Goal: Information Seeking & Learning: Learn about a topic

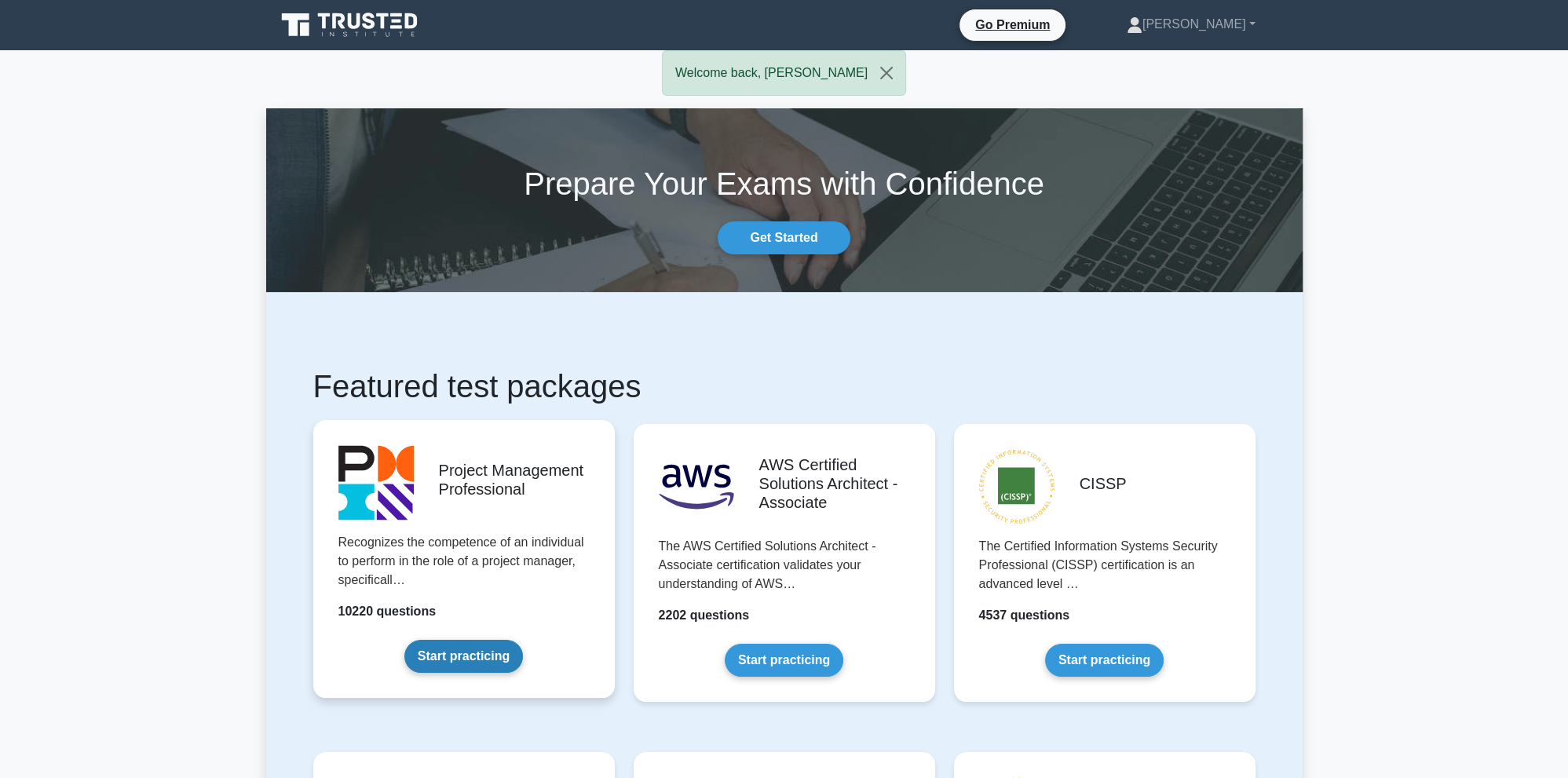
click at [495, 651] on link "Start practicing" at bounding box center [463, 656] width 118 height 33
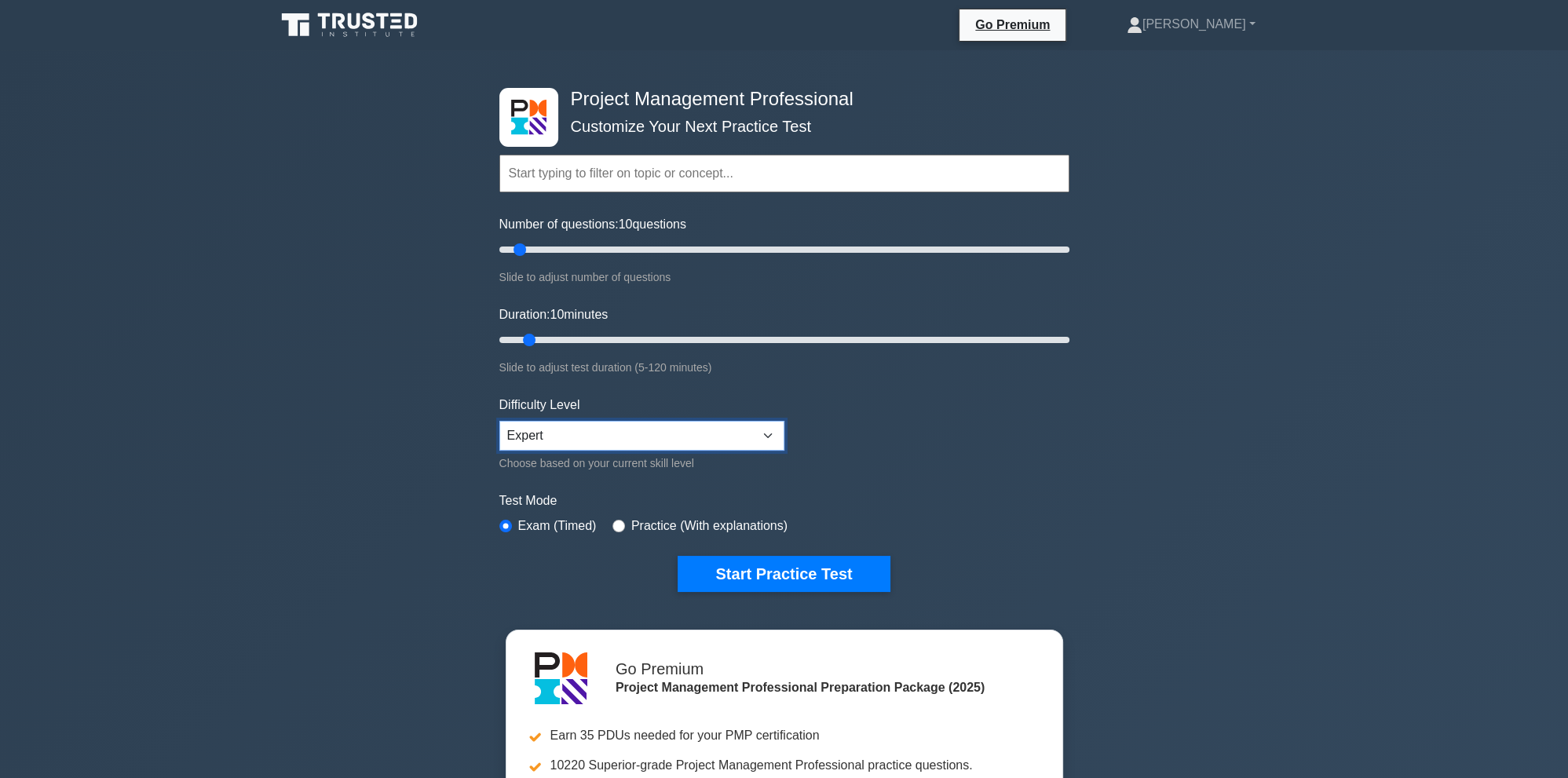
click at [500, 421] on select "Beginner Intermediate Expert" at bounding box center [642, 435] width 285 height 30
select select "intermediate"
click option "Intermediate" at bounding box center [0, 0] width 0 height 0
click at [793, 563] on button "Start Practice Test" at bounding box center [783, 574] width 212 height 36
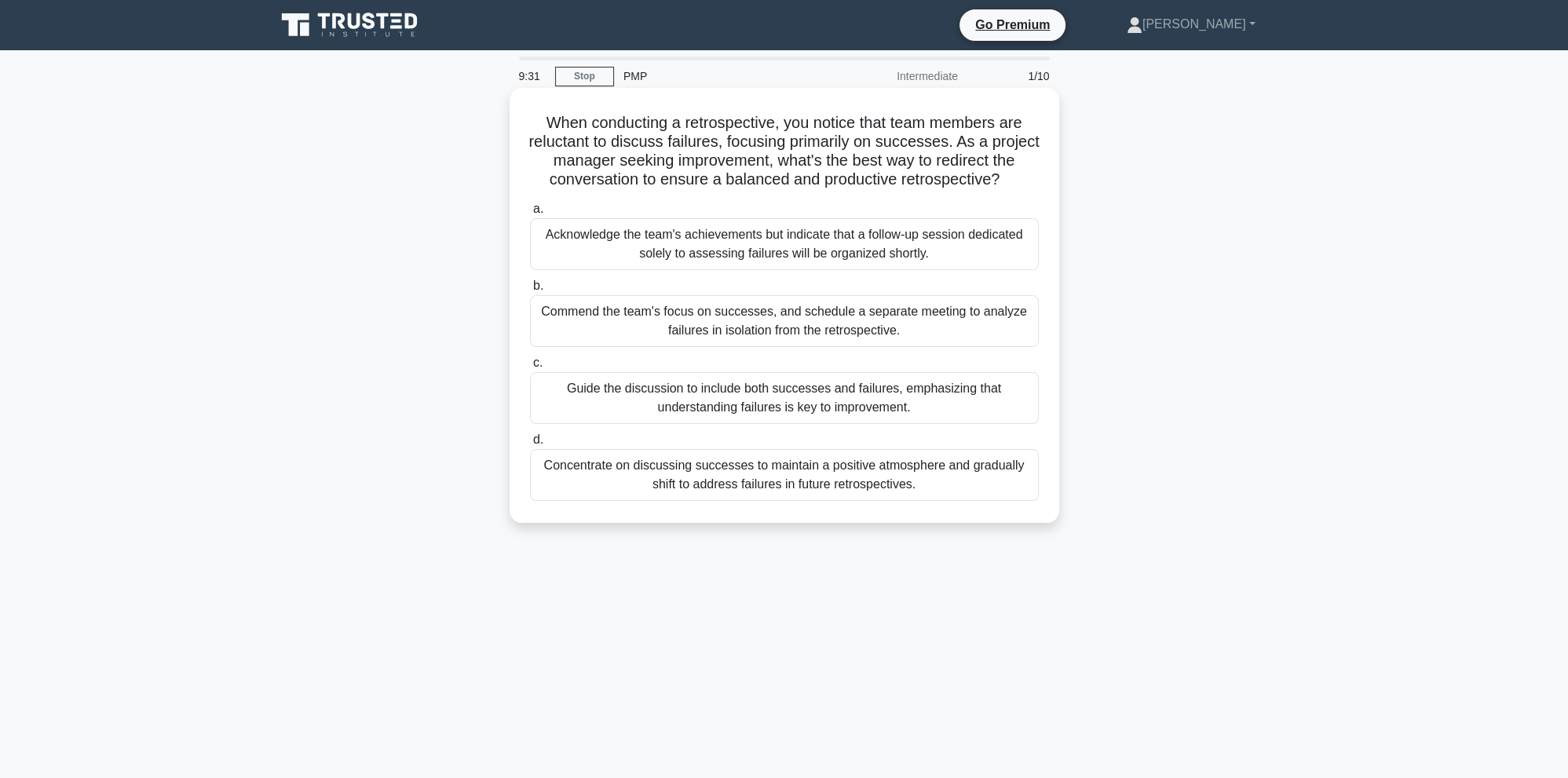
click at [857, 405] on div "Guide the discussion to include both successes and failures, emphasizing that u…" at bounding box center [784, 398] width 509 height 51
click at [530, 368] on input "c. Guide the discussion to include both successes and failures, emphasizing tha…" at bounding box center [530, 363] width 0 height 10
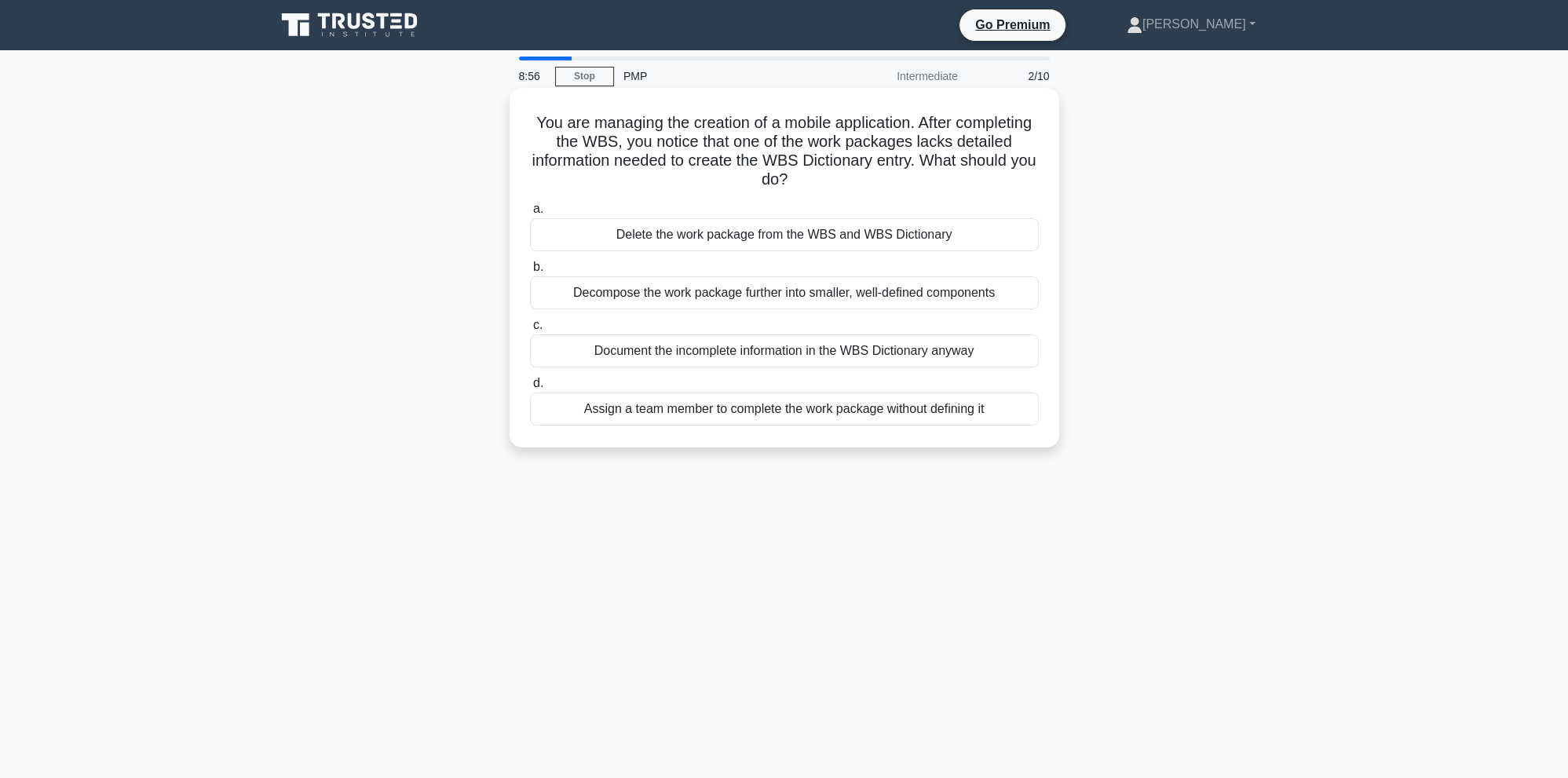
click at [789, 291] on div "Decompose the work package further into smaller, well-defined components" at bounding box center [784, 292] width 509 height 33
click at [530, 273] on input "b. Decompose the work package further into smaller, well-defined components" at bounding box center [530, 267] width 0 height 10
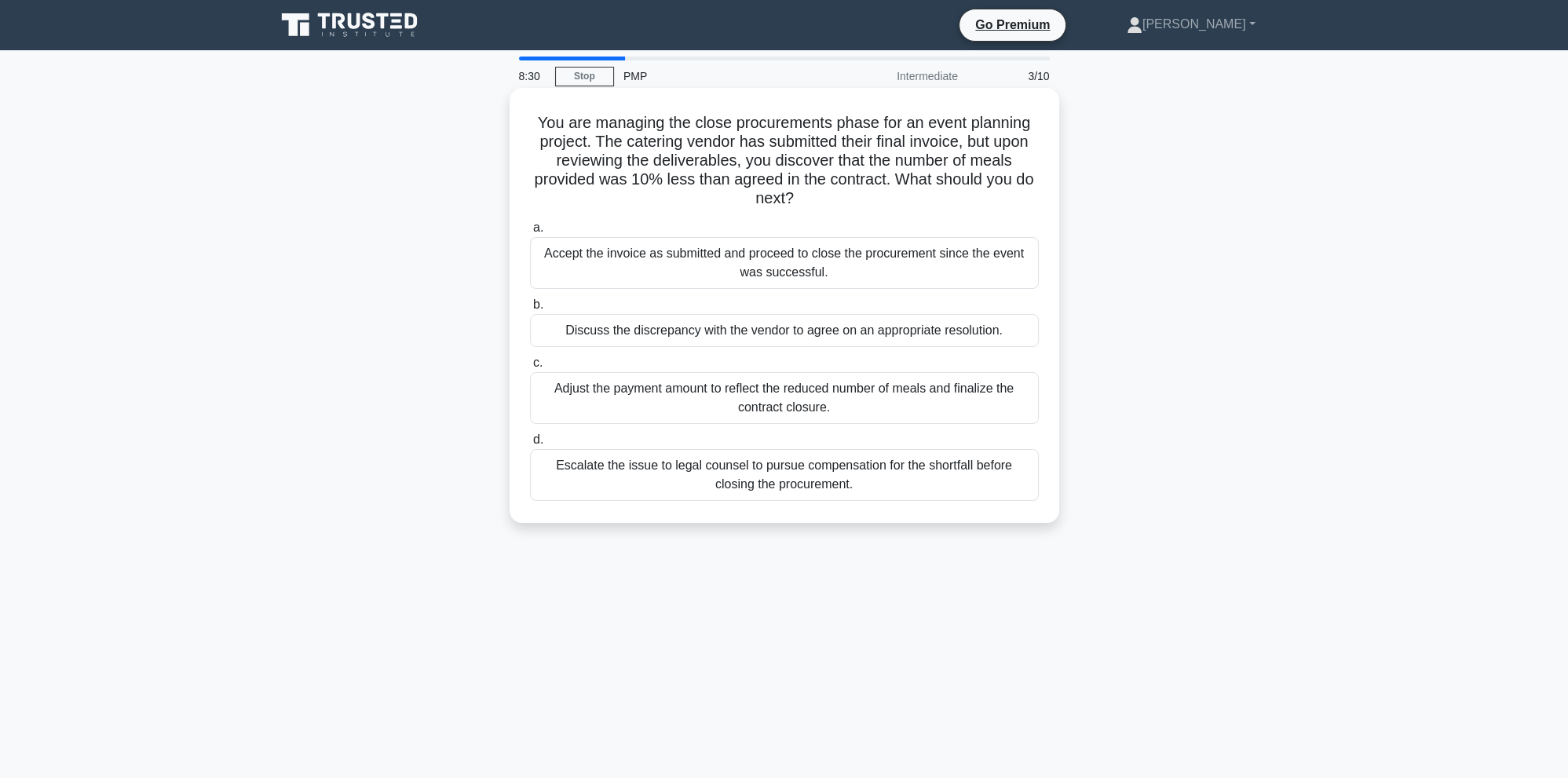
click at [872, 479] on div "Escalate the issue to legal counsel to pursue compensation for the shortfall be…" at bounding box center [784, 475] width 509 height 51
click at [530, 445] on input "d. Escalate the issue to legal counsel to pursue compensation for the shortfall…" at bounding box center [530, 440] width 0 height 10
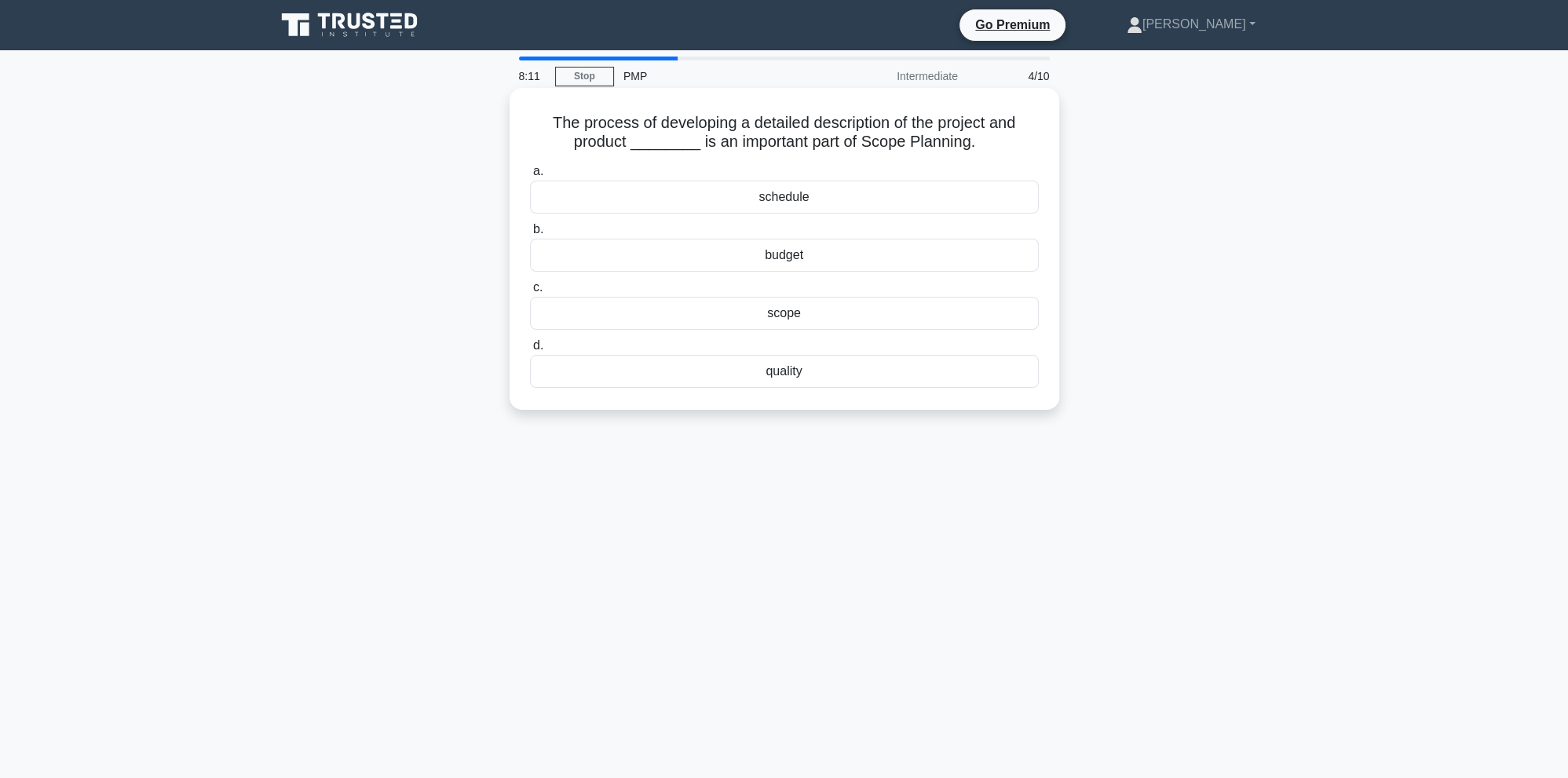
click at [859, 313] on div "scope" at bounding box center [784, 313] width 509 height 33
click at [530, 293] on input "c. scope" at bounding box center [530, 287] width 0 height 10
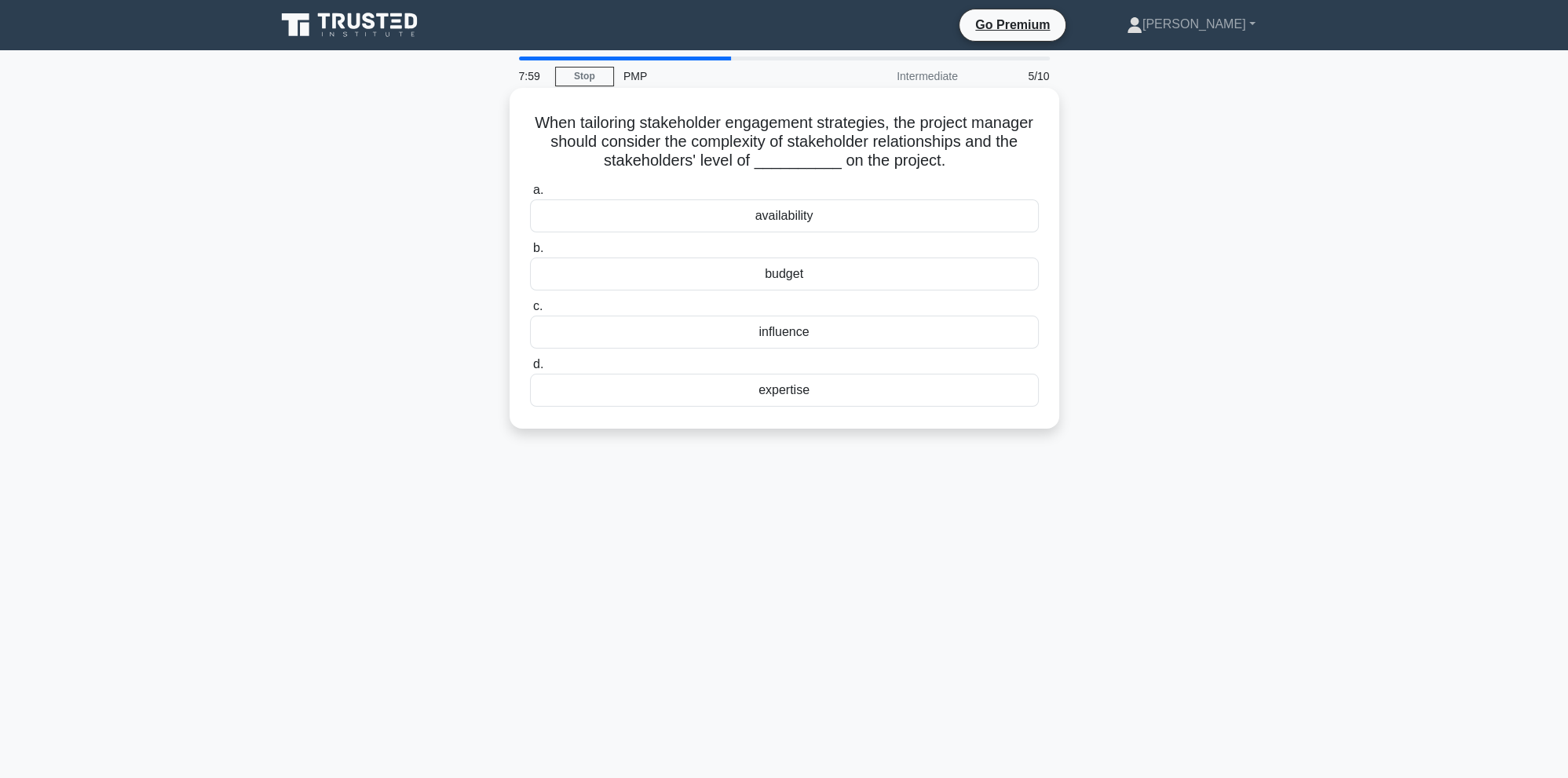
click at [893, 335] on div "influence" at bounding box center [784, 332] width 509 height 33
click at [530, 312] on input "c. influence" at bounding box center [530, 306] width 0 height 10
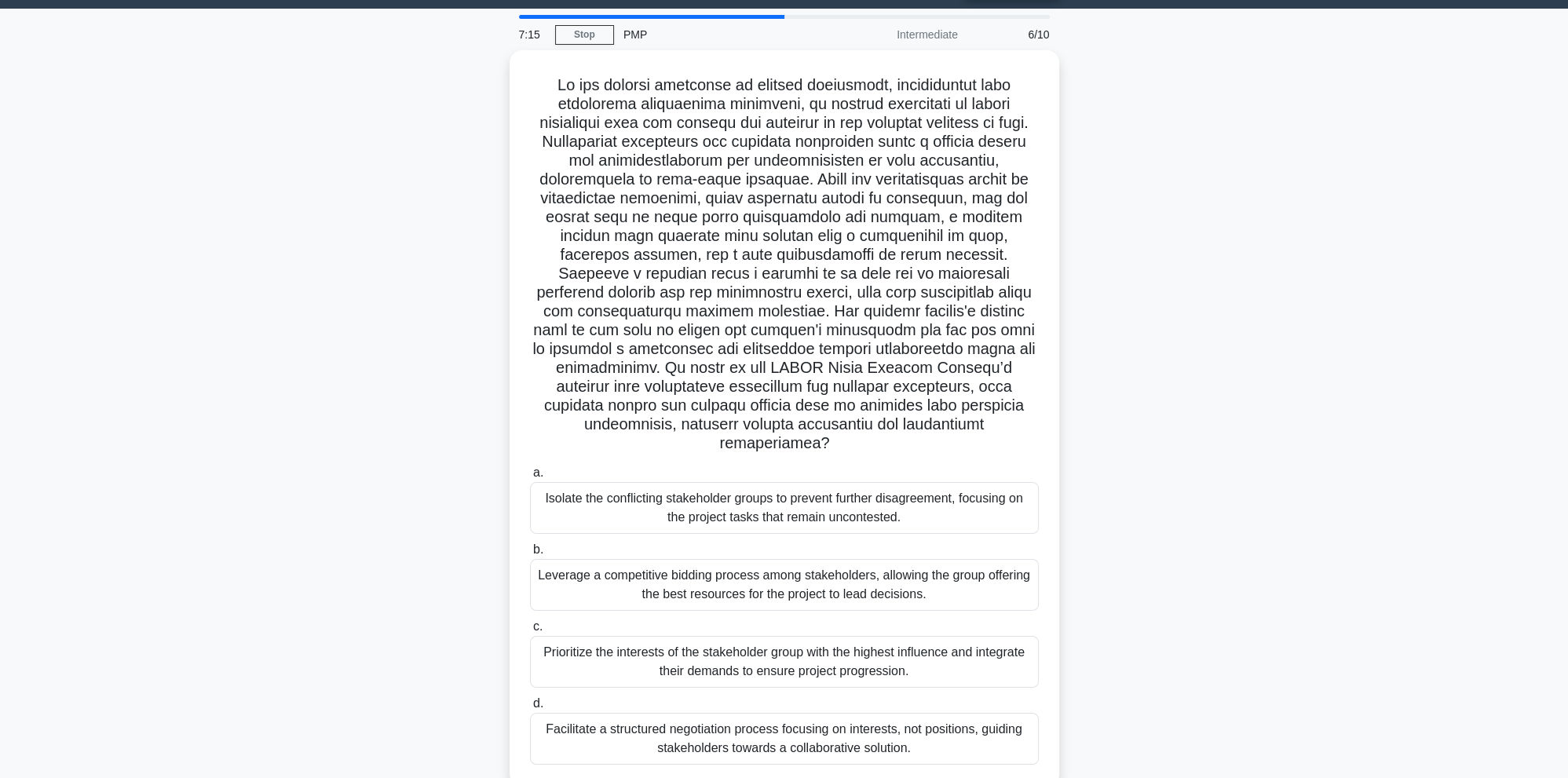
scroll to position [69, 0]
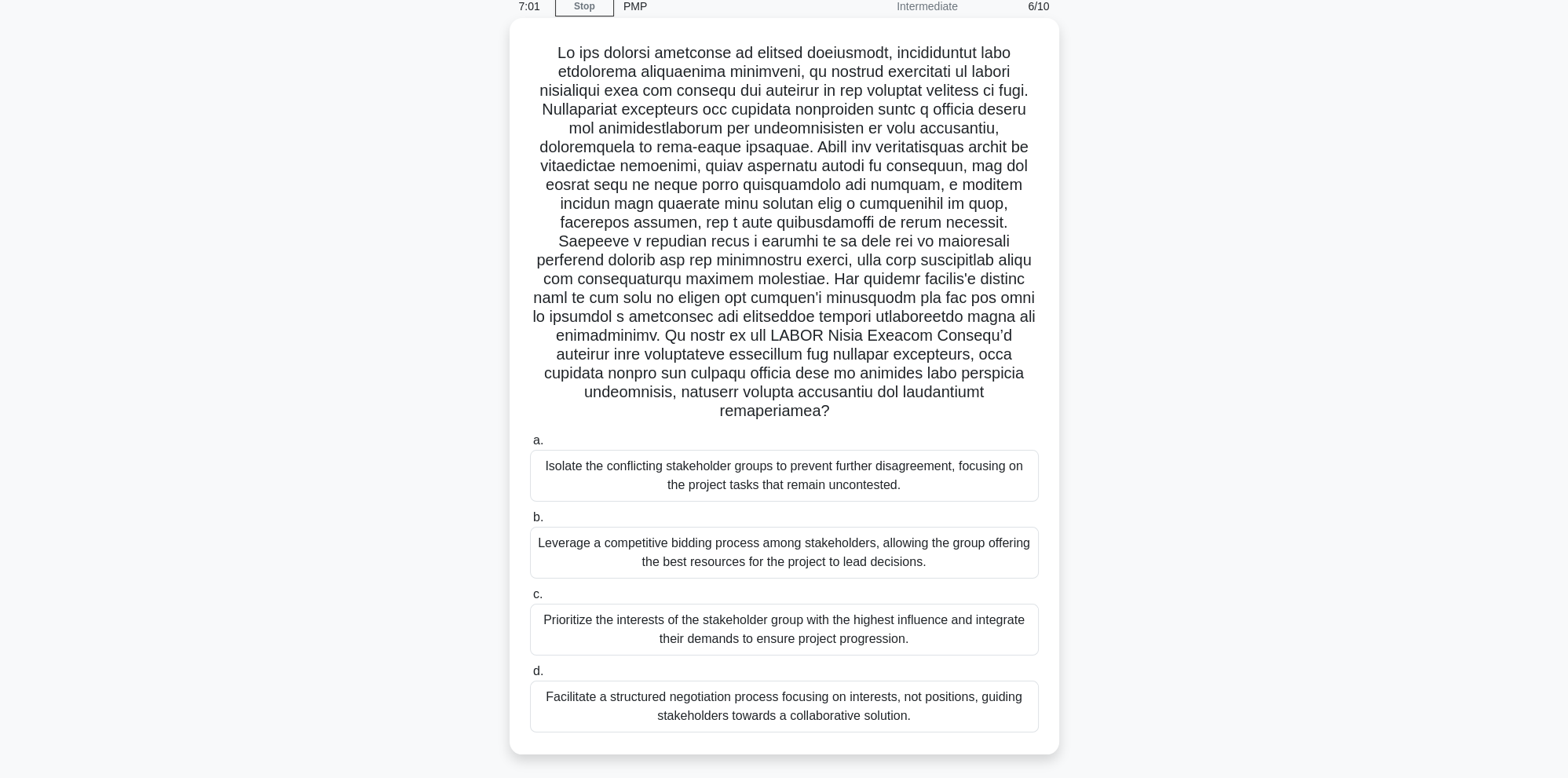
click at [879, 686] on div "Facilitate a structured negotiation process focusing on interests, not position…" at bounding box center [784, 707] width 509 height 51
click at [530, 677] on input "d. Facilitate a structured negotiation process focusing on interests, not posit…" at bounding box center [530, 671] width 0 height 10
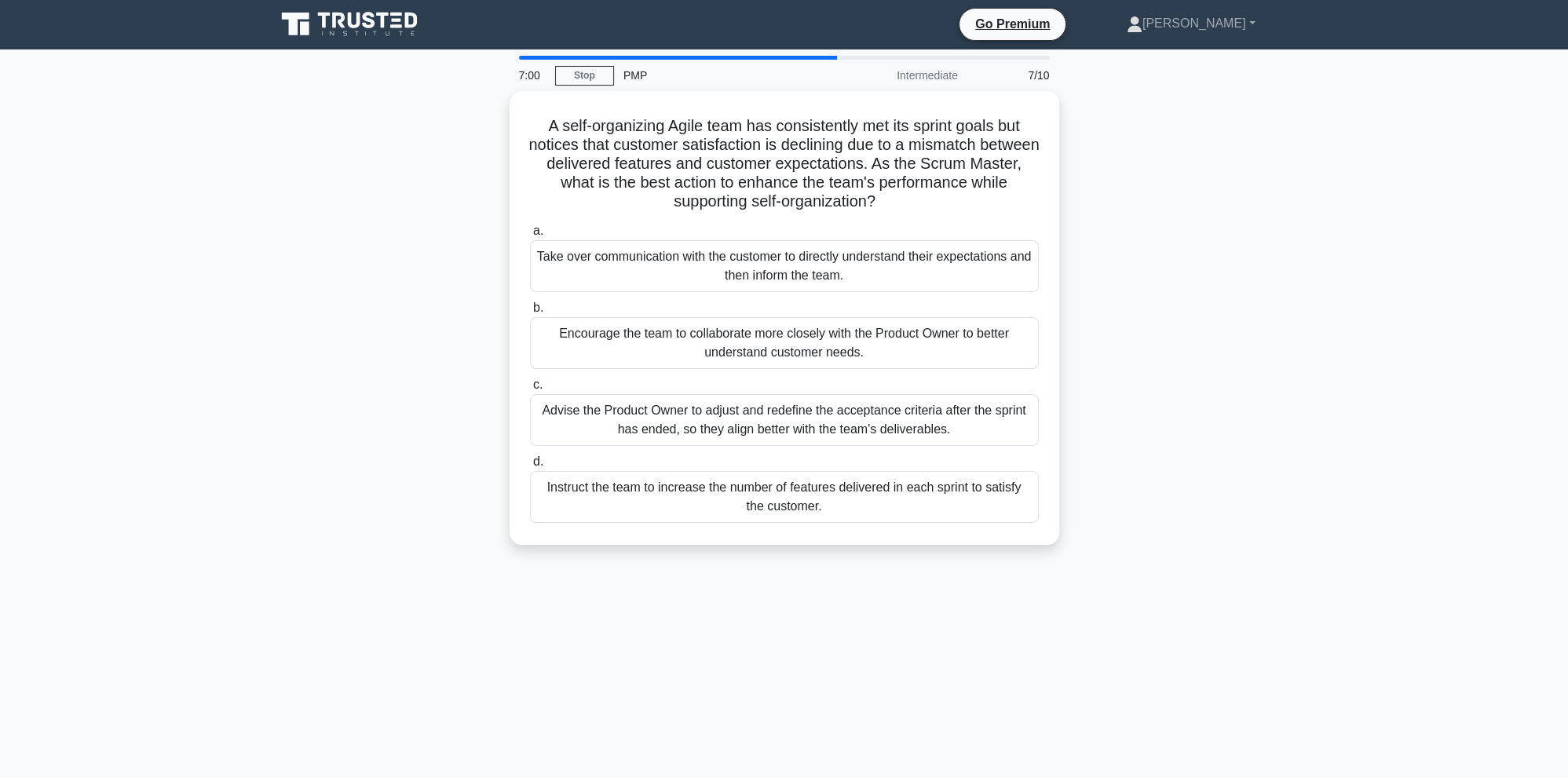
scroll to position [0, 0]
click at [733, 338] on div "Encourage the team to collaborate more closely with the Product Owner to better…" at bounding box center [784, 339] width 509 height 51
click at [530, 310] on input "b. Encourage the team to collaborate more closely with the Product Owner to bet…" at bounding box center [530, 304] width 0 height 10
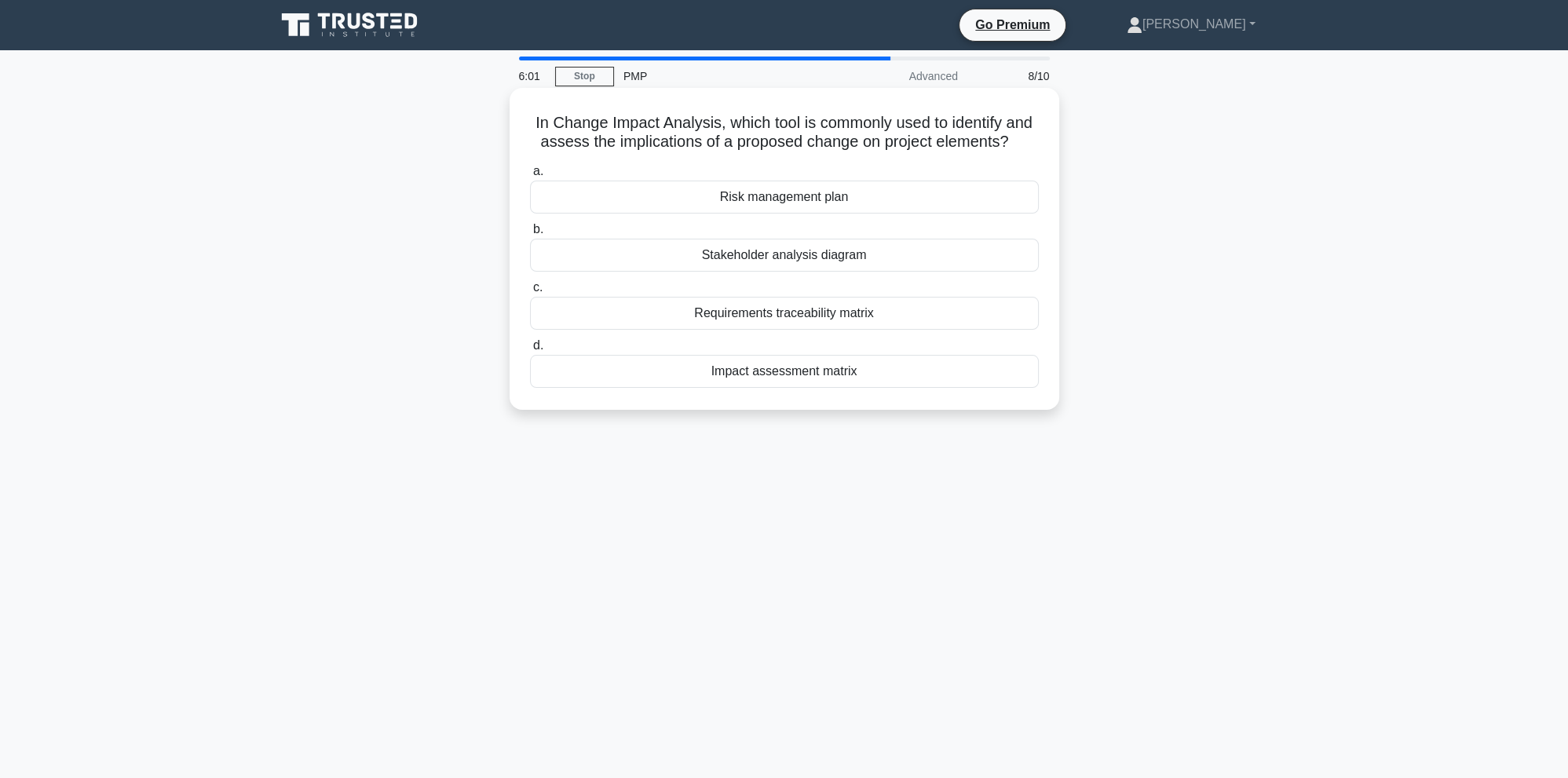
click at [850, 375] on div "Impact assessment matrix" at bounding box center [784, 371] width 509 height 33
click at [530, 351] on input "d. Impact assessment matrix" at bounding box center [530, 346] width 0 height 10
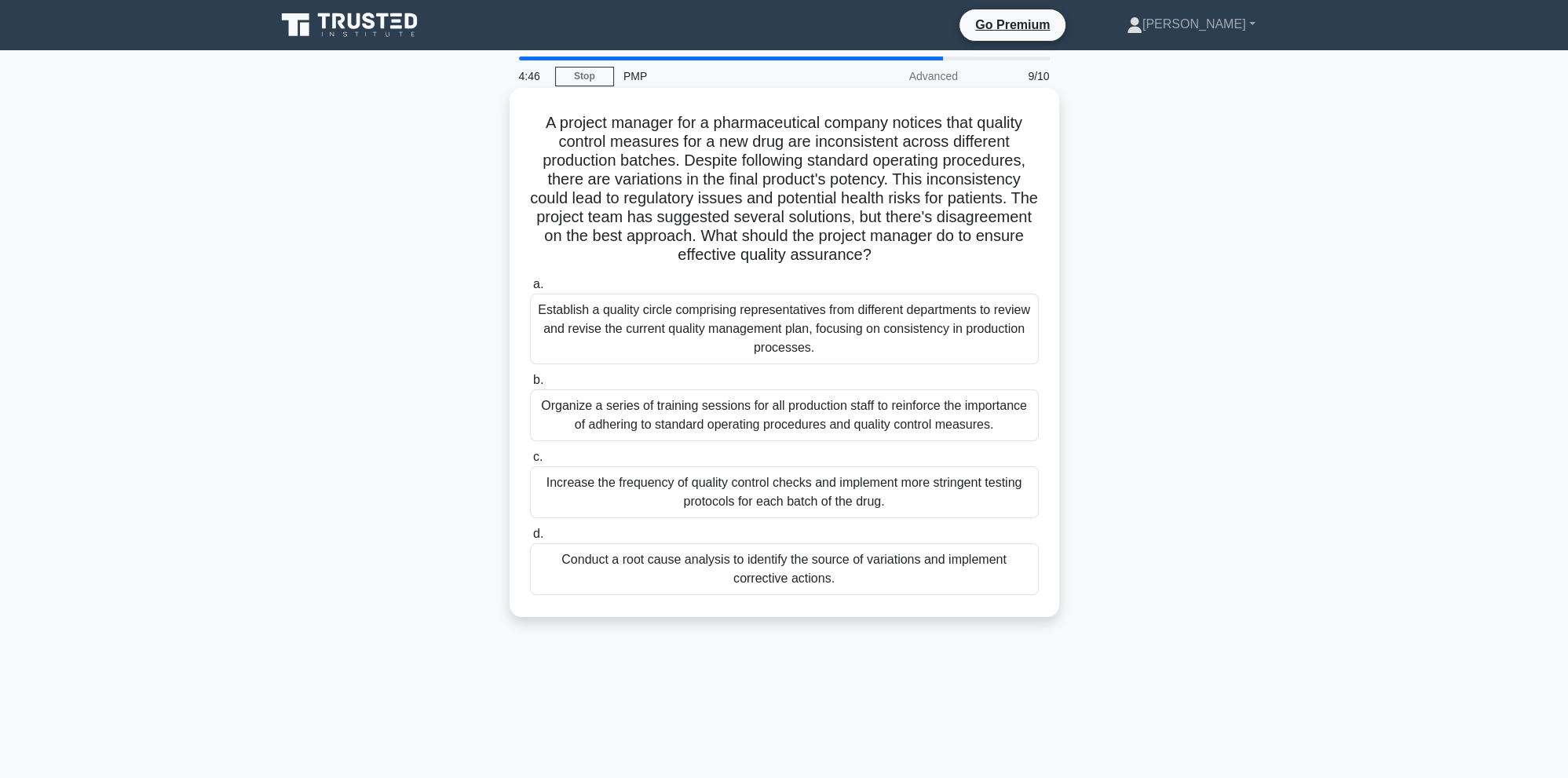
click at [954, 319] on div "Establish a quality circle comprising representatives from different department…" at bounding box center [784, 329] width 509 height 70
click at [530, 290] on input "a. Establish a quality circle comprising representatives from different departm…" at bounding box center [530, 284] width 0 height 10
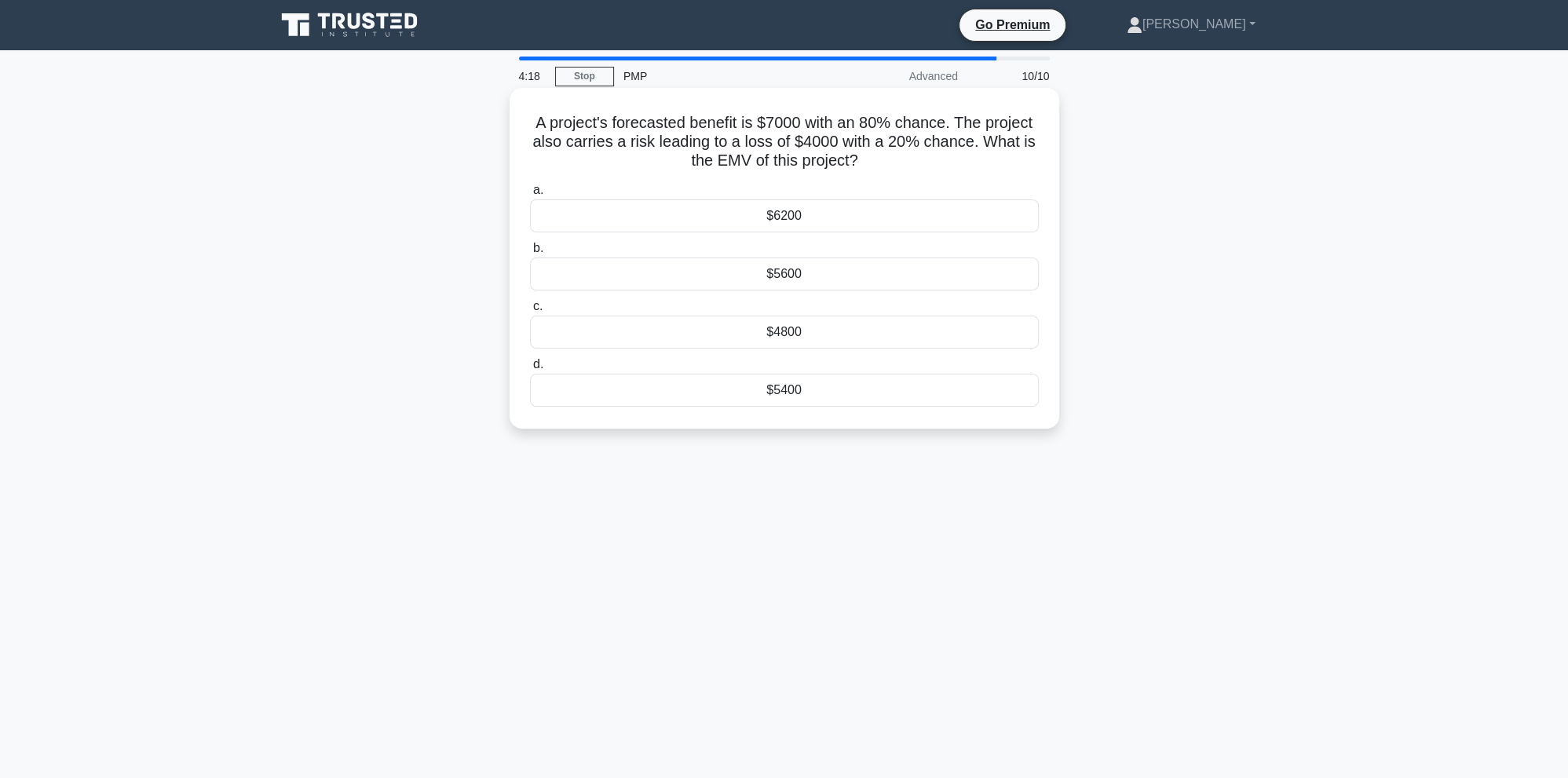
click at [887, 388] on div "$5400" at bounding box center [784, 390] width 509 height 33
click at [530, 370] on input "d. $5400" at bounding box center [530, 365] width 0 height 10
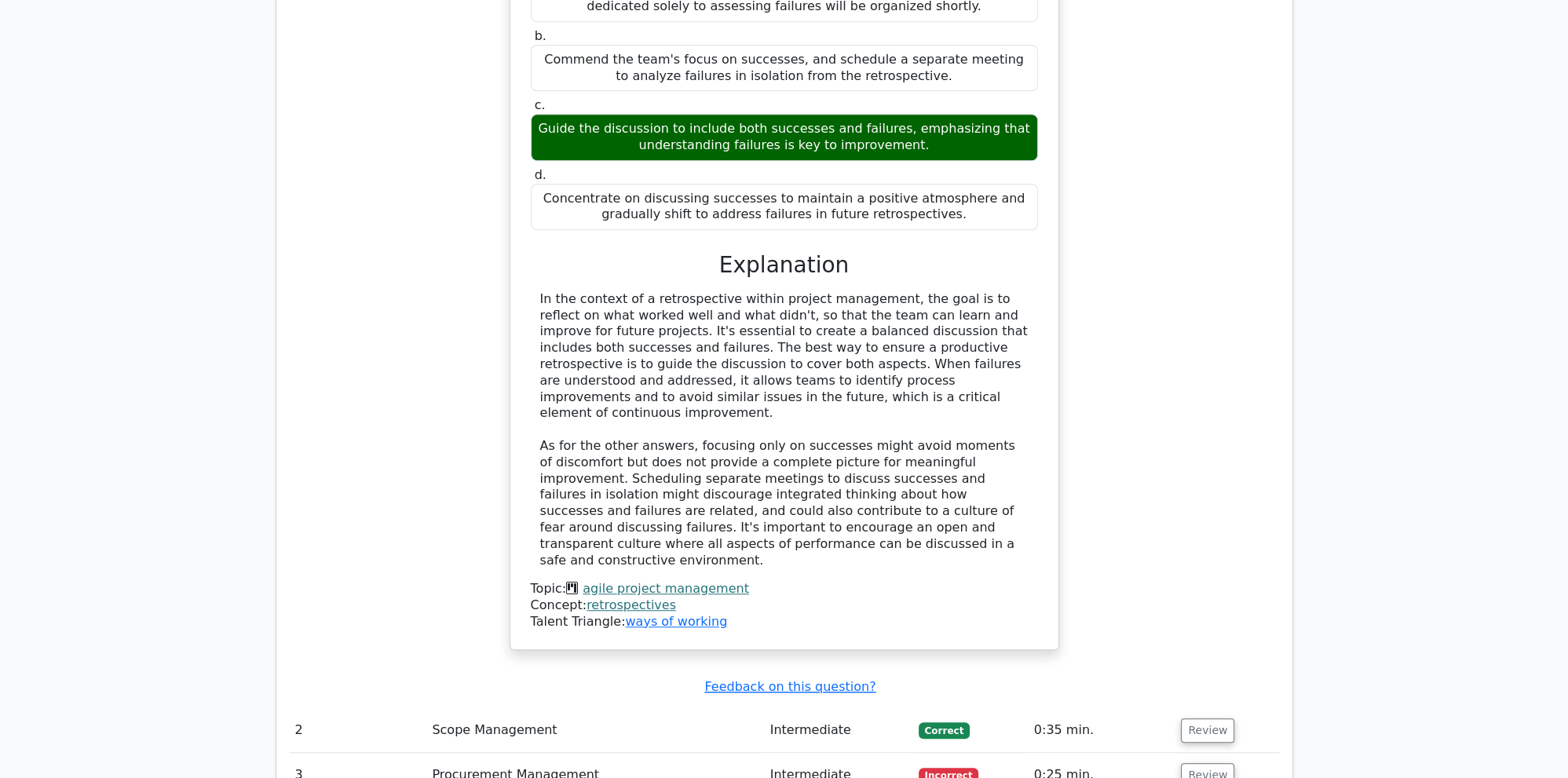
scroll to position [1741, 0]
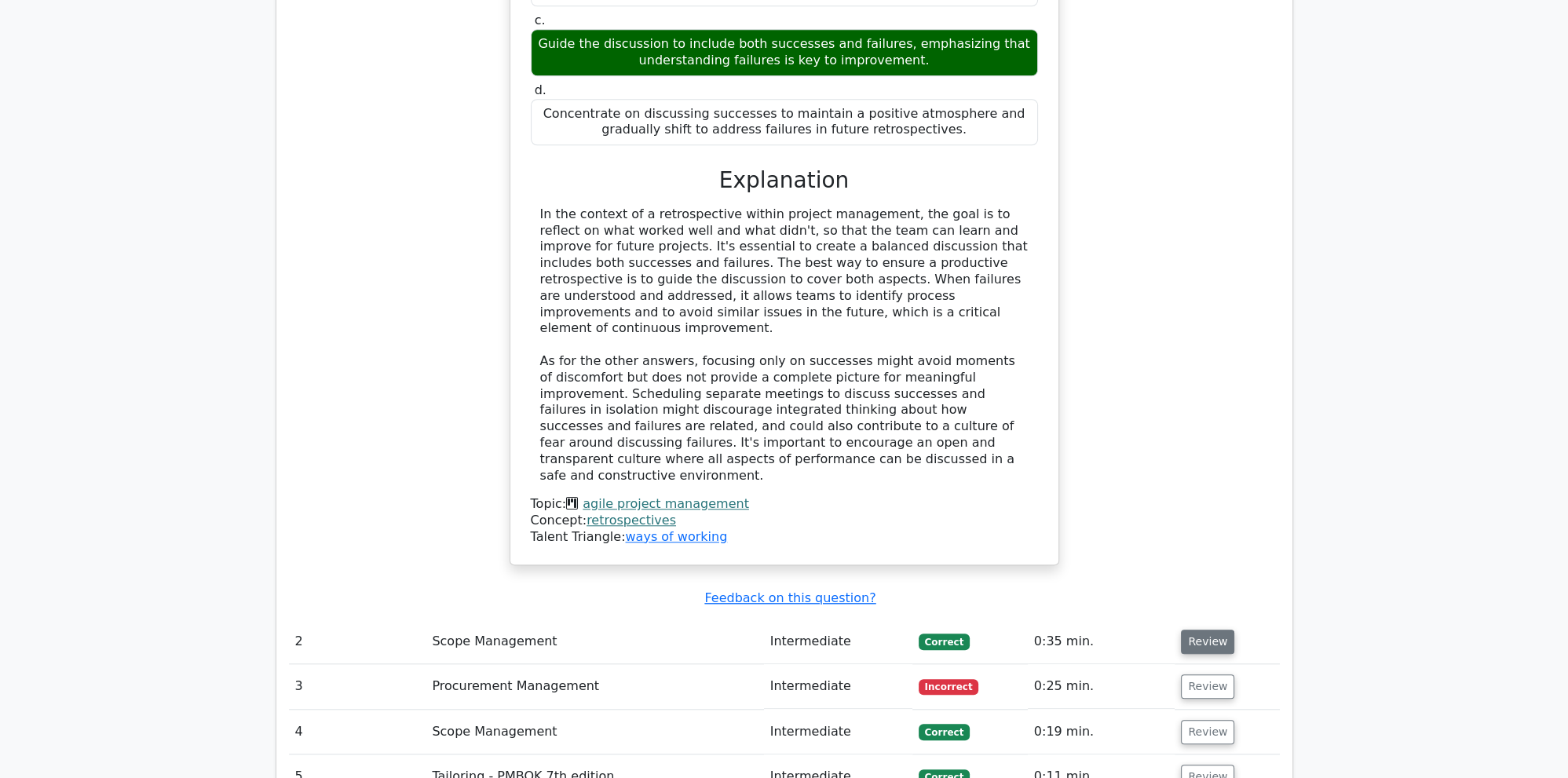
click at [1194, 630] on button "Review" at bounding box center [1207, 642] width 53 height 24
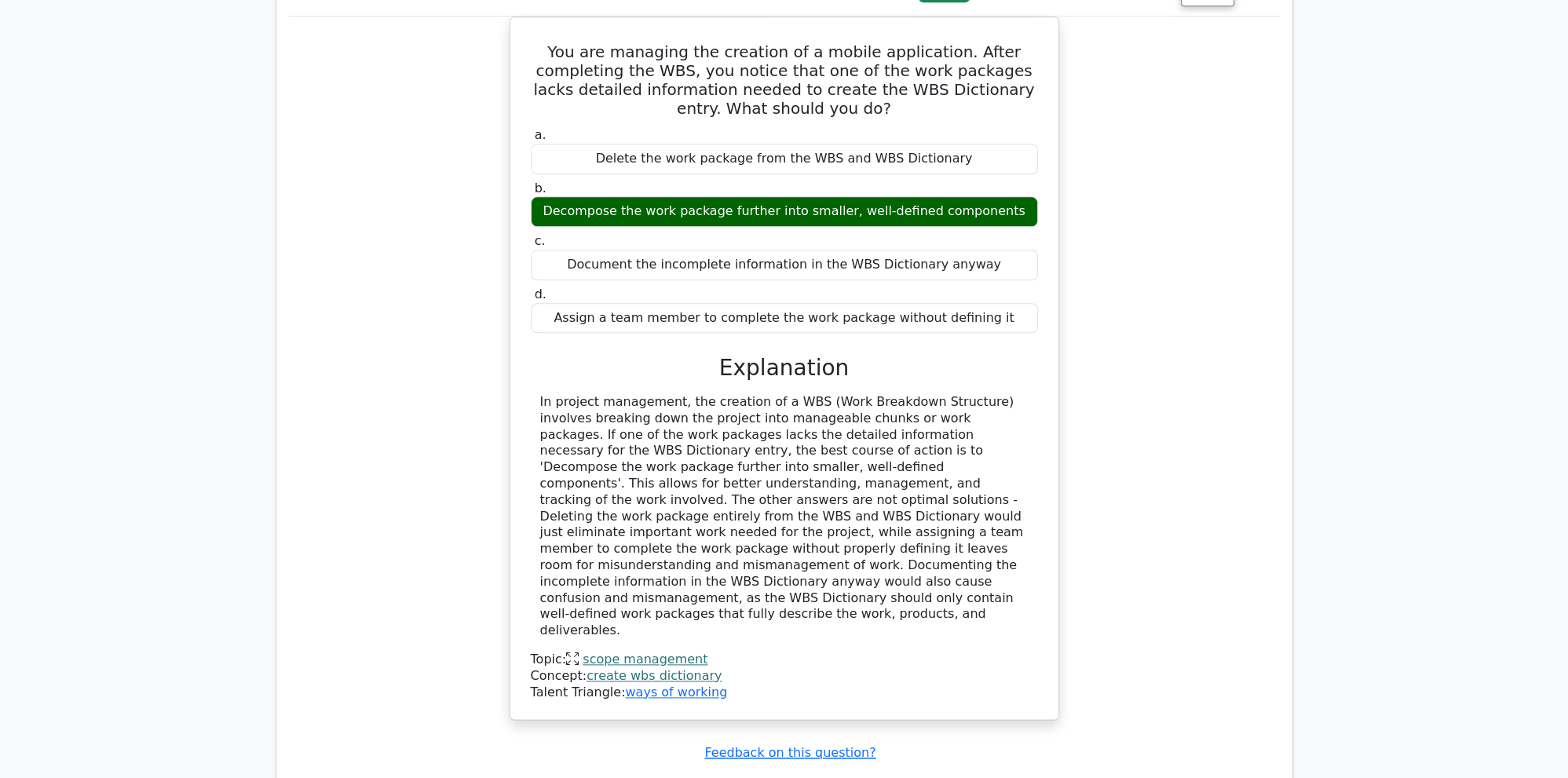
scroll to position [2488, 0]
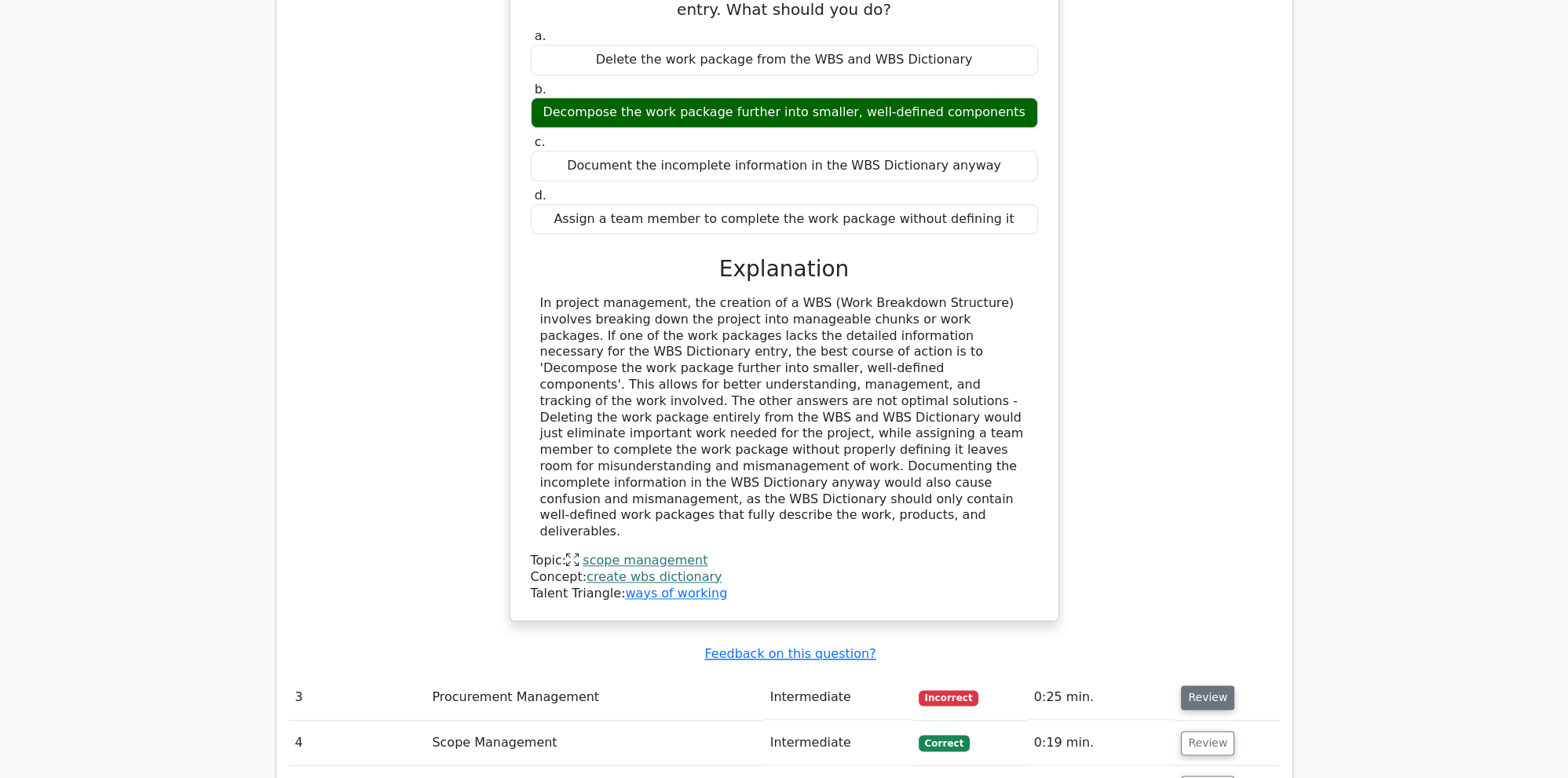
click at [1192, 686] on button "Review" at bounding box center [1207, 698] width 53 height 24
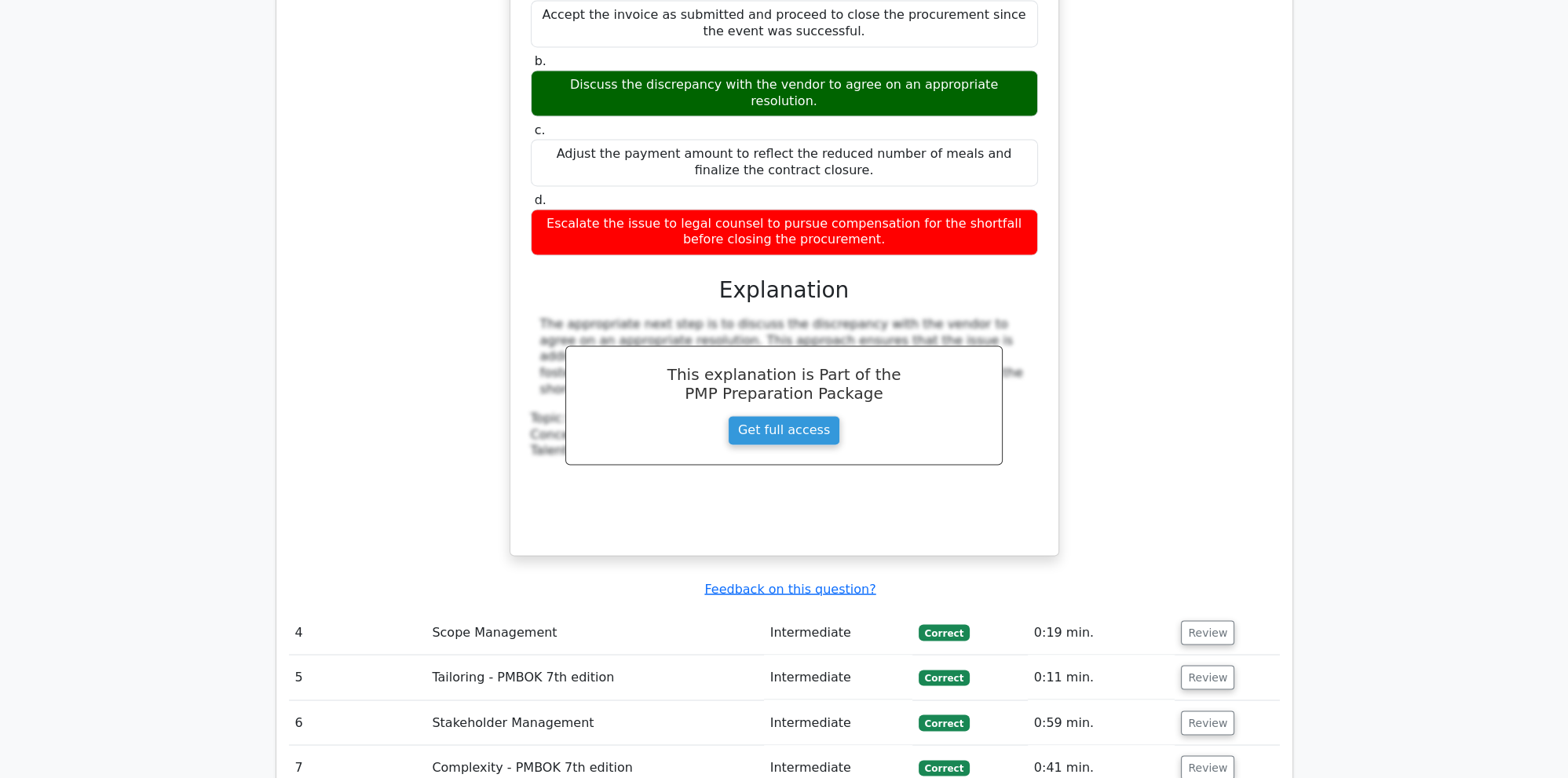
scroll to position [3401, 0]
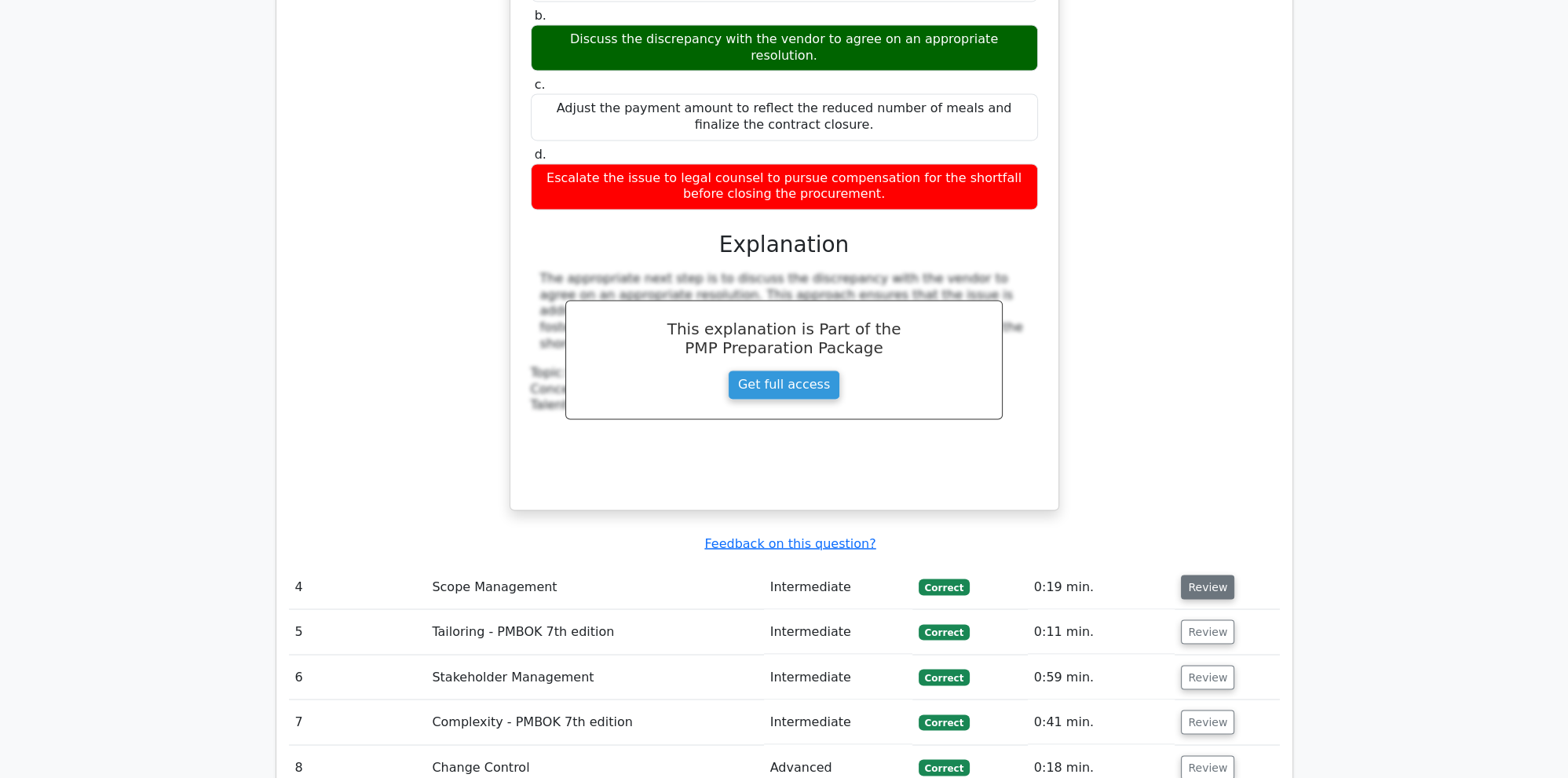
click at [1213, 575] on button "Review" at bounding box center [1207, 587] width 53 height 24
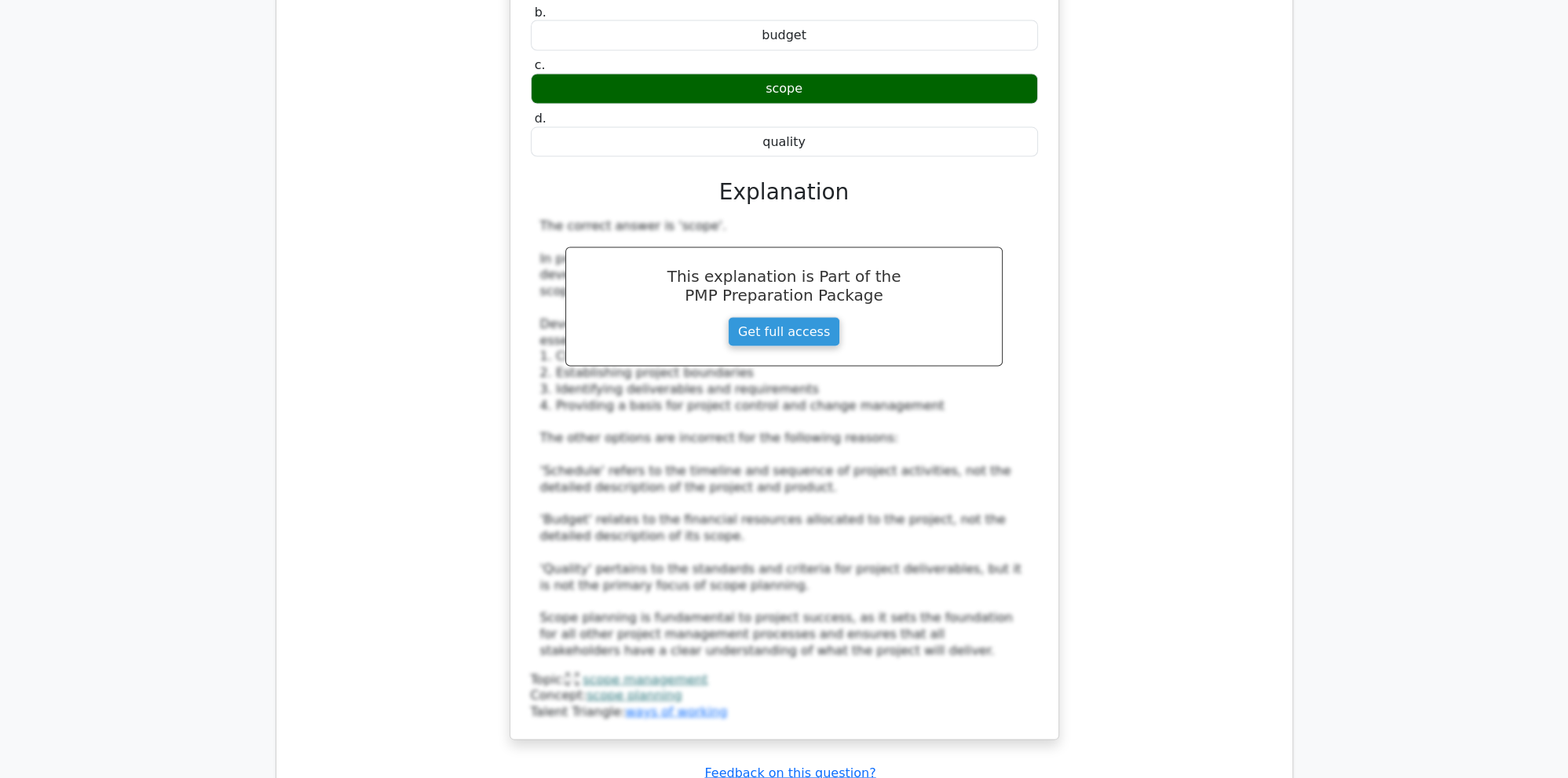
scroll to position [4230, 0]
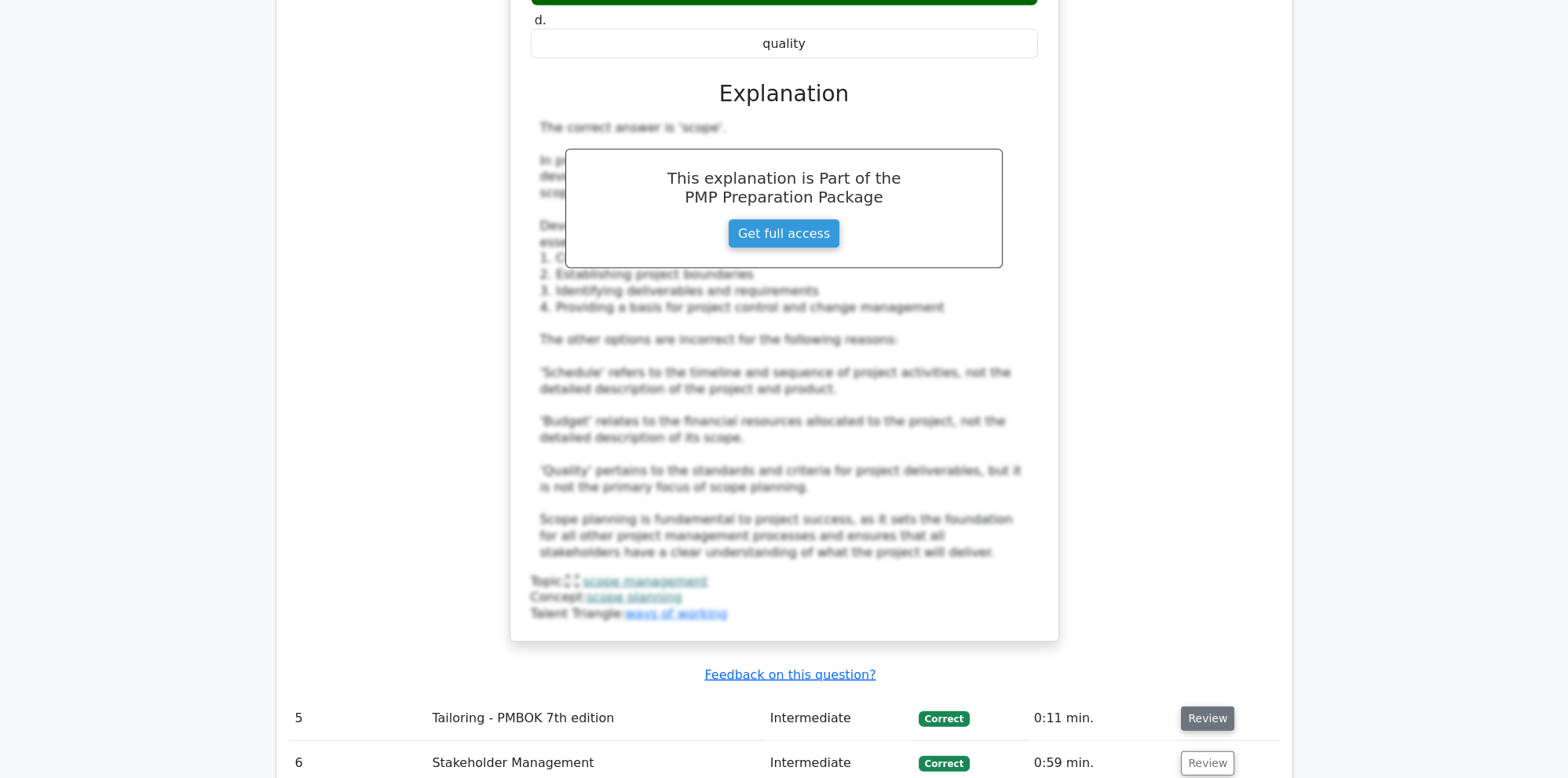
click at [1200, 707] on button "Review" at bounding box center [1207, 718] width 53 height 24
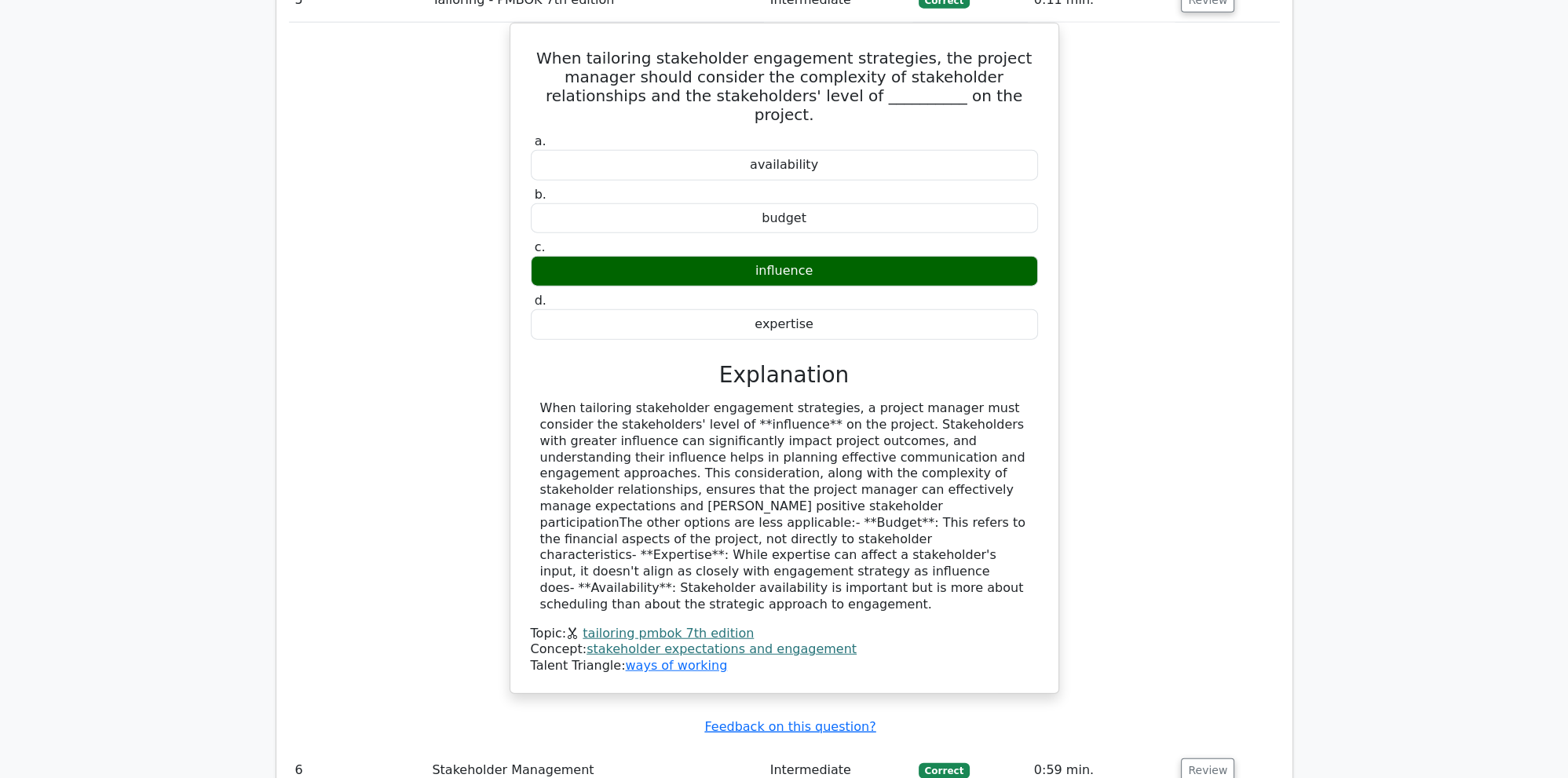
scroll to position [5060, 0]
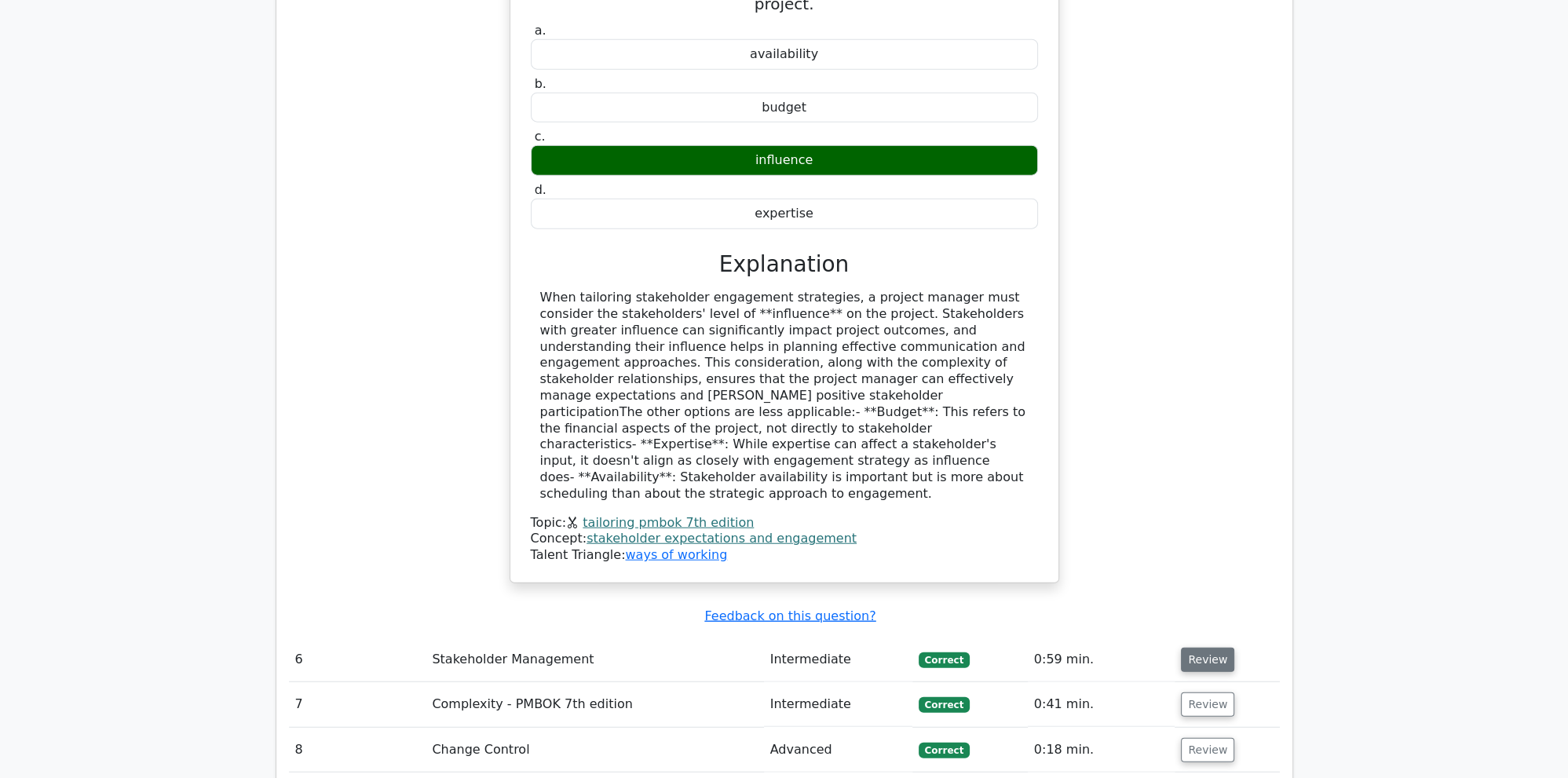
click at [1208, 648] on button "Review" at bounding box center [1207, 660] width 53 height 24
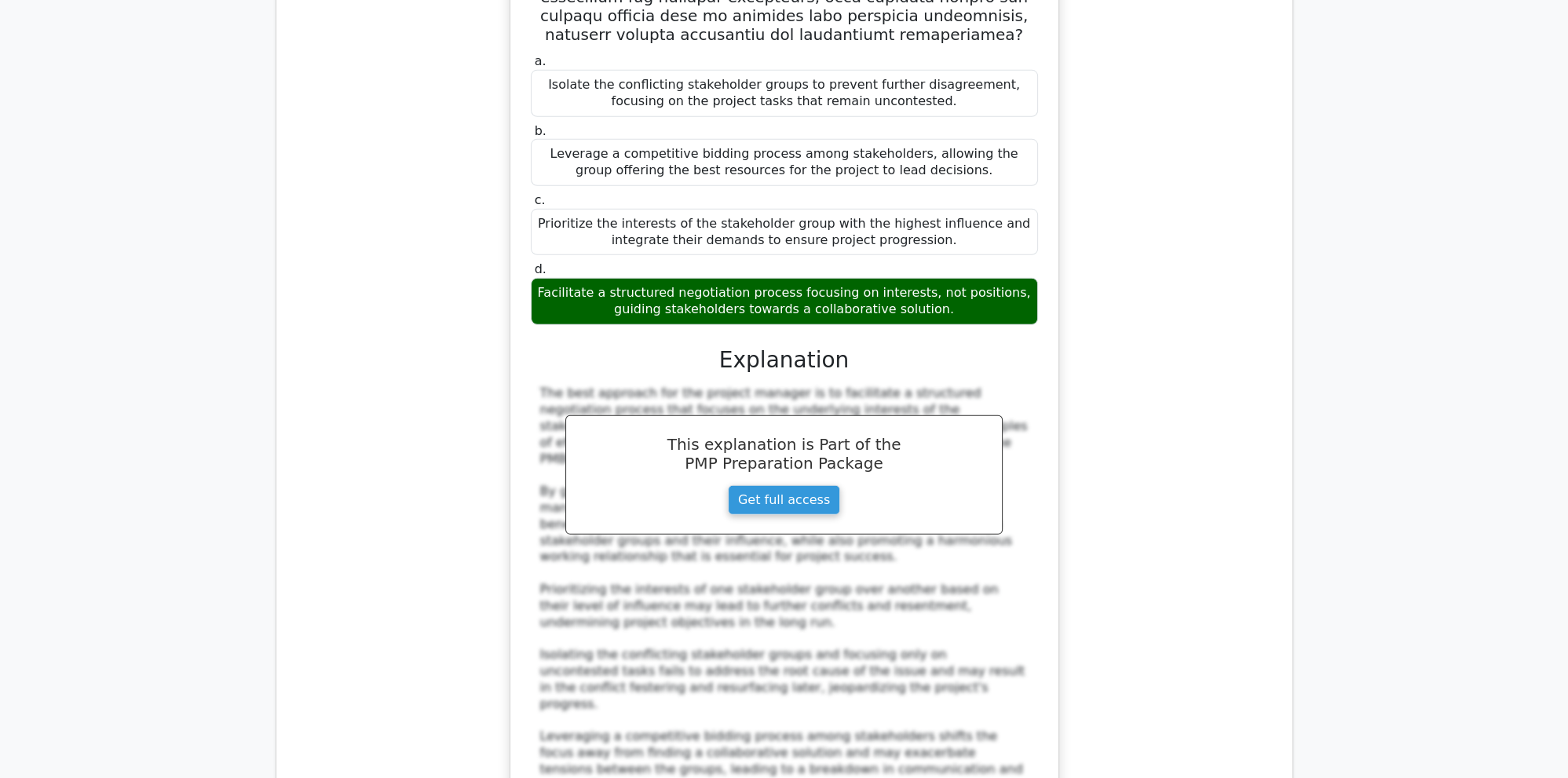
scroll to position [6138, 0]
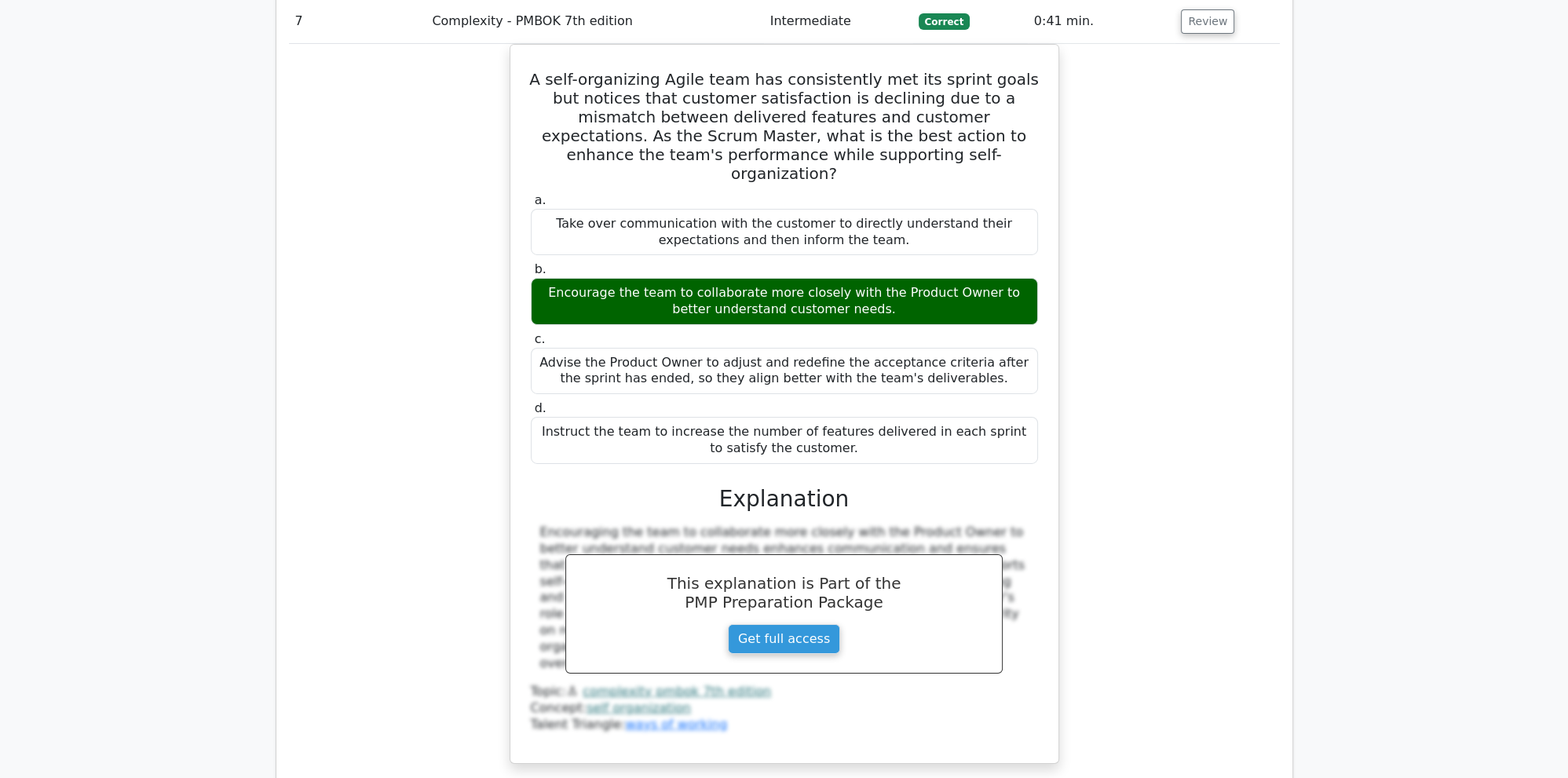
scroll to position [7133, 0]
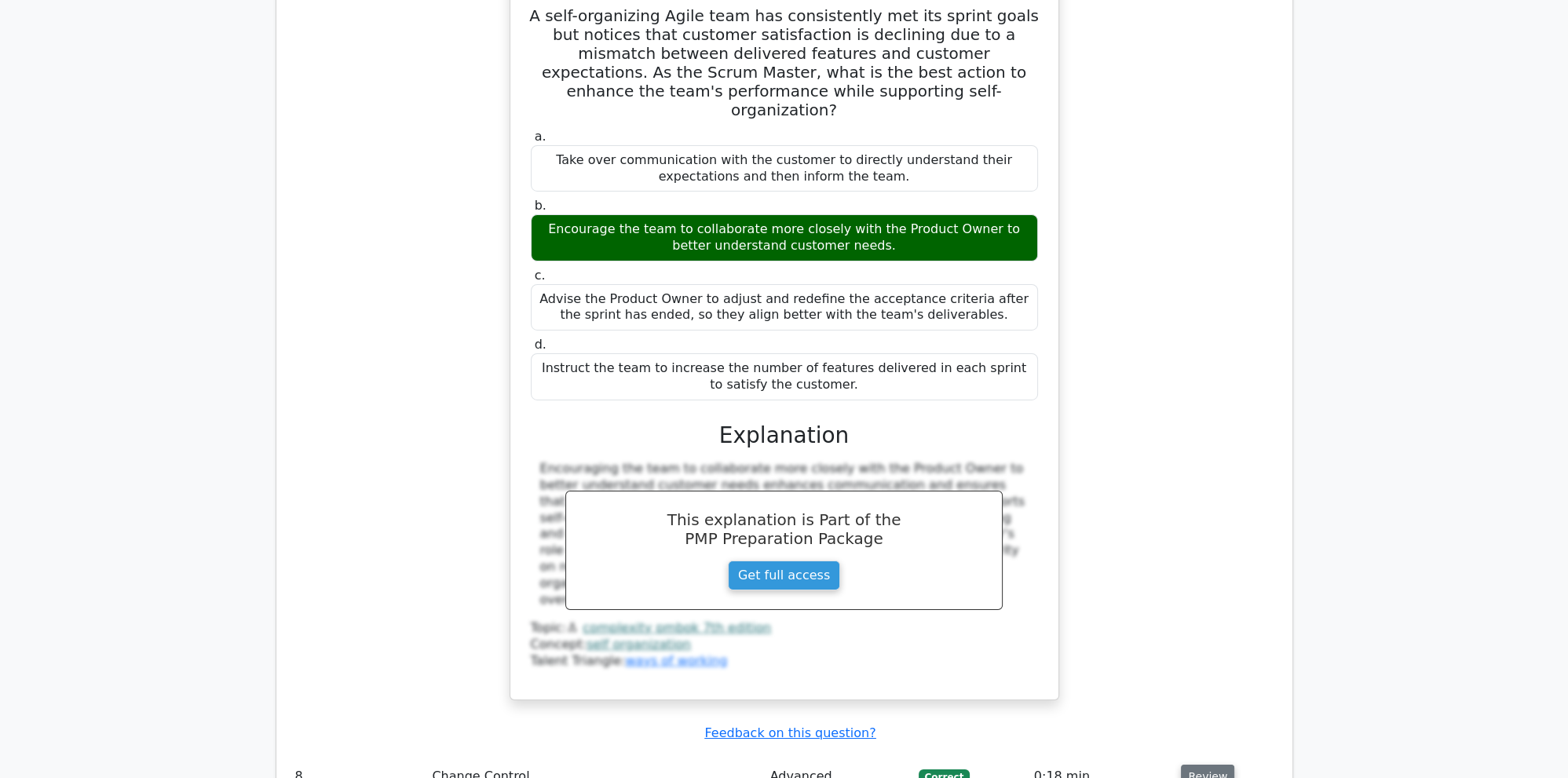
click at [1210, 765] on button "Review" at bounding box center [1207, 777] width 53 height 24
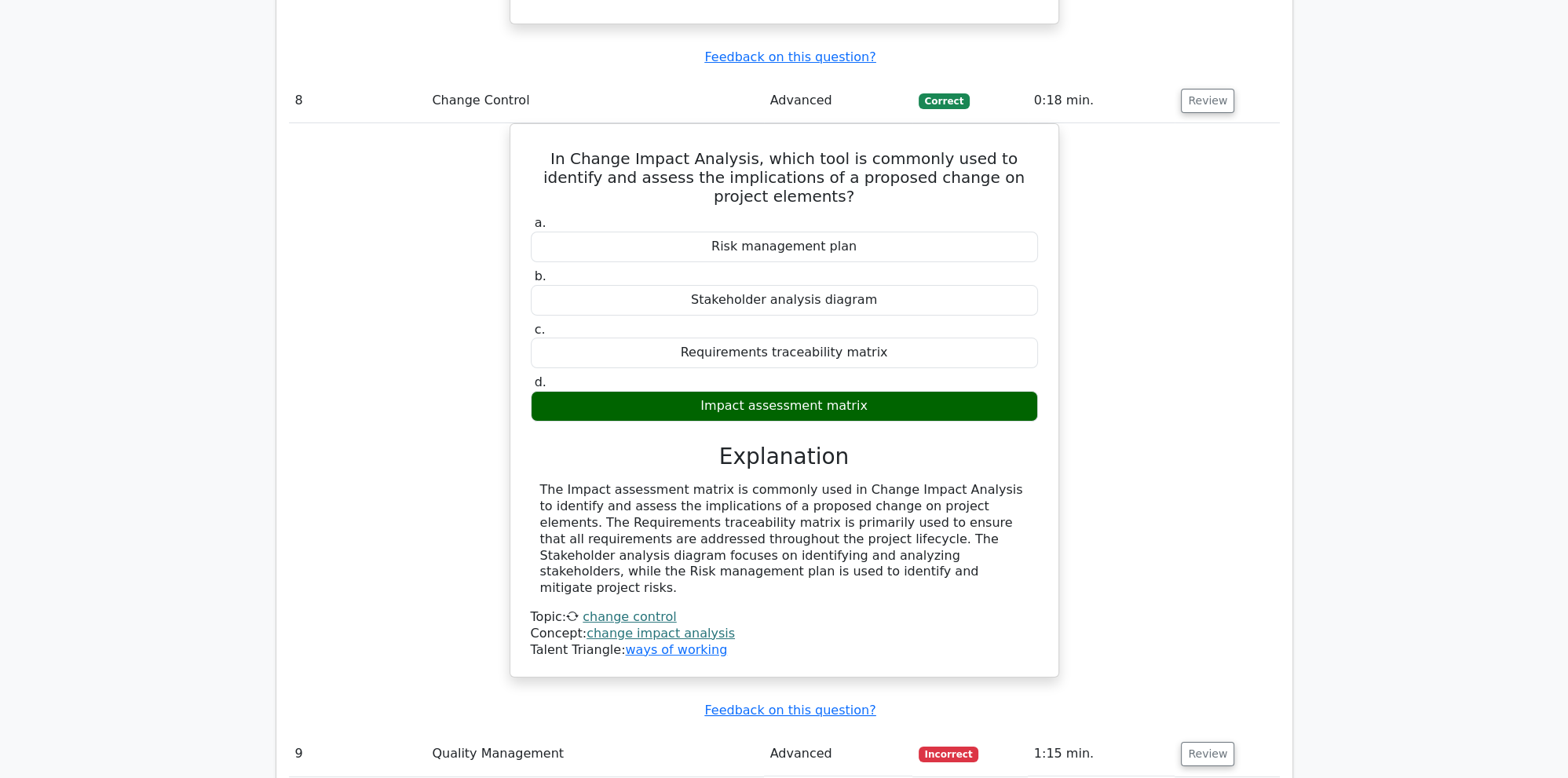
scroll to position [7880, 0]
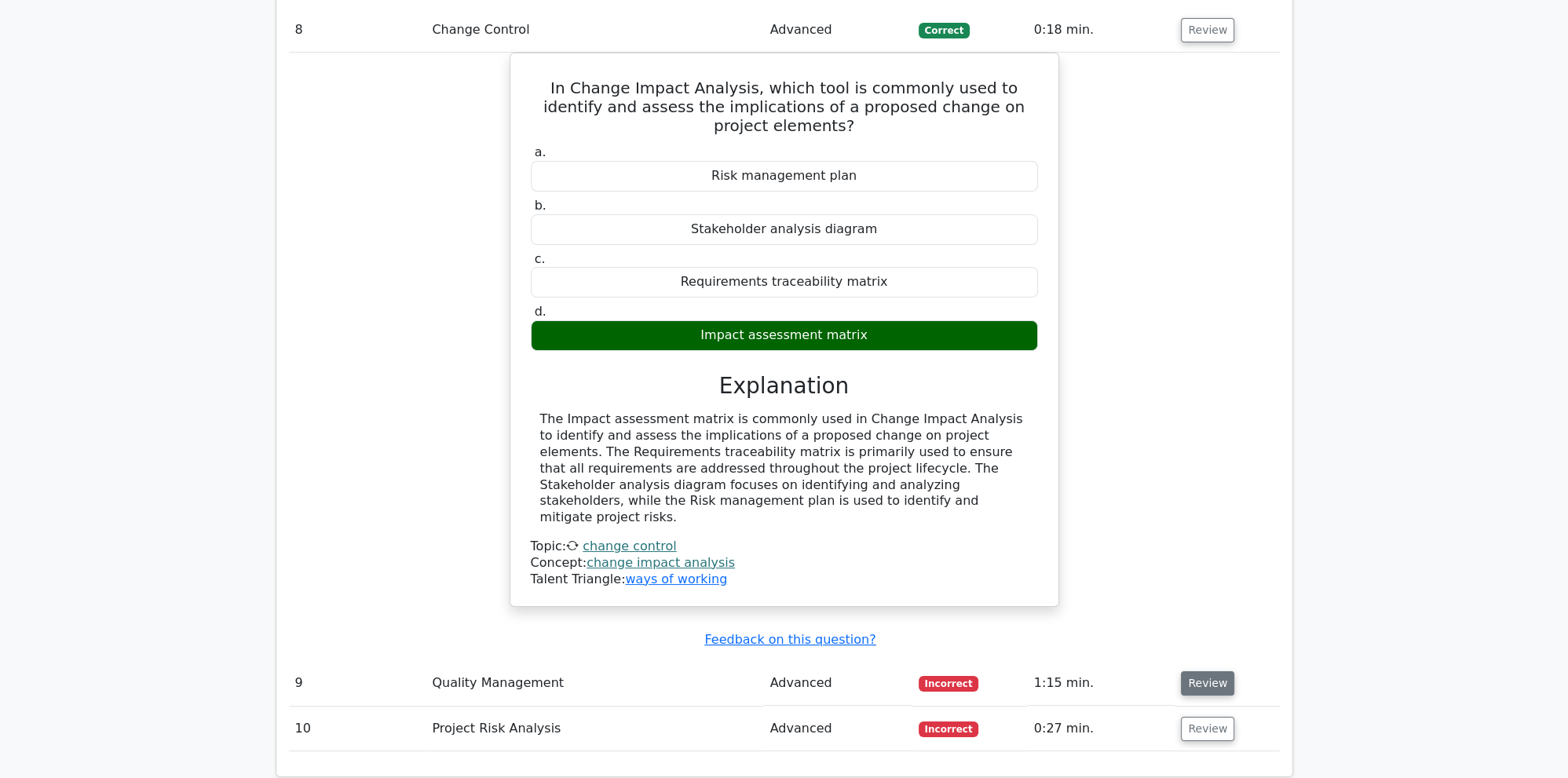
click at [1188, 671] on button "Review" at bounding box center [1207, 683] width 53 height 24
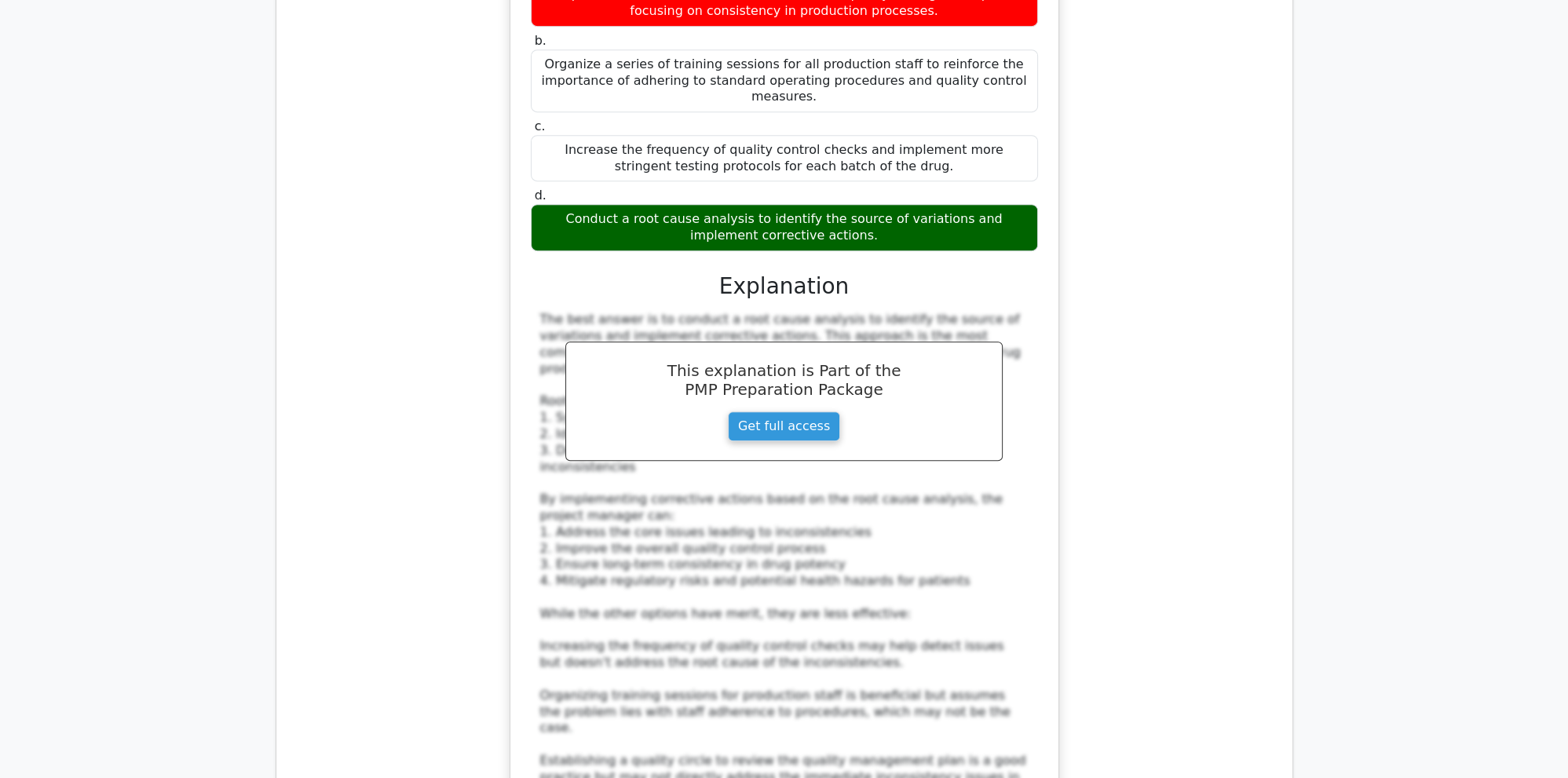
scroll to position [8958, 0]
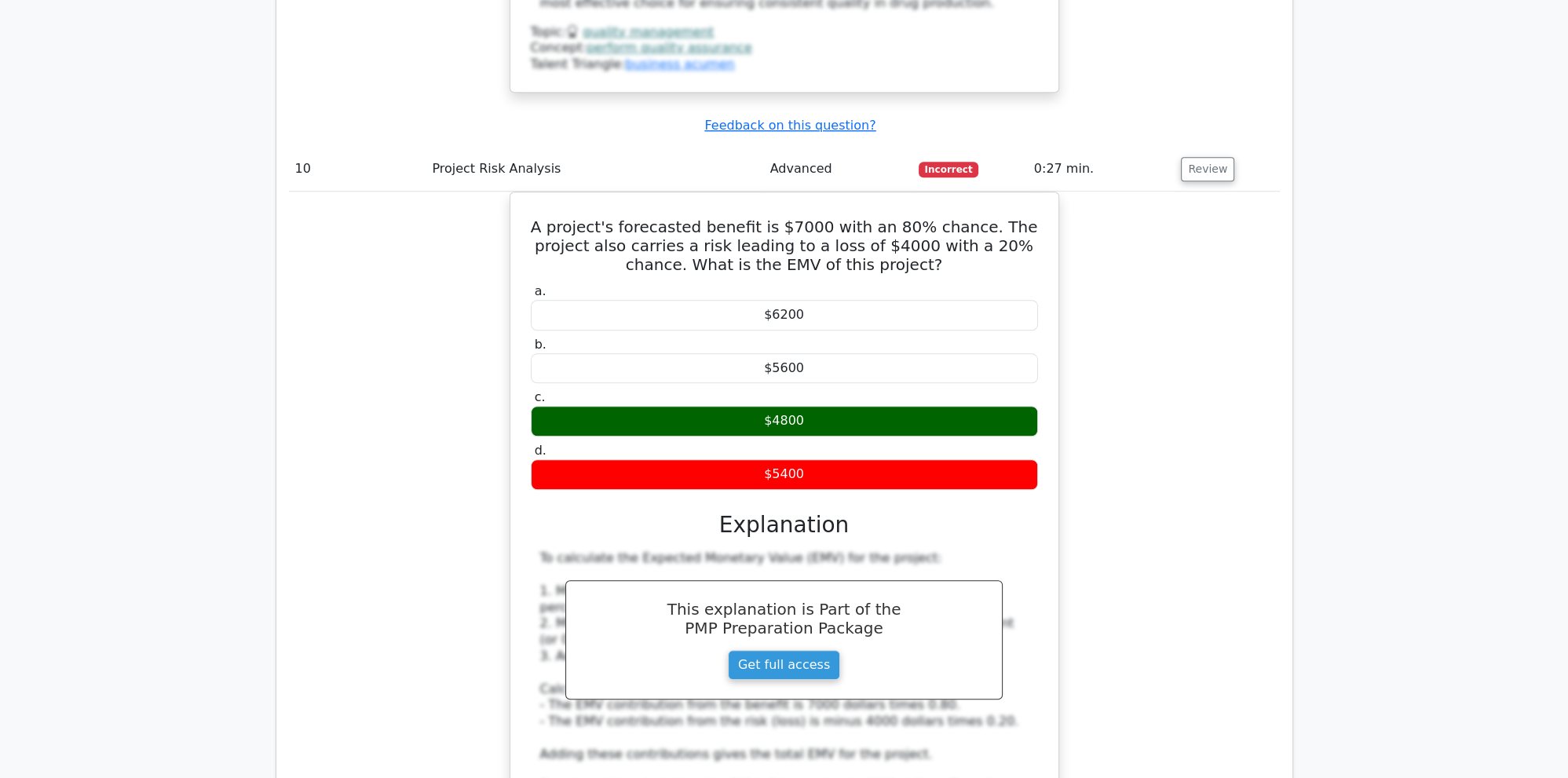
scroll to position [10129, 0]
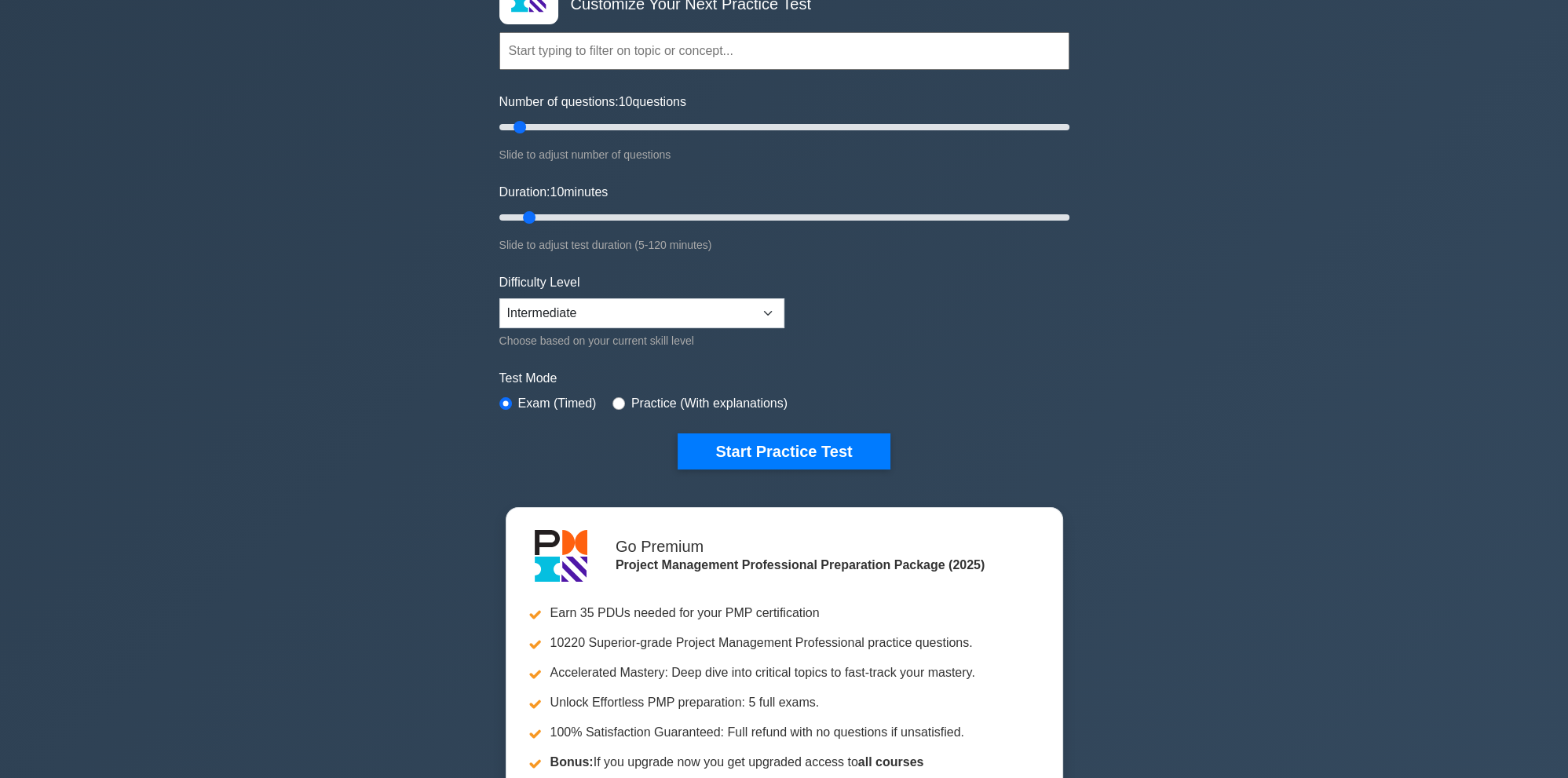
scroll to position [166, 0]
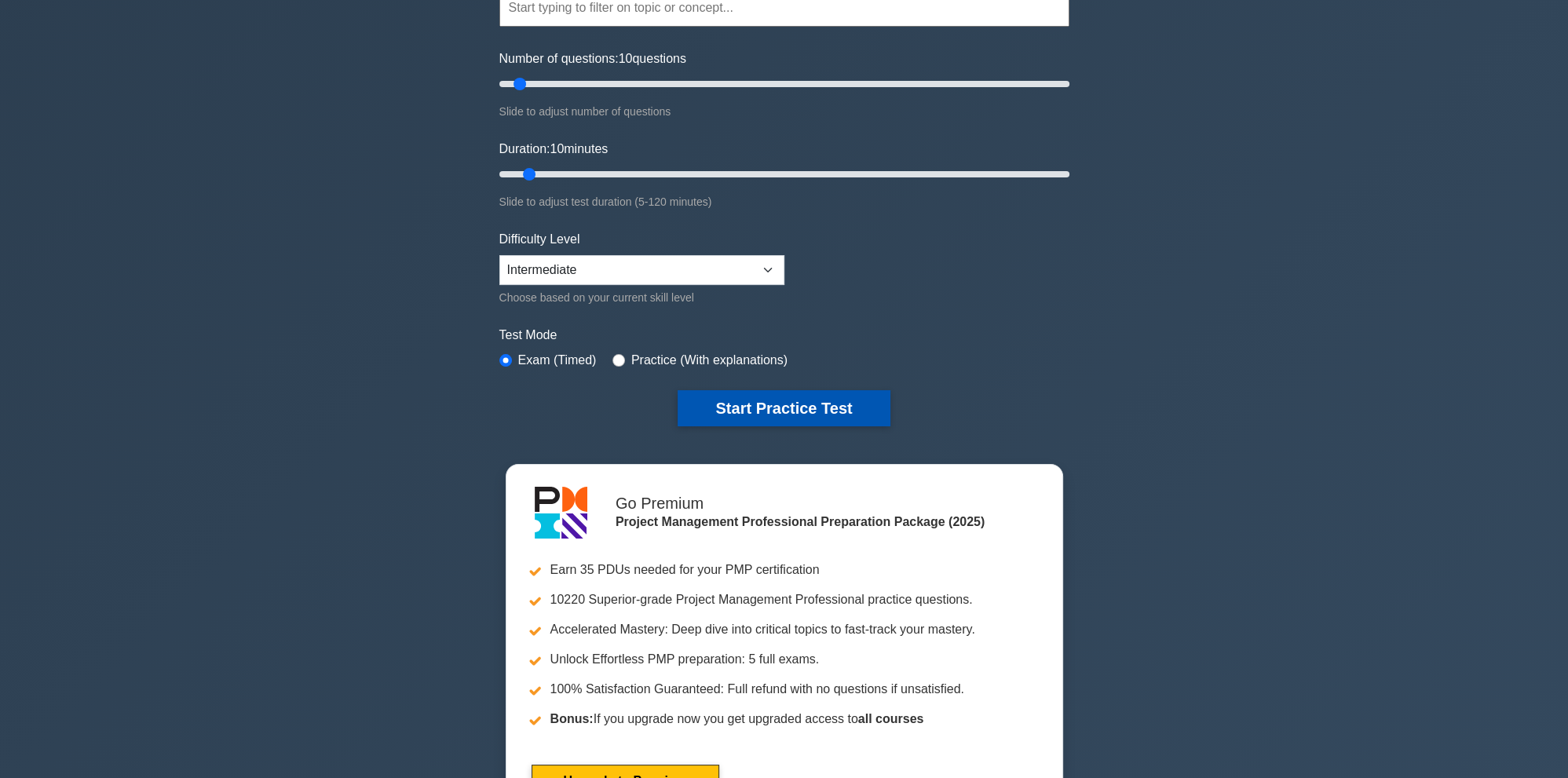
click at [778, 402] on button "Start Practice Test" at bounding box center [783, 409] width 212 height 36
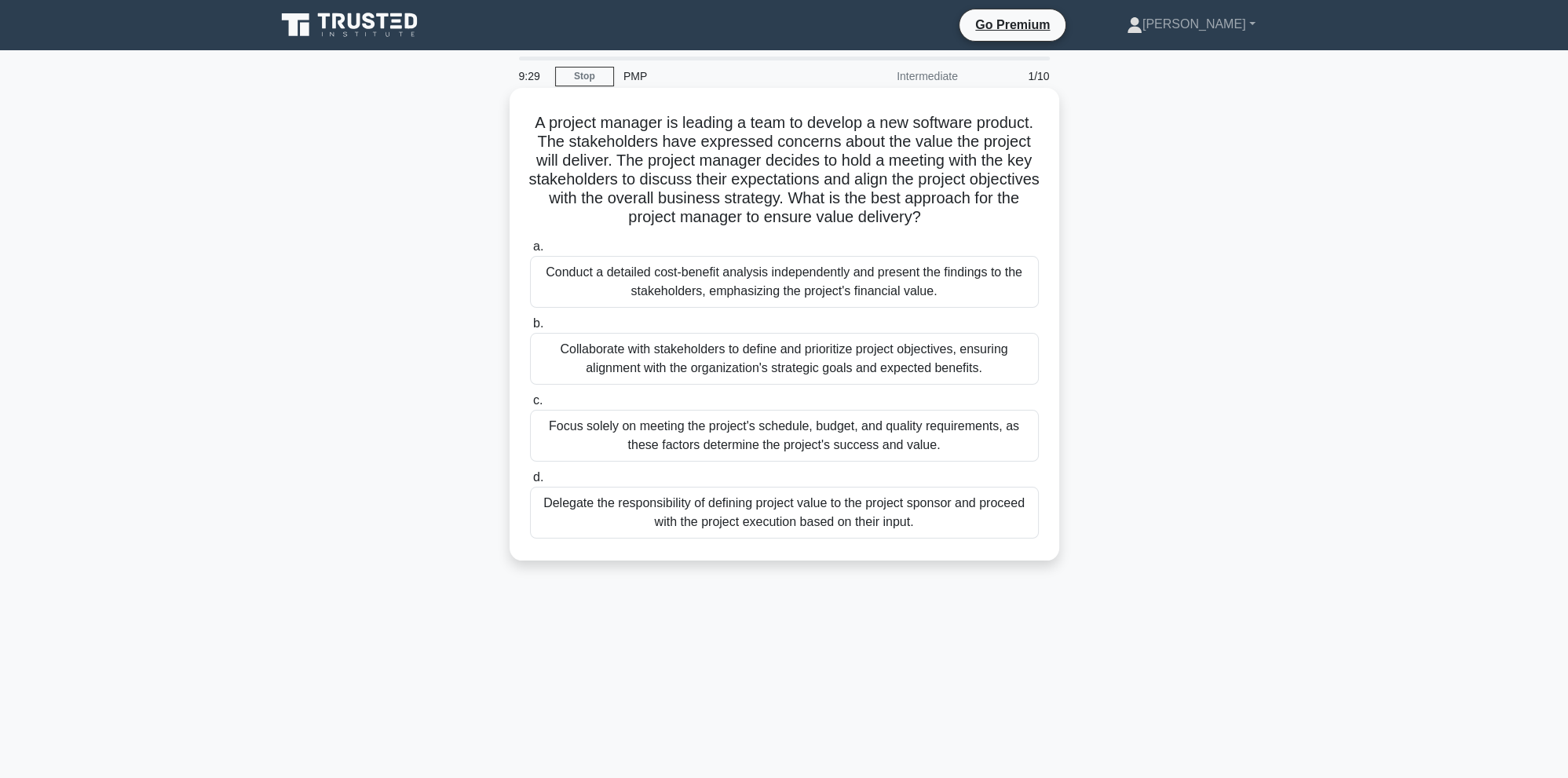
click at [632, 364] on div "Collaborate with stakeholders to define and prioritize project objectives, ensu…" at bounding box center [784, 358] width 509 height 51
click at [530, 329] on input "b. Collaborate with stakeholders to define and prioritize project objectives, e…" at bounding box center [530, 323] width 0 height 10
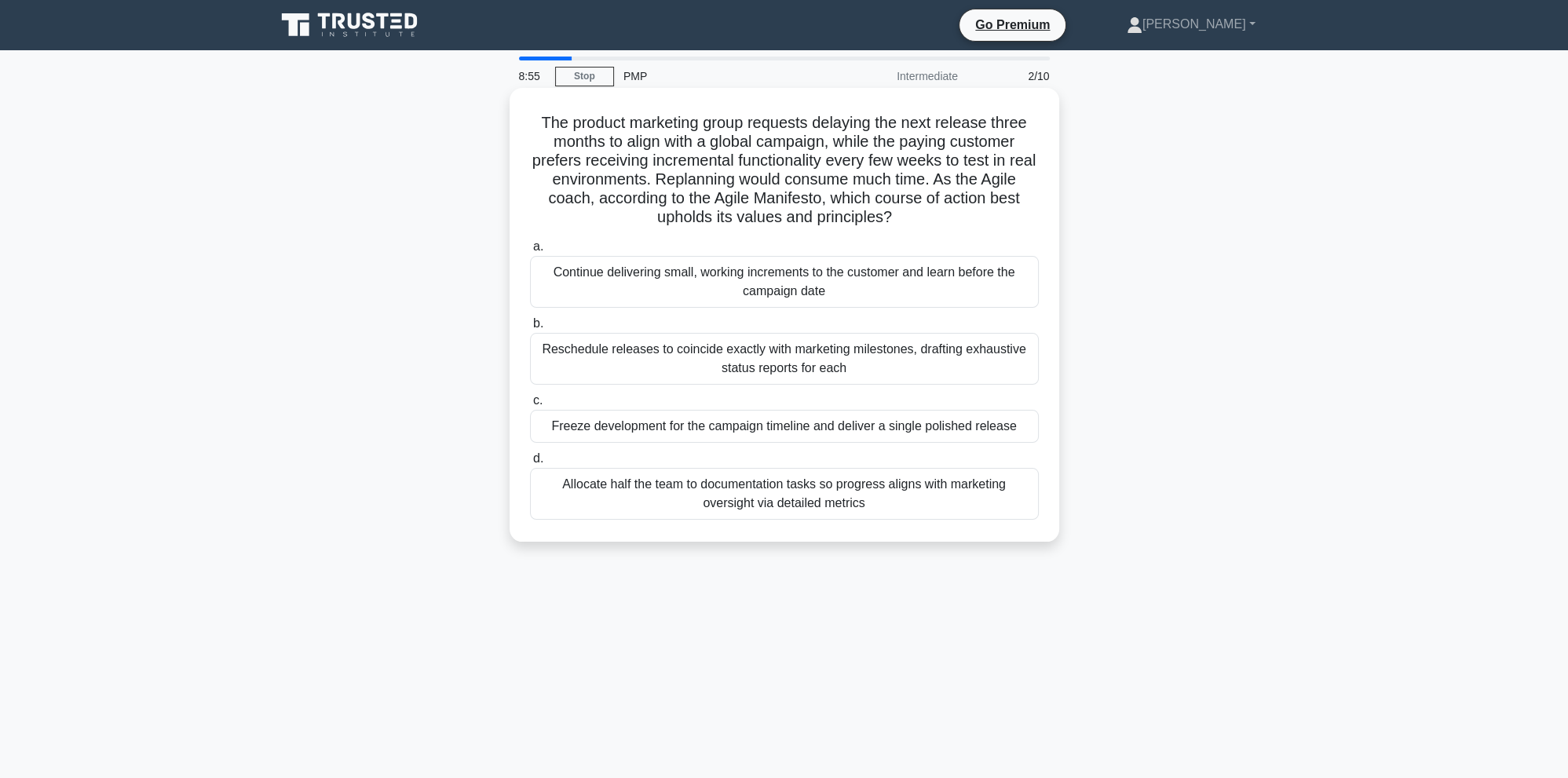
click at [659, 278] on div "Continue delivering small, working increments to the customer and learn before …" at bounding box center [784, 282] width 509 height 51
click at [530, 252] on input "a. Continue delivering small, working increments to the customer and learn befo…" at bounding box center [530, 246] width 0 height 10
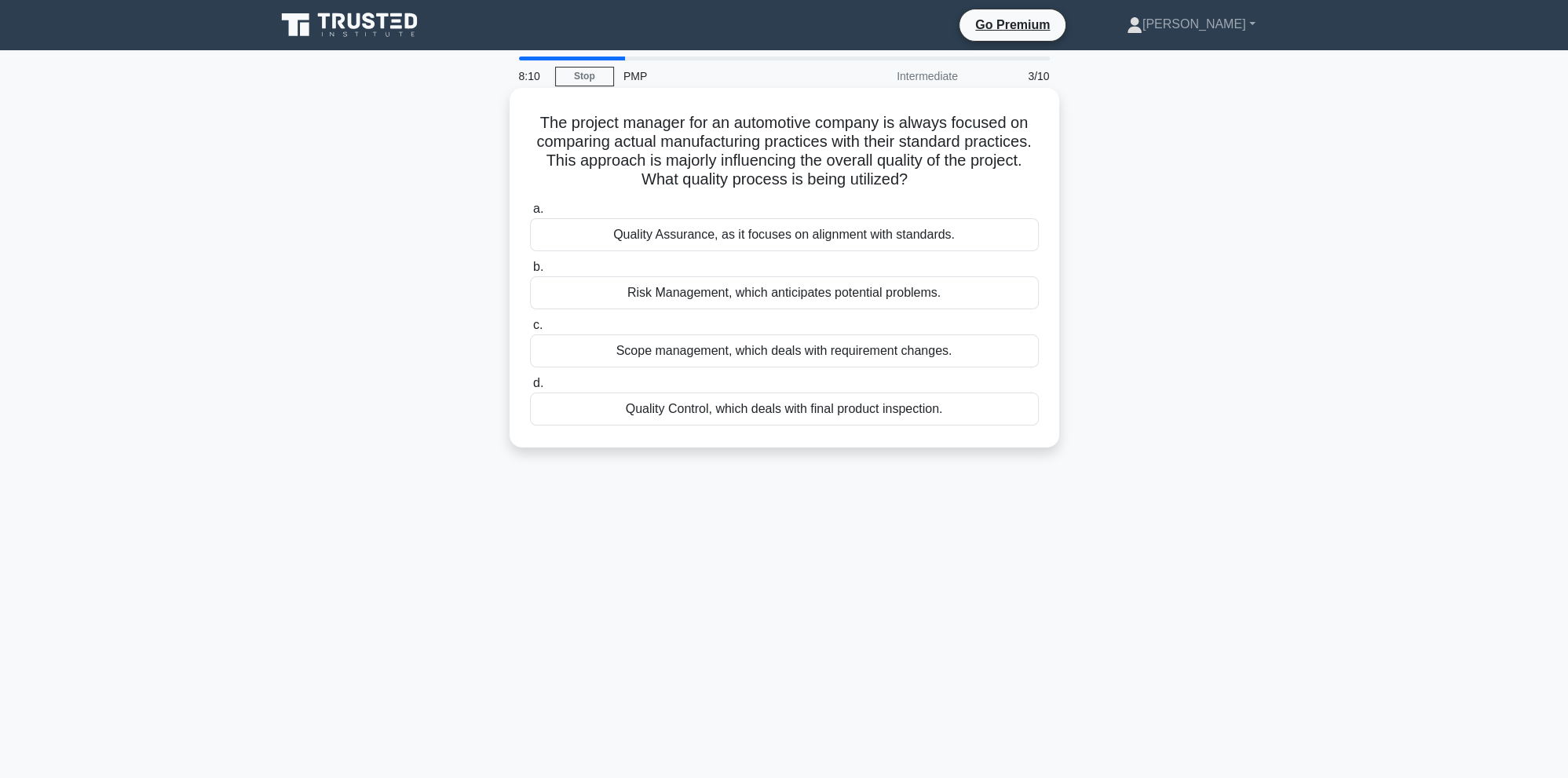
click at [884, 410] on div "Quality Control, which deals with final product inspection." at bounding box center [784, 409] width 509 height 33
click at [530, 389] on input "d. Quality Control, which deals with final product inspection." at bounding box center [530, 383] width 0 height 10
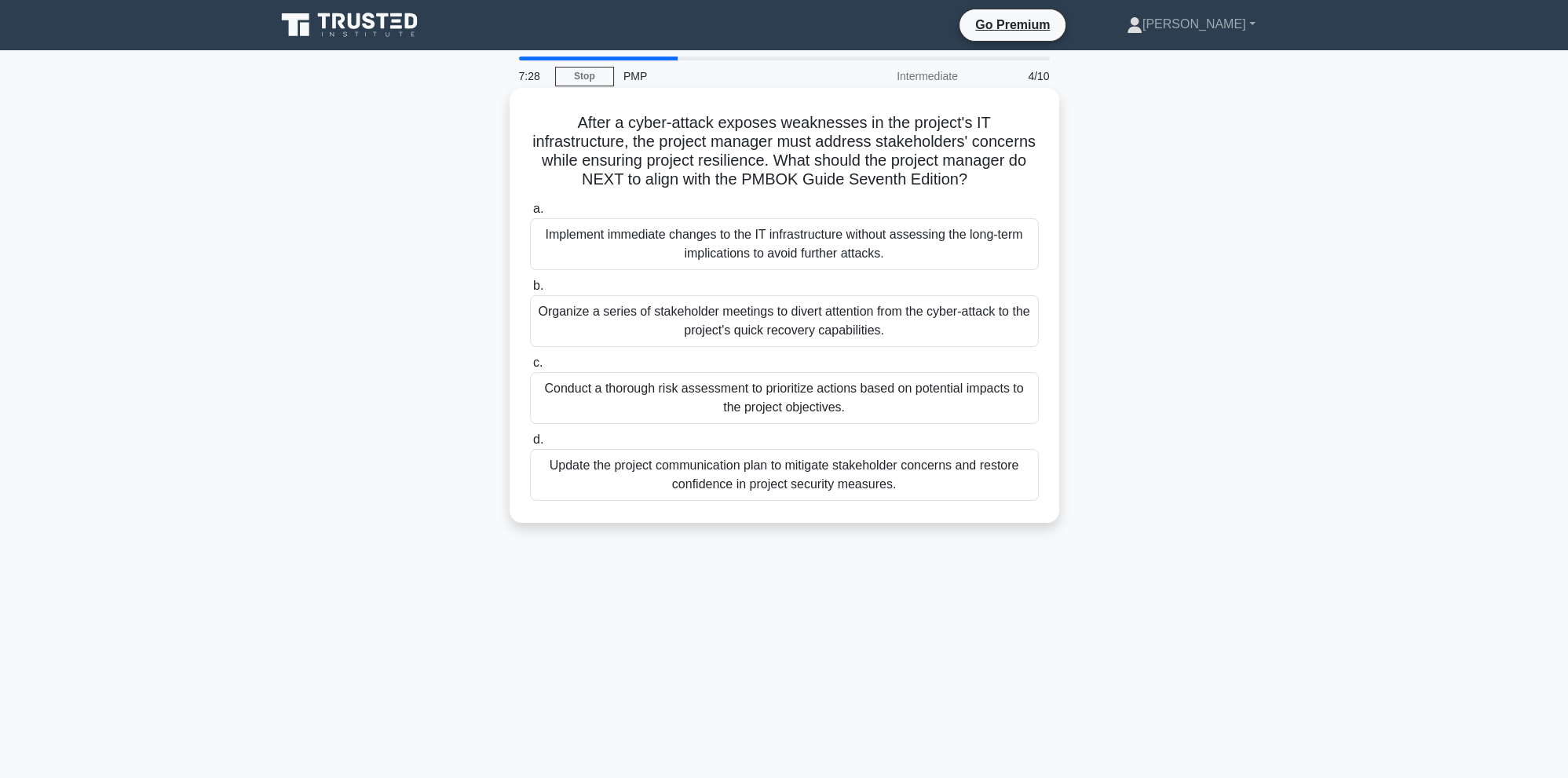
click at [715, 325] on div "Organize a series of stakeholder meetings to divert attention from the cyber-at…" at bounding box center [784, 320] width 509 height 51
click at [530, 292] on input "b. Organize a series of stakeholder meetings to divert attention from the cyber…" at bounding box center [530, 286] width 0 height 10
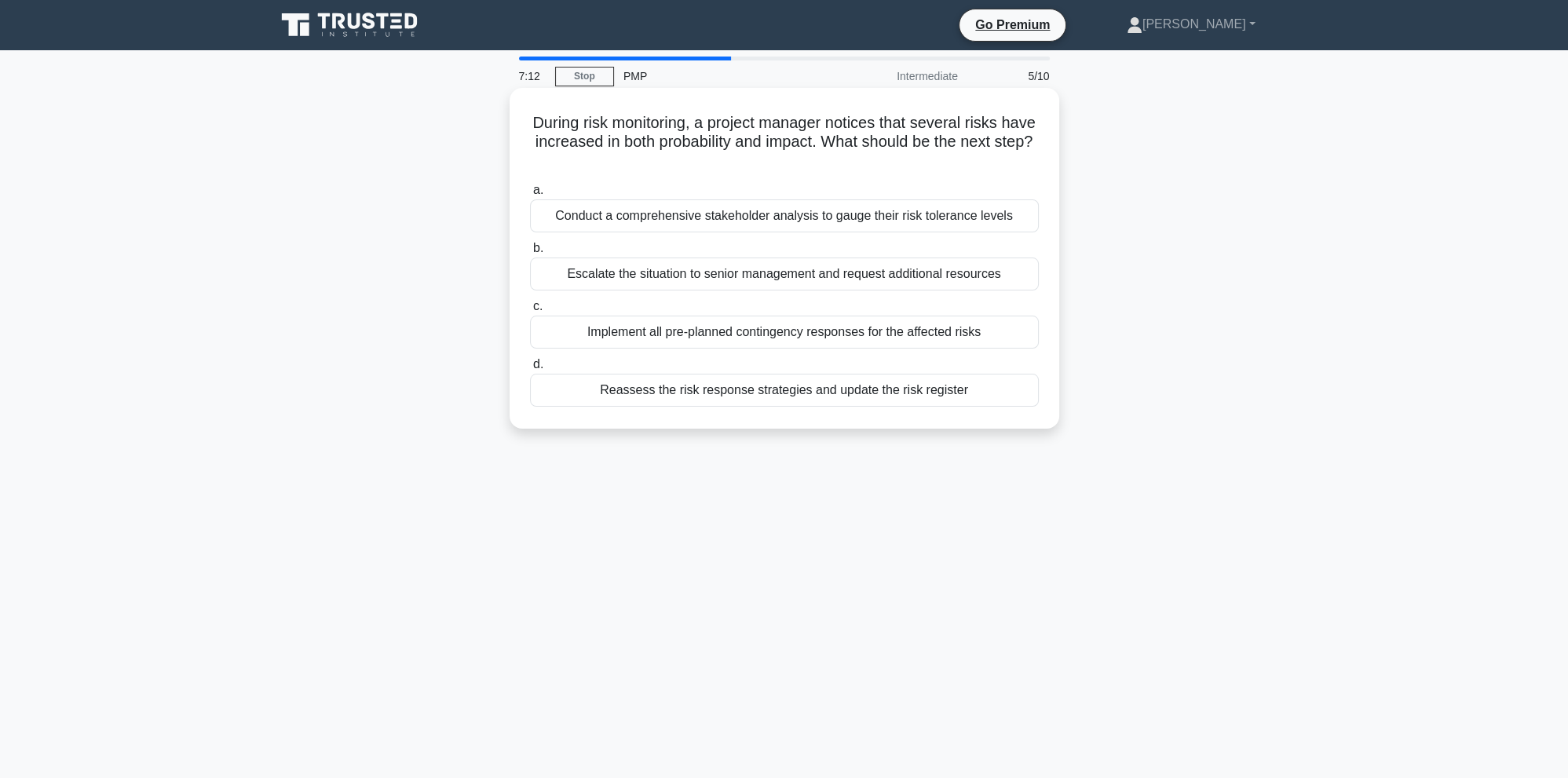
click at [878, 390] on div "Reassess the risk response strategies and update the risk register" at bounding box center [784, 390] width 509 height 33
click at [530, 370] on input "d. Reassess the risk response strategies and update the risk register" at bounding box center [530, 365] width 0 height 10
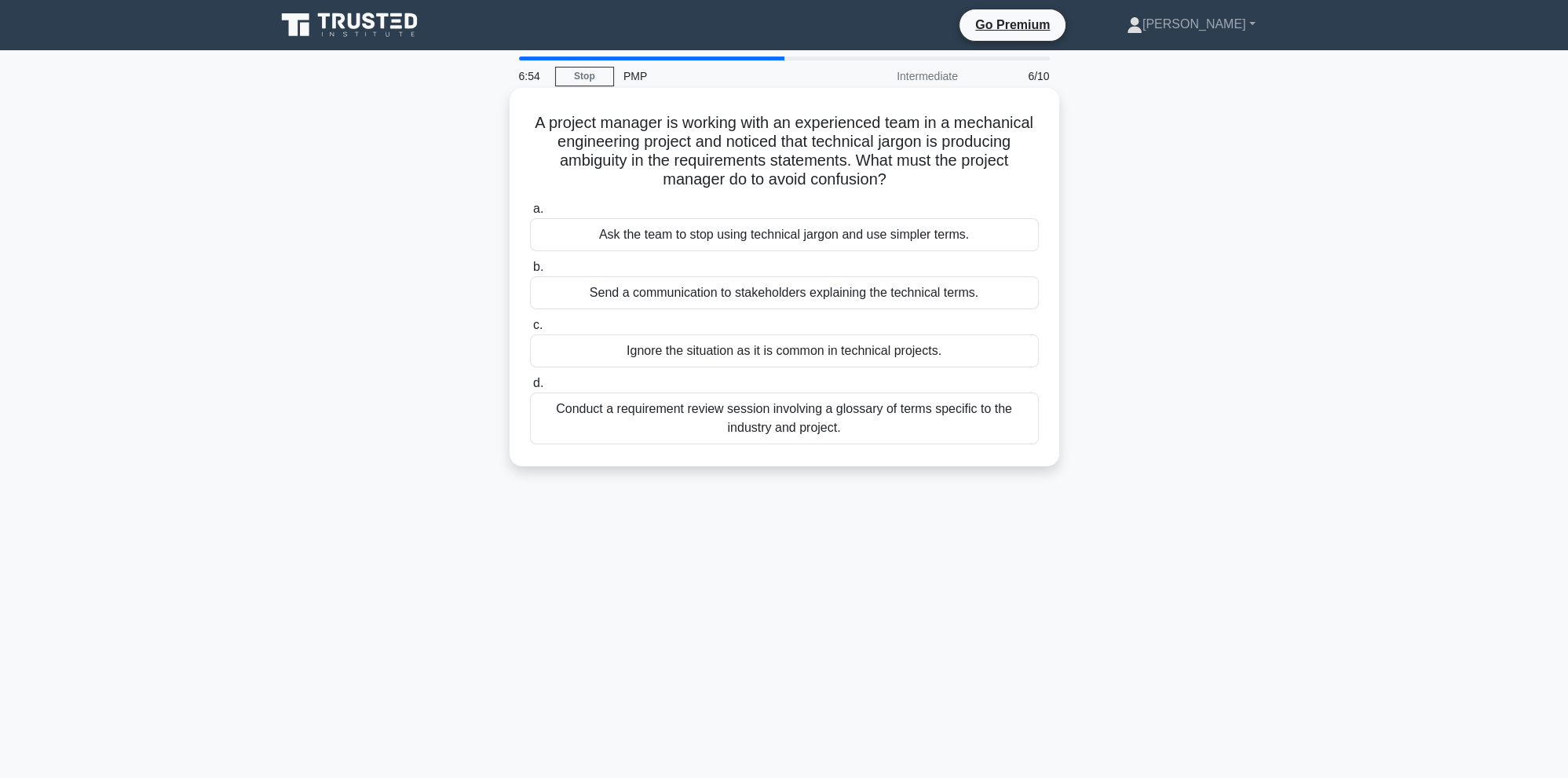
click at [892, 435] on div "Conduct a requirement review session involving a glossary of terms specific to …" at bounding box center [784, 418] width 509 height 51
click at [530, 389] on input "d. Conduct a requirement review session involving a glossary of terms specific …" at bounding box center [530, 383] width 0 height 10
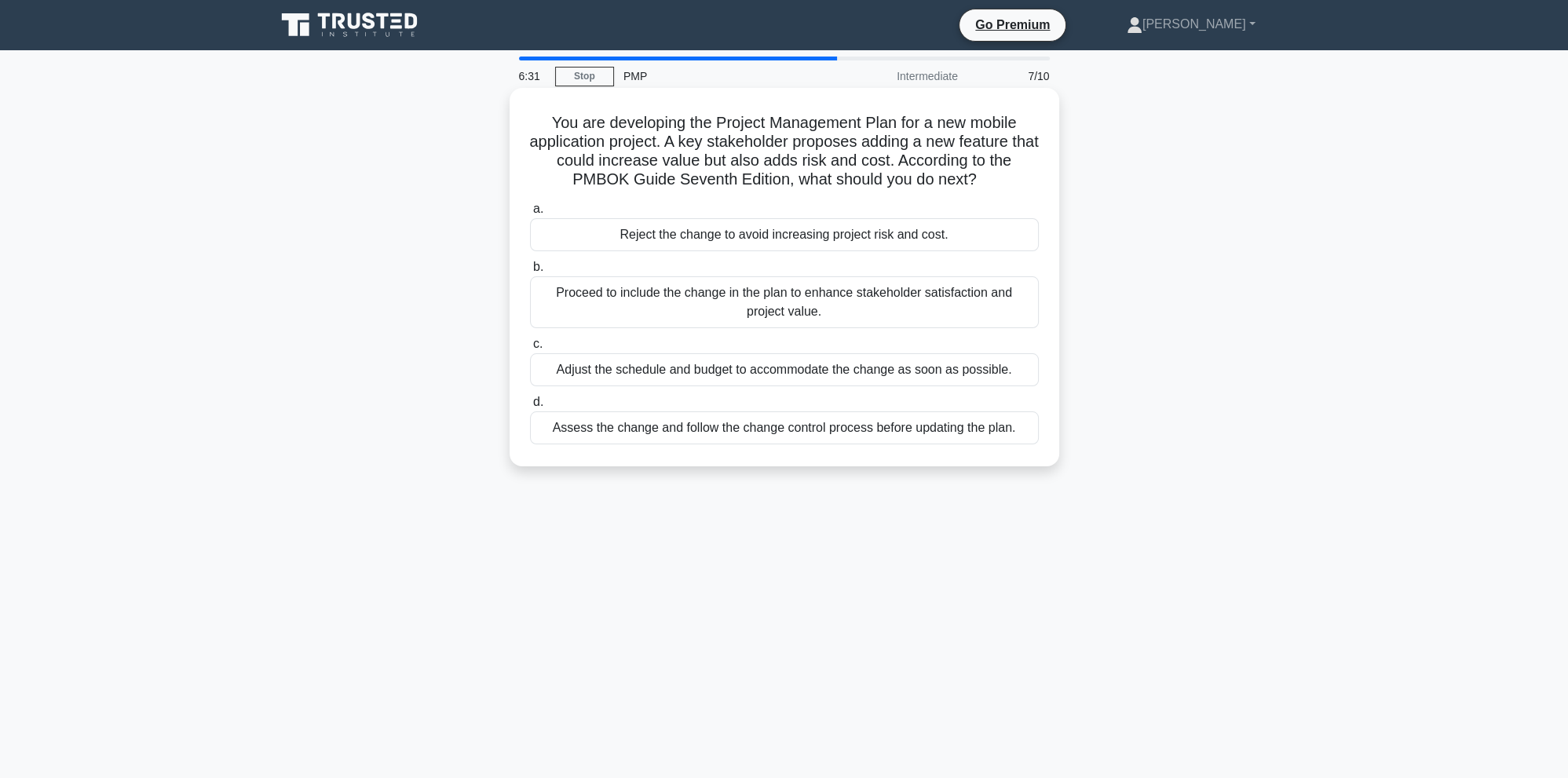
click at [960, 419] on div "Assess the change and follow the change control process before updating the pla…" at bounding box center [784, 428] width 509 height 33
click at [929, 431] on div "Assess the change and follow the change control process before updating the pla…" at bounding box center [784, 428] width 509 height 33
click at [530, 408] on input "d. Assess the change and follow the change control process before updating the …" at bounding box center [530, 402] width 0 height 10
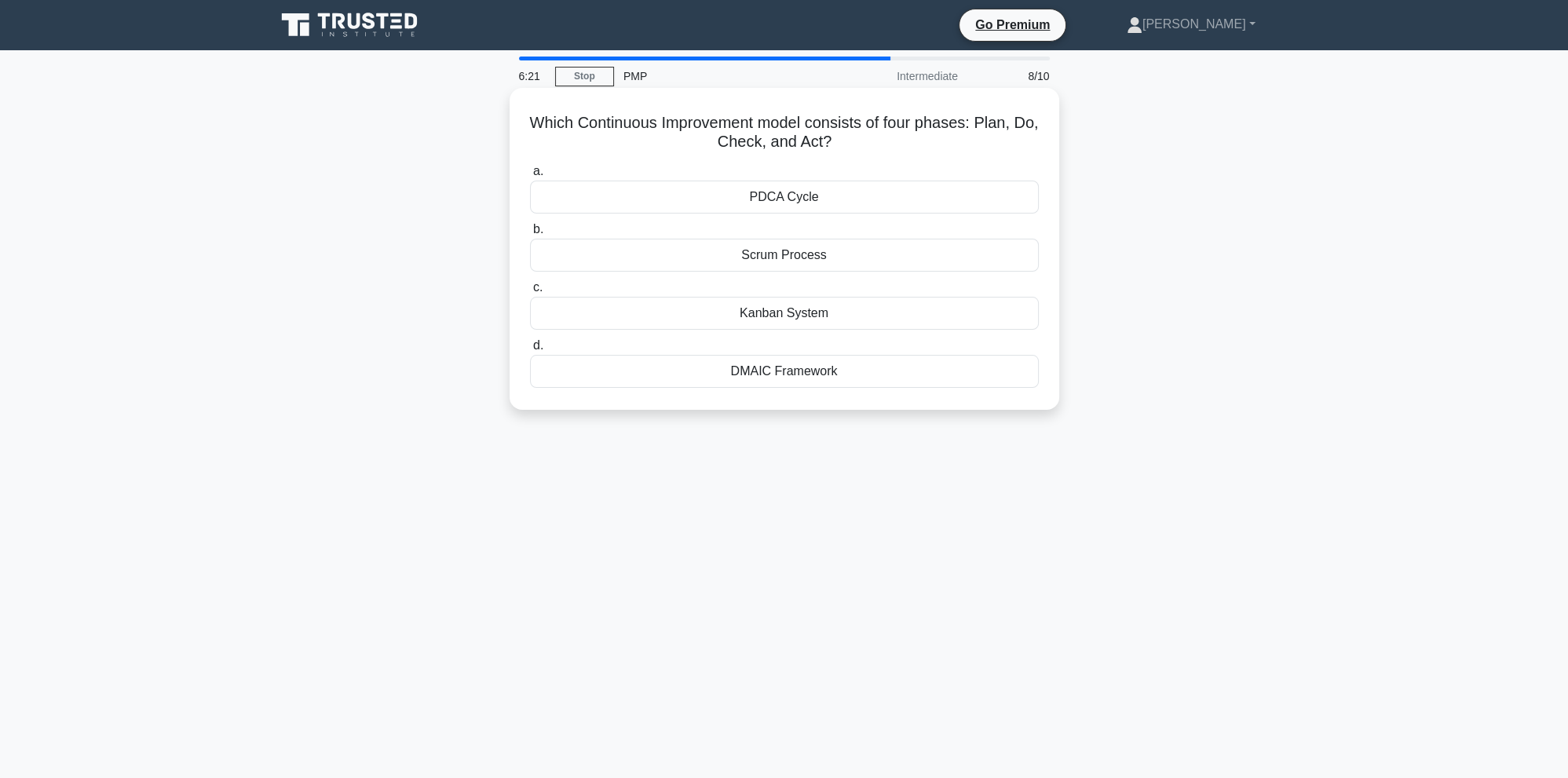
click at [823, 203] on div "PDCA Cycle" at bounding box center [784, 197] width 509 height 33
click at [530, 177] on input "a. PDCA Cycle" at bounding box center [530, 171] width 0 height 10
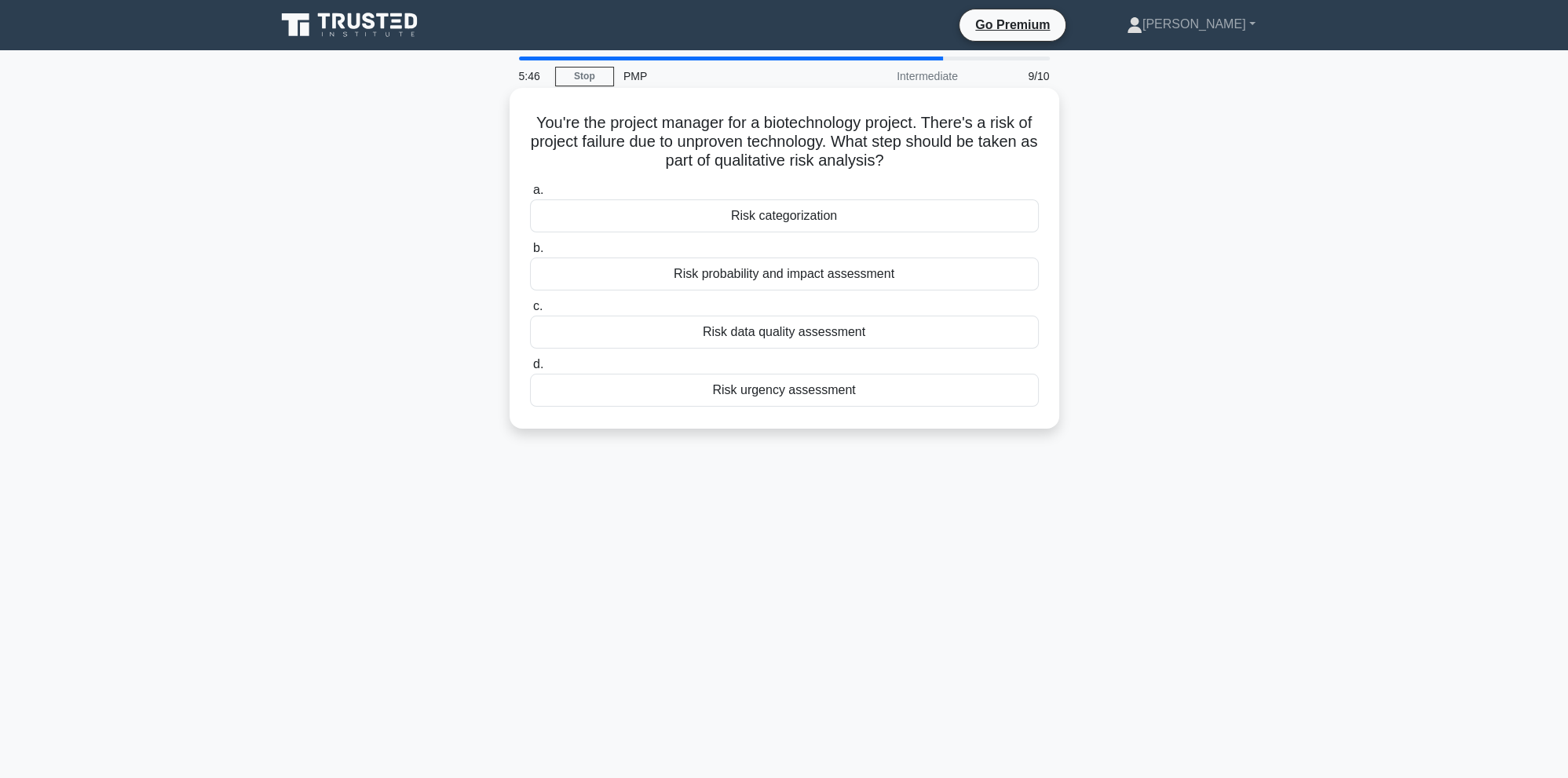
click at [871, 282] on div "Risk probability and impact assessment" at bounding box center [784, 273] width 509 height 33
click at [530, 254] on input "b. Risk probability and impact assessment" at bounding box center [530, 248] width 0 height 10
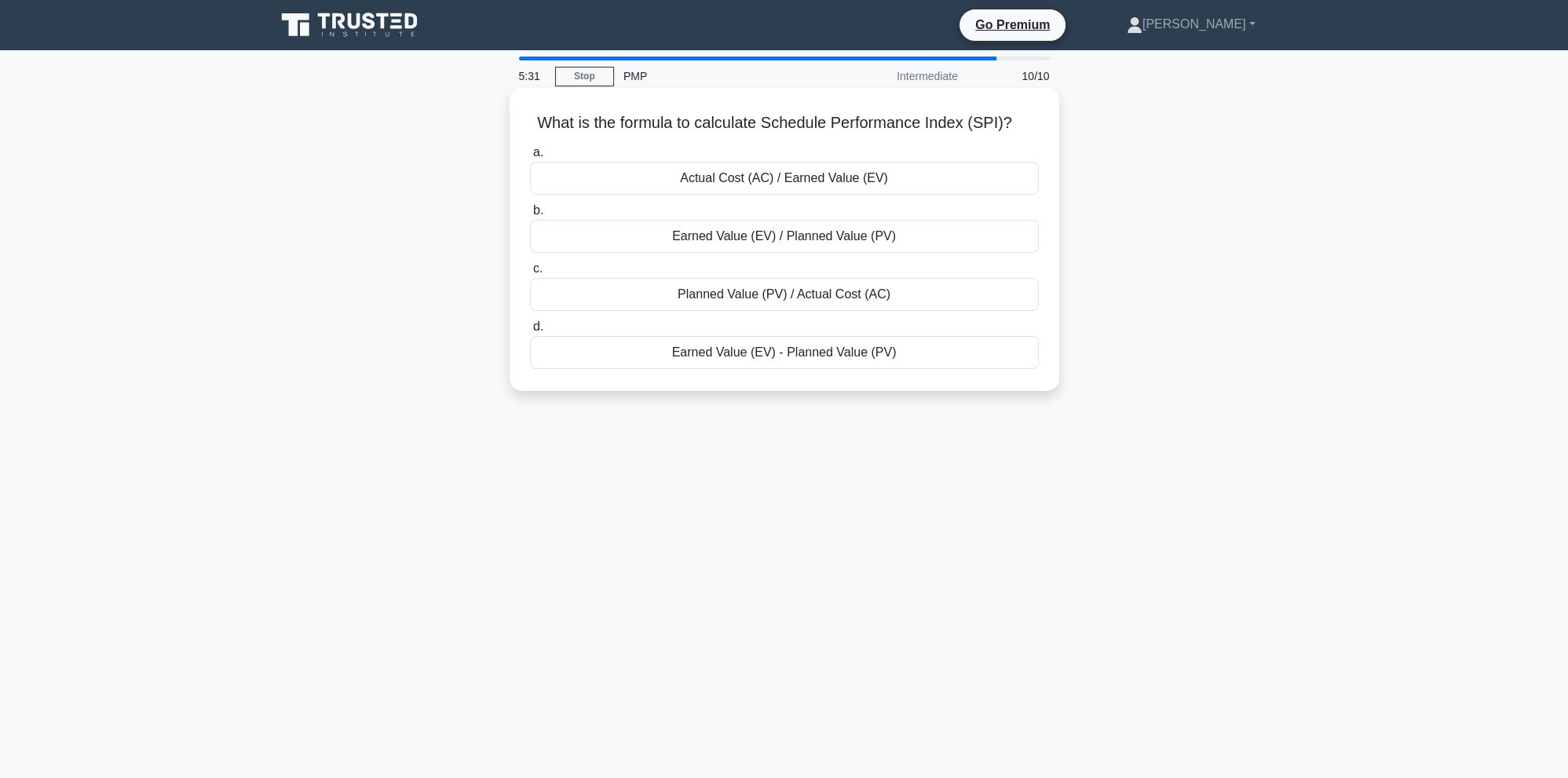
click at [811, 250] on div "Earned Value (EV) / Planned Value (PV)" at bounding box center [784, 236] width 509 height 33
click at [530, 216] on input "b. Earned Value (EV) / Planned Value (PV)" at bounding box center [530, 210] width 0 height 10
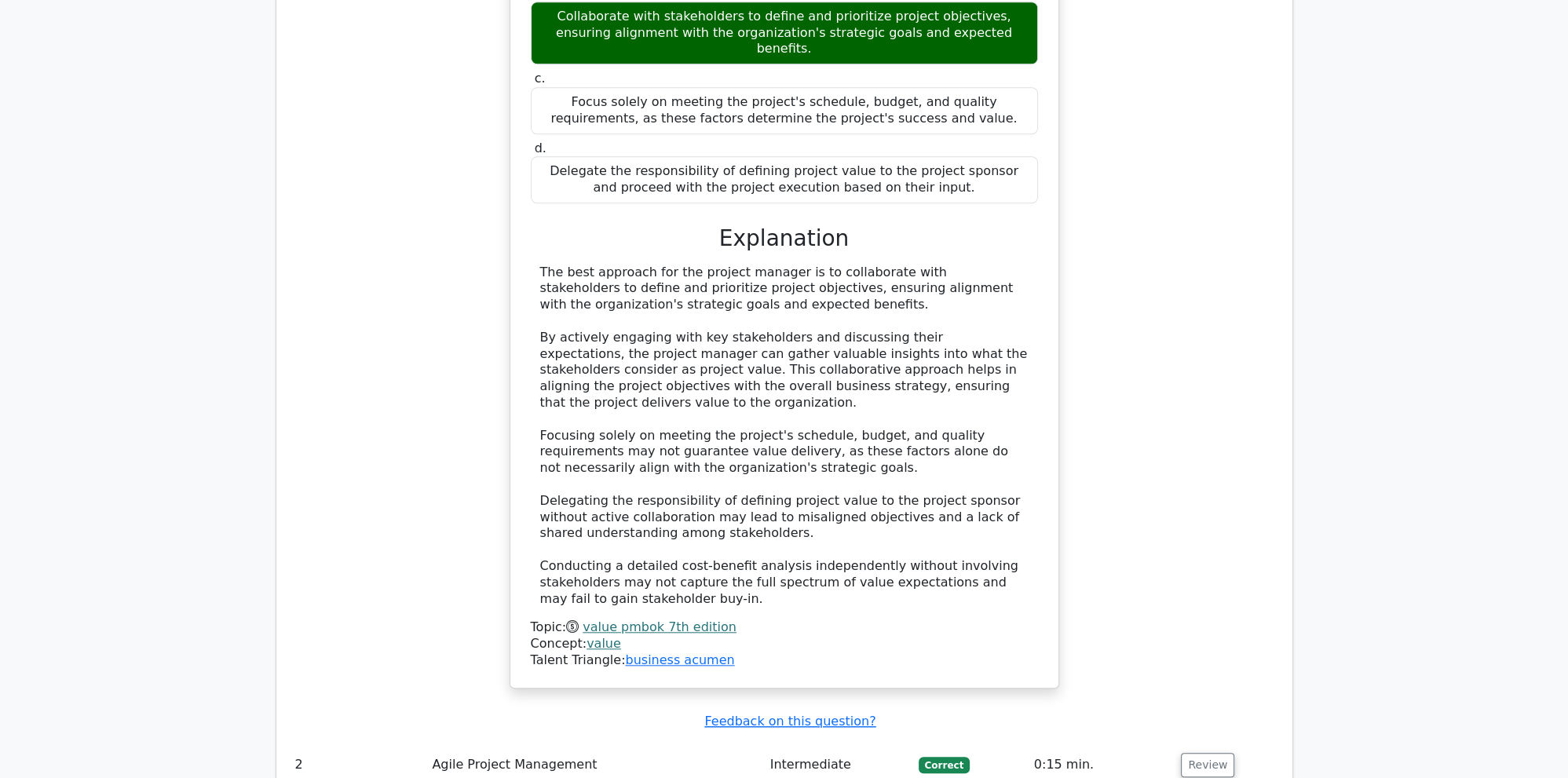
scroll to position [1990, 0]
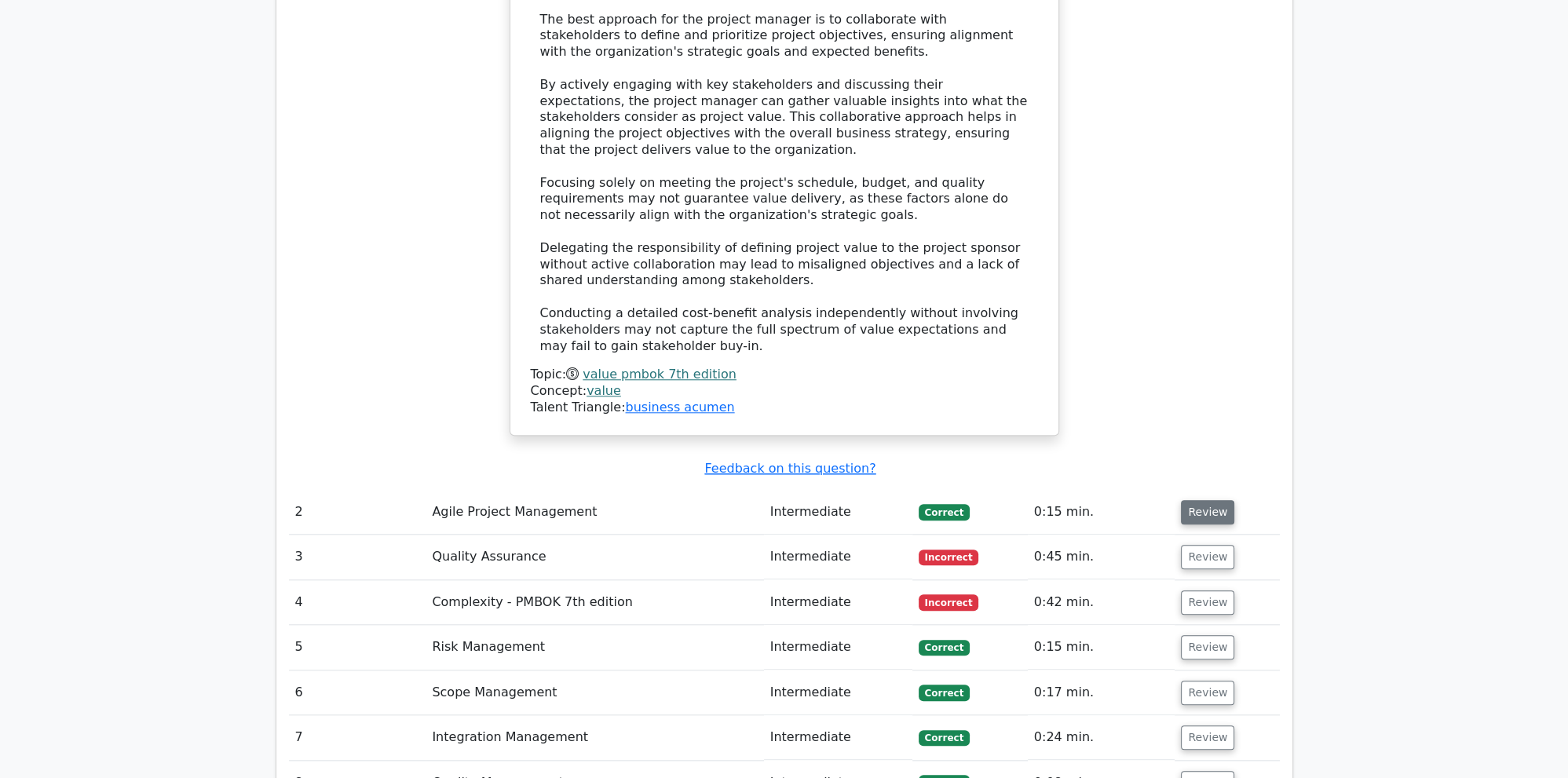
click at [1199, 500] on button "Review" at bounding box center [1207, 512] width 53 height 24
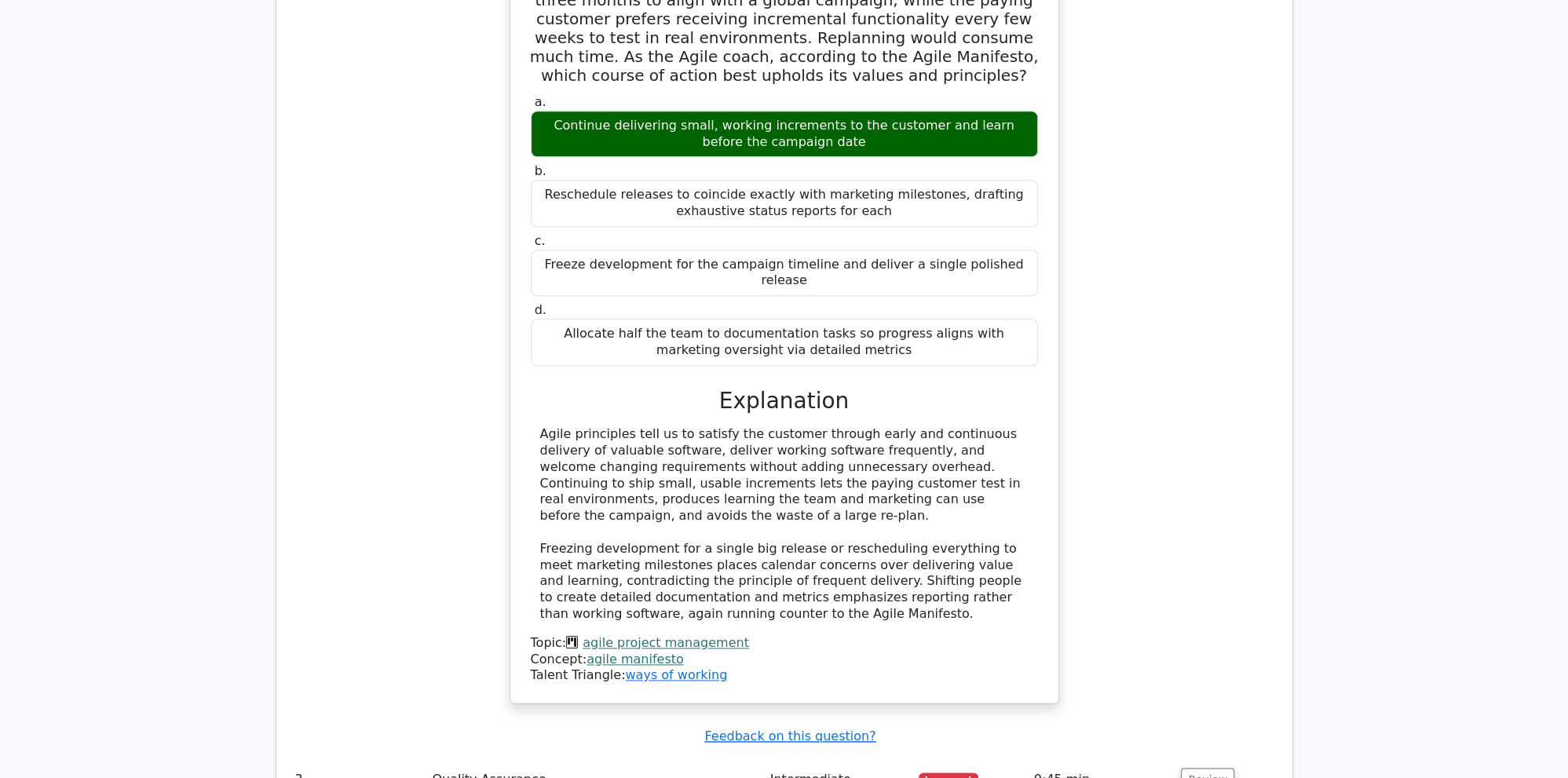
scroll to position [2820, 0]
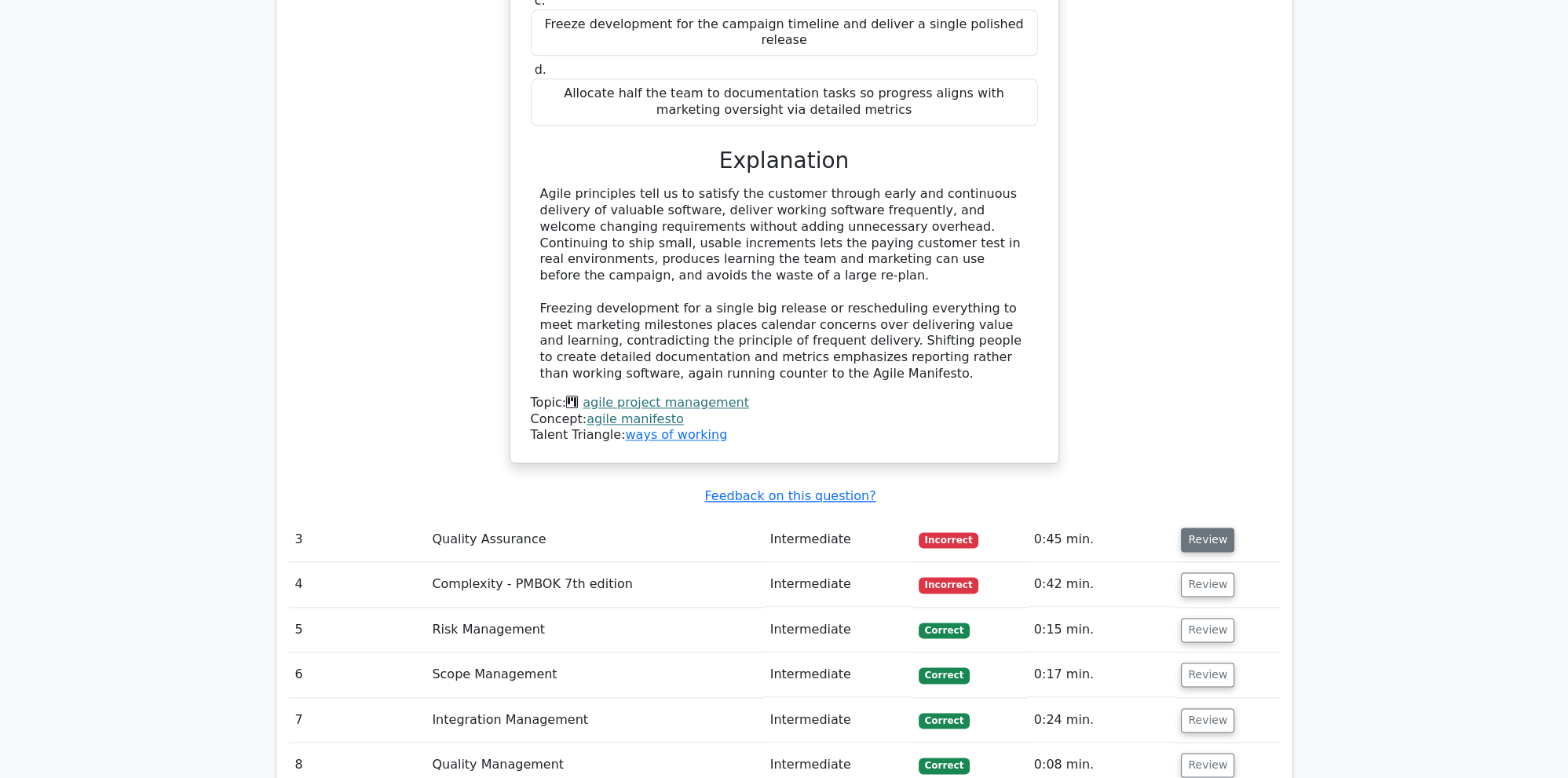
click at [1204, 528] on button "Review" at bounding box center [1207, 540] width 53 height 24
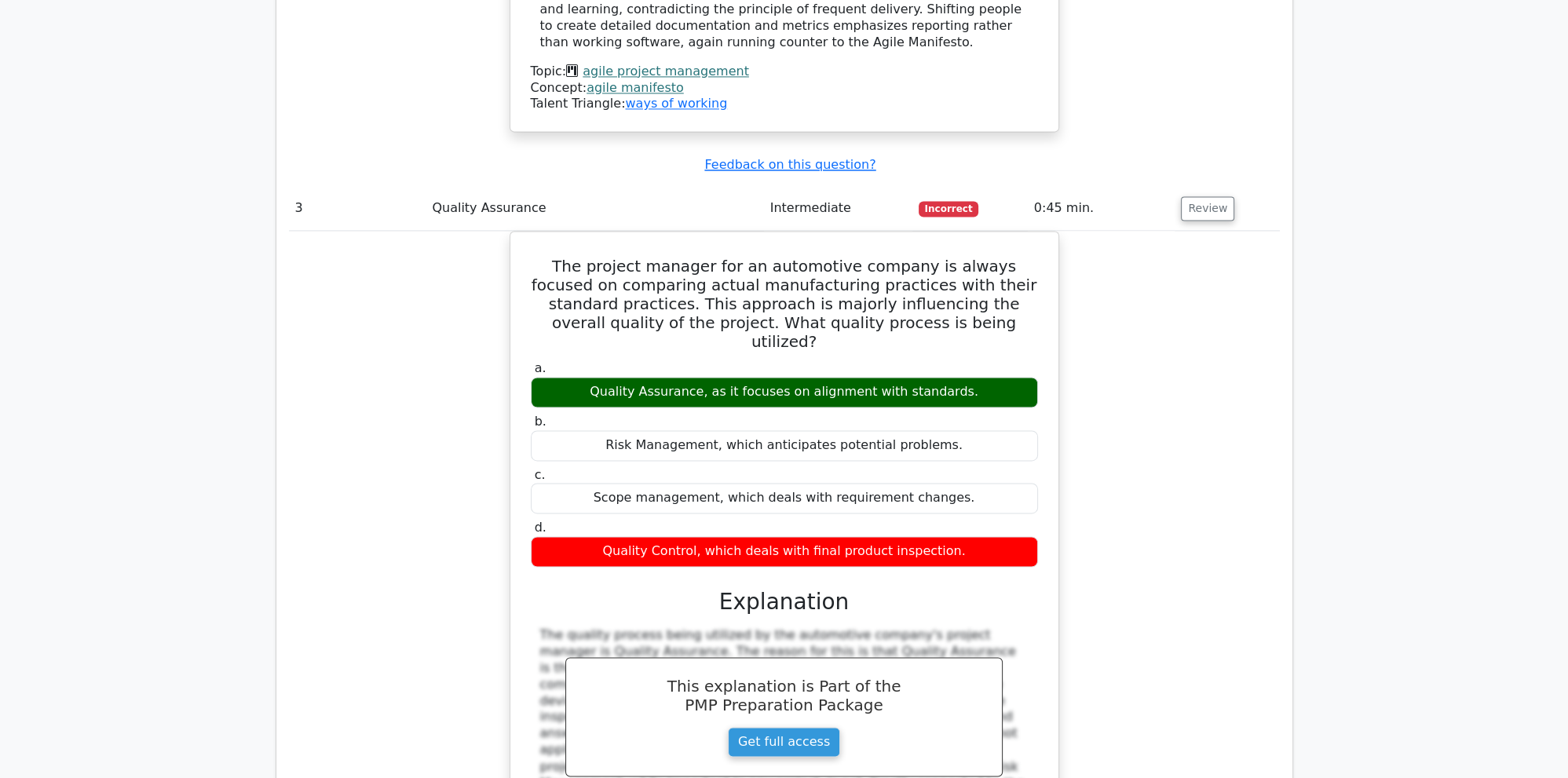
scroll to position [3484, 0]
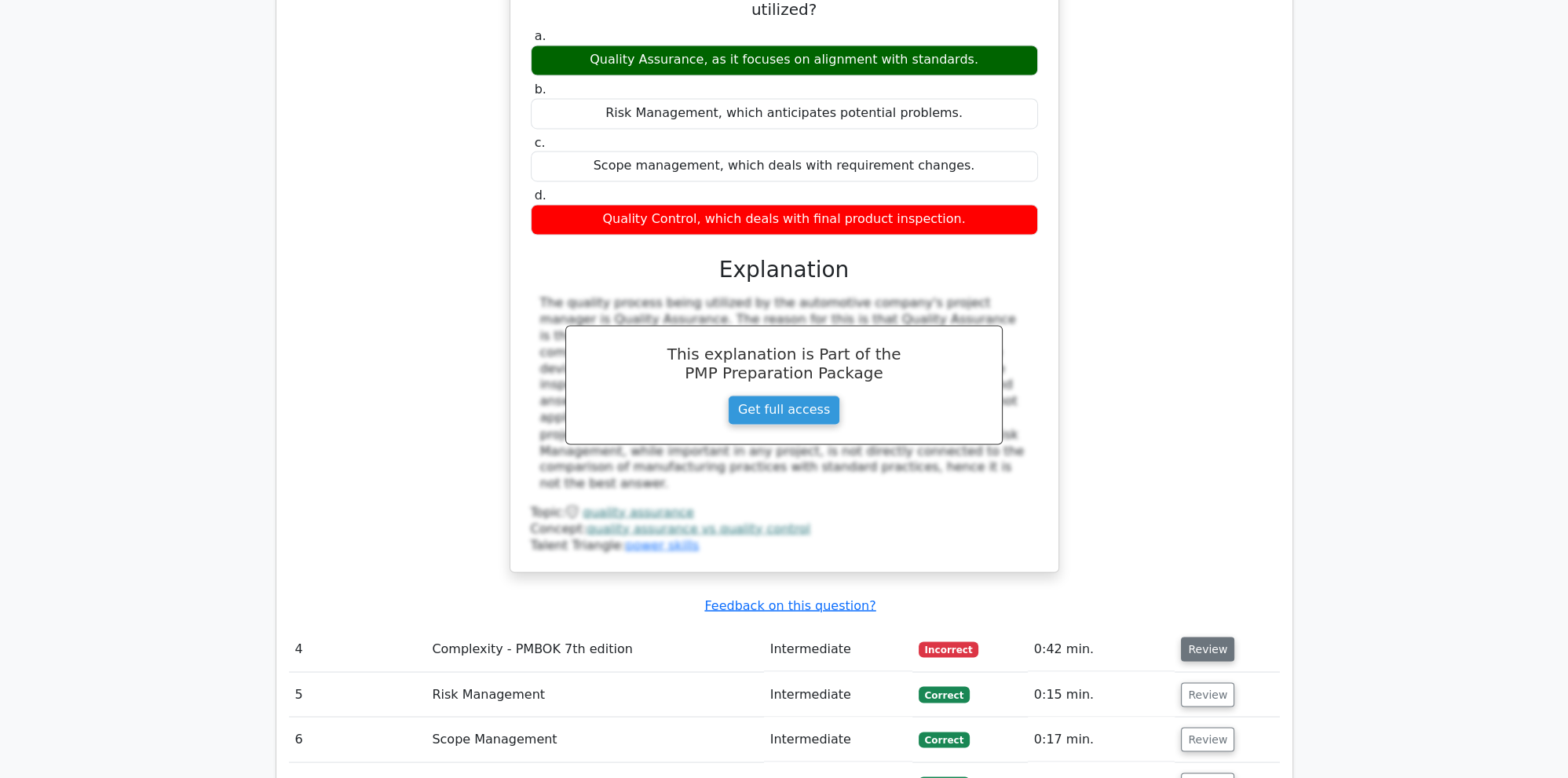
click at [1216, 637] on button "Review" at bounding box center [1207, 649] width 53 height 24
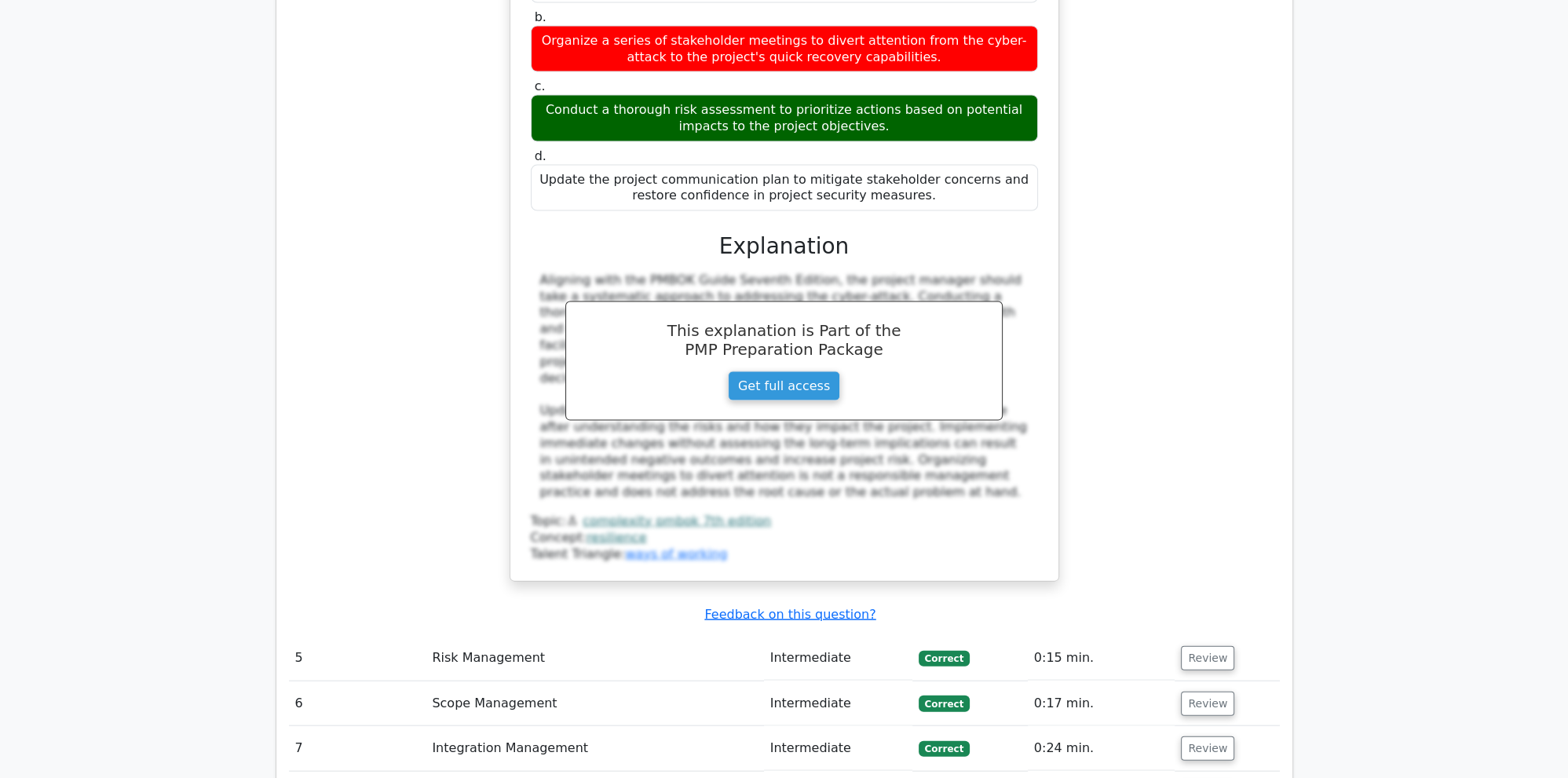
scroll to position [4478, 0]
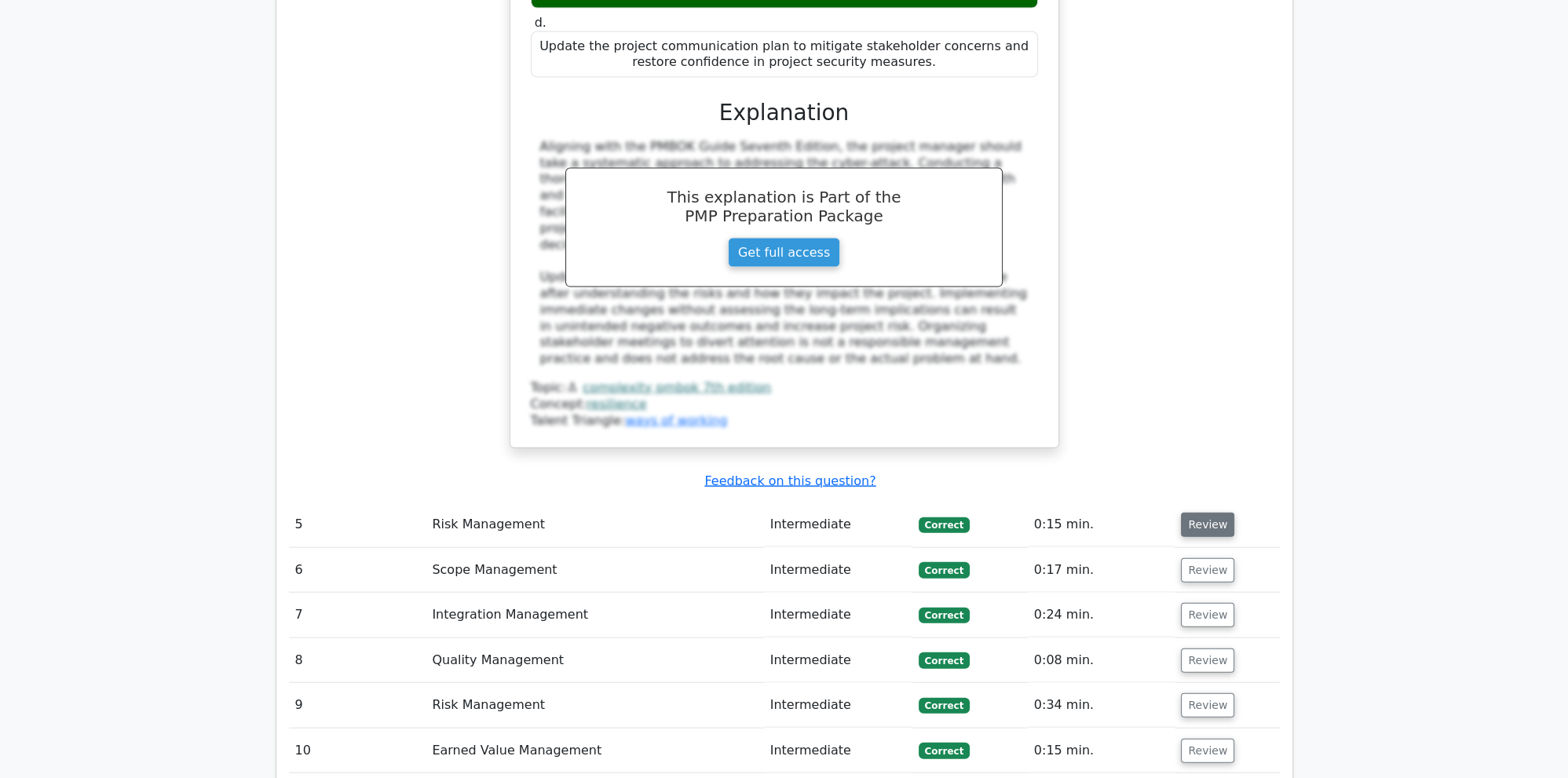
click at [1213, 513] on button "Review" at bounding box center [1207, 524] width 53 height 24
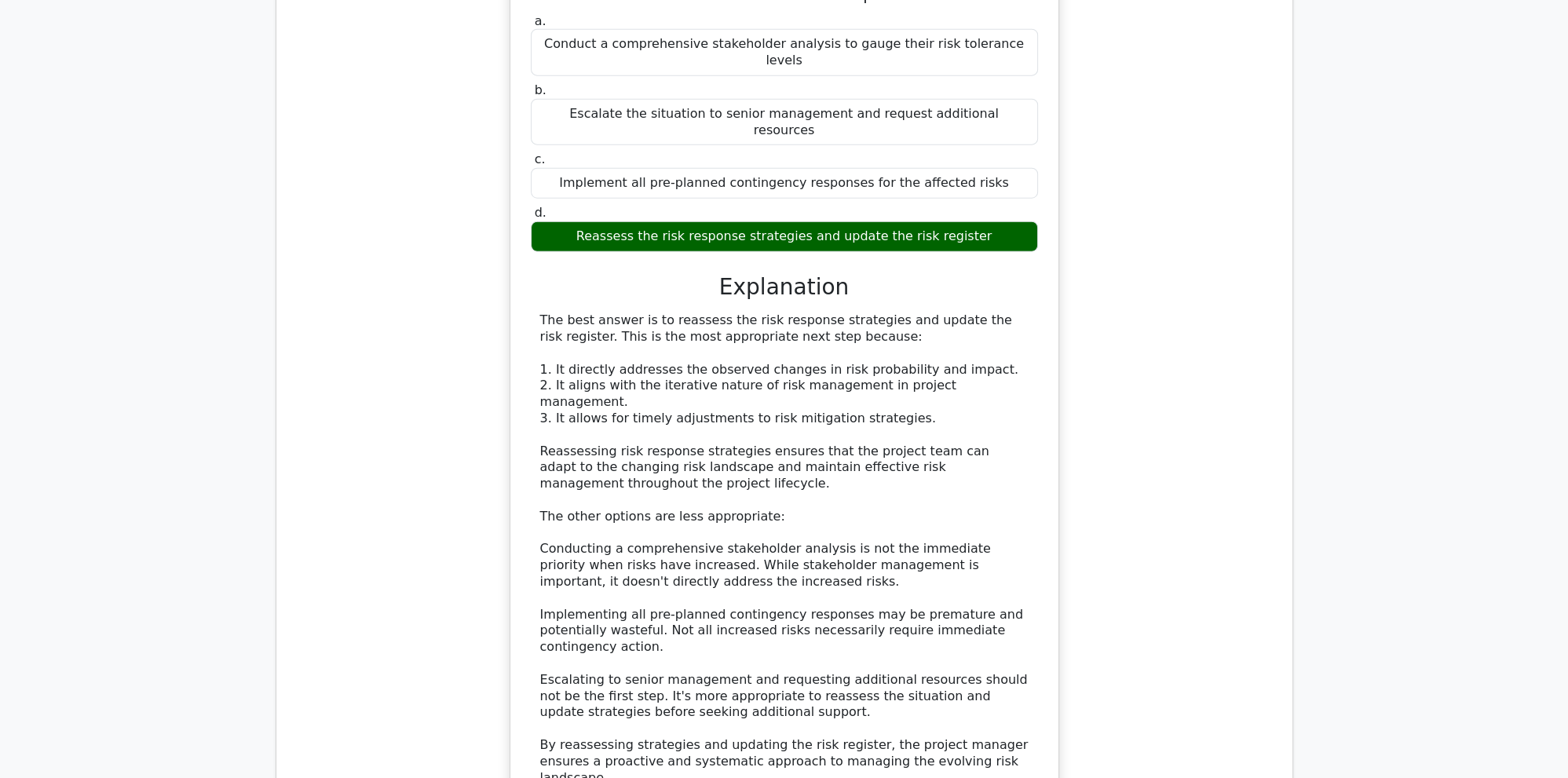
scroll to position [5143, 0]
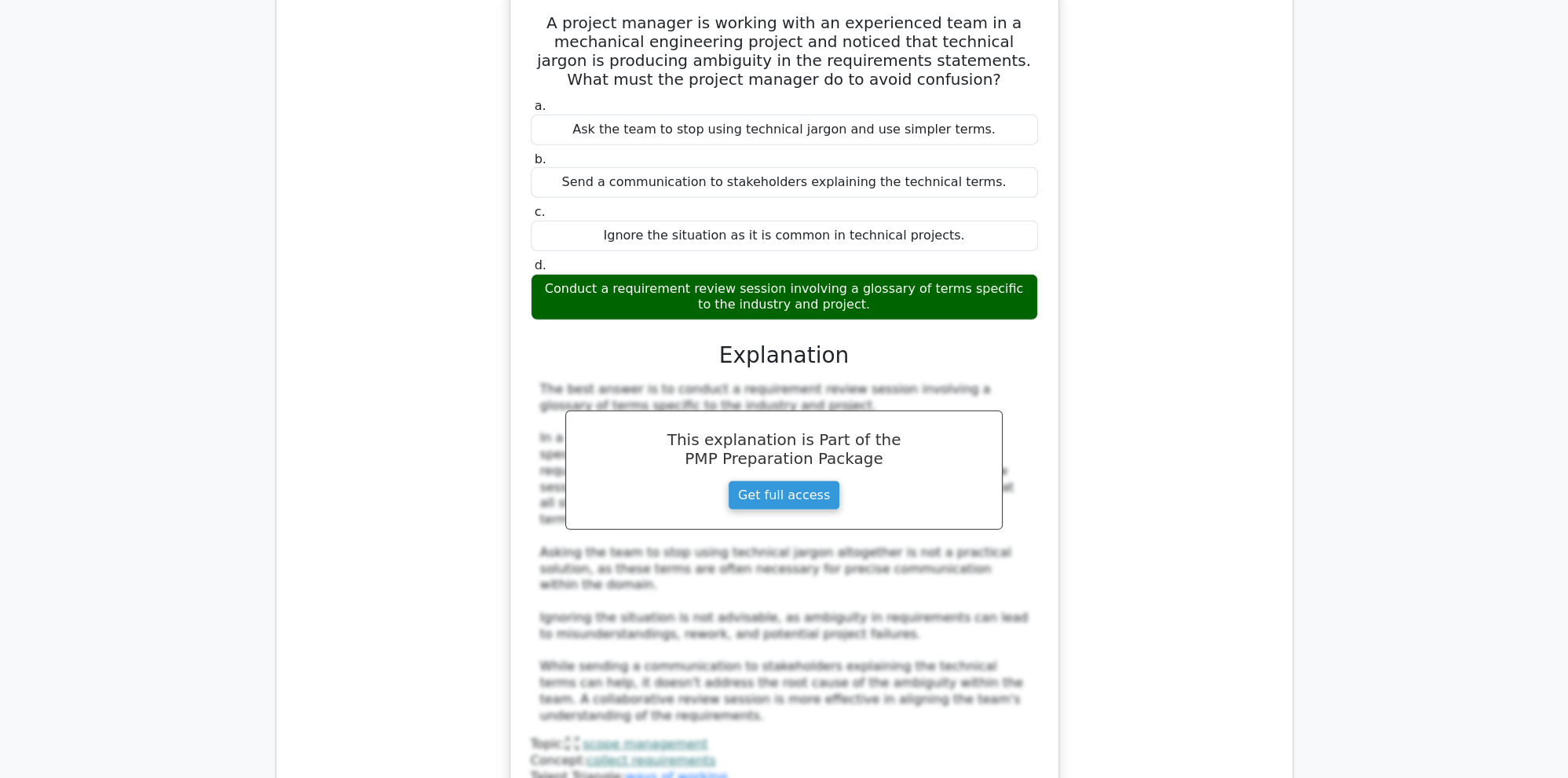
scroll to position [6221, 0]
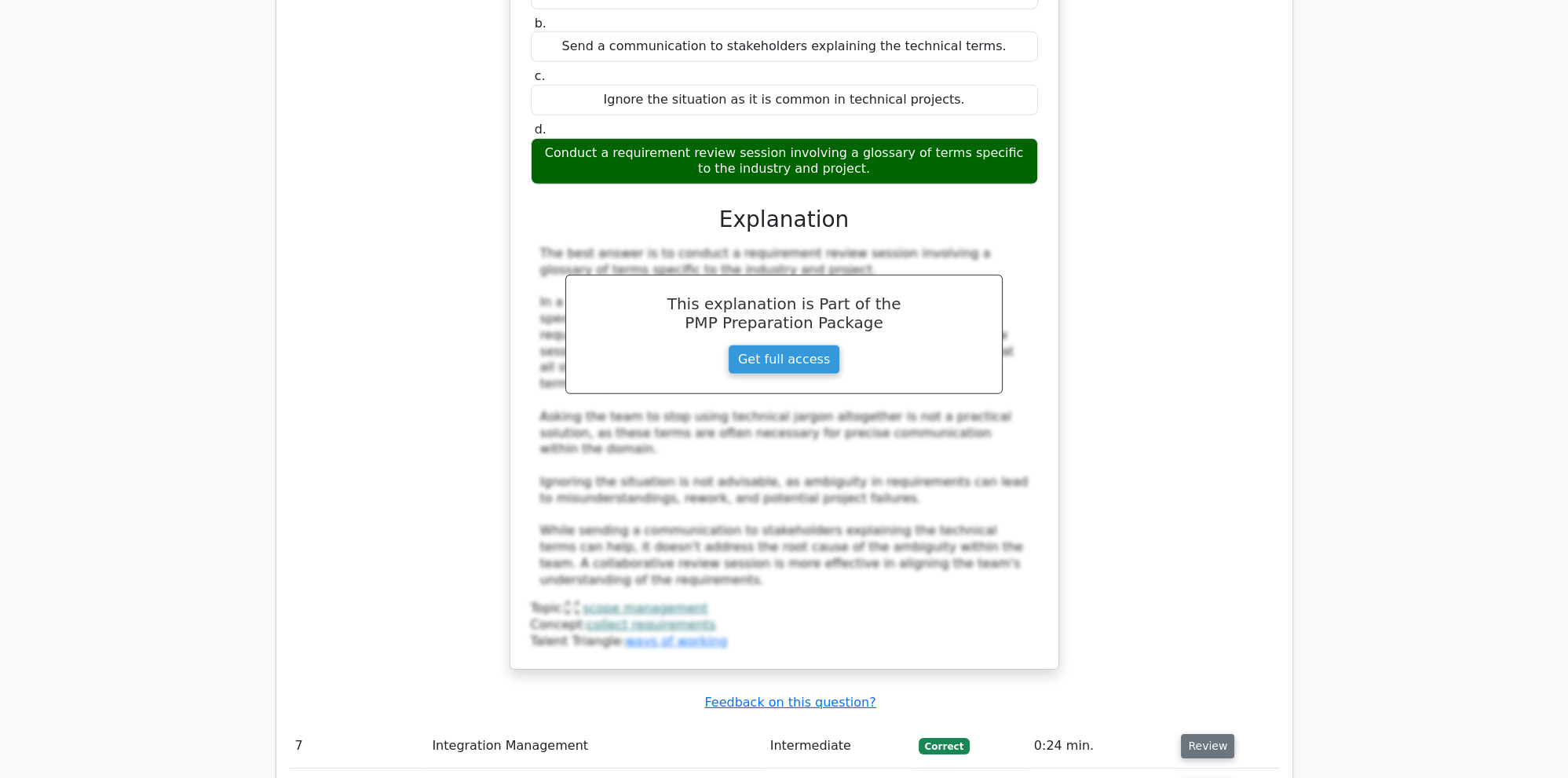
click at [1209, 735] on button "Review" at bounding box center [1207, 746] width 53 height 24
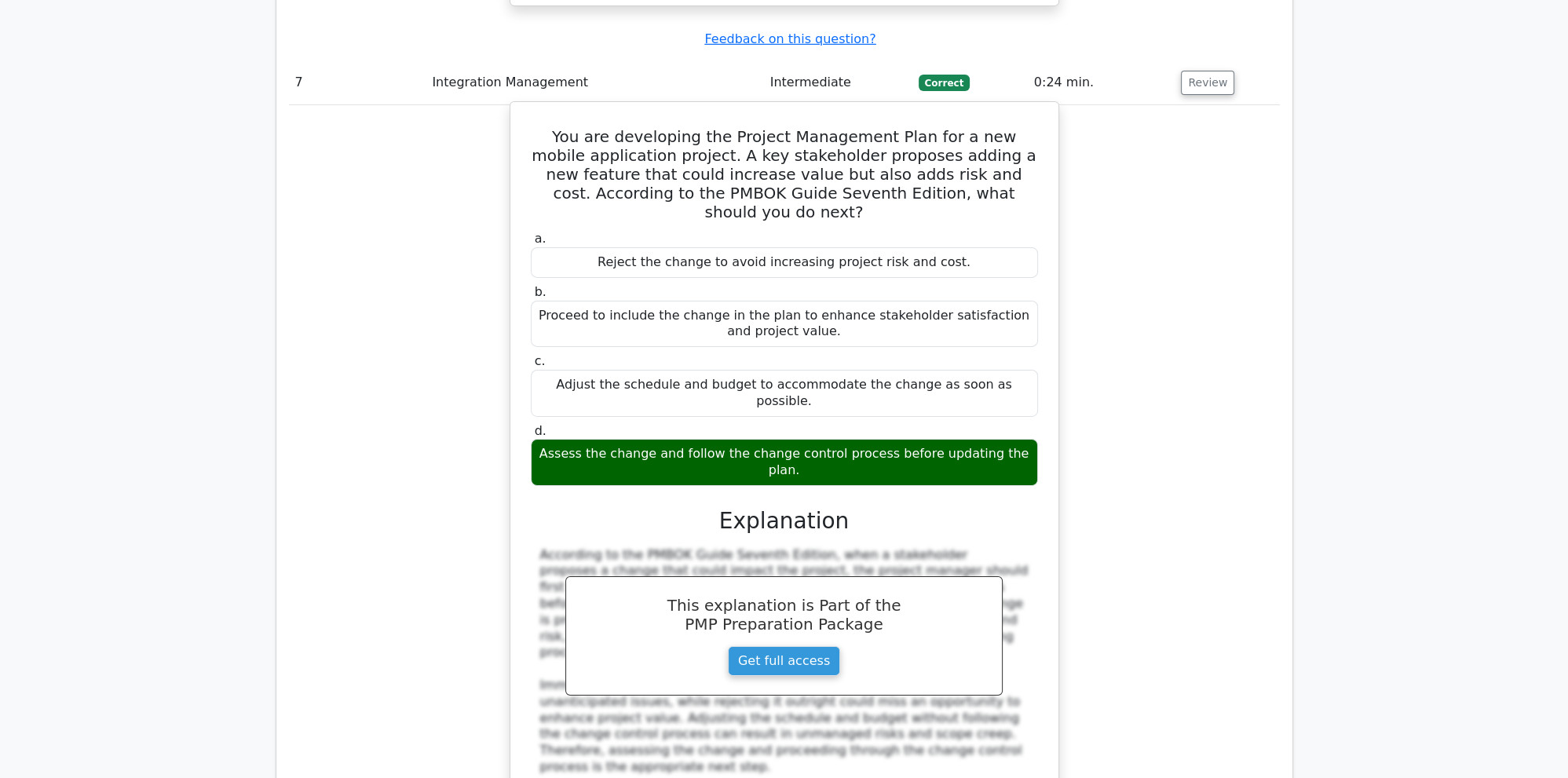
scroll to position [6968, 0]
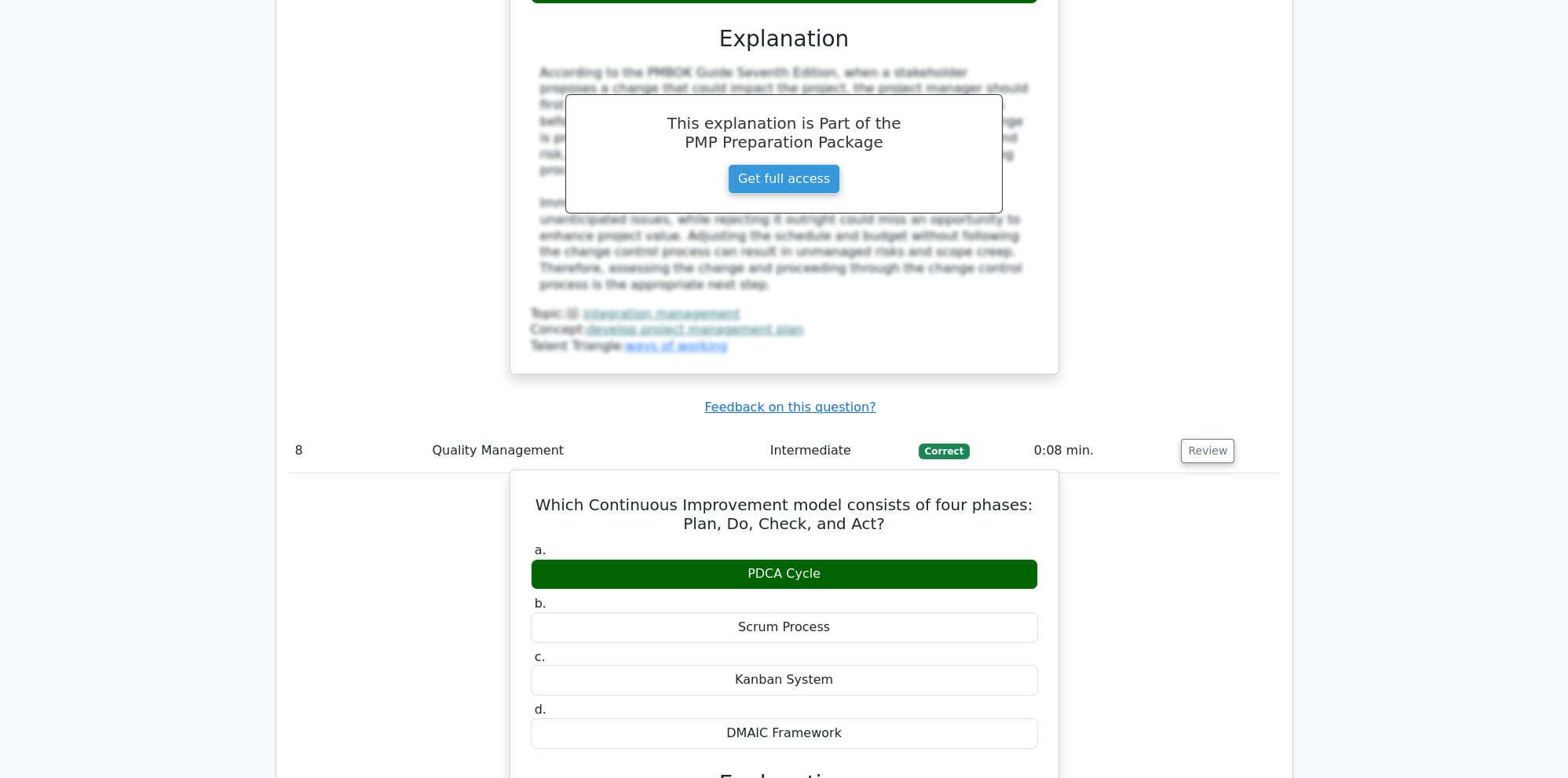
scroll to position [7382, 0]
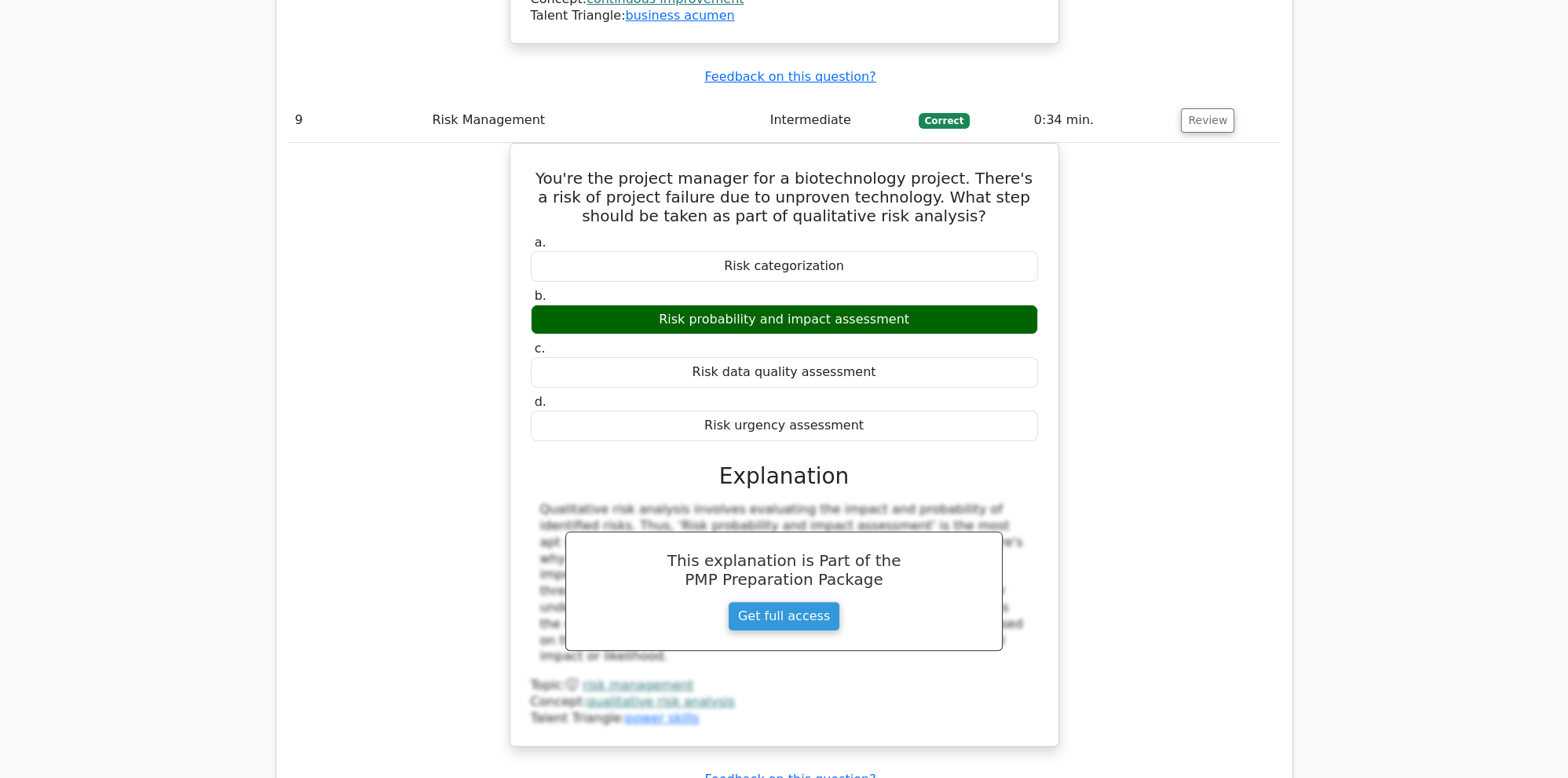
scroll to position [8377, 0]
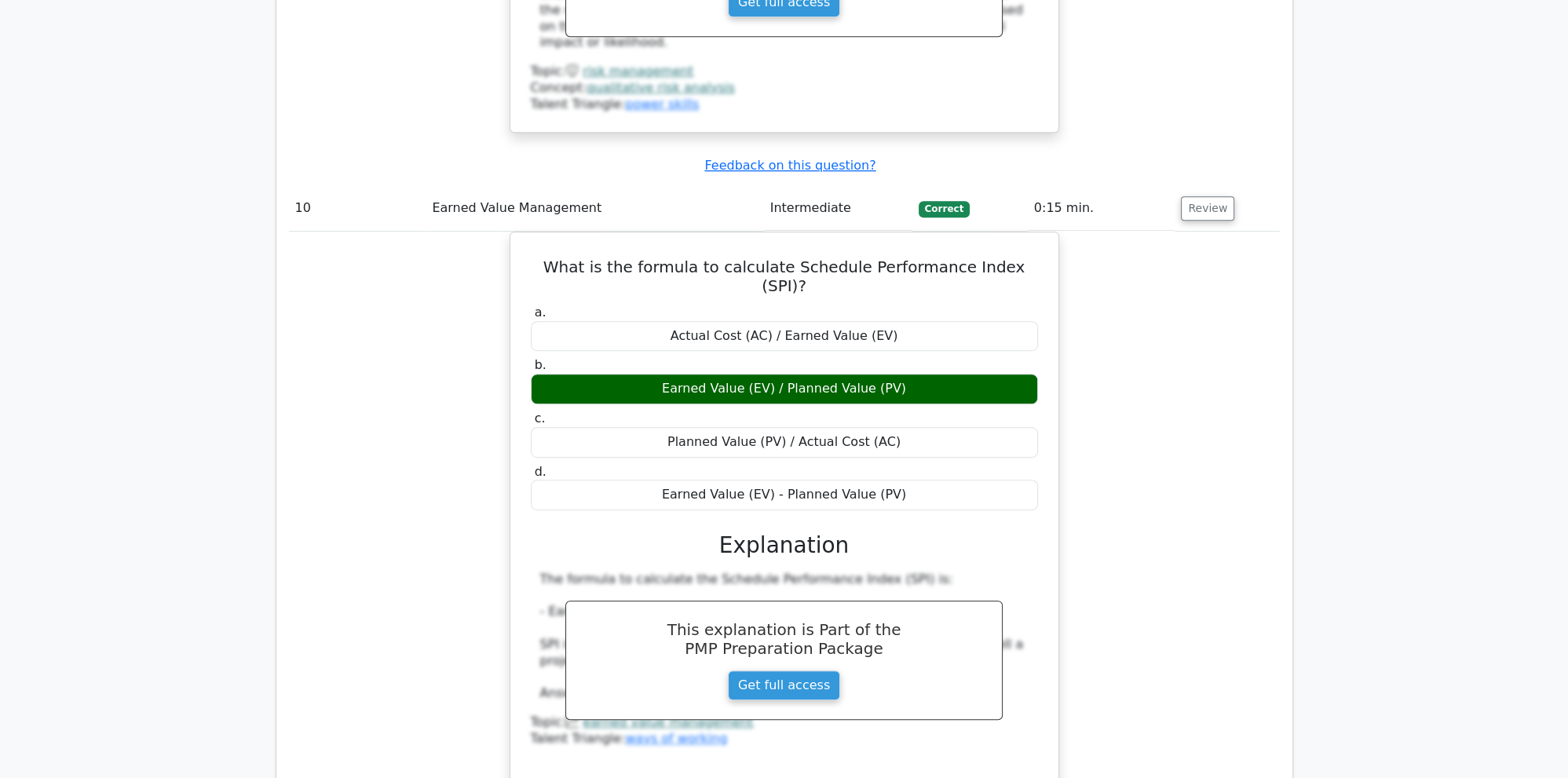
scroll to position [9363, 0]
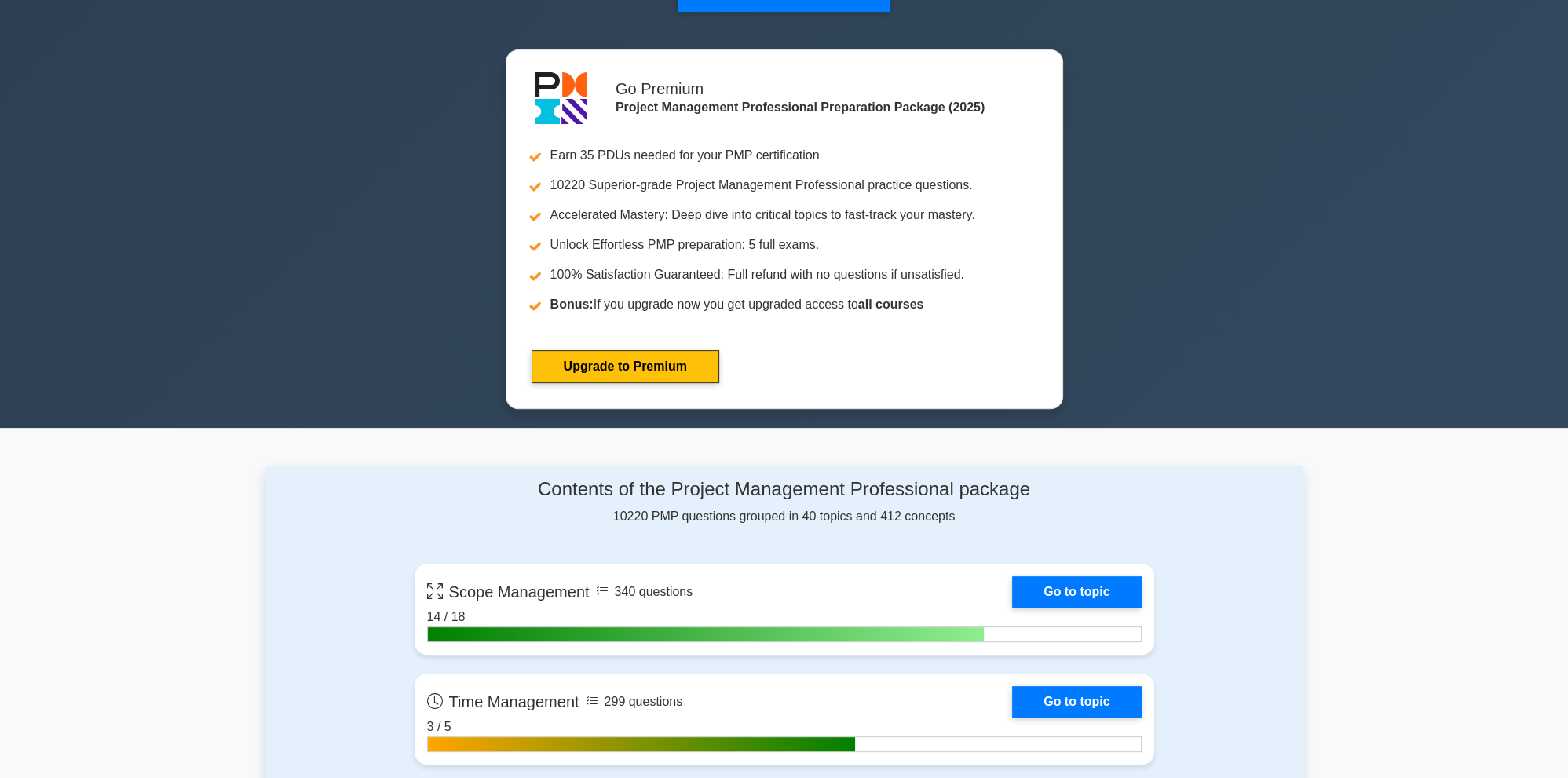
scroll to position [82, 0]
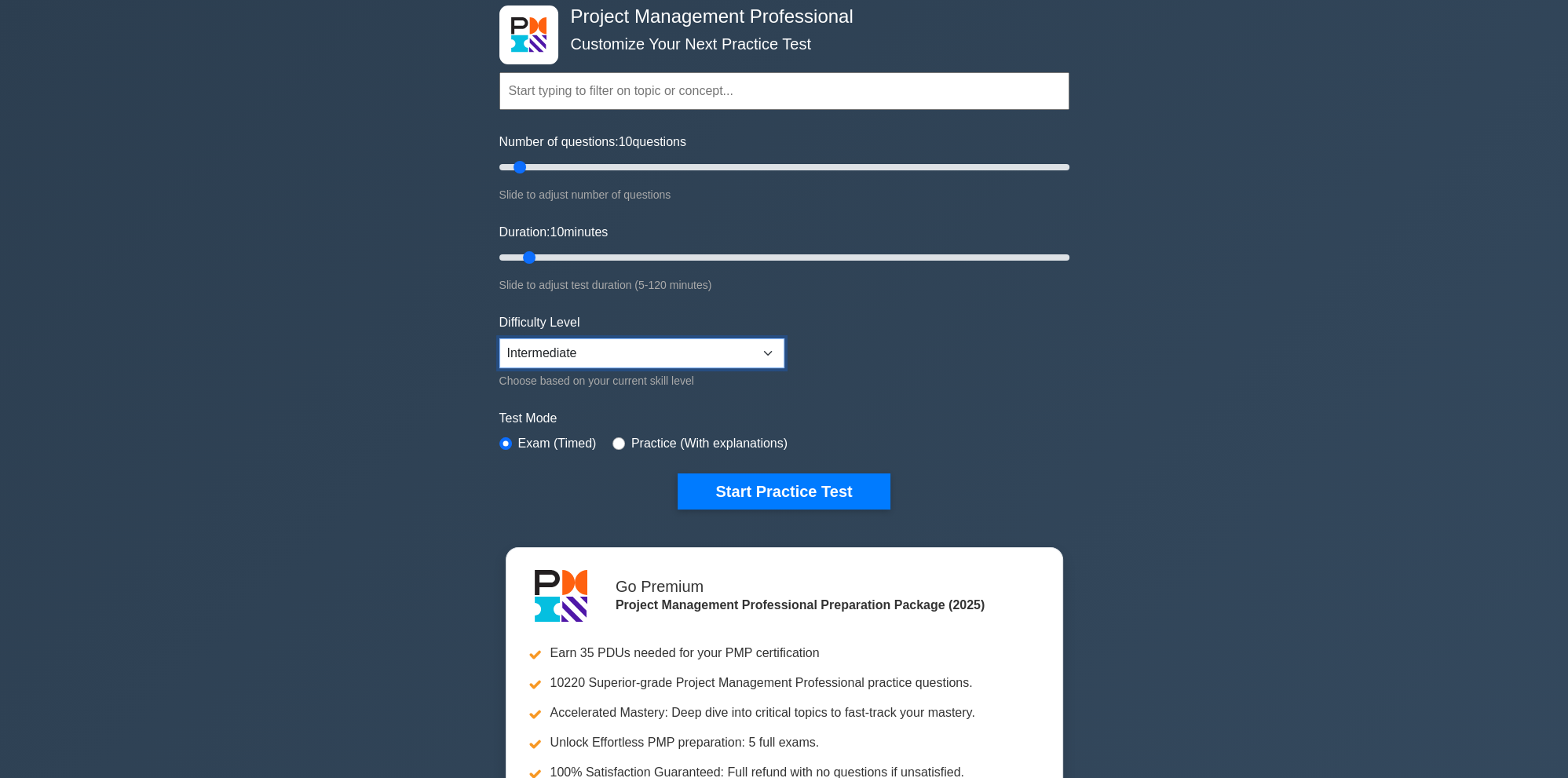
click at [500, 338] on select "Beginner Intermediate Expert" at bounding box center [642, 353] width 285 height 30
select select "expert"
click option "Expert" at bounding box center [0, 0] width 0 height 0
click at [774, 490] on button "Start Practice Test" at bounding box center [783, 492] width 212 height 36
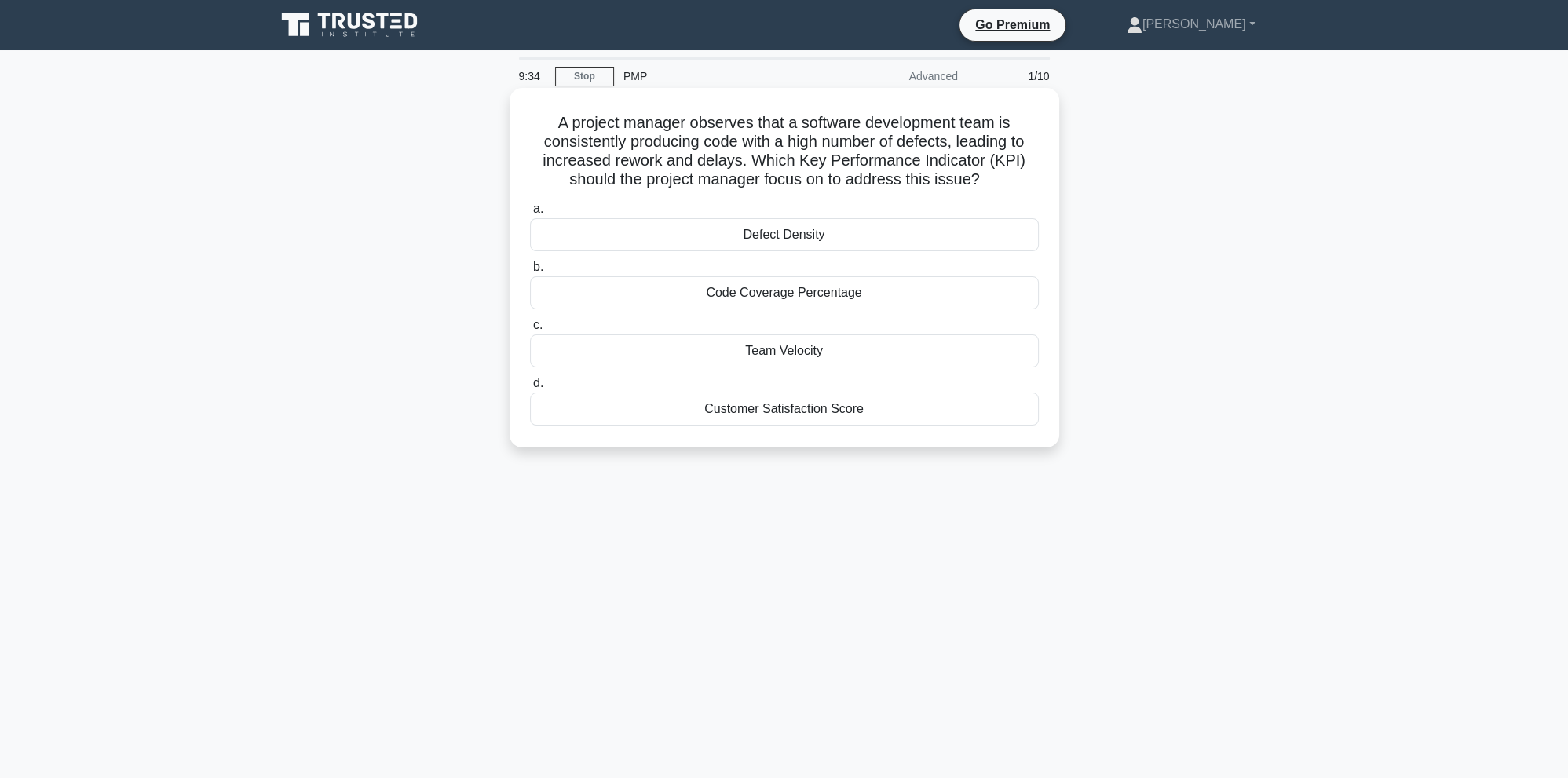
click at [798, 237] on div "Defect Density" at bounding box center [784, 235] width 509 height 33
click at [530, 215] on input "a. Defect Density" at bounding box center [530, 208] width 0 height 10
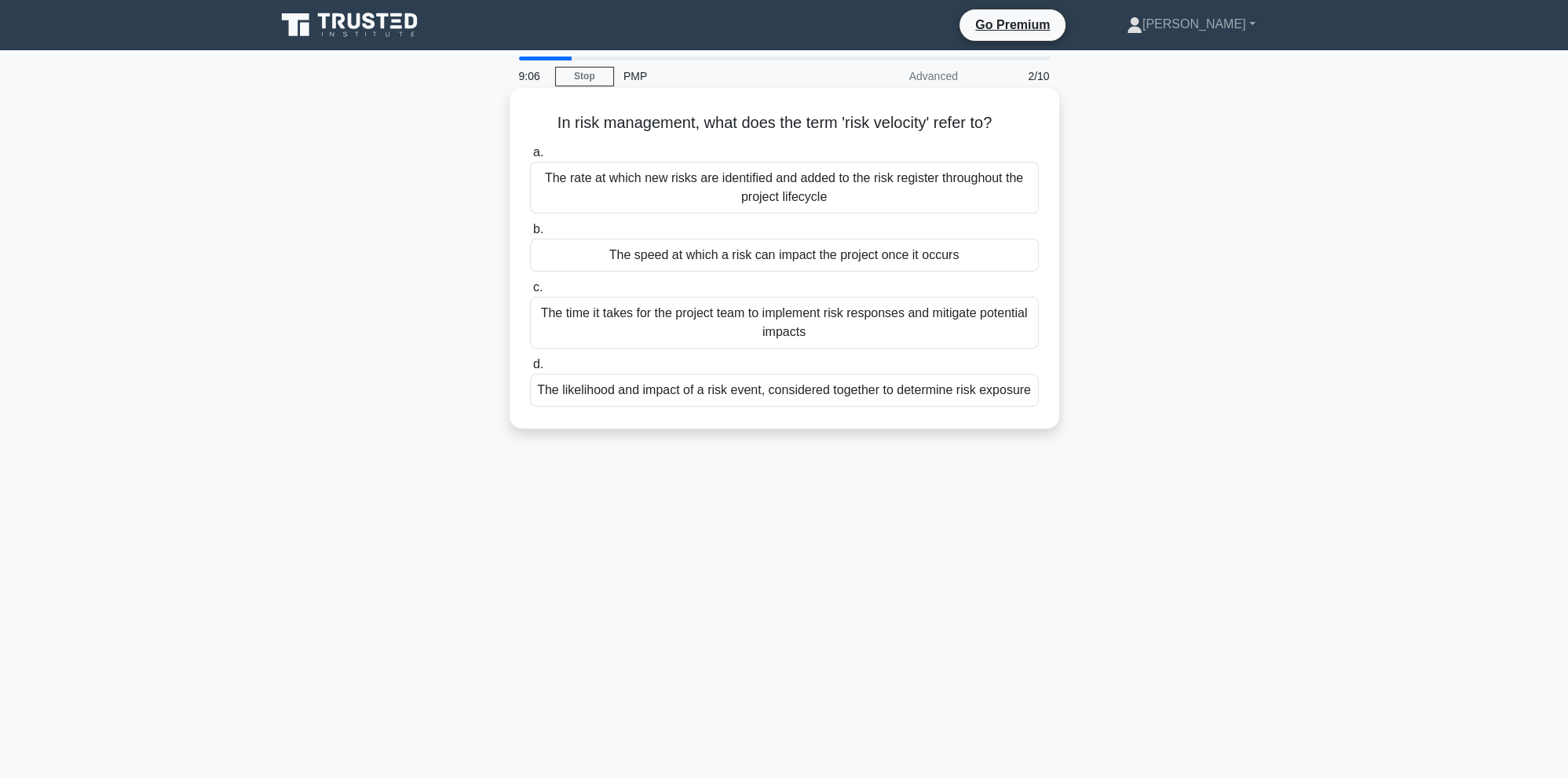
click at [808, 257] on div "The speed at which a risk can impact the project once it occurs" at bounding box center [784, 255] width 509 height 33
click at [530, 235] on input "b. The speed at which a risk can impact the project once it occurs" at bounding box center [530, 229] width 0 height 10
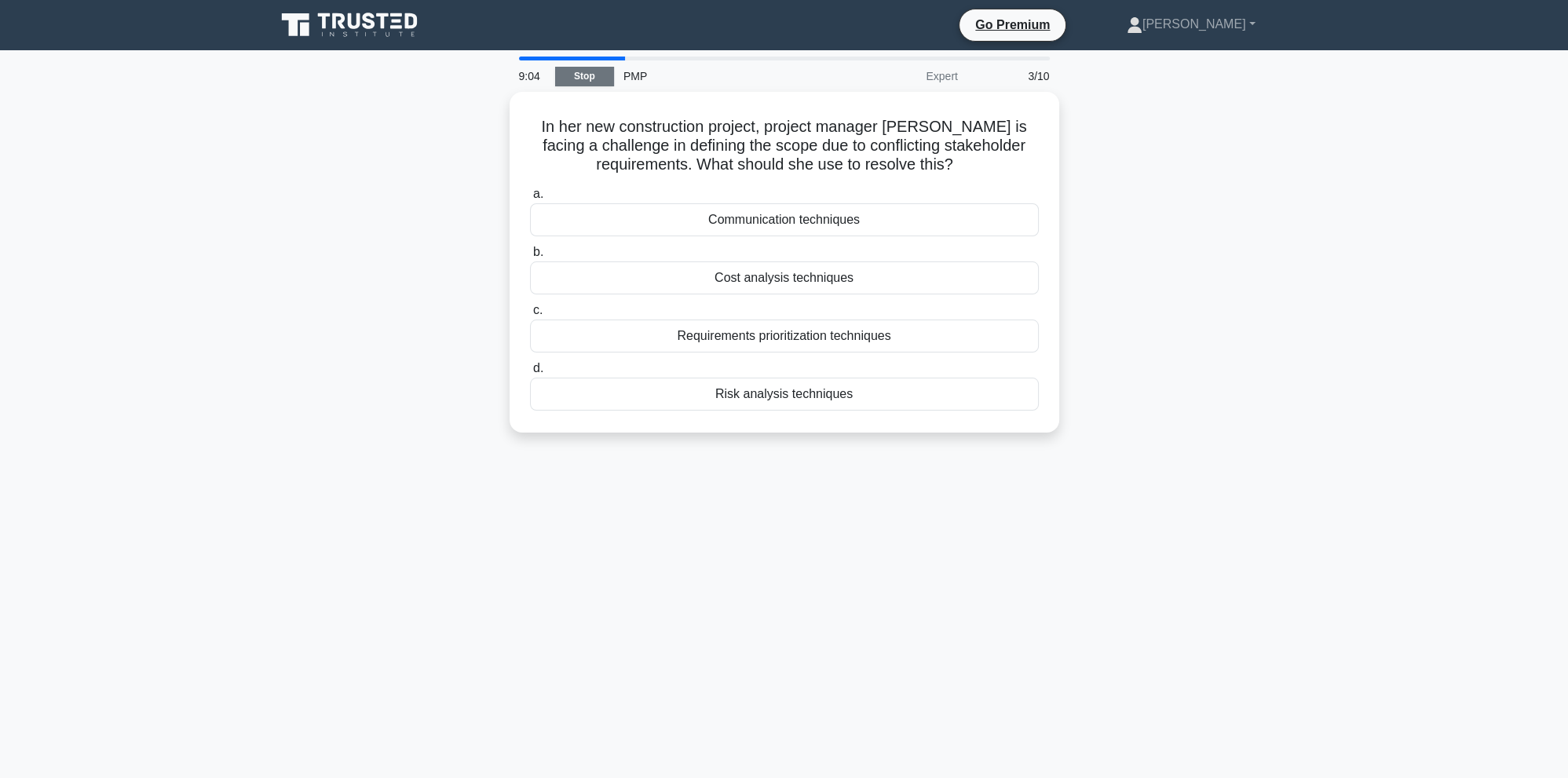
click at [585, 75] on link "Stop" at bounding box center [584, 77] width 59 height 20
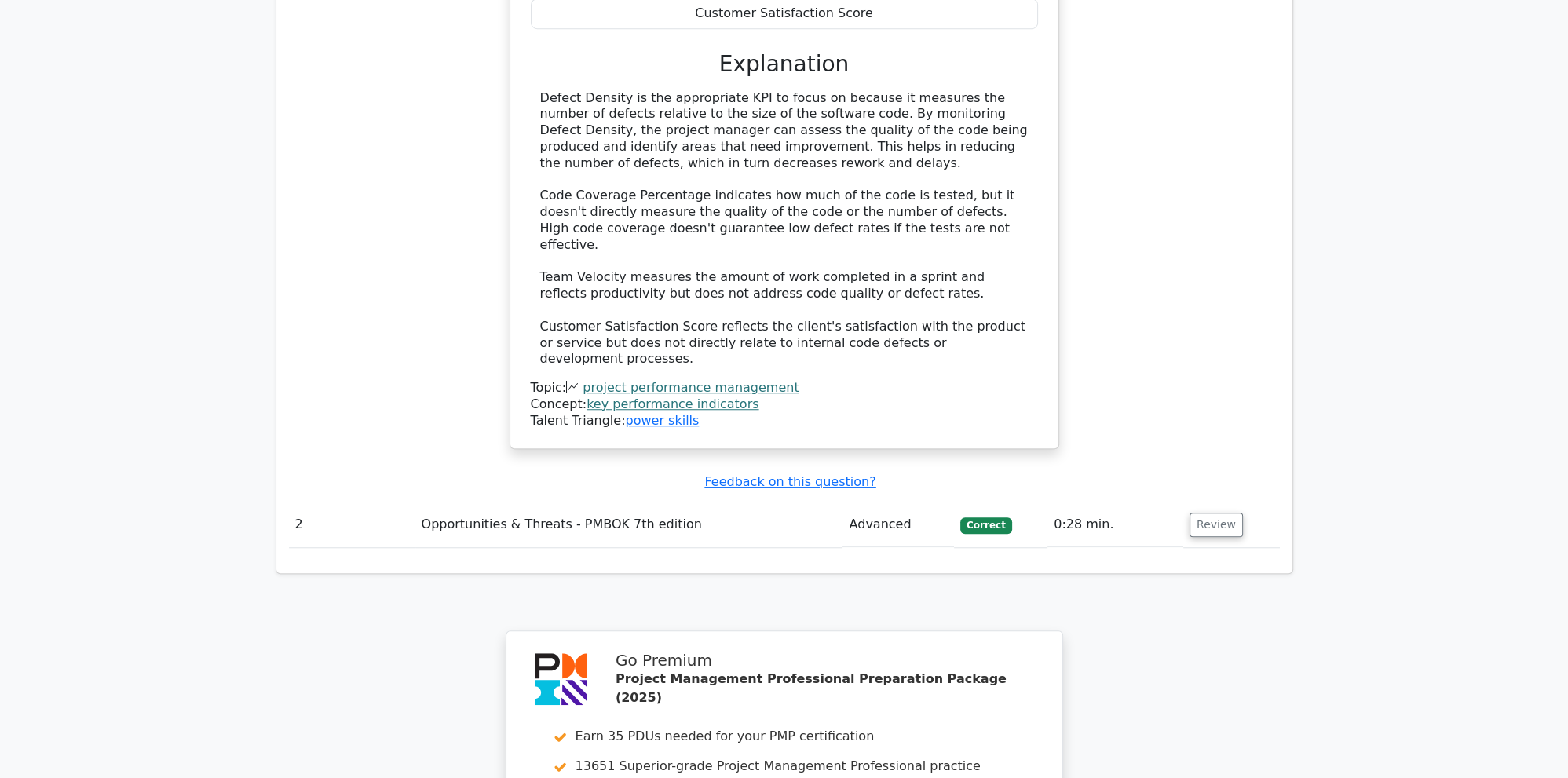
scroll to position [1497, 0]
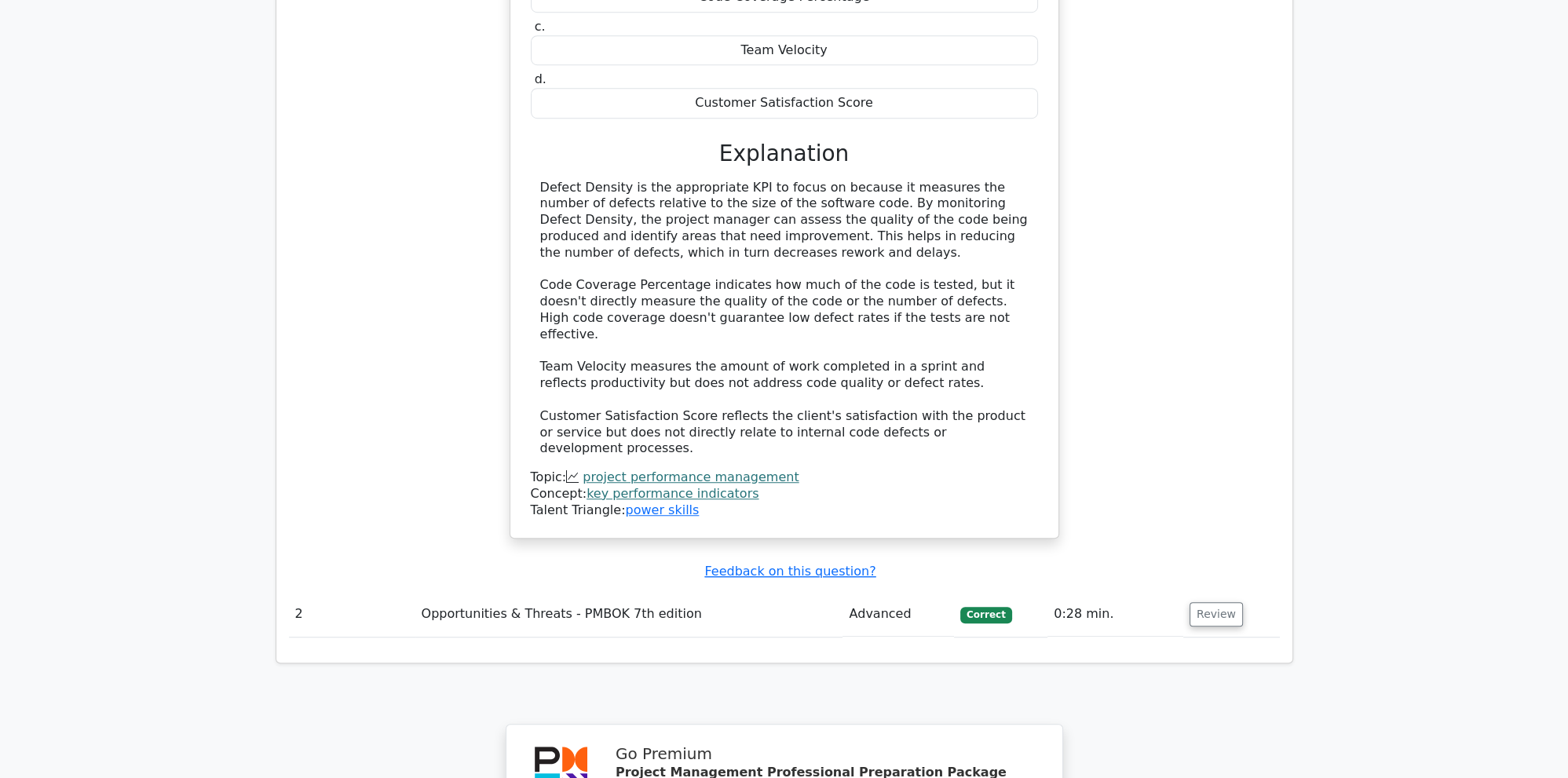
click at [983, 607] on span "Correct" at bounding box center [985, 615] width 51 height 15
click at [986, 607] on span "Correct" at bounding box center [985, 615] width 51 height 15
click at [1205, 603] on button "Review" at bounding box center [1216, 615] width 53 height 24
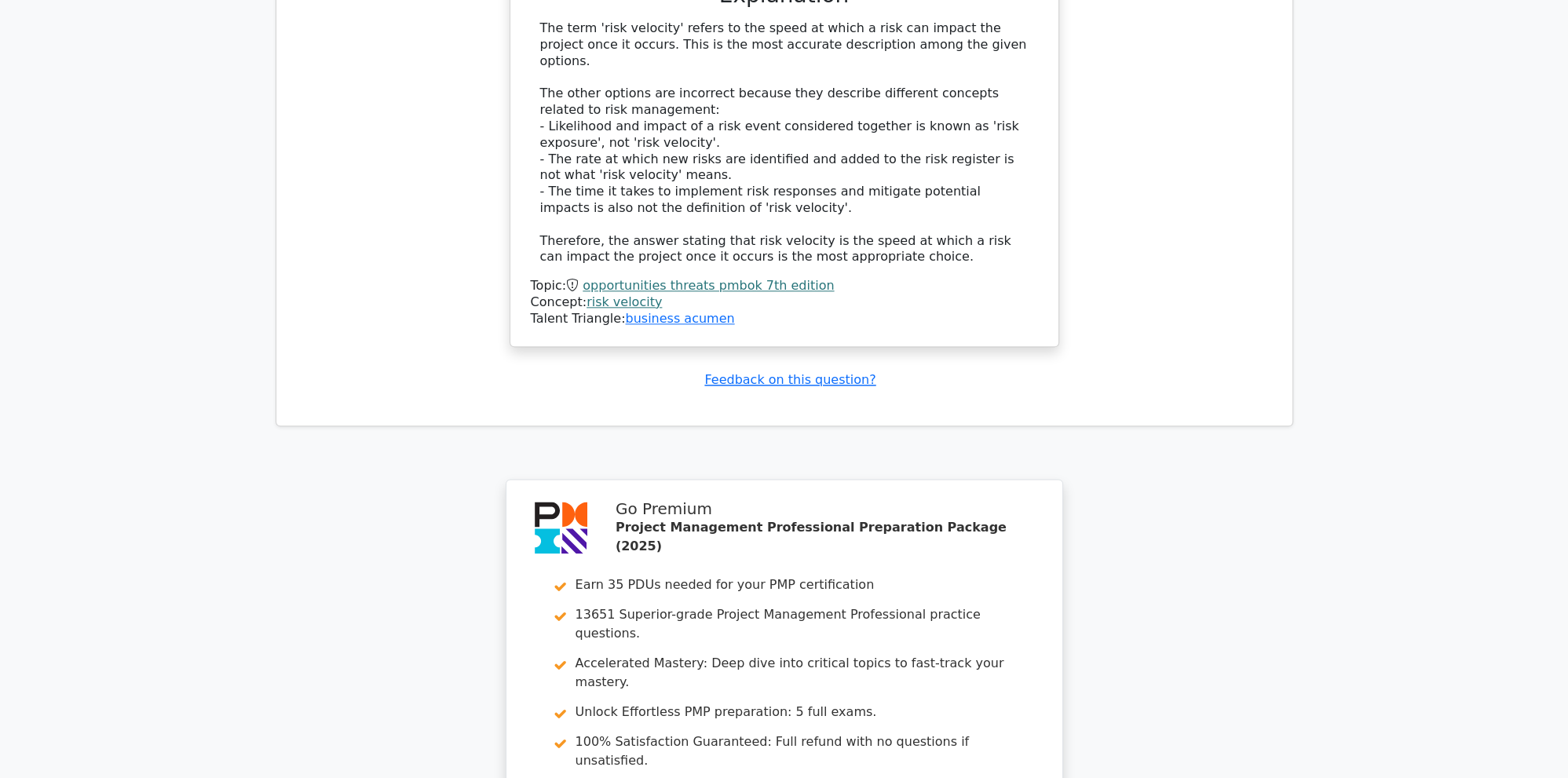
scroll to position [2728, 0]
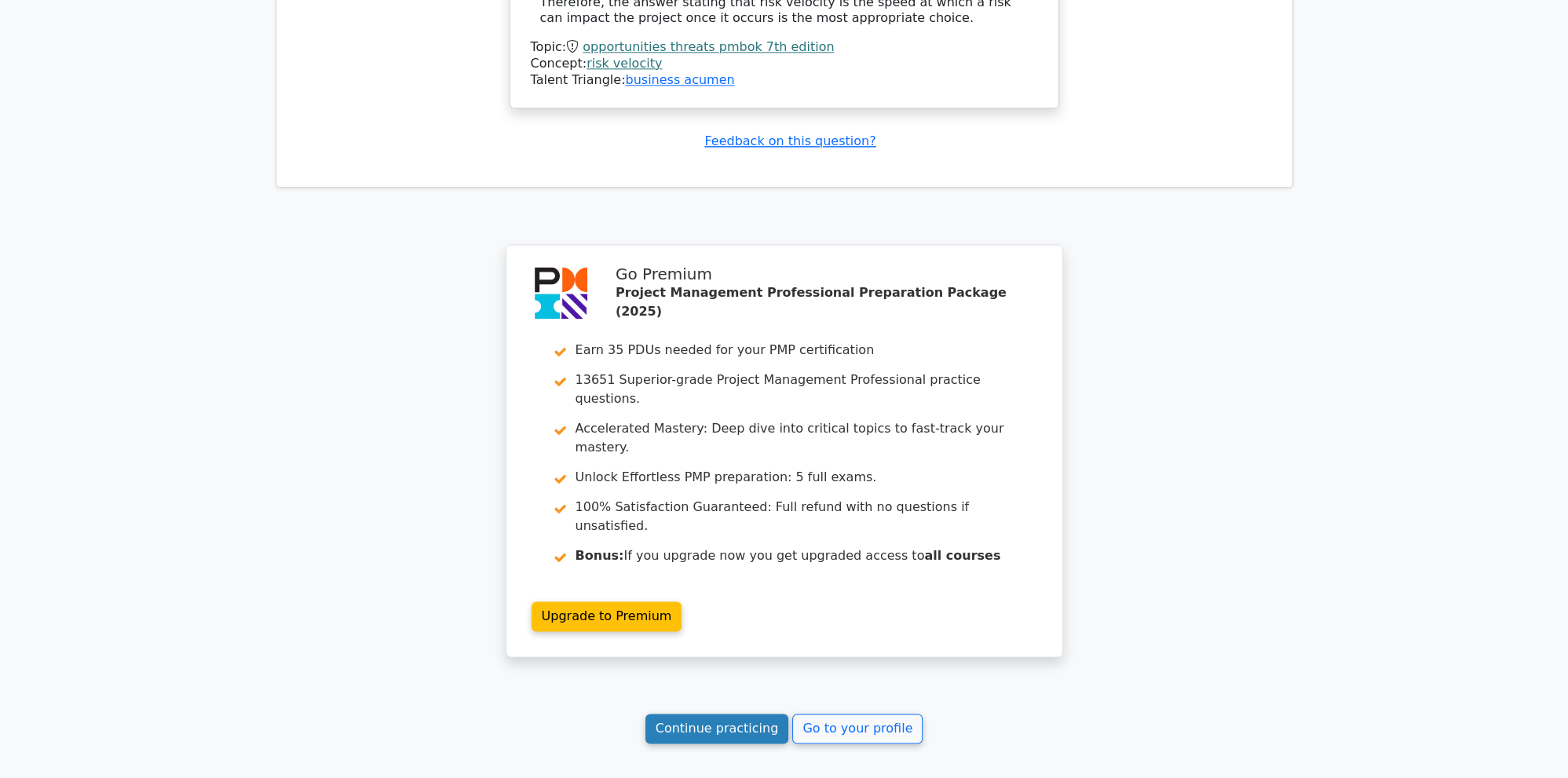
click at [724, 714] on link "Continue practicing" at bounding box center [716, 728] width 143 height 30
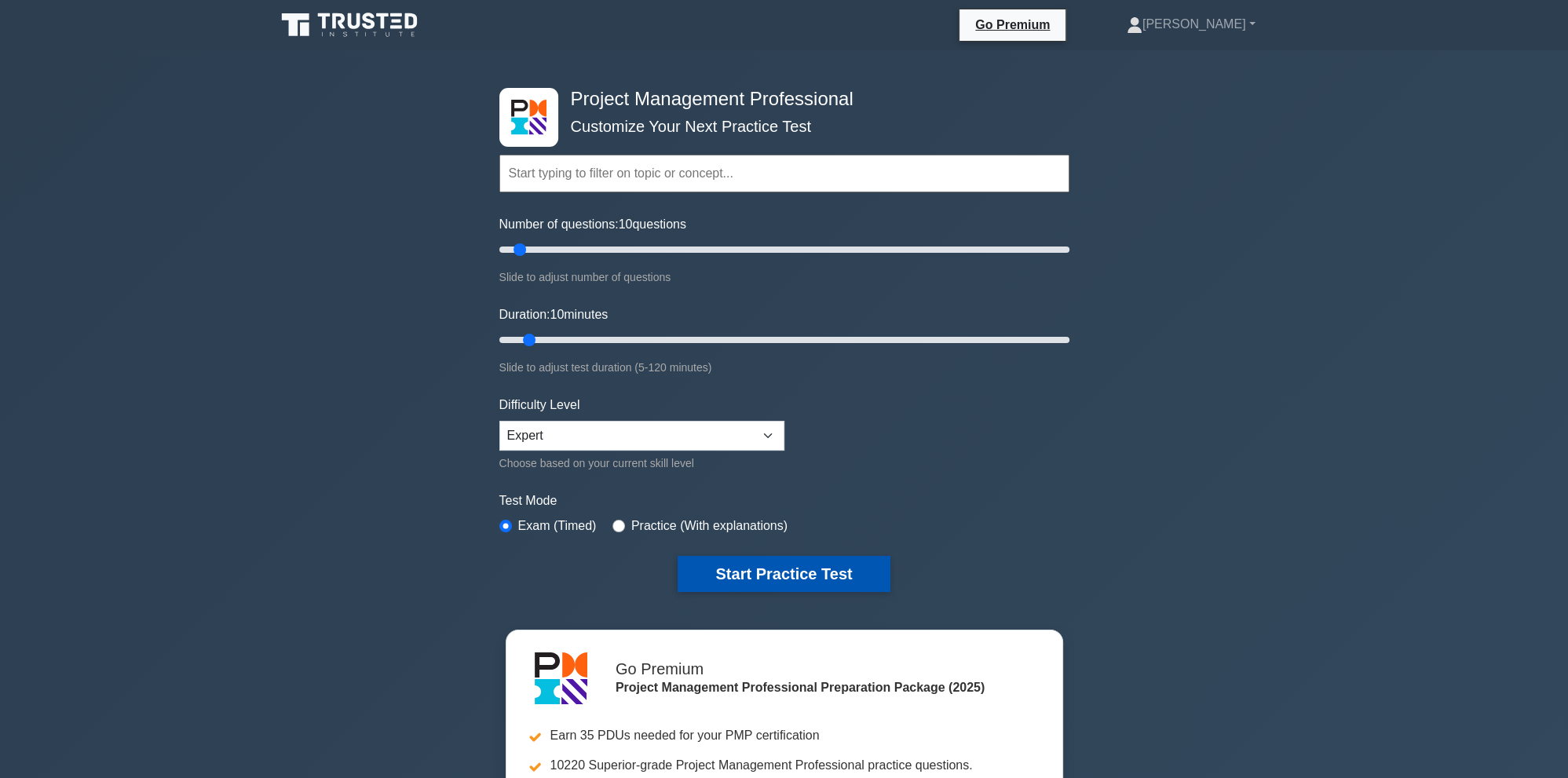
click at [767, 577] on button "Start Practice Test" at bounding box center [783, 574] width 212 height 36
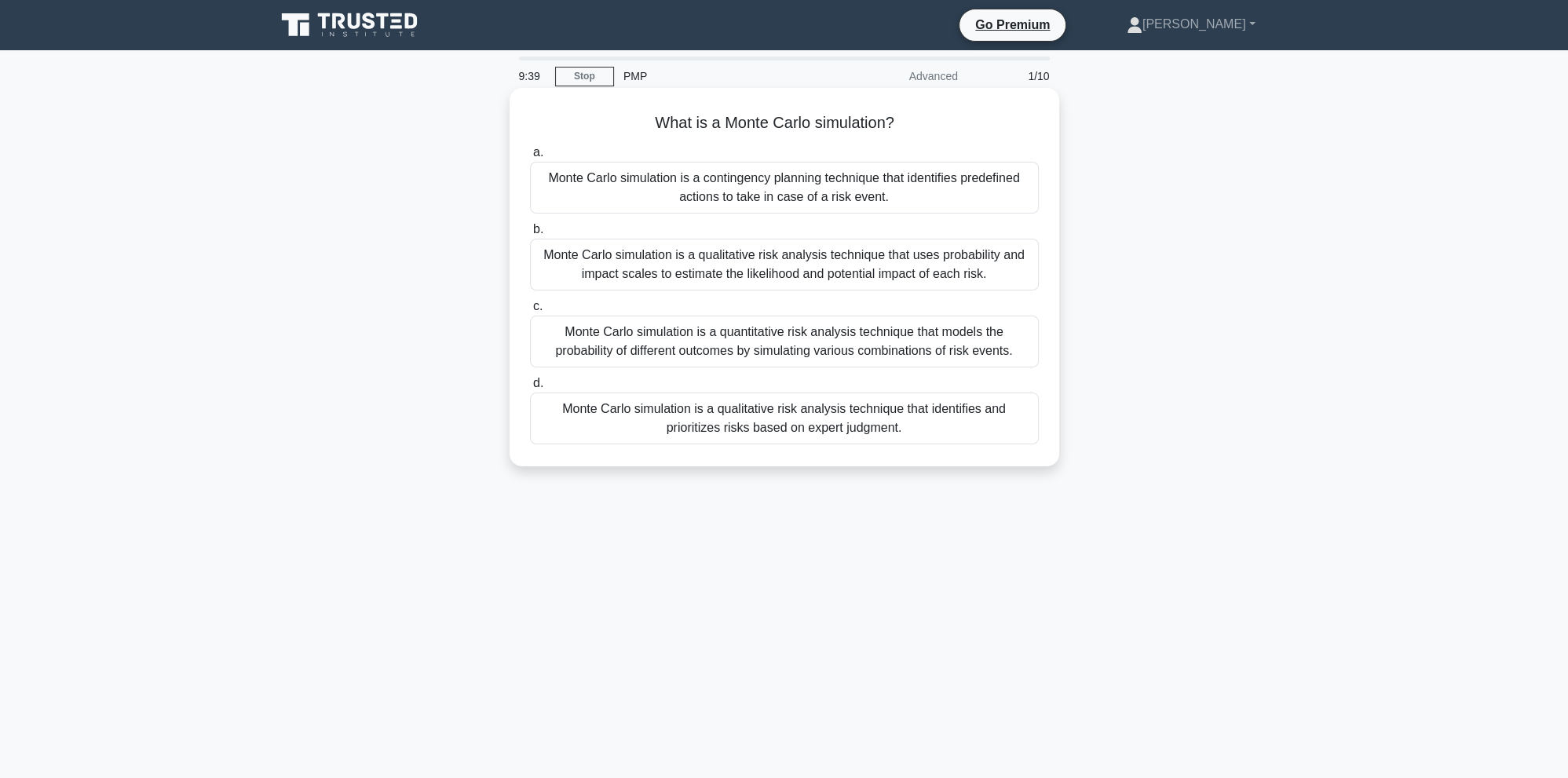
click at [812, 338] on div "Monte Carlo simulation is a quantitative risk analysis technique that models th…" at bounding box center [784, 341] width 509 height 51
click at [530, 312] on input "c. Monte Carlo simulation is a quantitative risk analysis technique that models…" at bounding box center [530, 306] width 0 height 10
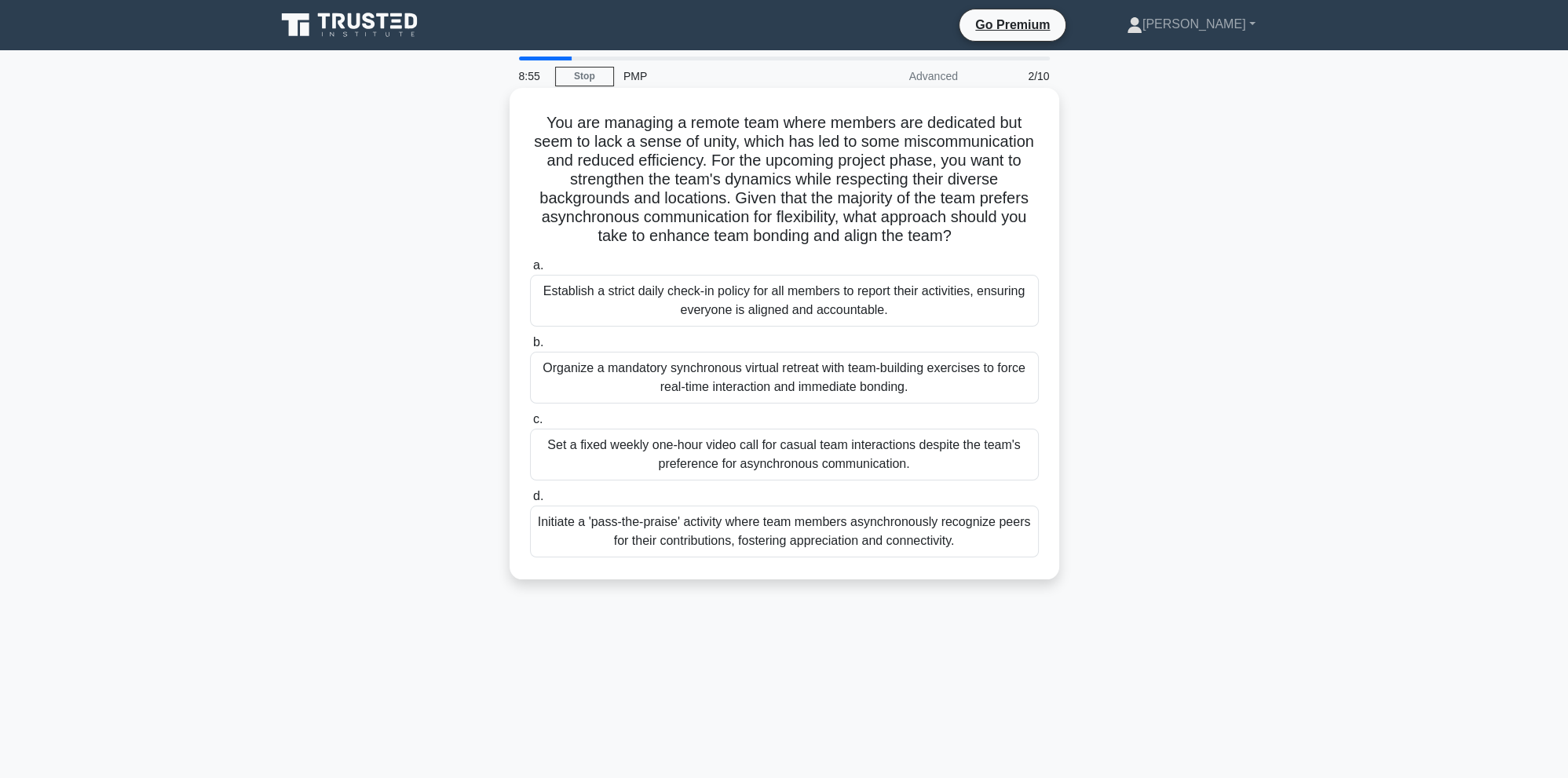
click at [828, 534] on div "Initiate a 'pass-the-praise' activity where team members asynchronously recogni…" at bounding box center [784, 531] width 509 height 51
click at [530, 502] on input "d. Initiate a 'pass-the-praise' activity where team members asynchronously reco…" at bounding box center [530, 496] width 0 height 10
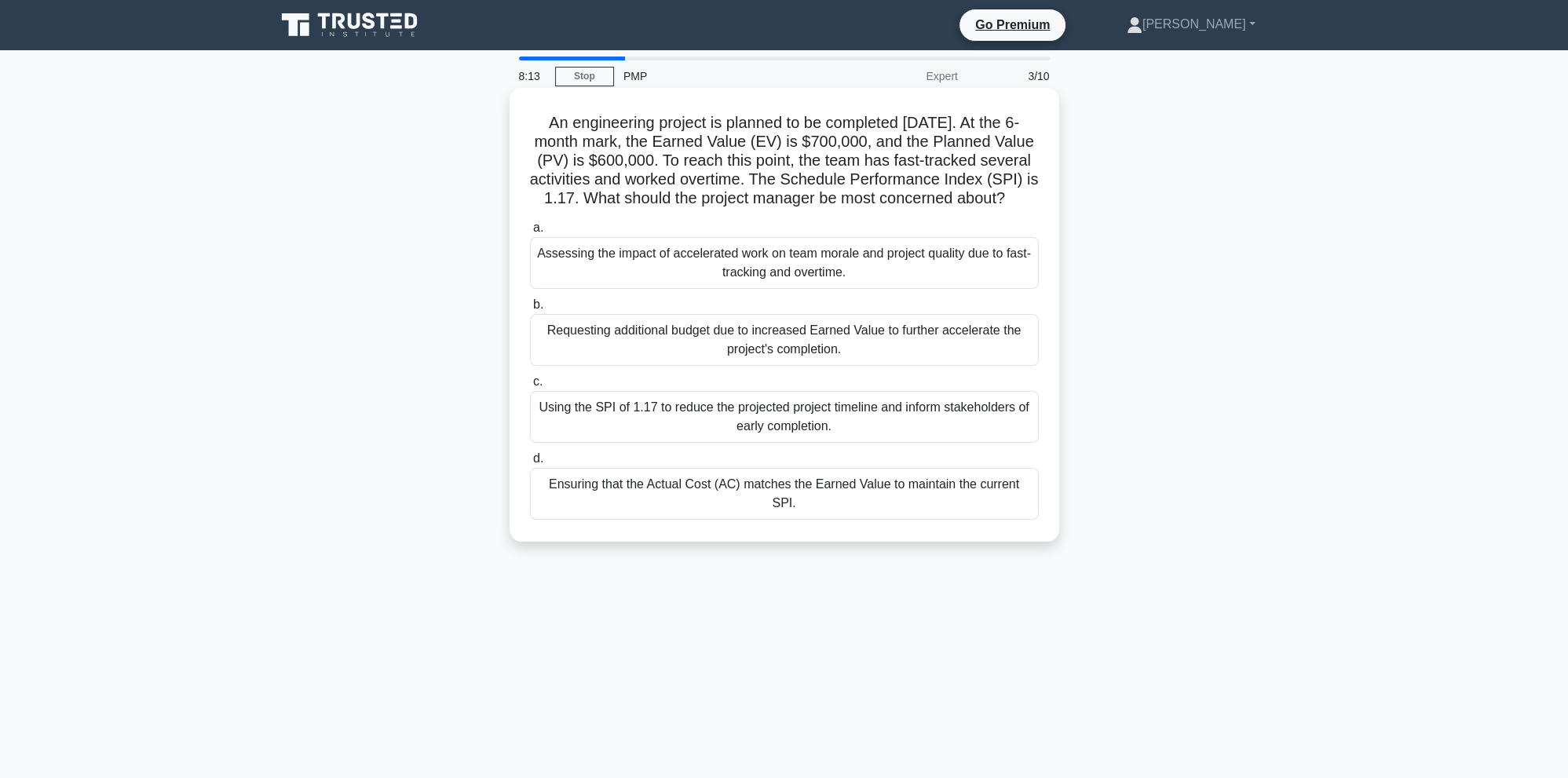
click at [654, 484] on div "Ensuring that the Actual Cost (AC) matches the Earned Value to maintain the cur…" at bounding box center [784, 494] width 509 height 51
click at [530, 464] on input "d. Ensuring that the Actual Cost (AC) matches the Earned Value to maintain the …" at bounding box center [530, 458] width 0 height 10
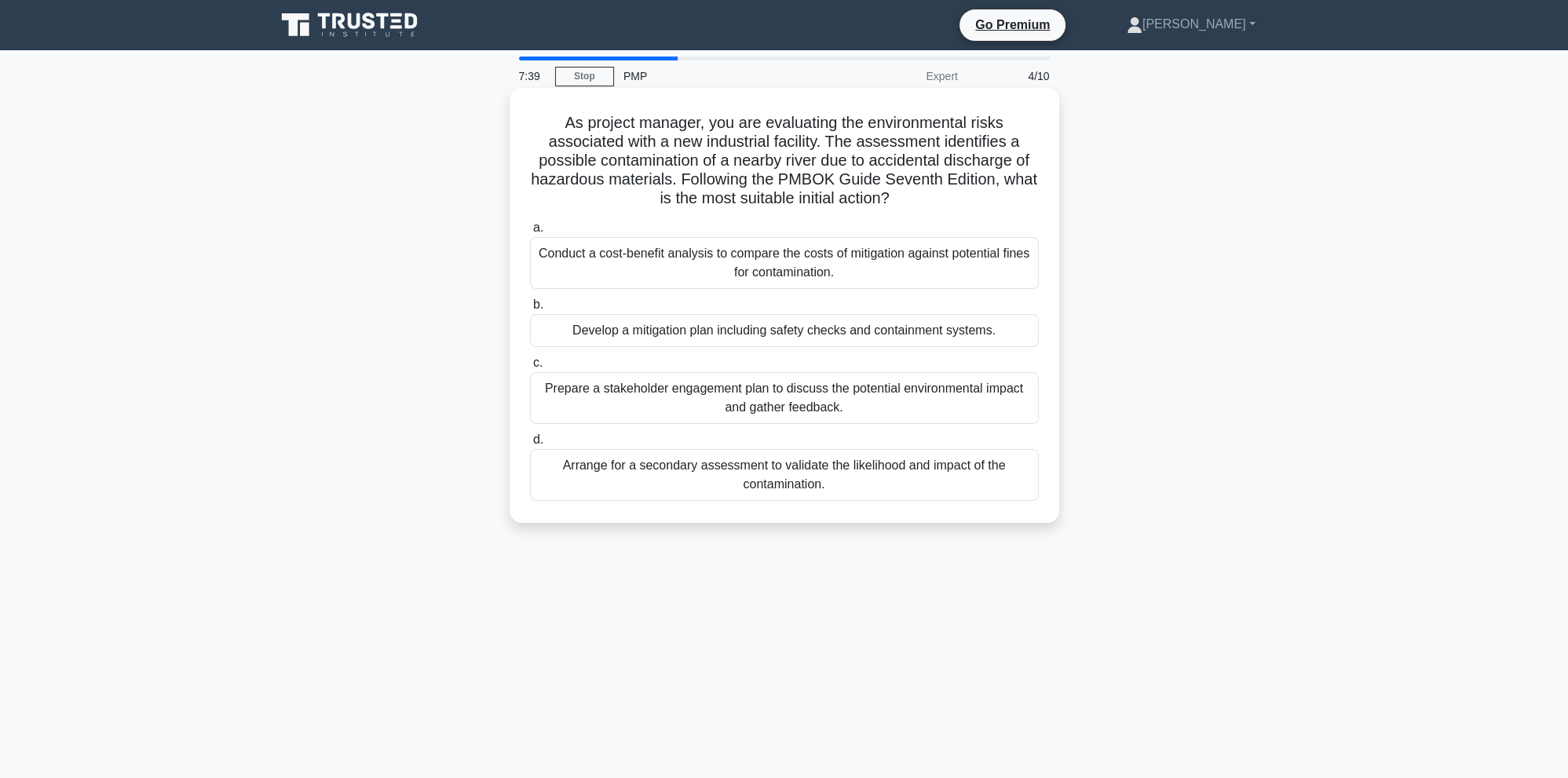
click at [658, 403] on div "Prepare a stakeholder engagement plan to discuss the potential environmental im…" at bounding box center [784, 398] width 509 height 51
click at [530, 368] on input "c. Prepare a stakeholder engagement plan to discuss the potential environmental…" at bounding box center [530, 363] width 0 height 10
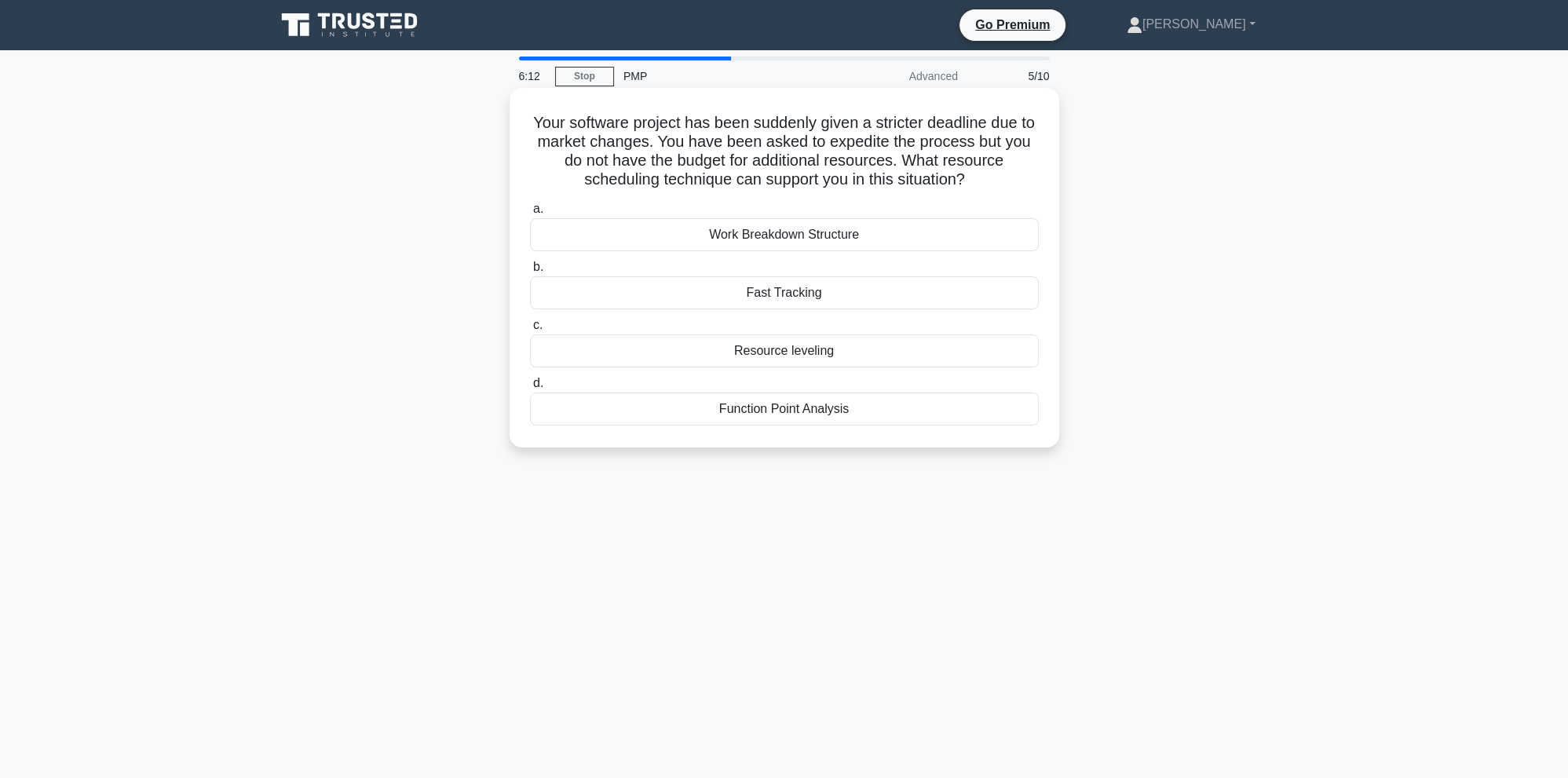
click at [788, 355] on div "Resource leveling" at bounding box center [784, 351] width 509 height 33
click at [530, 330] on input "c. Resource leveling" at bounding box center [530, 325] width 0 height 10
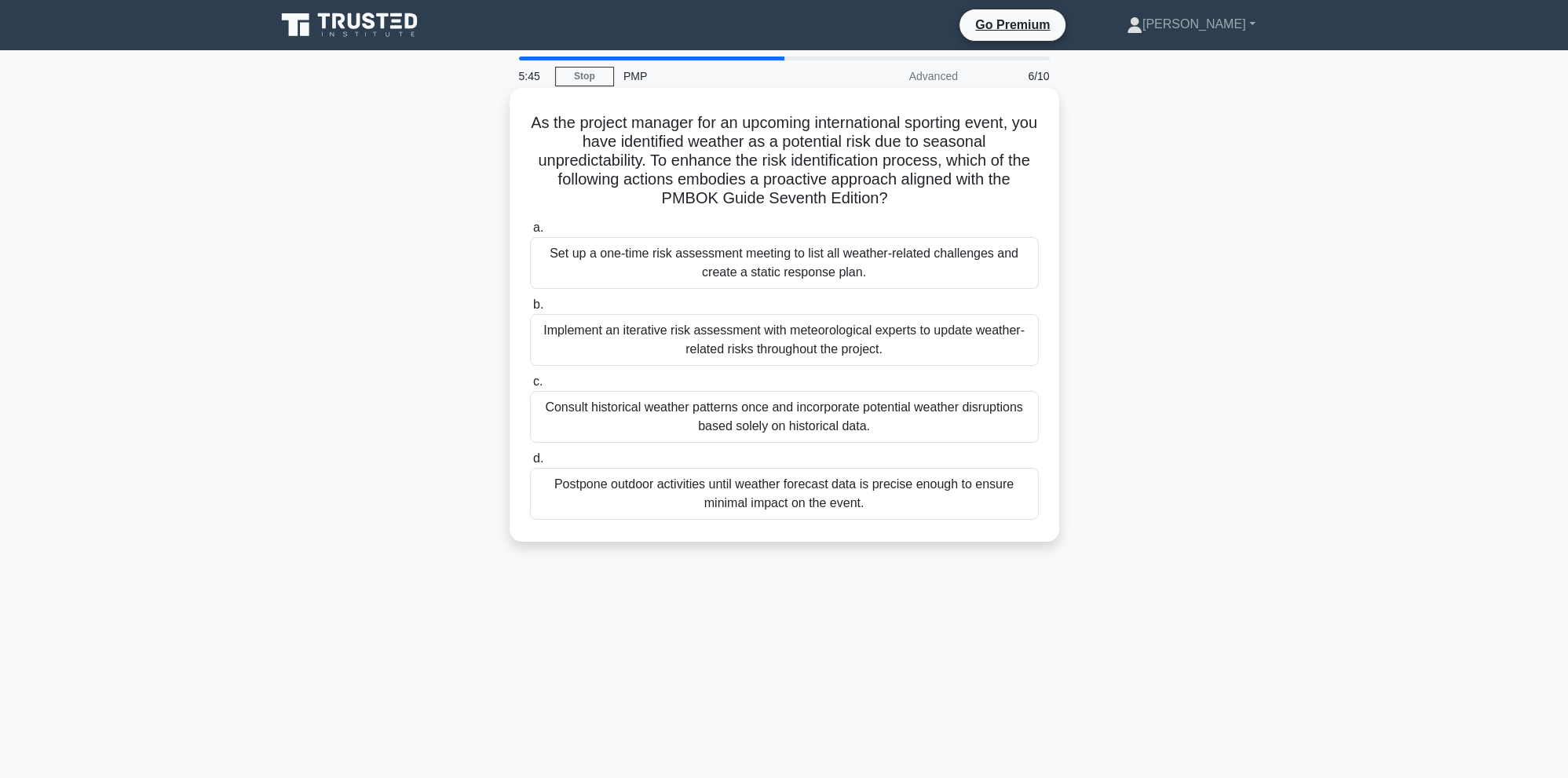
click at [903, 346] on div "Implement an iterative risk assessment with meteorological experts to update we…" at bounding box center [784, 339] width 509 height 51
click at [530, 310] on input "b. Implement an iterative risk assessment with meteorological experts to update…" at bounding box center [530, 304] width 0 height 10
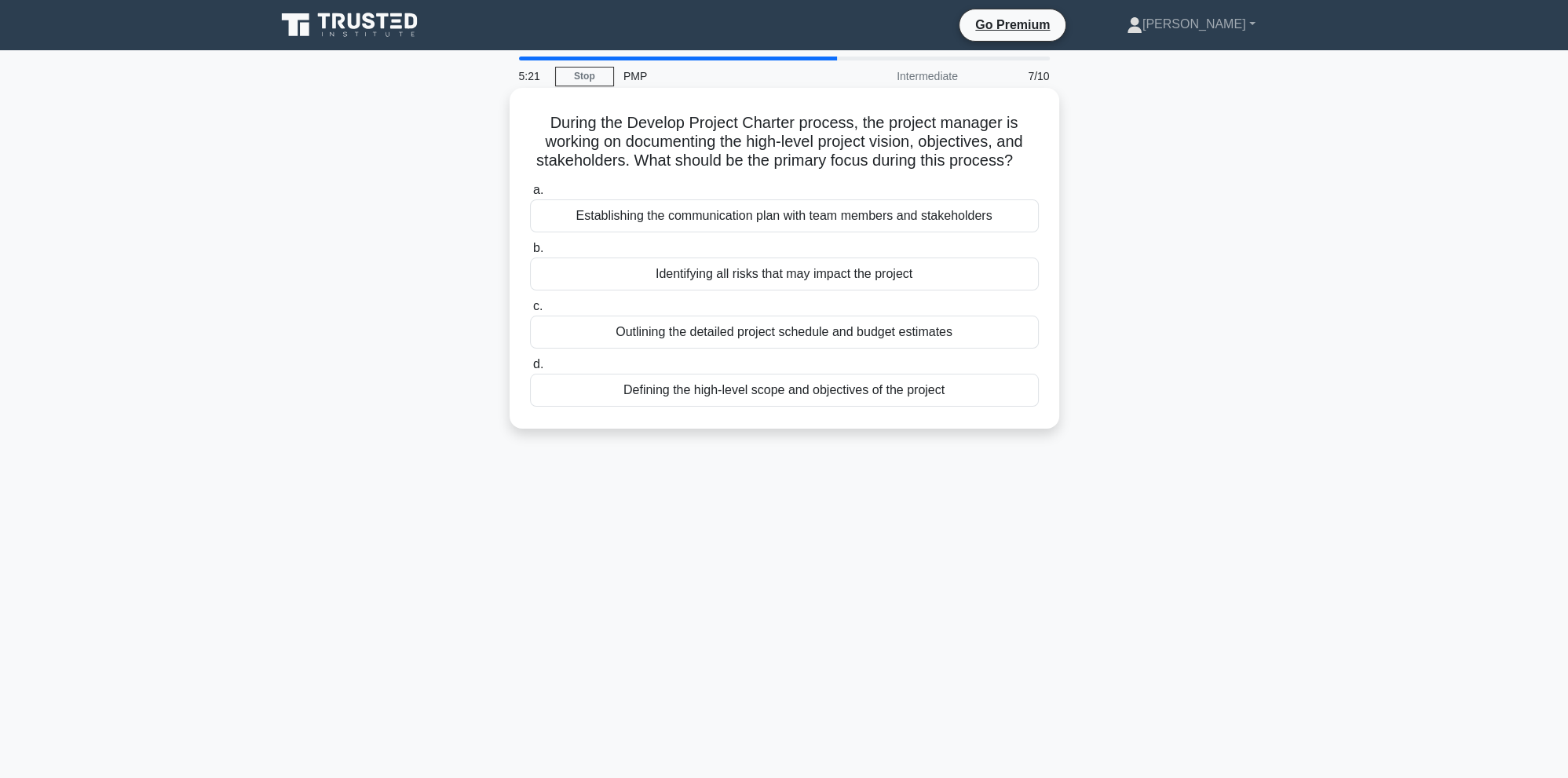
click at [766, 340] on div "Outlining the detailed project schedule and budget estimates" at bounding box center [784, 332] width 509 height 33
click at [530, 312] on input "c. Outlining the detailed project schedule and budget estimates" at bounding box center [530, 306] width 0 height 10
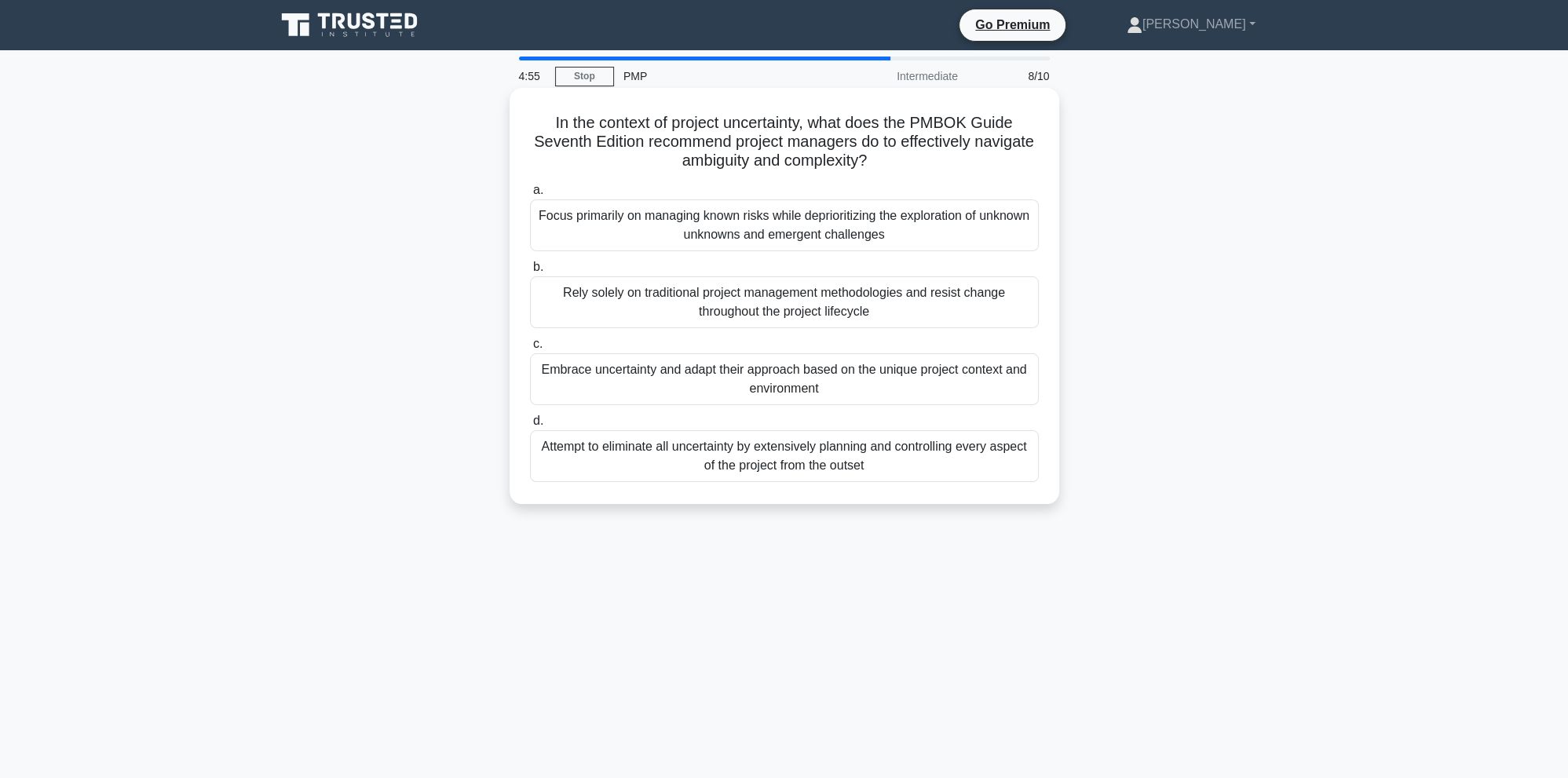
click at [887, 240] on div "Focus primarily on managing known risks while deprioritizing the exploration of…" at bounding box center [784, 225] width 509 height 51
click at [530, 196] on input "a. Focus primarily on managing known risks while deprioritizing the exploration…" at bounding box center [530, 190] width 0 height 10
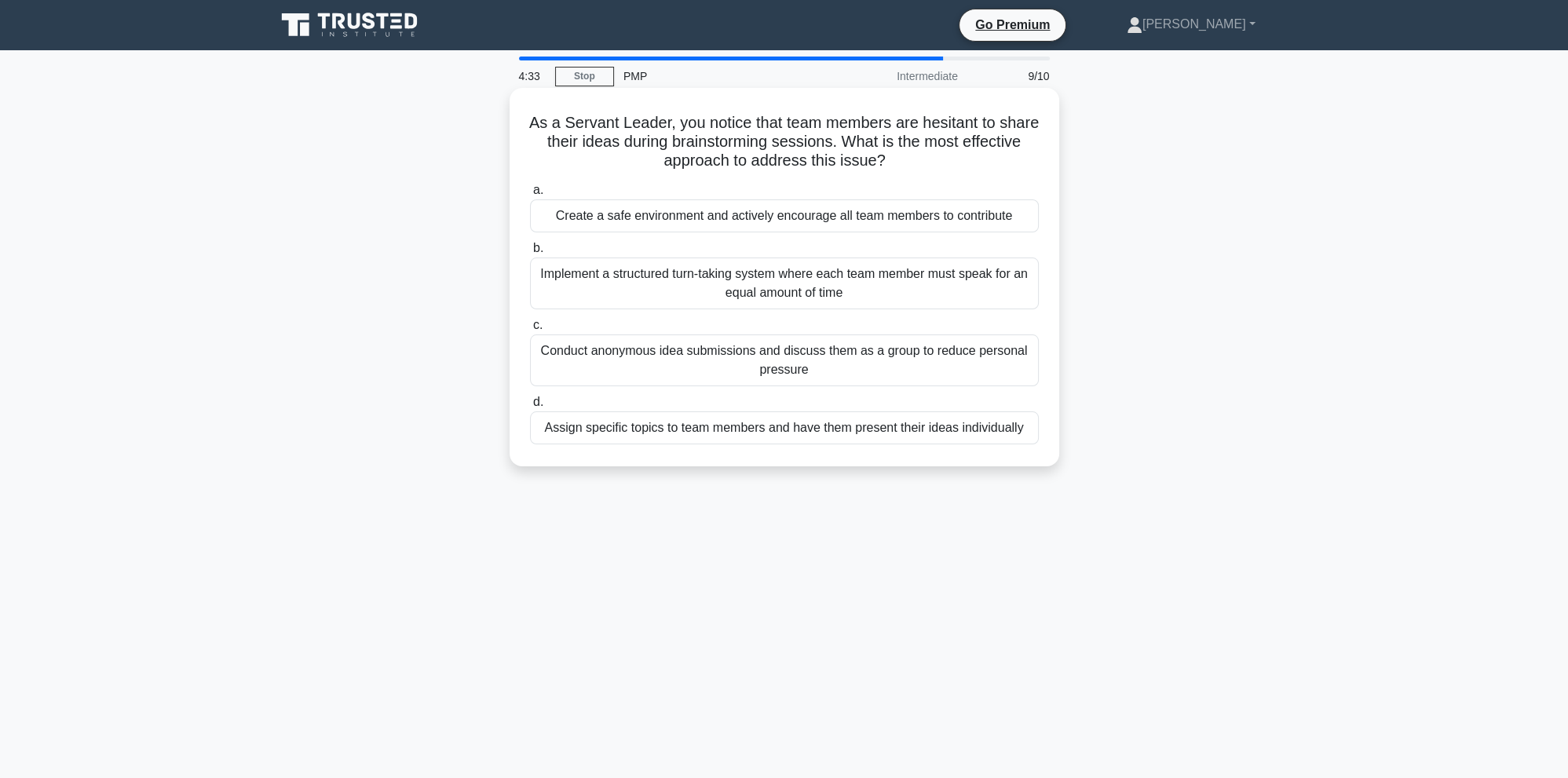
click at [942, 221] on div "Create a safe environment and actively encourage all team members to contribute" at bounding box center [784, 216] width 509 height 33
click at [530, 196] on input "a. Create a safe environment and actively encourage all team members to contrib…" at bounding box center [530, 190] width 0 height 10
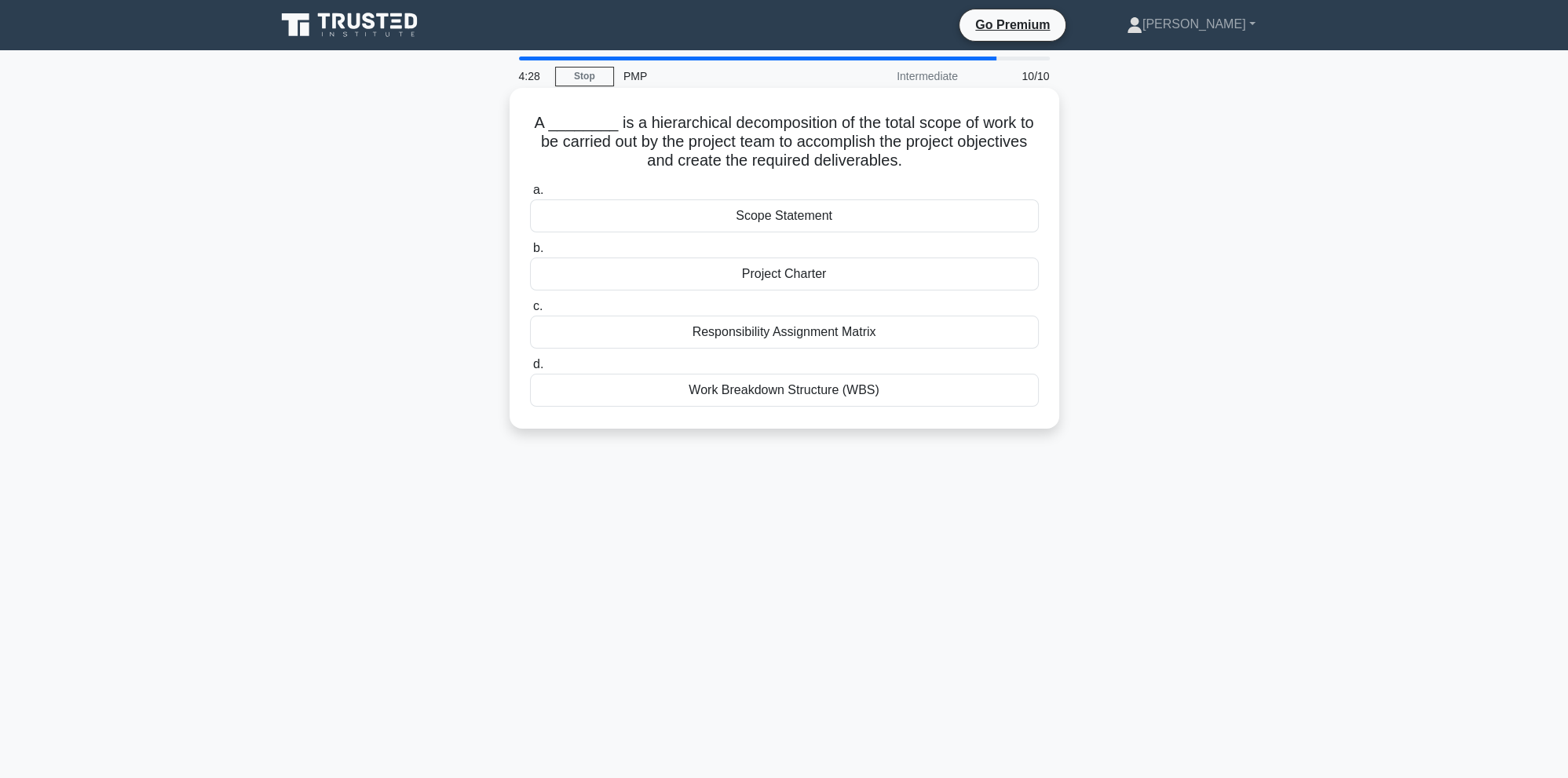
click at [808, 385] on div "Work Breakdown Structure (WBS)" at bounding box center [784, 390] width 509 height 33
click at [530, 370] on input "d. Work Breakdown Structure (WBS)" at bounding box center [530, 365] width 0 height 10
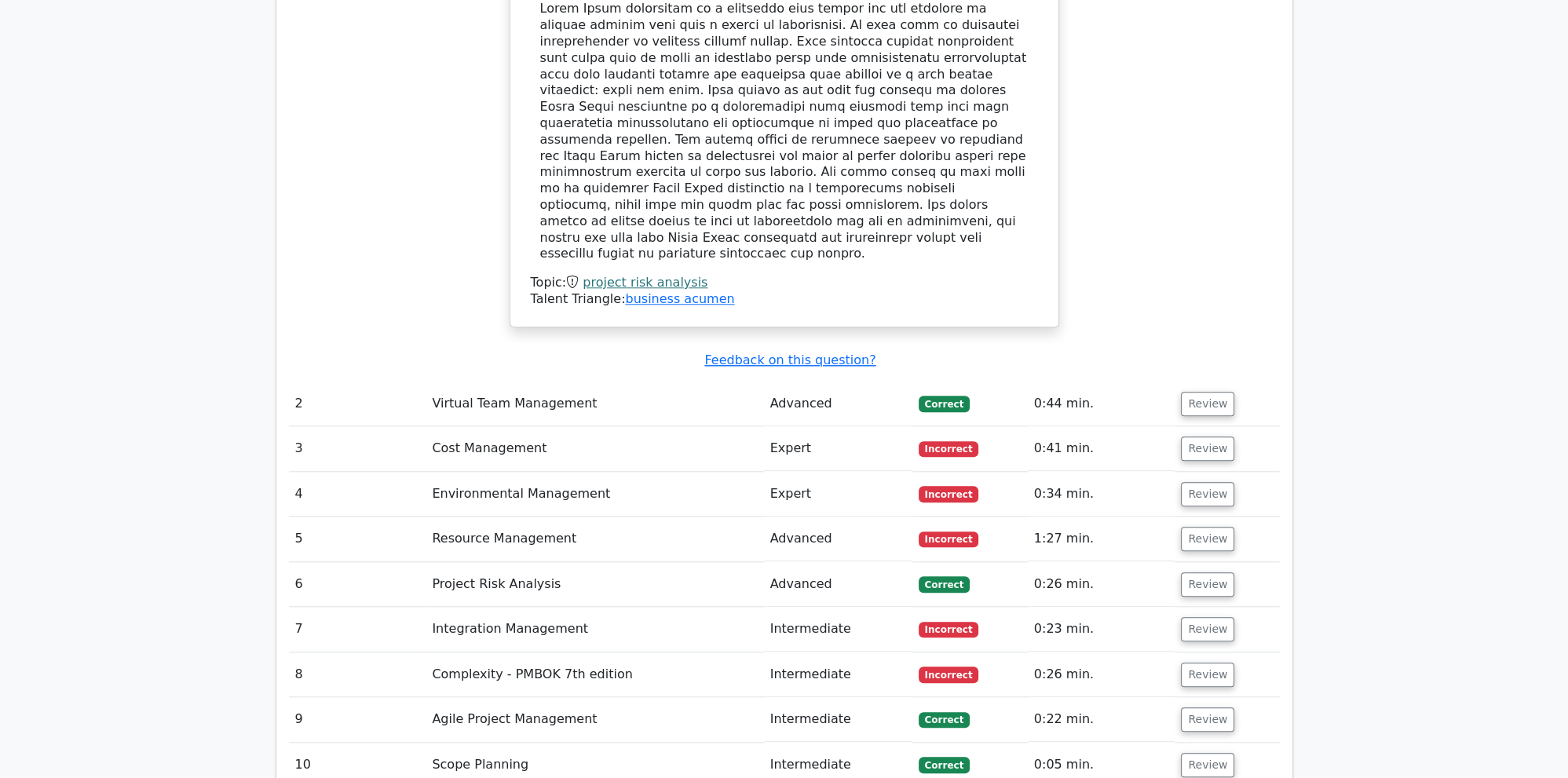
scroll to position [1907, 0]
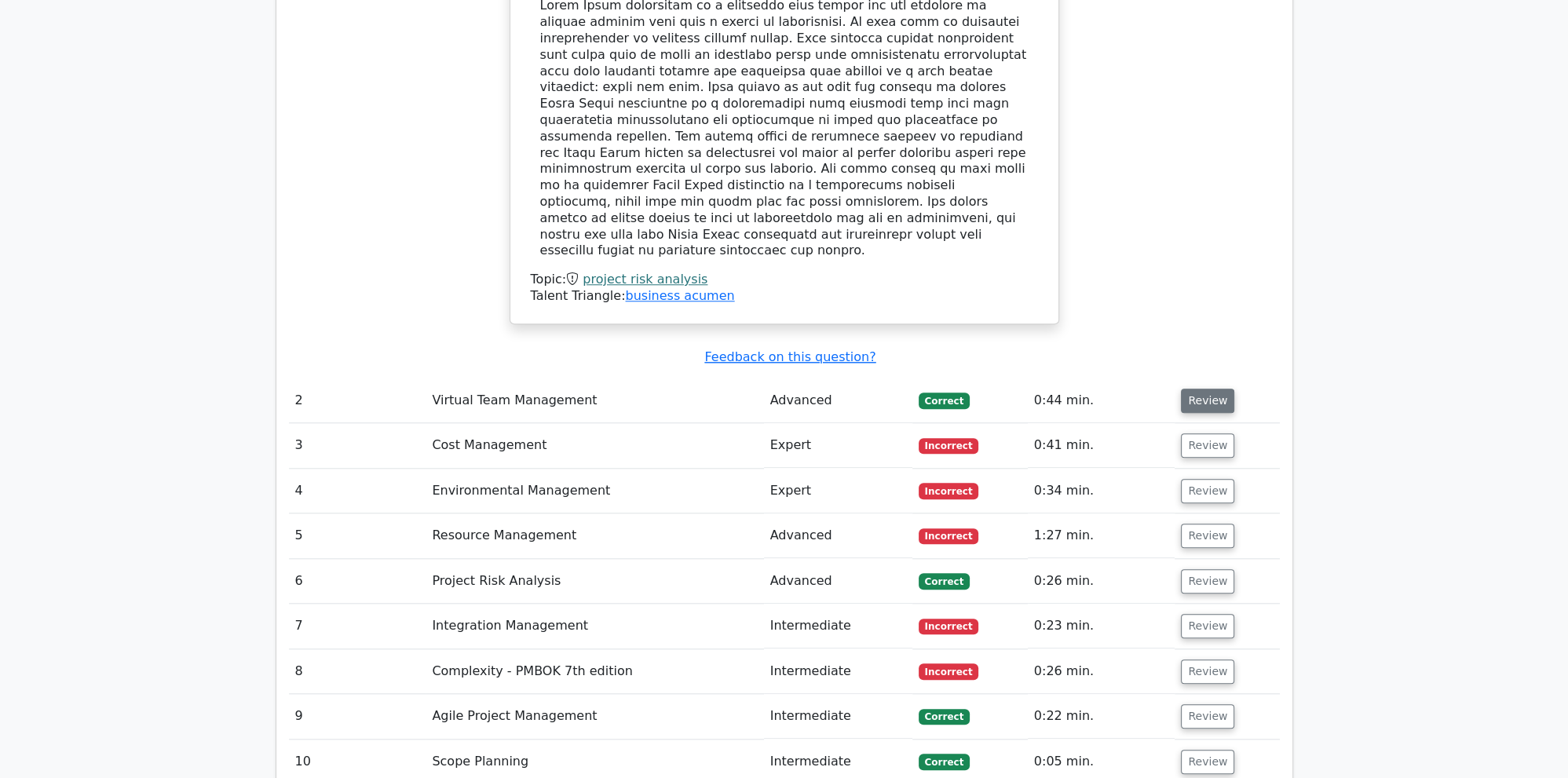
click at [1202, 389] on button "Review" at bounding box center [1207, 401] width 53 height 24
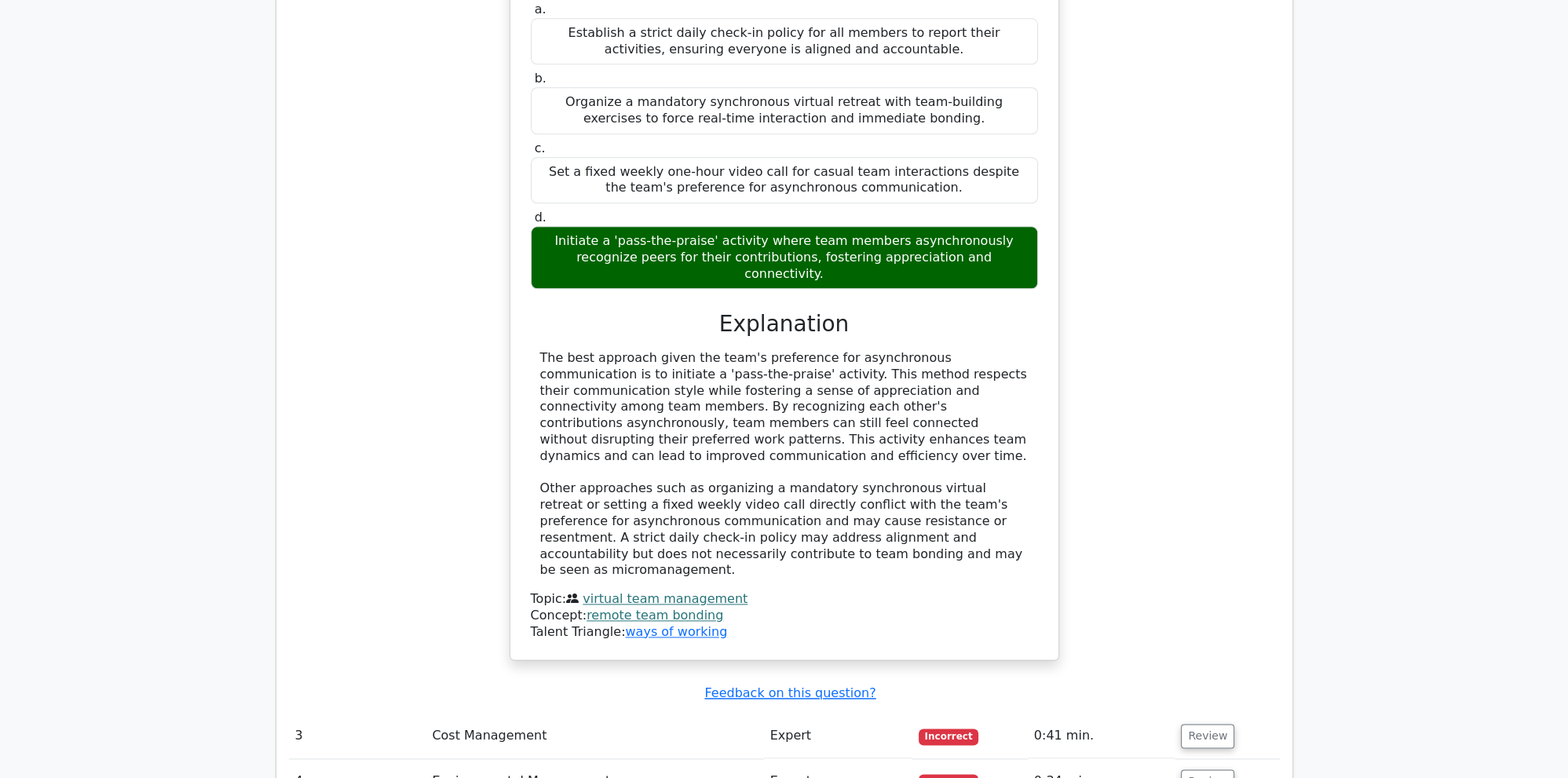
scroll to position [2654, 0]
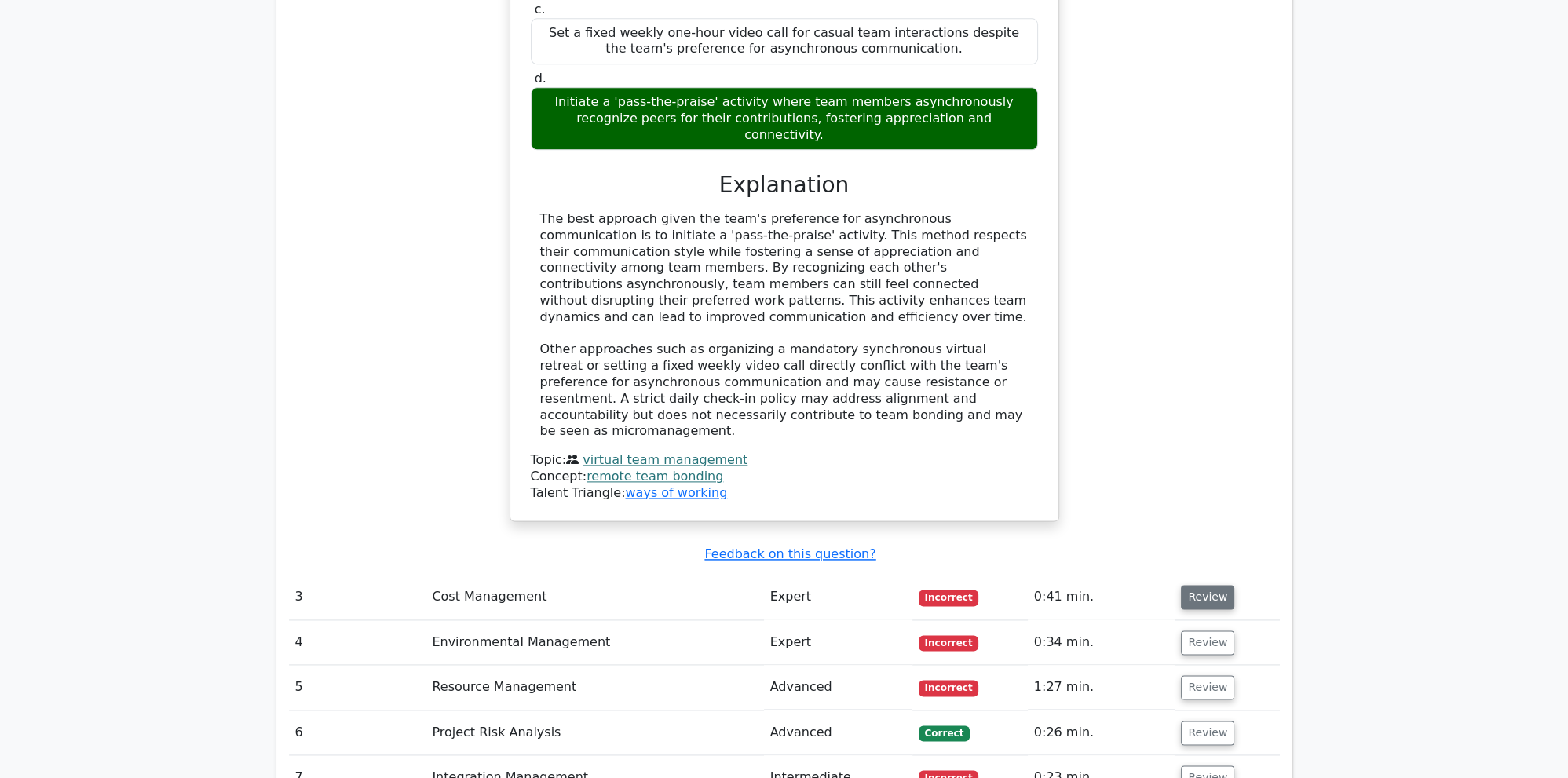
click at [1198, 585] on button "Review" at bounding box center [1207, 597] width 53 height 24
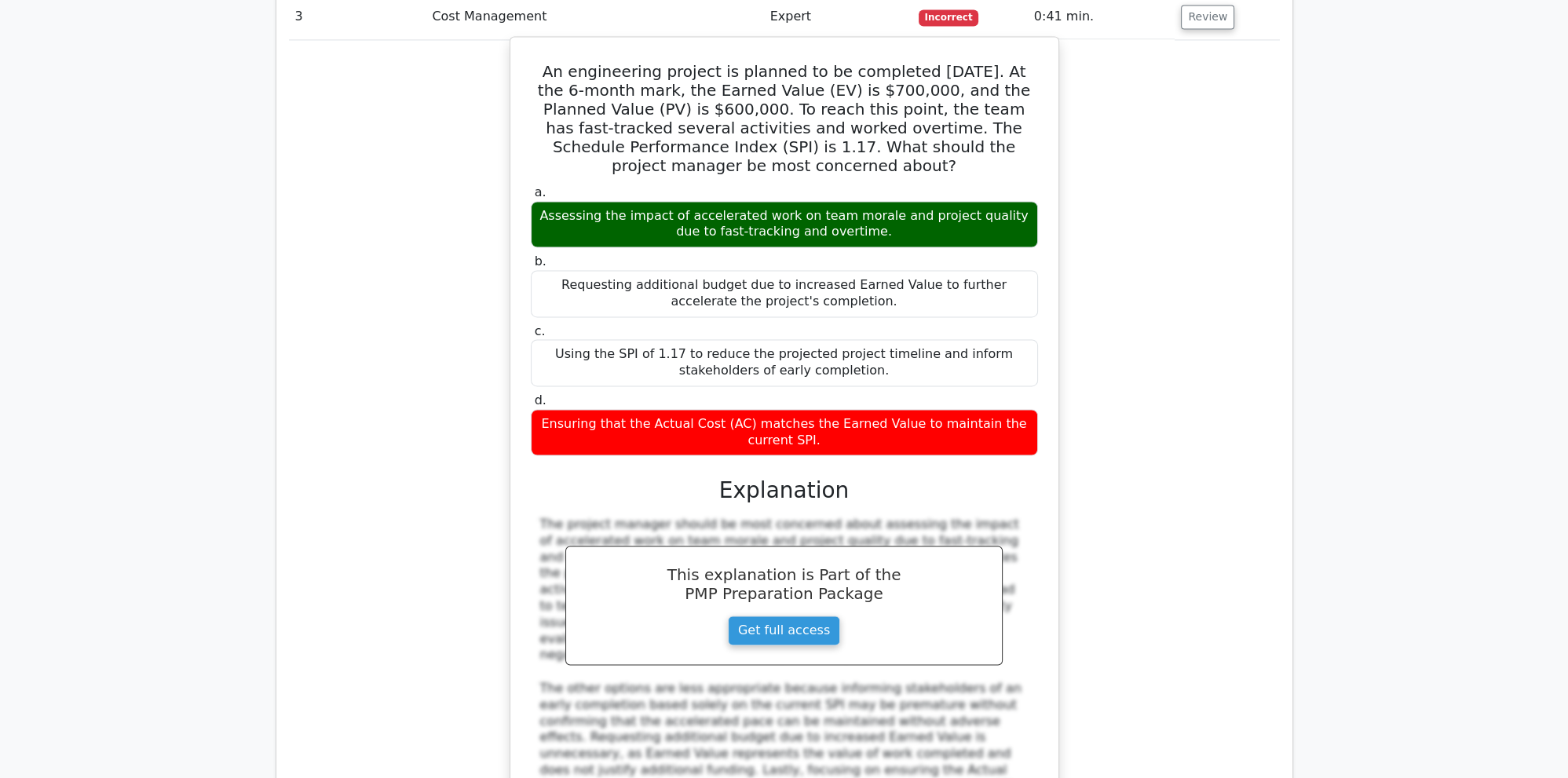
scroll to position [3484, 0]
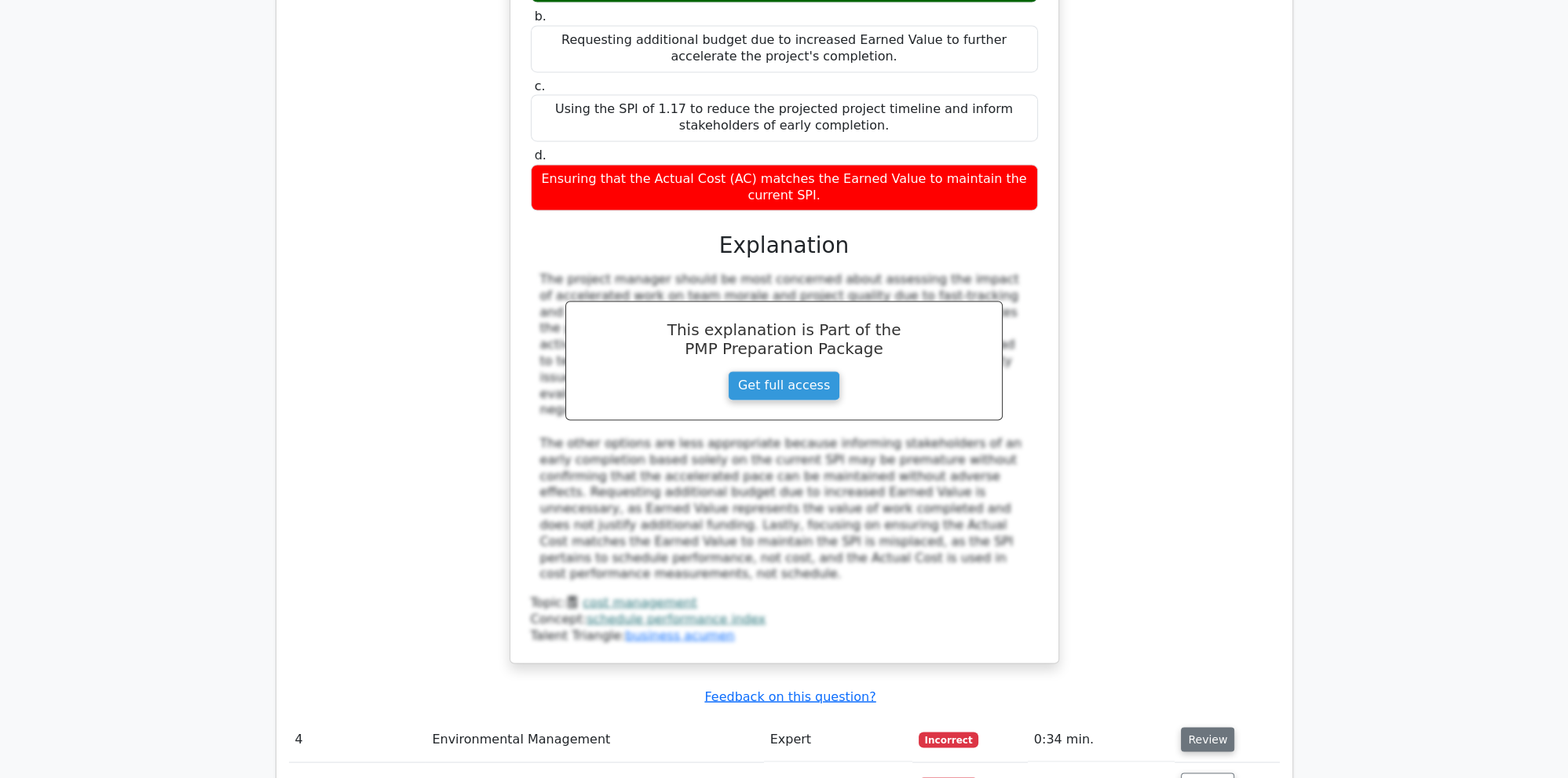
click at [1208, 727] on button "Review" at bounding box center [1207, 739] width 53 height 24
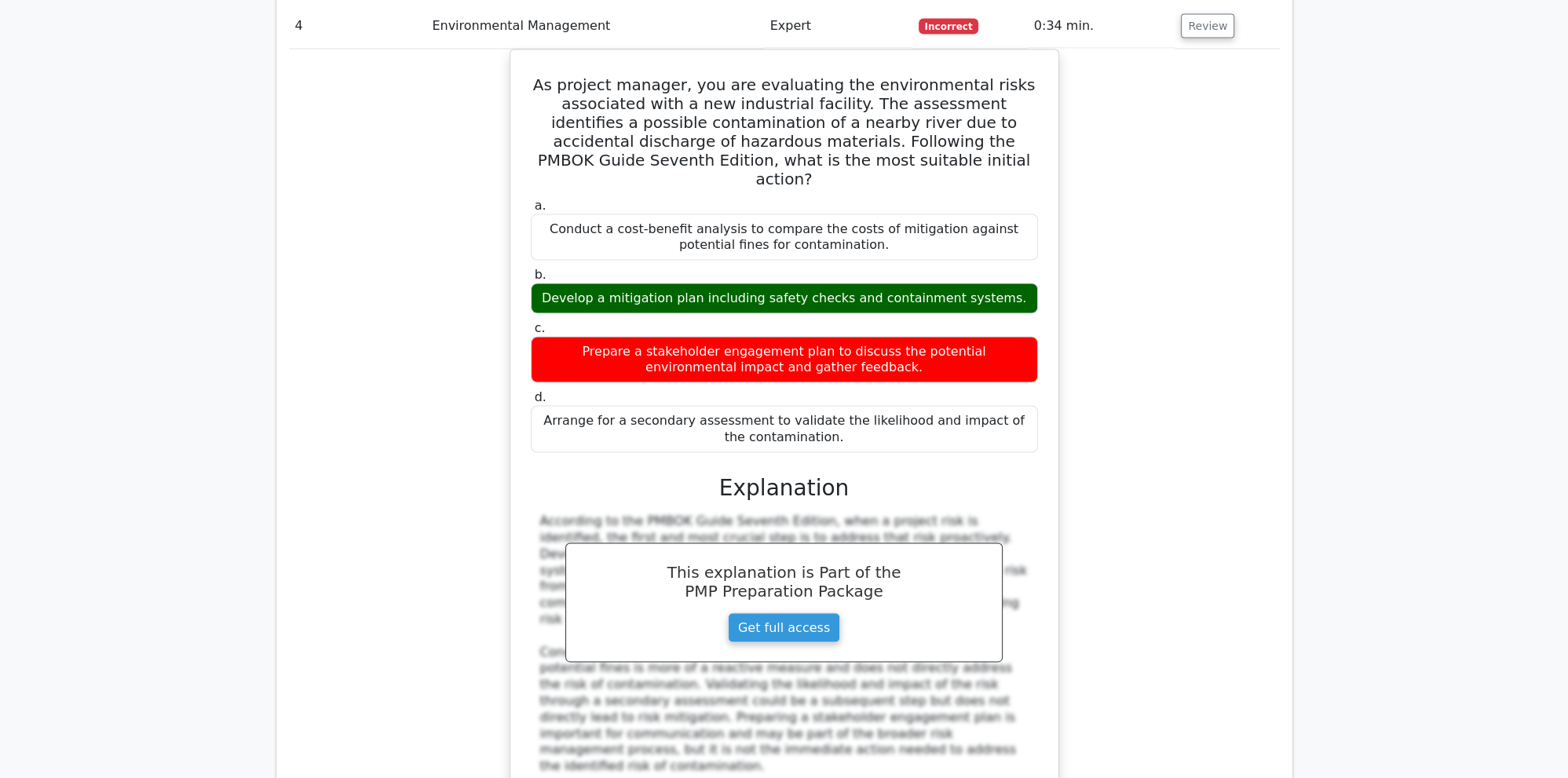
scroll to position [4395, 0]
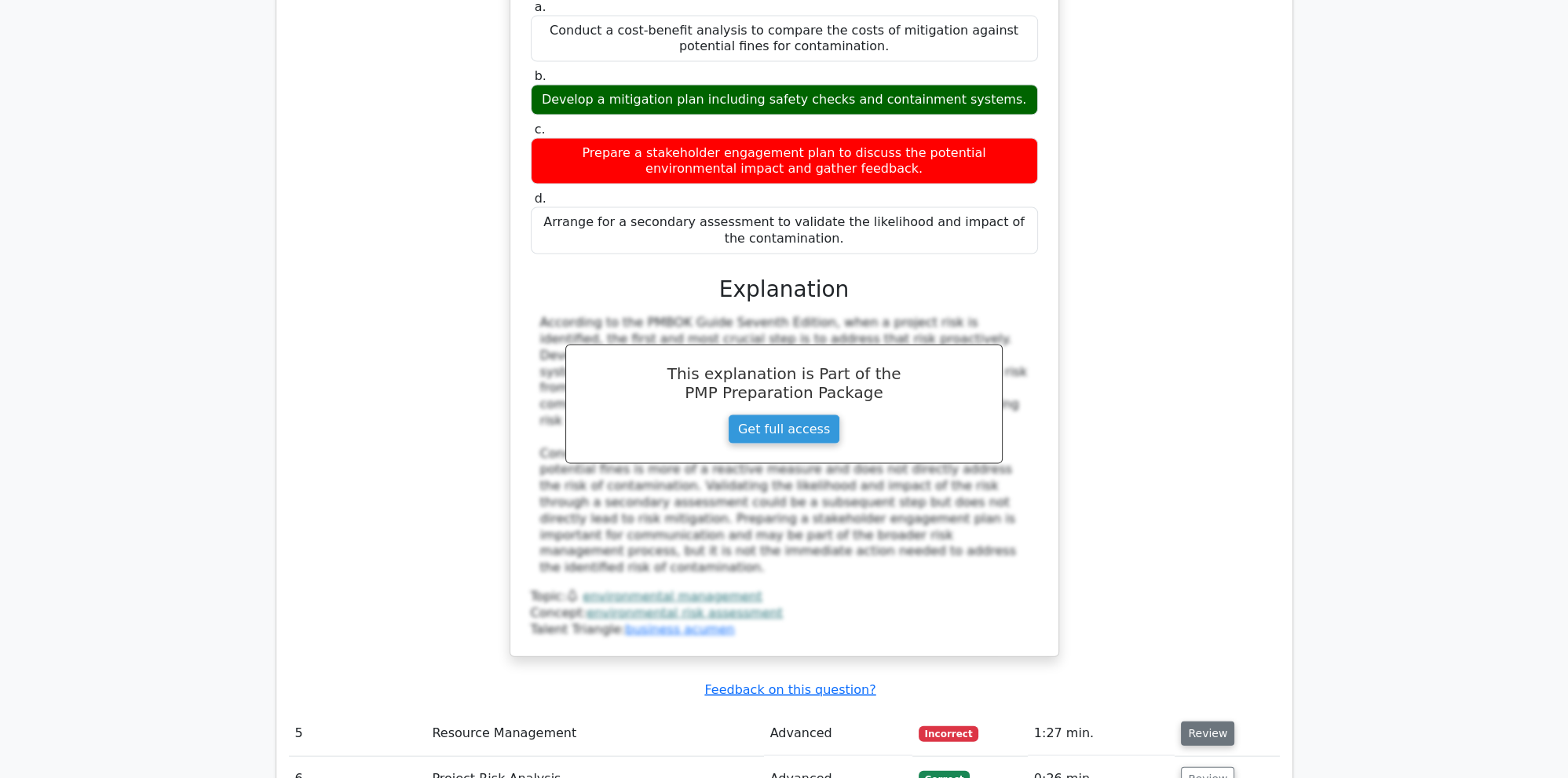
click at [1202, 722] on button "Review" at bounding box center [1207, 734] width 53 height 24
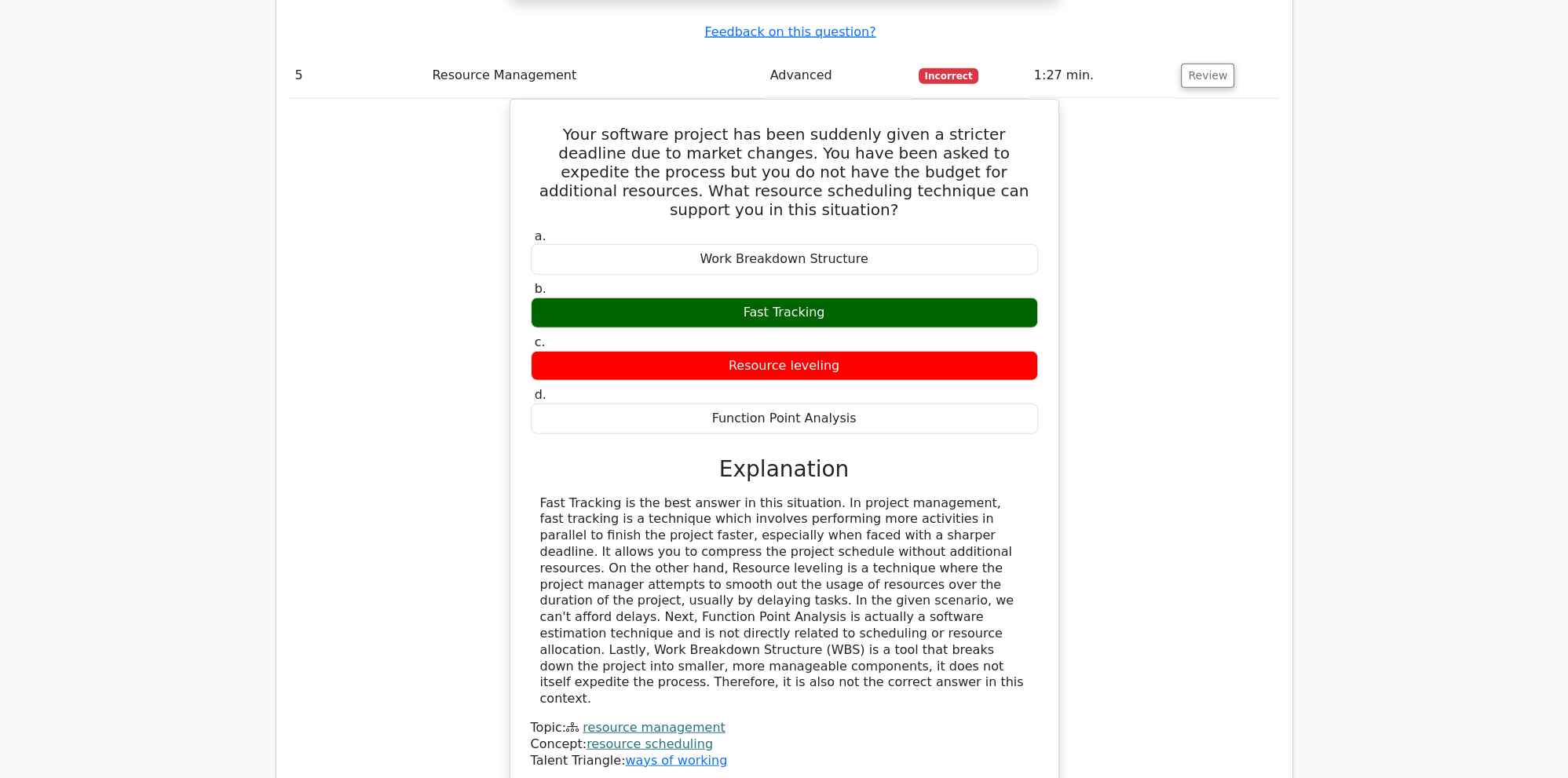
scroll to position [5060, 0]
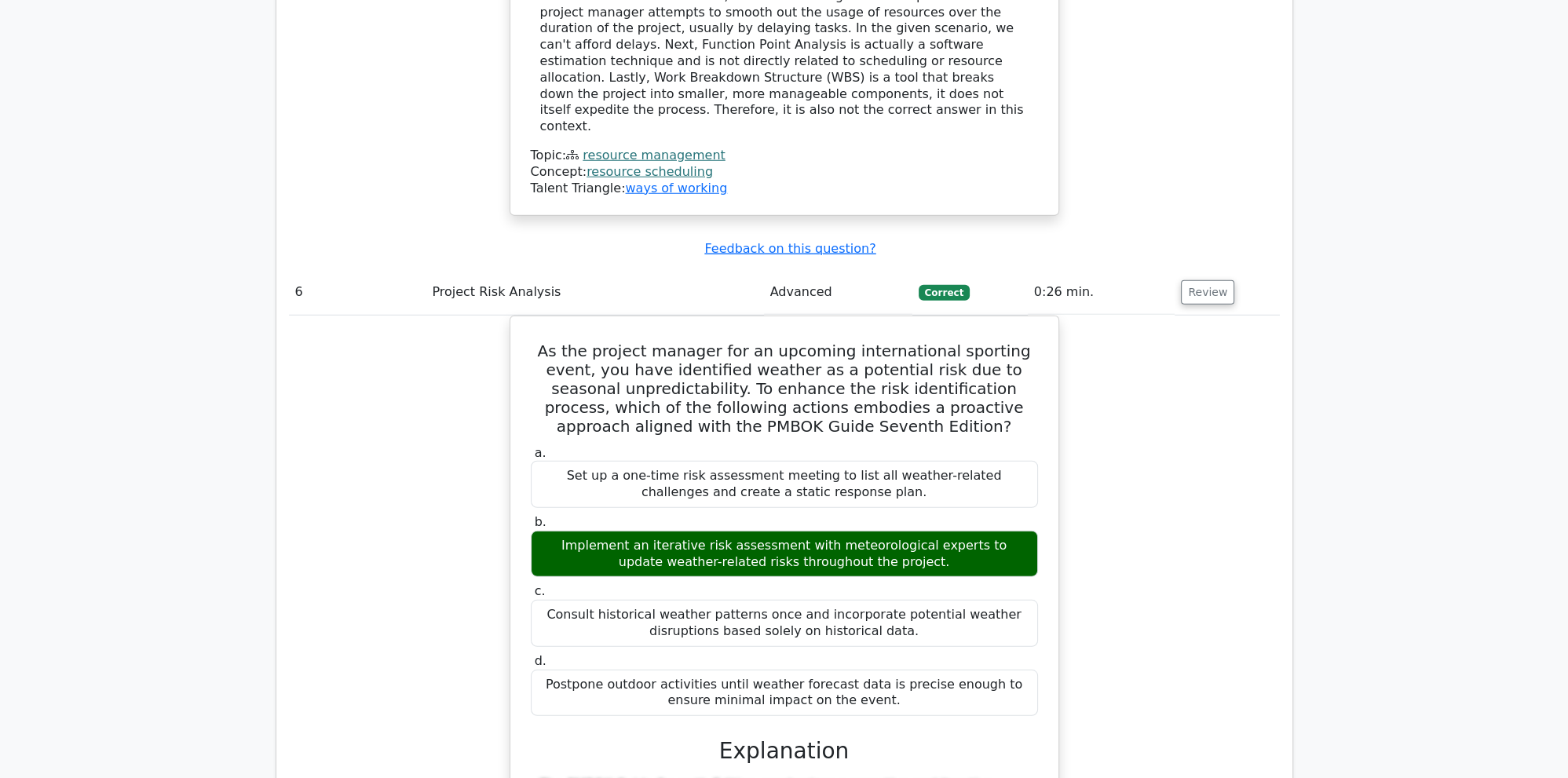
scroll to position [5723, 0]
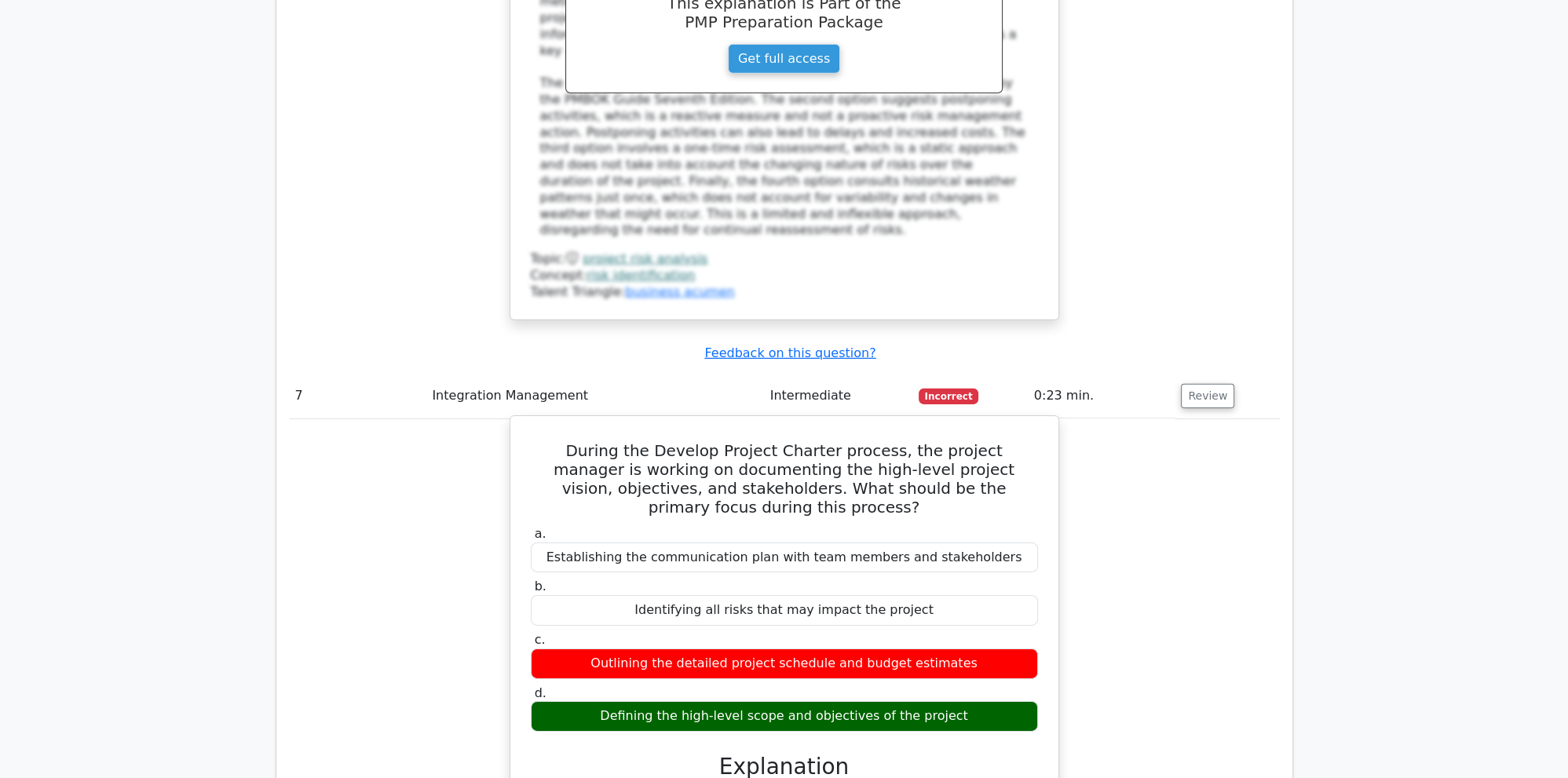
scroll to position [6553, 0]
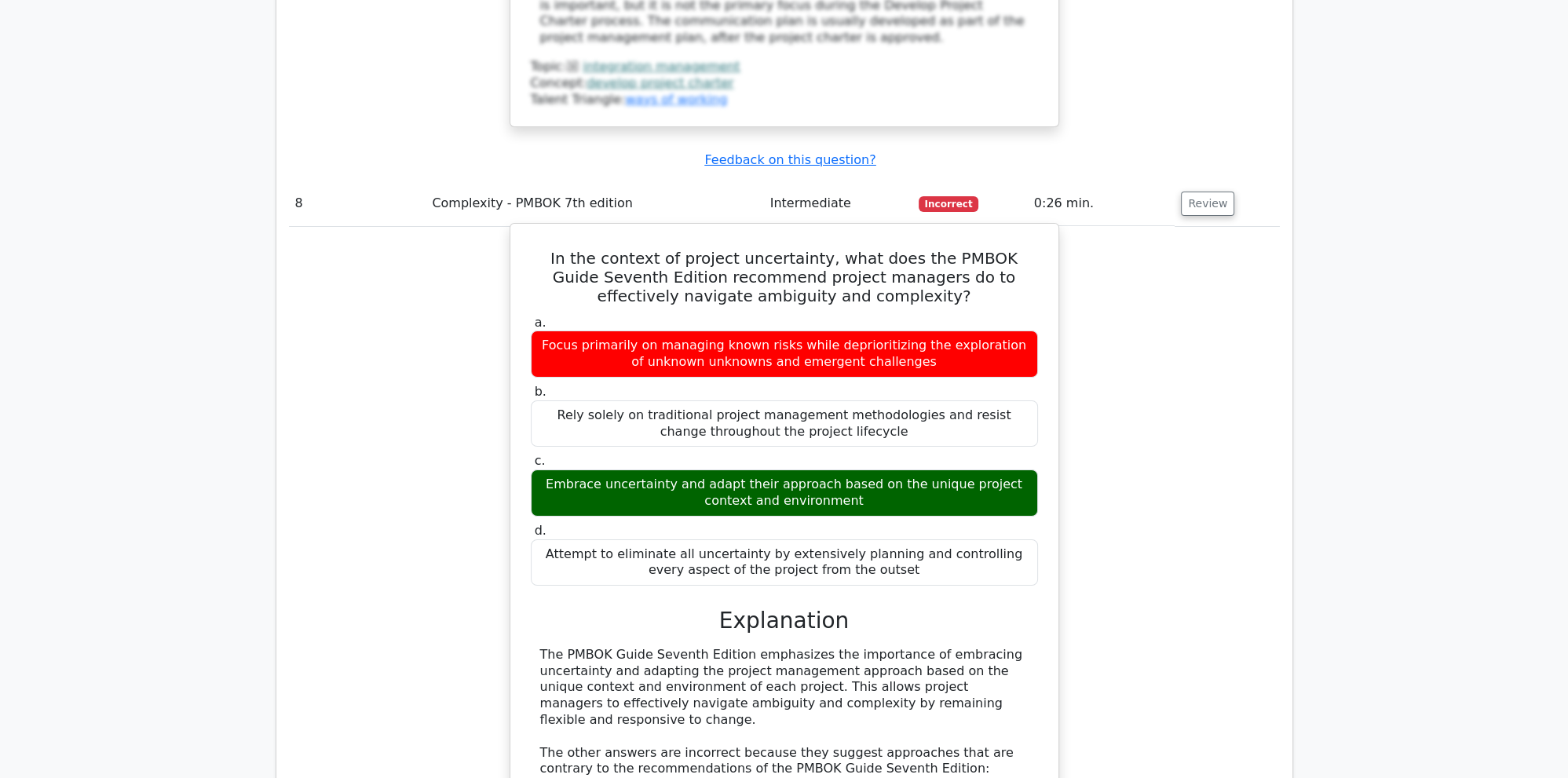
scroll to position [7548, 0]
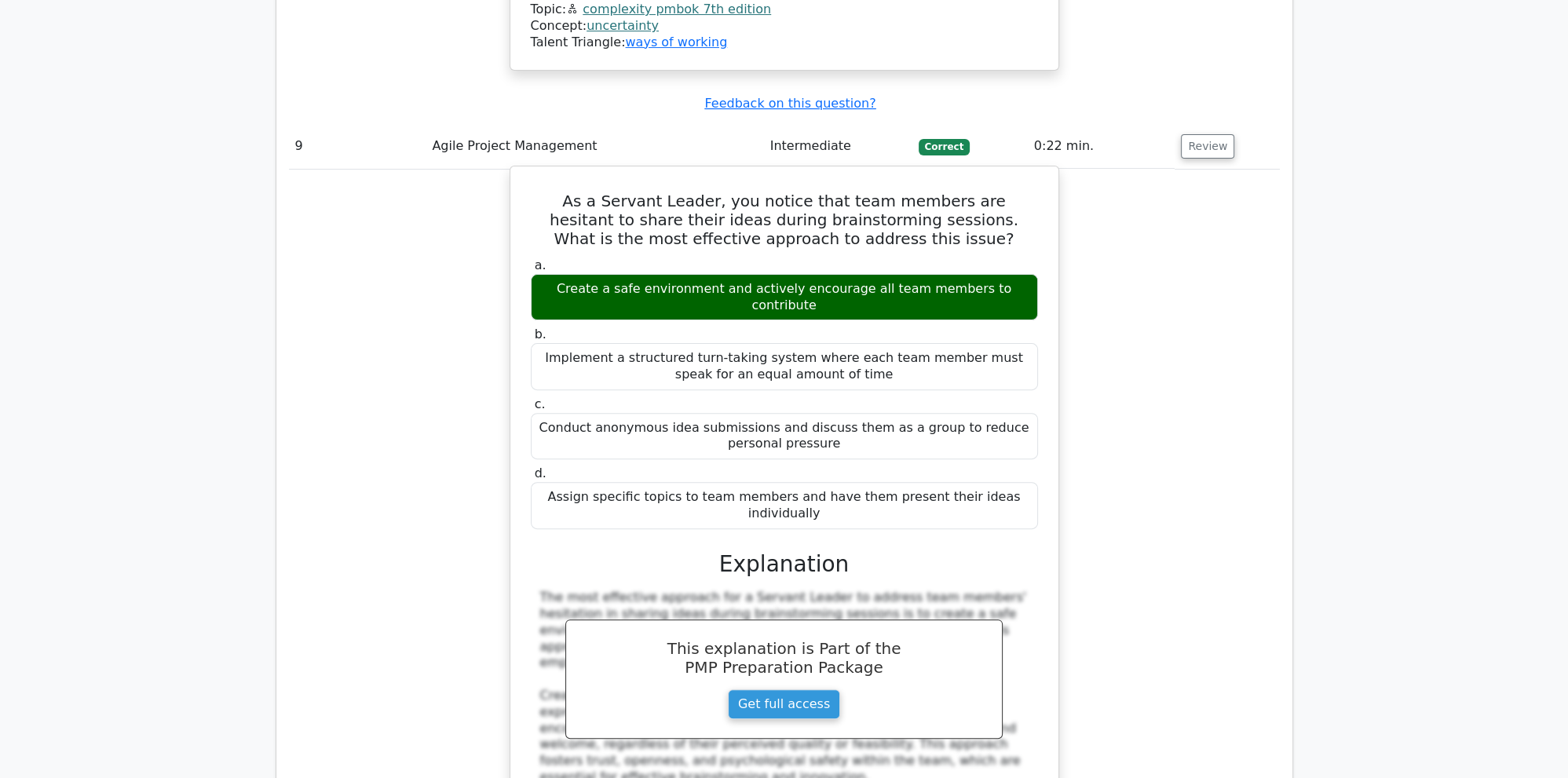
scroll to position [8461, 0]
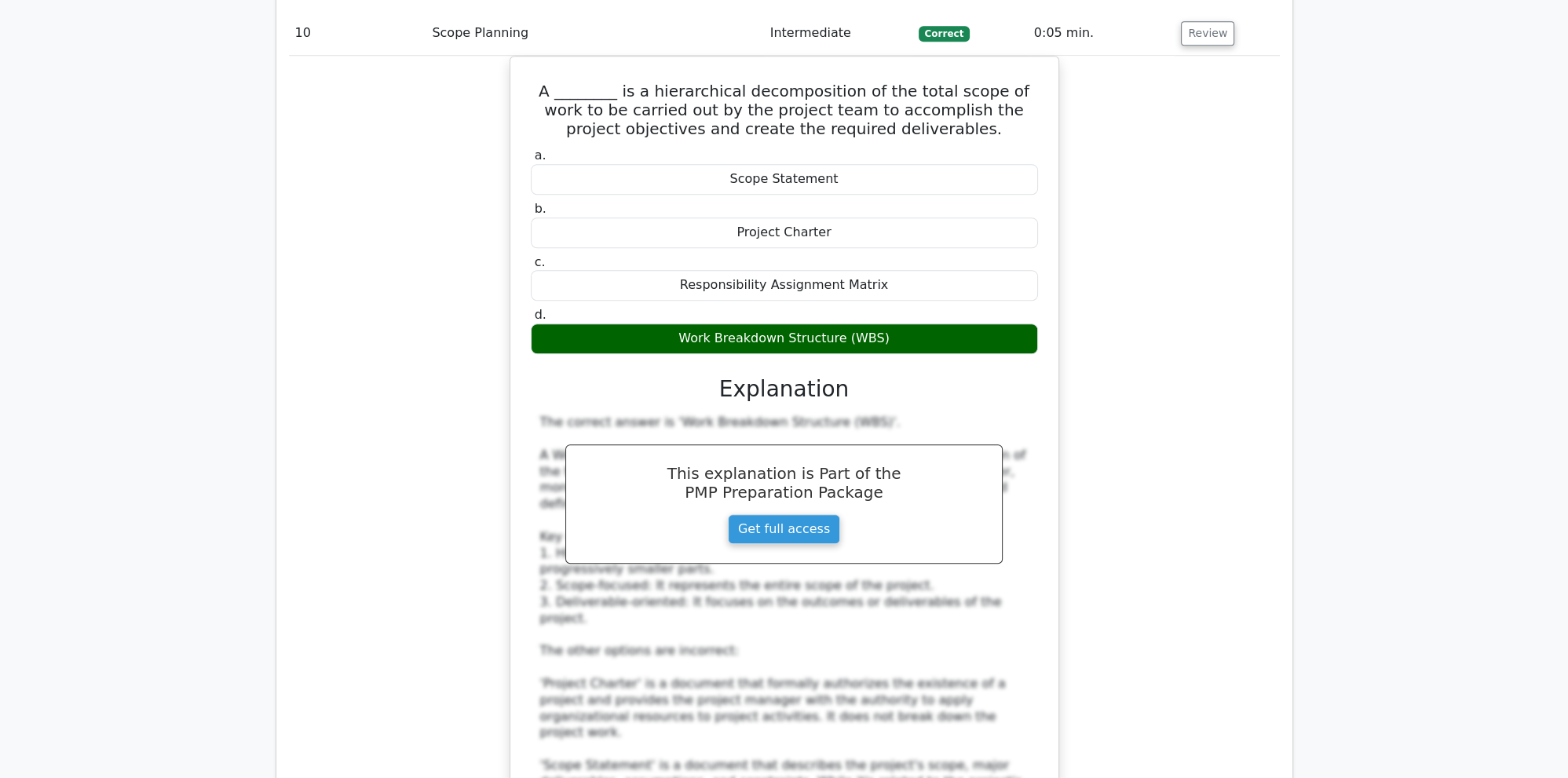
scroll to position [10035, 0]
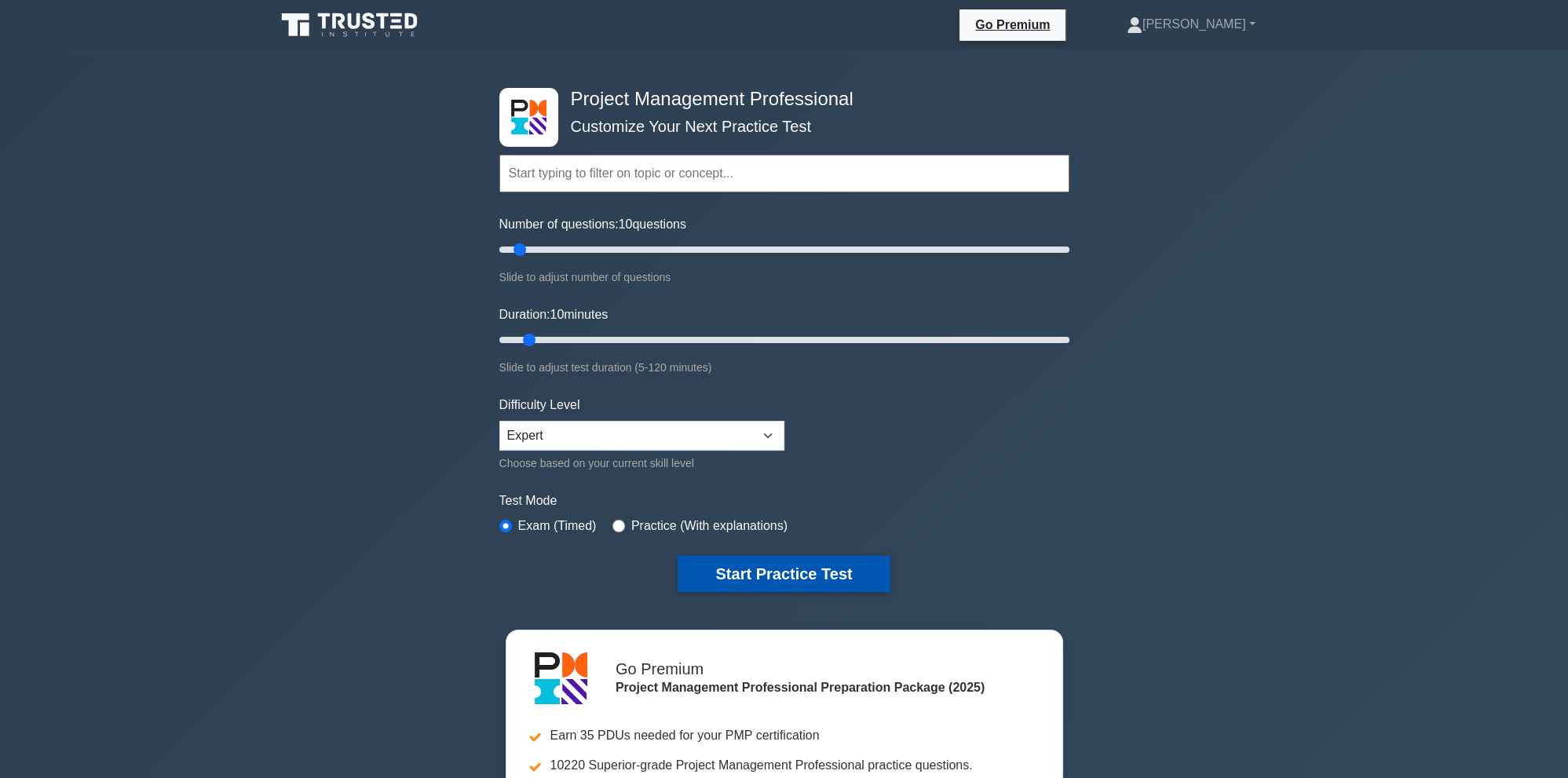
click at [742, 566] on button "Start Practice Test" at bounding box center [783, 574] width 212 height 36
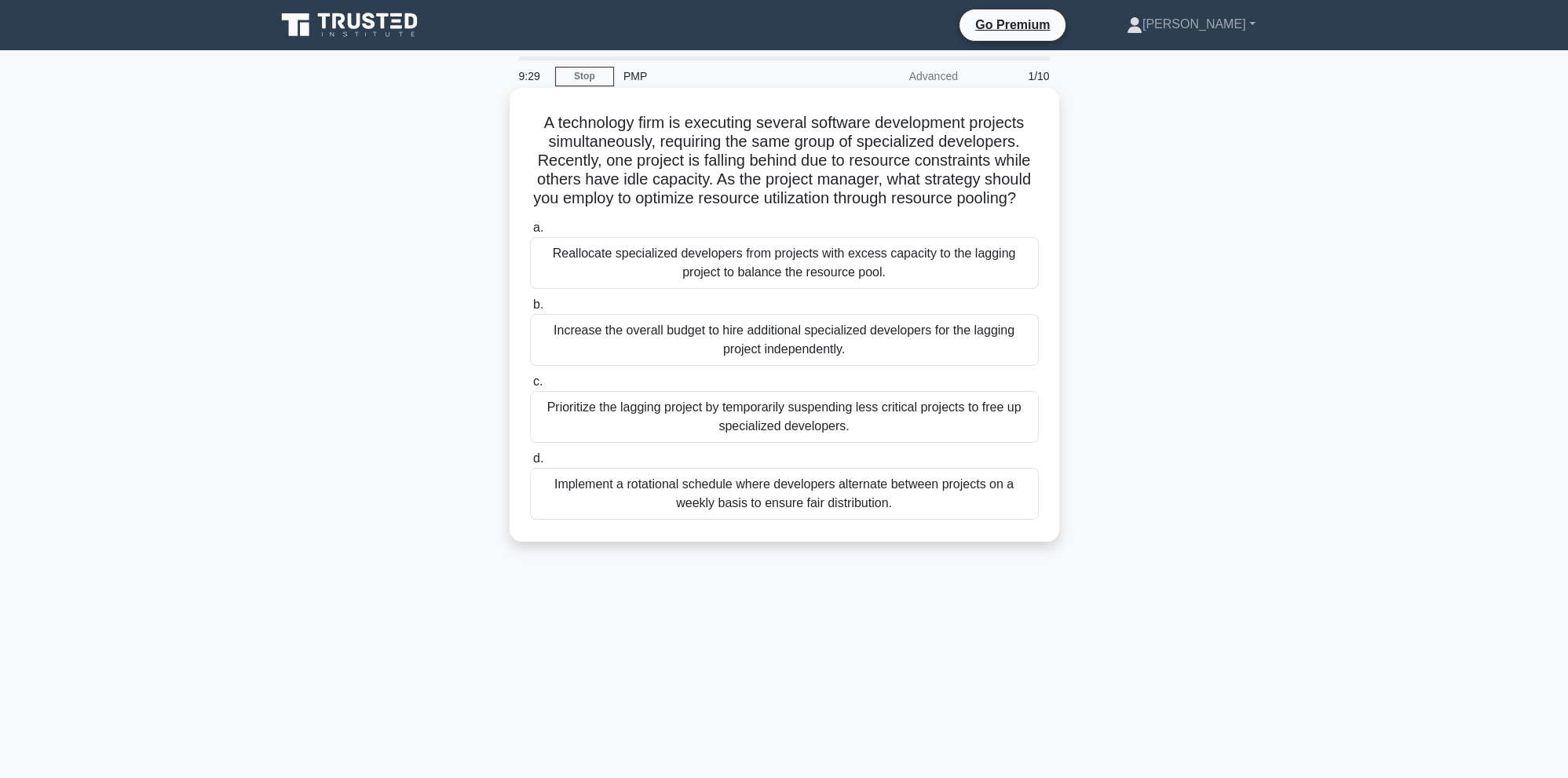
click at [693, 282] on div "Reallocate specialized developers from projects with excess capacity to the lag…" at bounding box center [784, 263] width 509 height 51
click at [530, 233] on input "a. Reallocate specialized developers from projects with excess capacity to the …" at bounding box center [530, 227] width 0 height 10
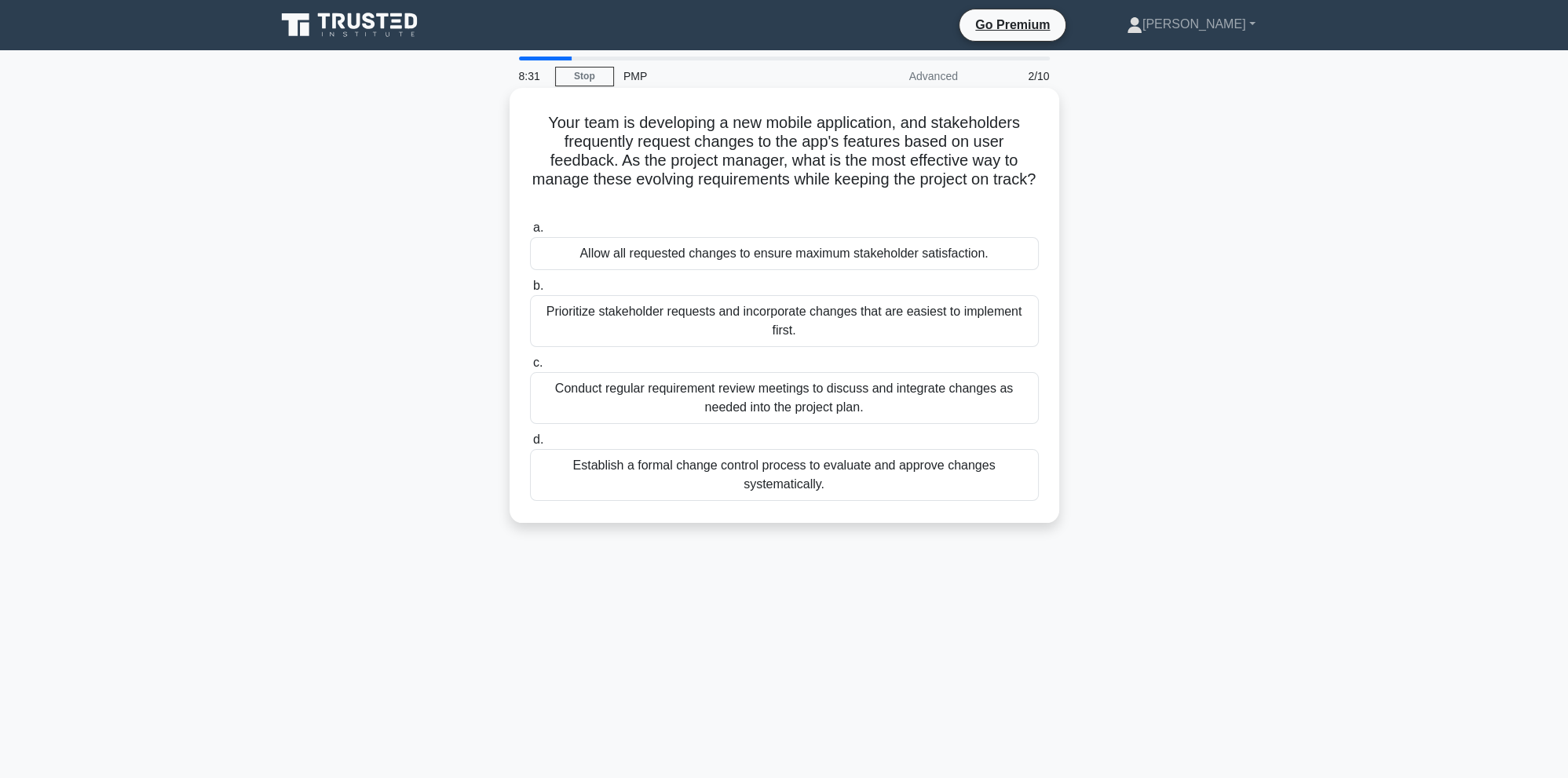
click at [787, 470] on div "Establish a formal change control process to evaluate and approve changes syste…" at bounding box center [784, 475] width 509 height 51
click at [530, 445] on input "d. Establish a formal change control process to evaluate and approve changes sy…" at bounding box center [530, 440] width 0 height 10
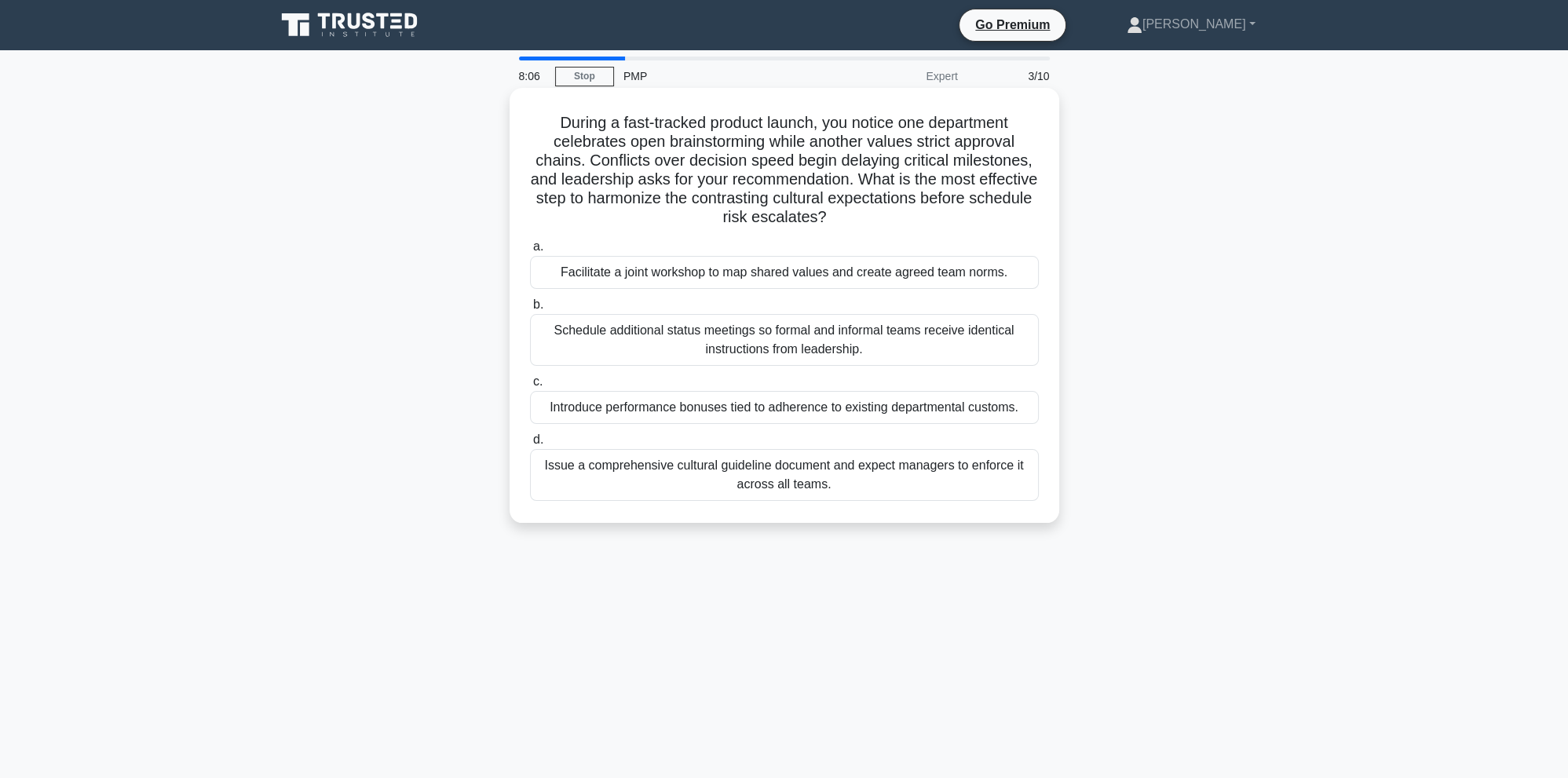
click at [641, 275] on div "Facilitate a joint workshop to map shared values and create agreed team norms." at bounding box center [784, 273] width 509 height 33
click at [530, 252] on input "a. Facilitate a joint workshop to map shared values and create agreed team norm…" at bounding box center [530, 246] width 0 height 10
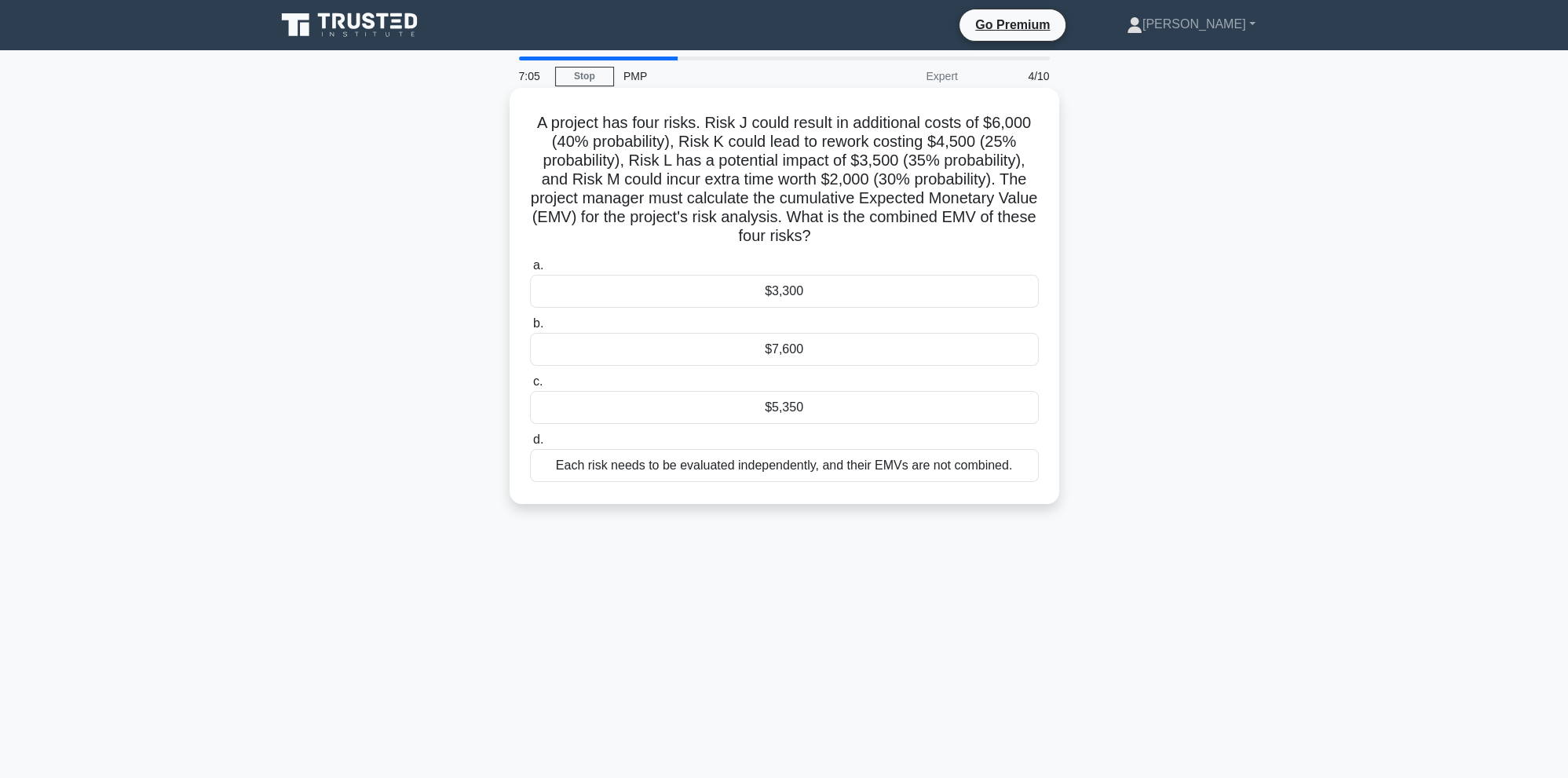
click at [841, 412] on div "$5,350" at bounding box center [784, 407] width 509 height 33
click at [530, 387] on input "c. $5,350" at bounding box center [530, 382] width 0 height 10
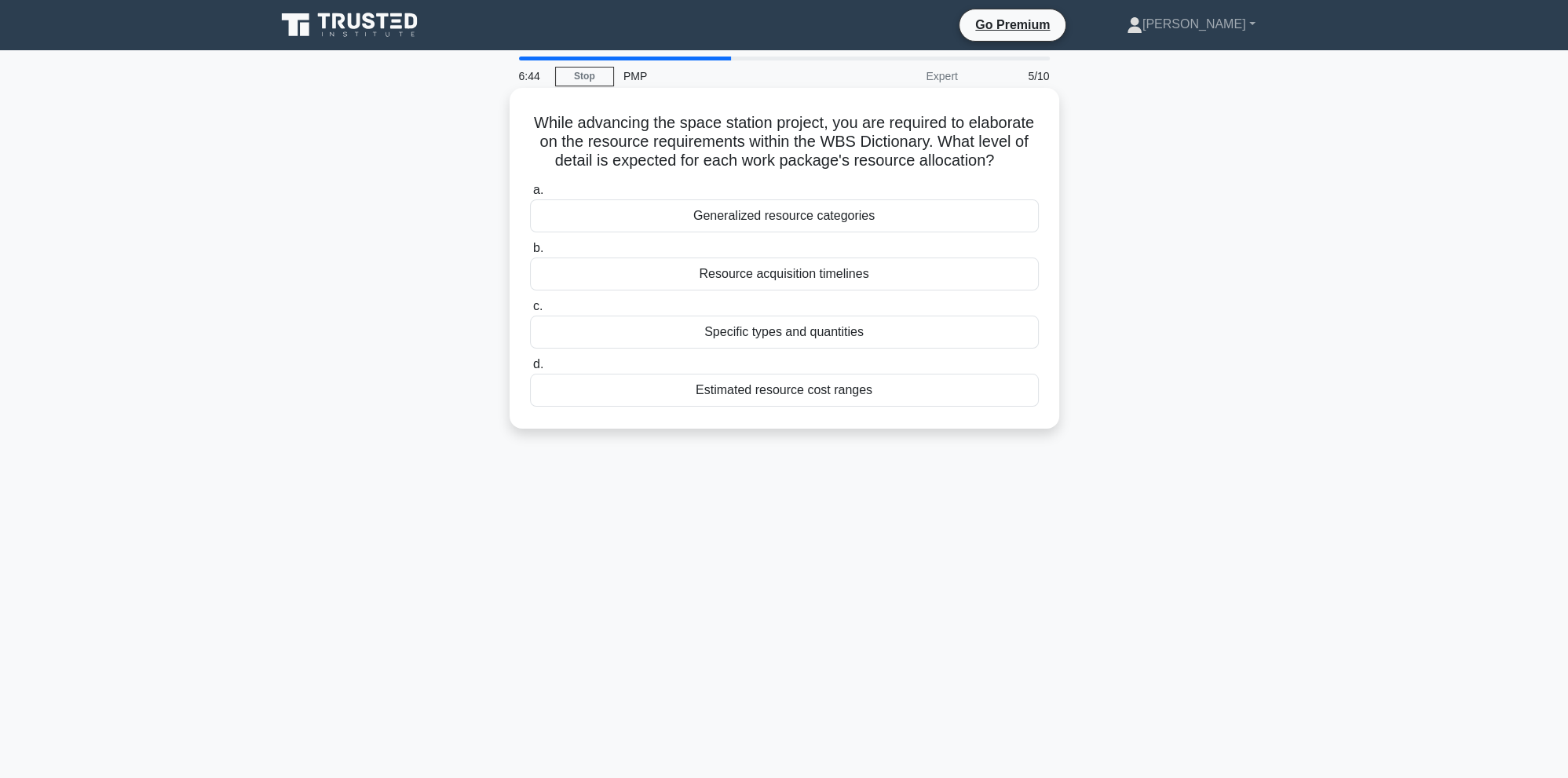
click at [727, 208] on div "Generalized resource categories" at bounding box center [784, 216] width 509 height 33
click at [530, 196] on input "a. Generalized resource categories" at bounding box center [530, 190] width 0 height 10
click at [750, 333] on div "Critical Chain Method (CCM)" at bounding box center [784, 332] width 509 height 33
click at [530, 312] on input "c. Critical Chain Method (CCM)" at bounding box center [530, 306] width 0 height 10
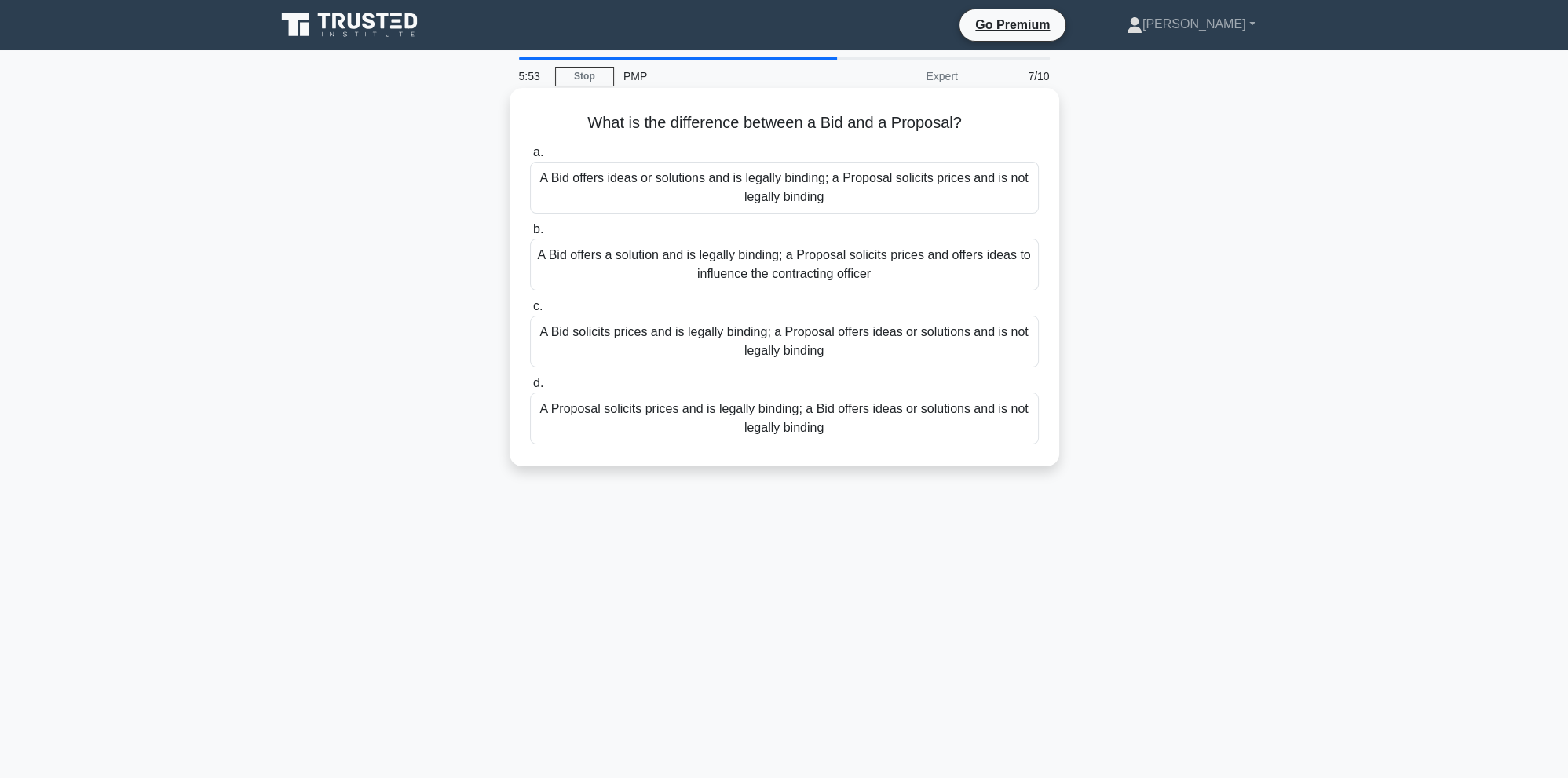
click at [719, 190] on div "A Bid offers ideas or solutions and is legally binding; a Proposal solicits pri…" at bounding box center [784, 187] width 509 height 51
click at [530, 158] on input "a. A Bid offers ideas or solutions and is legally binding; a Proposal solicits …" at bounding box center [530, 153] width 0 height 10
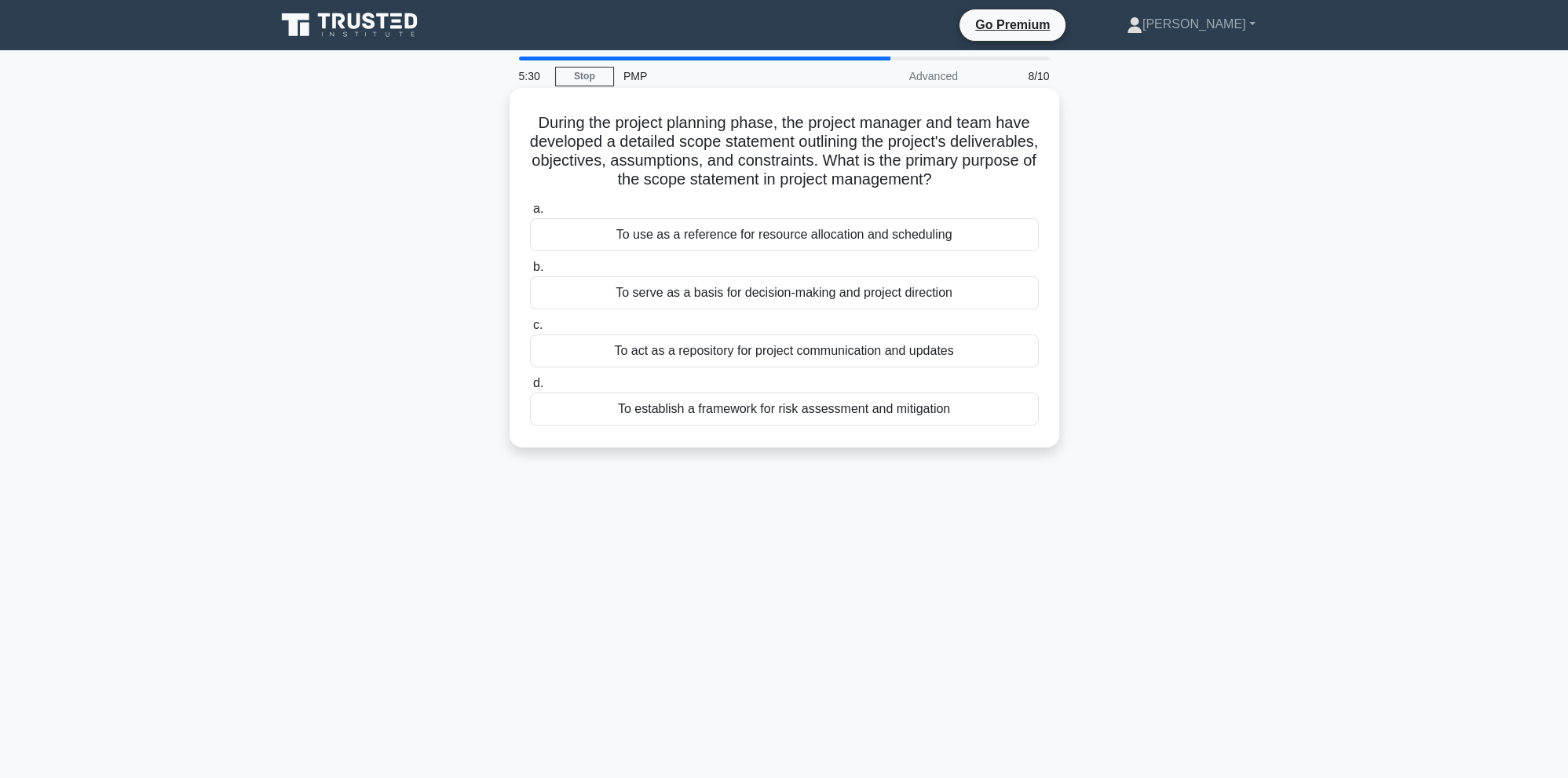
click at [687, 297] on div "To serve as a basis for decision-making and project direction" at bounding box center [784, 292] width 509 height 33
click at [530, 273] on input "b. To serve as a basis for decision-making and project direction" at bounding box center [530, 267] width 0 height 10
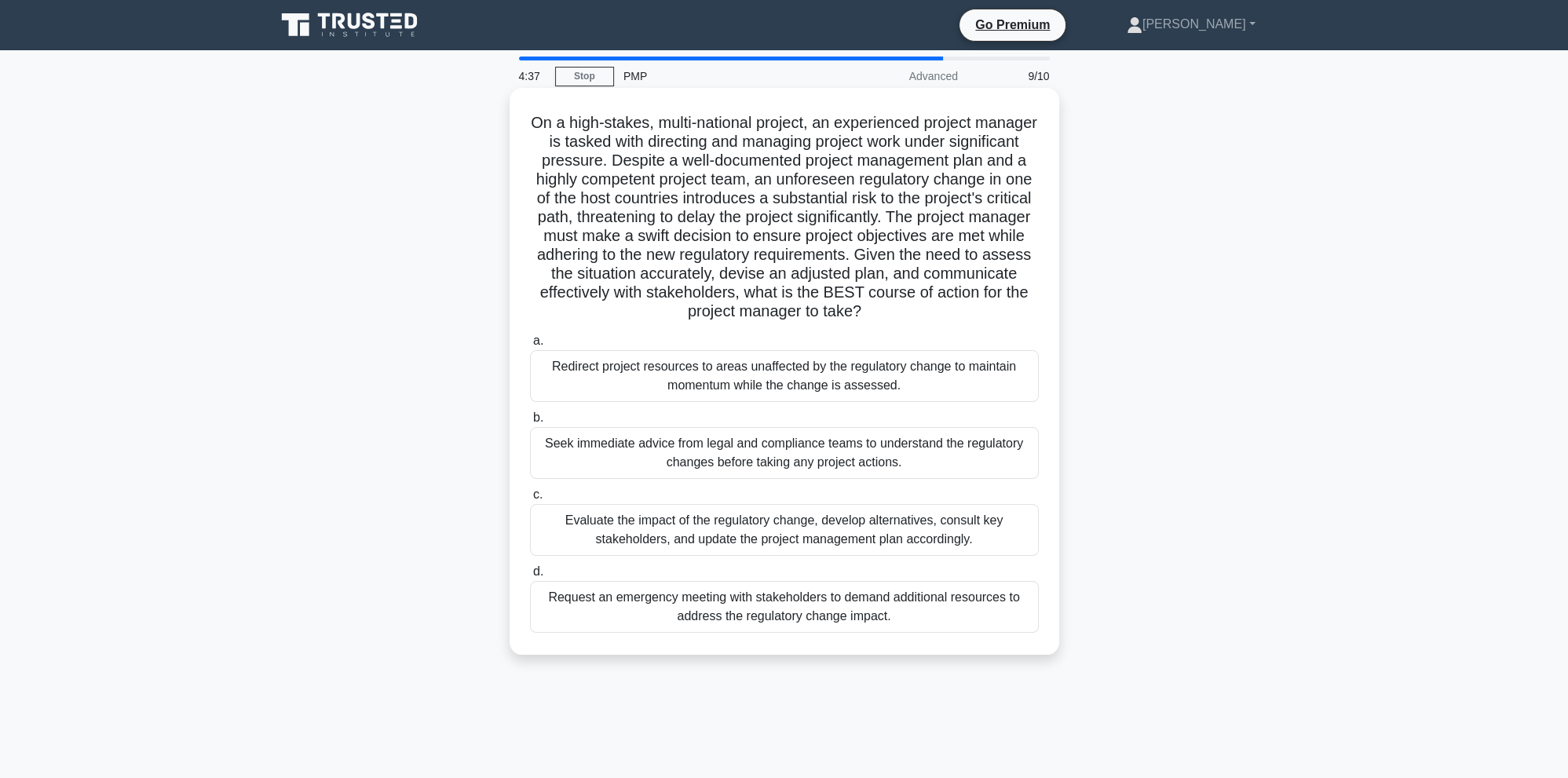
click at [611, 518] on div "Evaluate the impact of the regulatory change, develop alternatives, consult key…" at bounding box center [784, 530] width 509 height 51
click at [530, 500] on input "c. Evaluate the impact of the regulatory change, develop alternatives, consult …" at bounding box center [530, 495] width 0 height 10
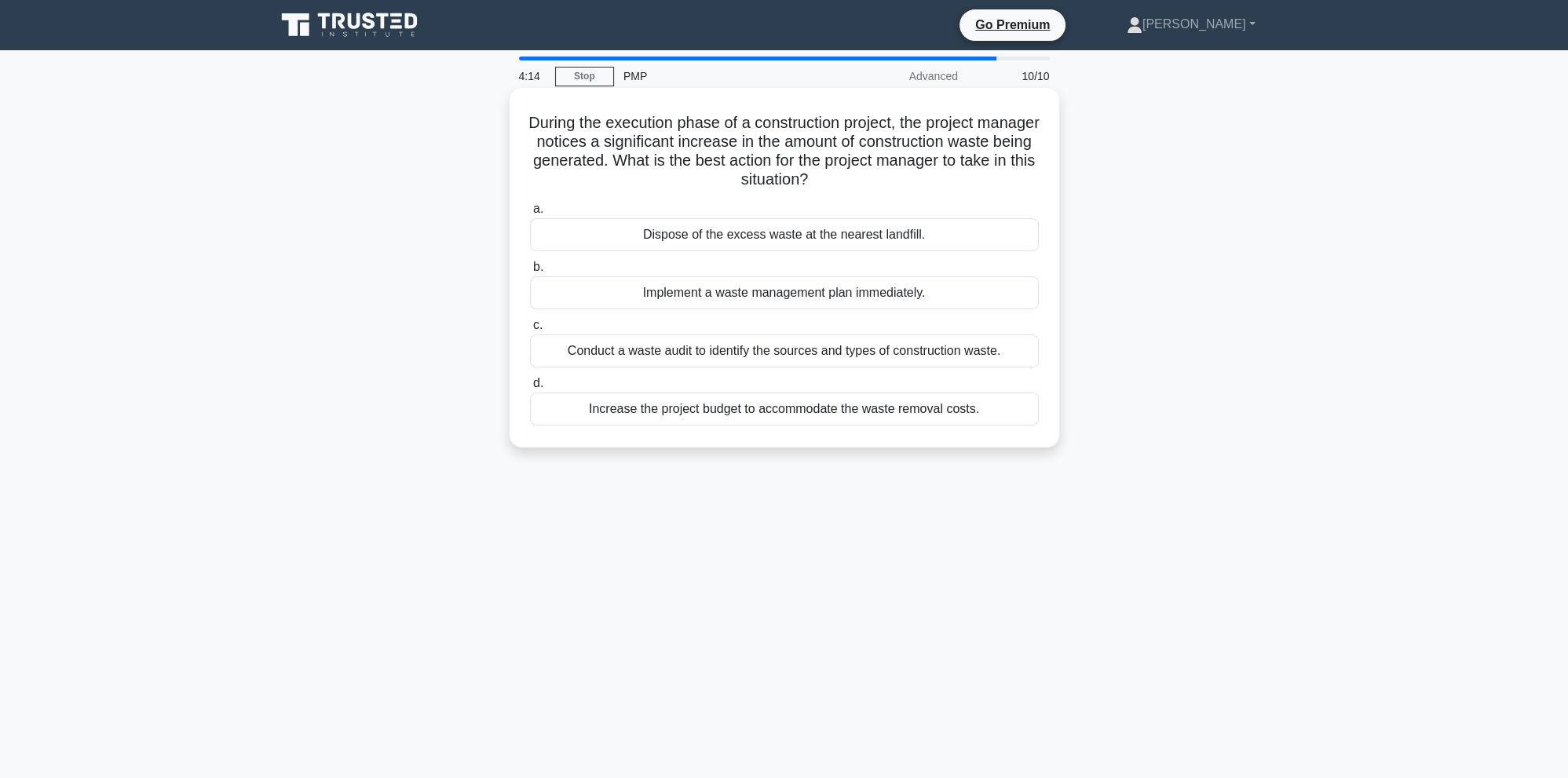
click at [748, 292] on div "Implement a waste management plan immediately." at bounding box center [784, 292] width 509 height 33
click at [530, 273] on input "b. Implement a waste management plan immediately." at bounding box center [530, 267] width 0 height 10
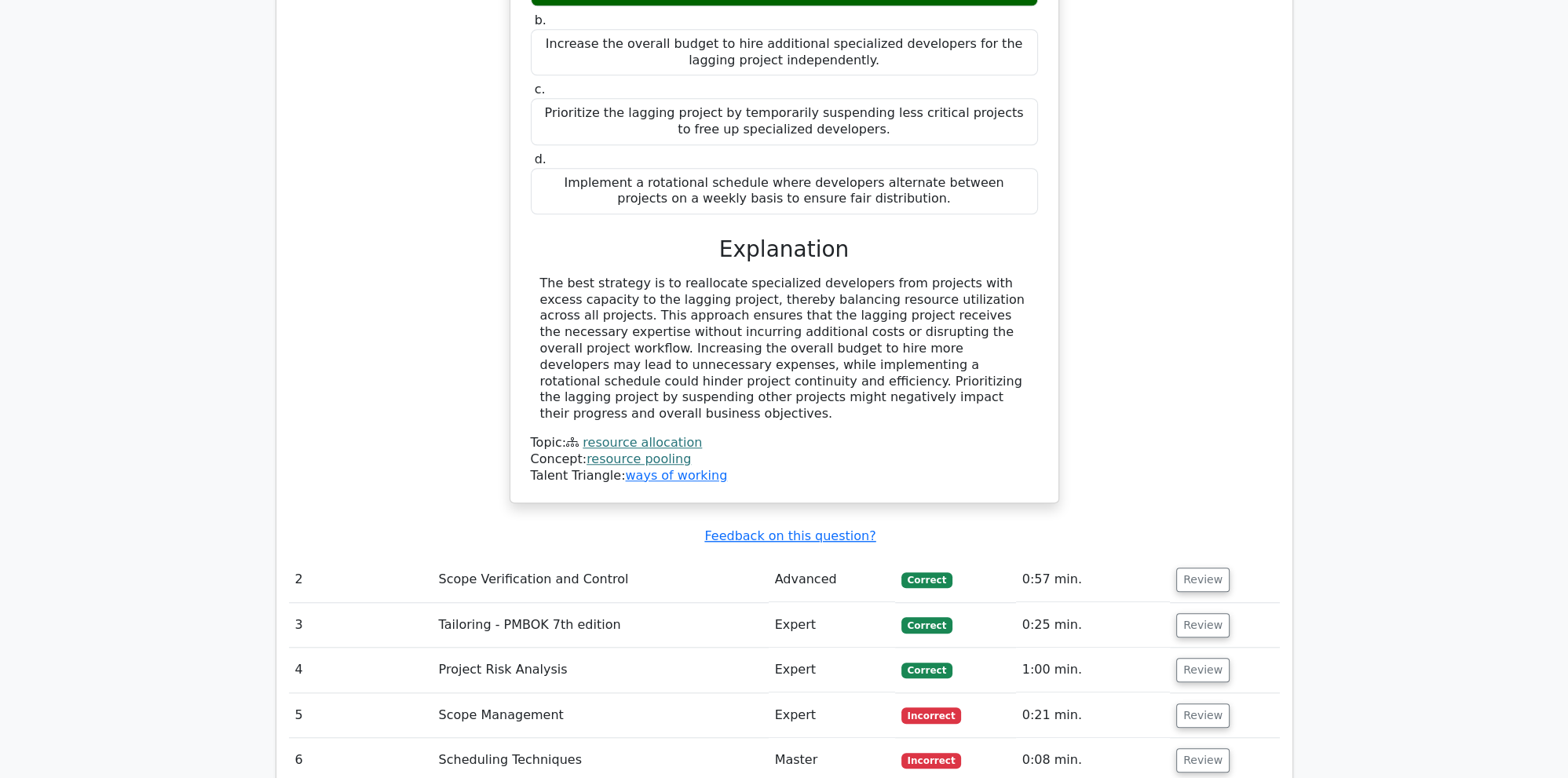
scroll to position [1741, 0]
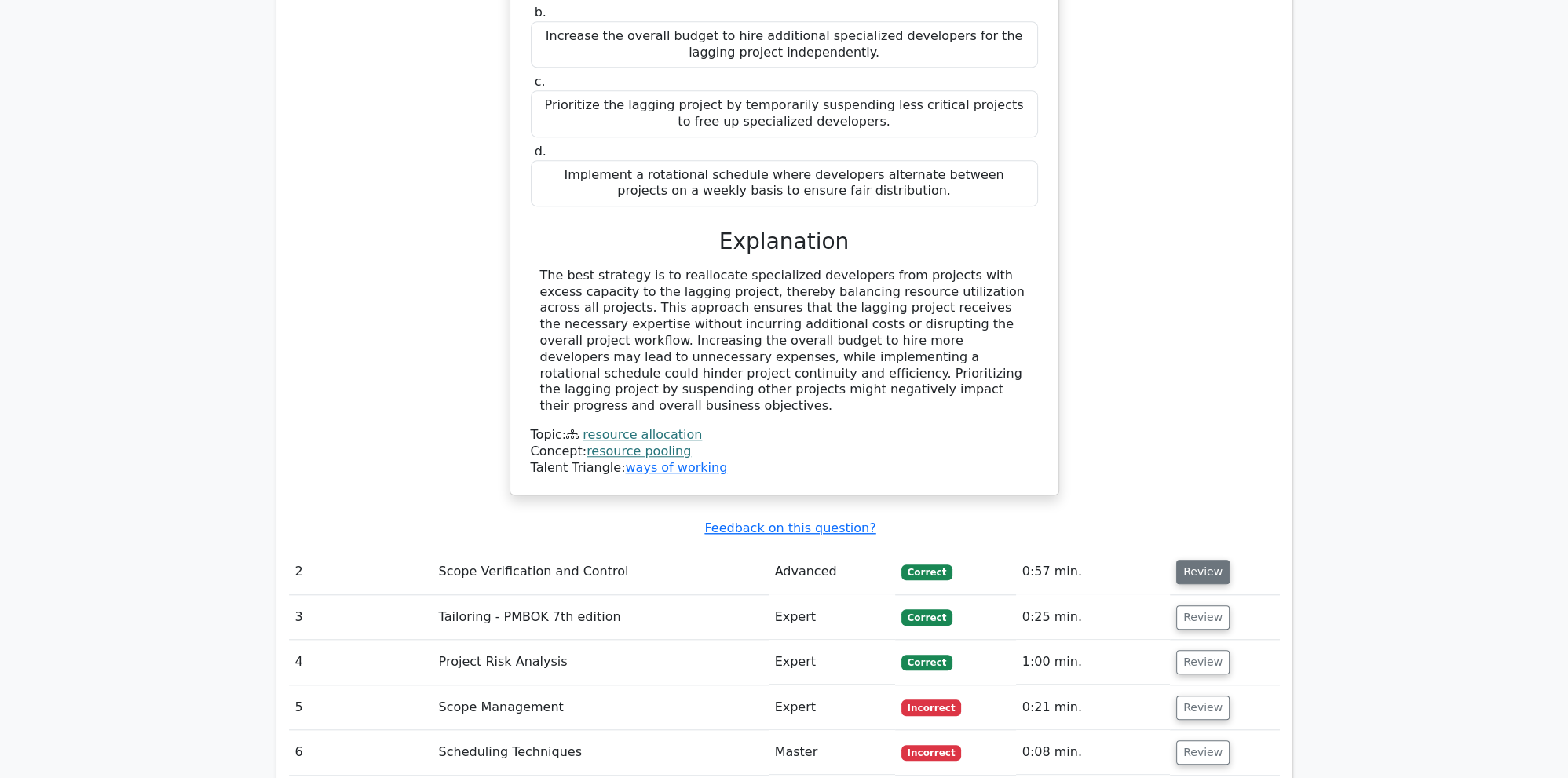
click at [1199, 560] on button "Review" at bounding box center [1203, 572] width 53 height 24
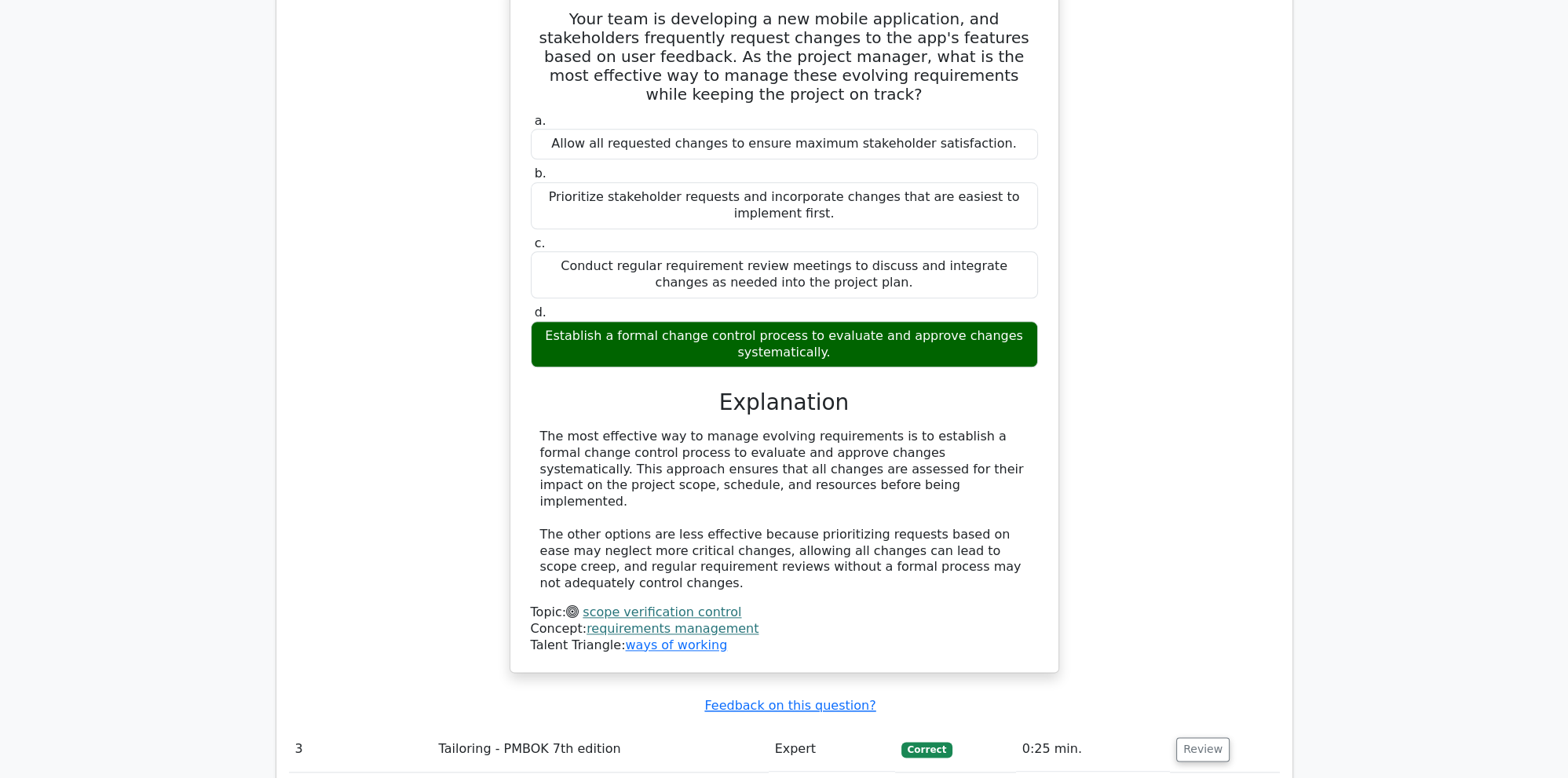
scroll to position [2571, 0]
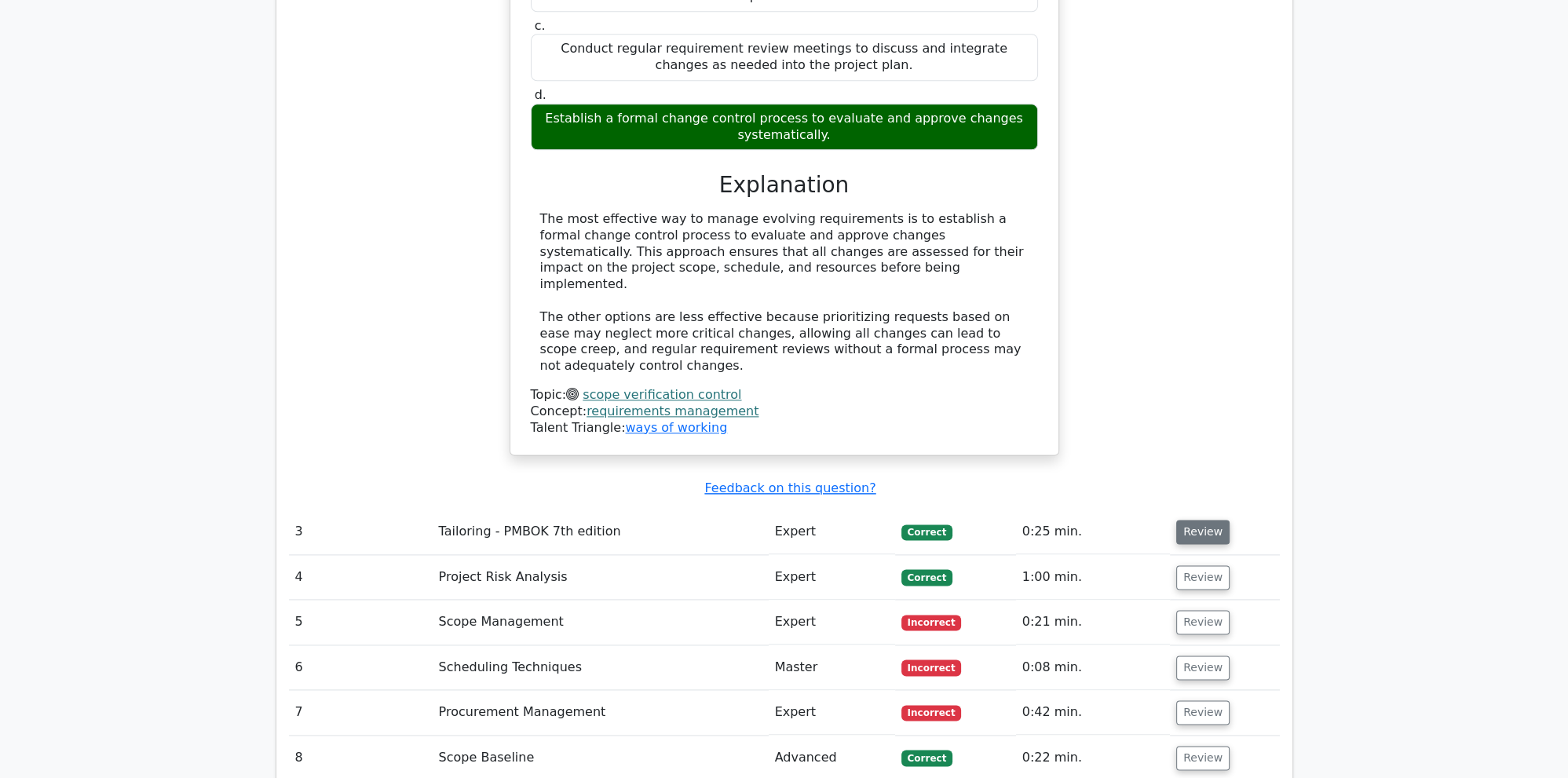
click at [1207, 520] on button "Review" at bounding box center [1203, 532] width 53 height 24
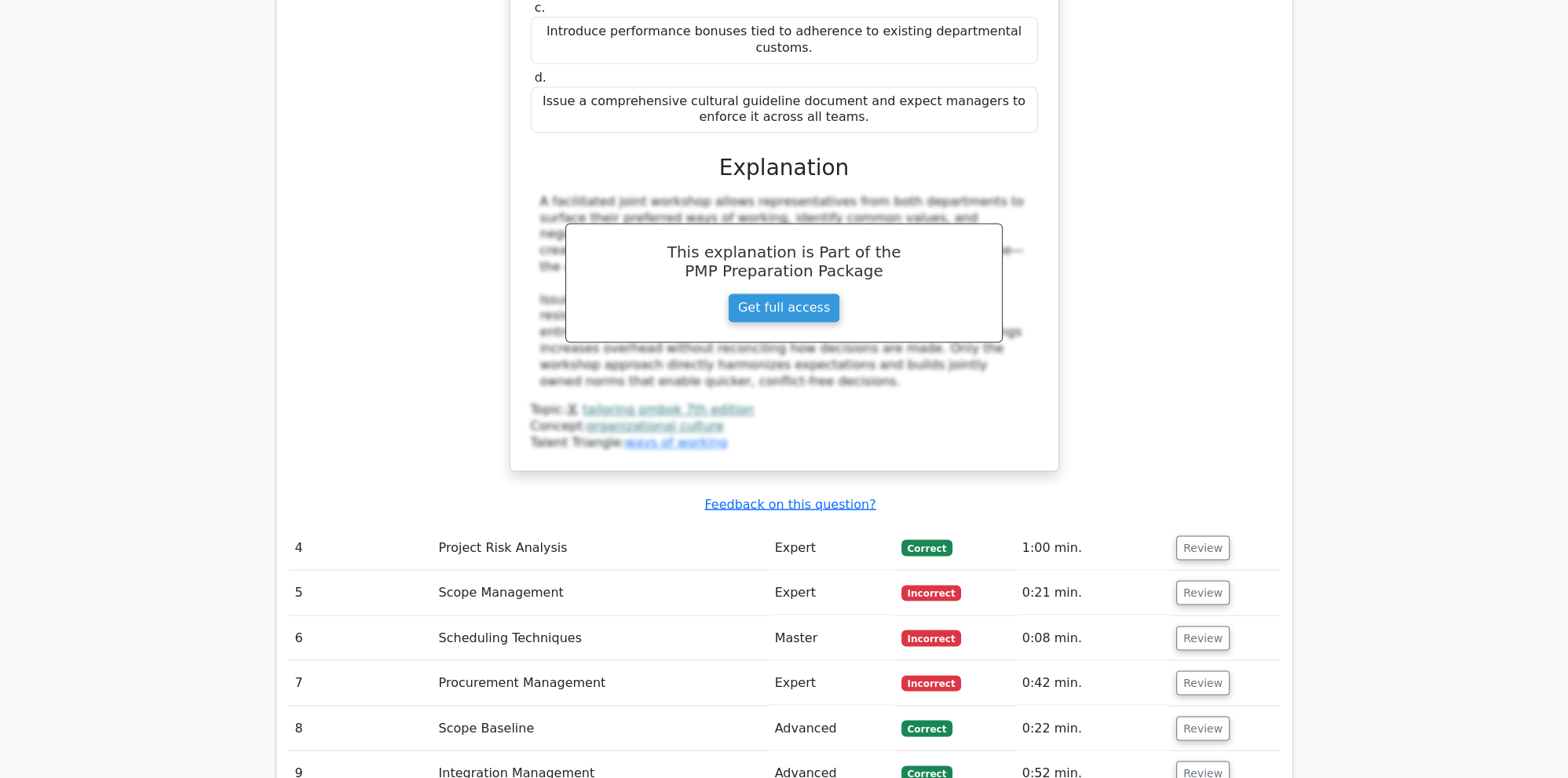
scroll to position [3484, 0]
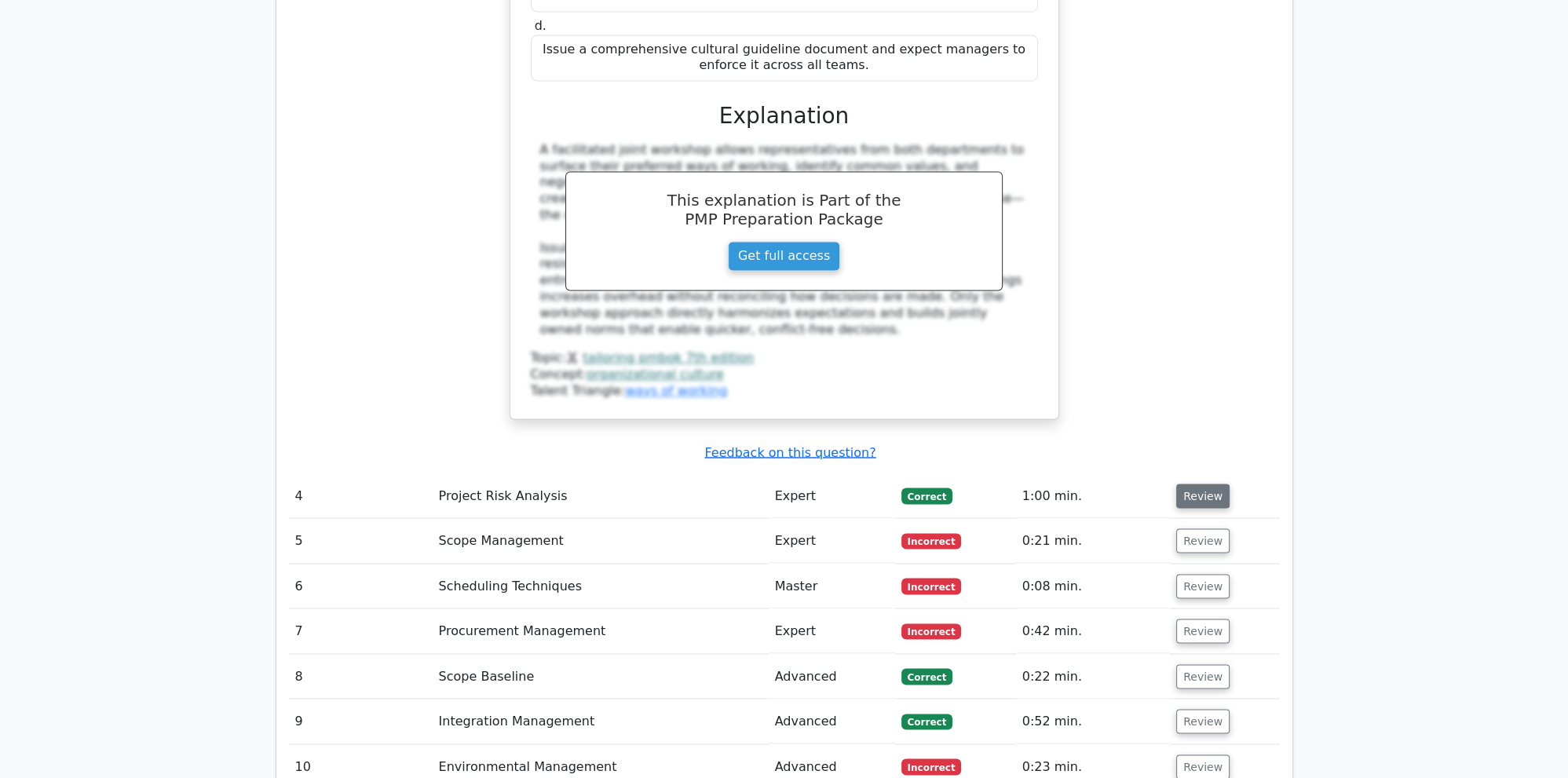
click at [1183, 484] on button "Review" at bounding box center [1203, 496] width 53 height 24
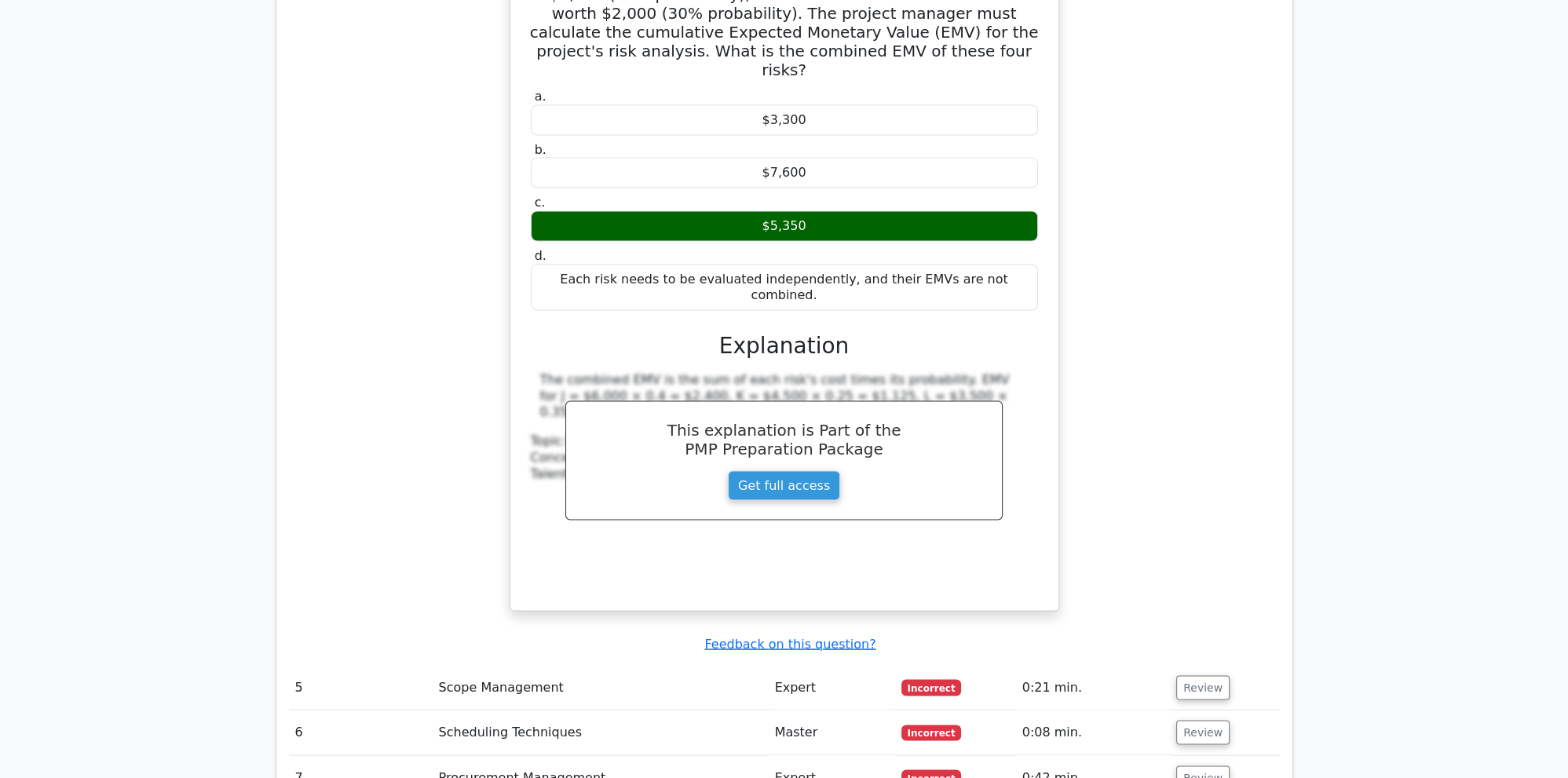
scroll to position [4147, 0]
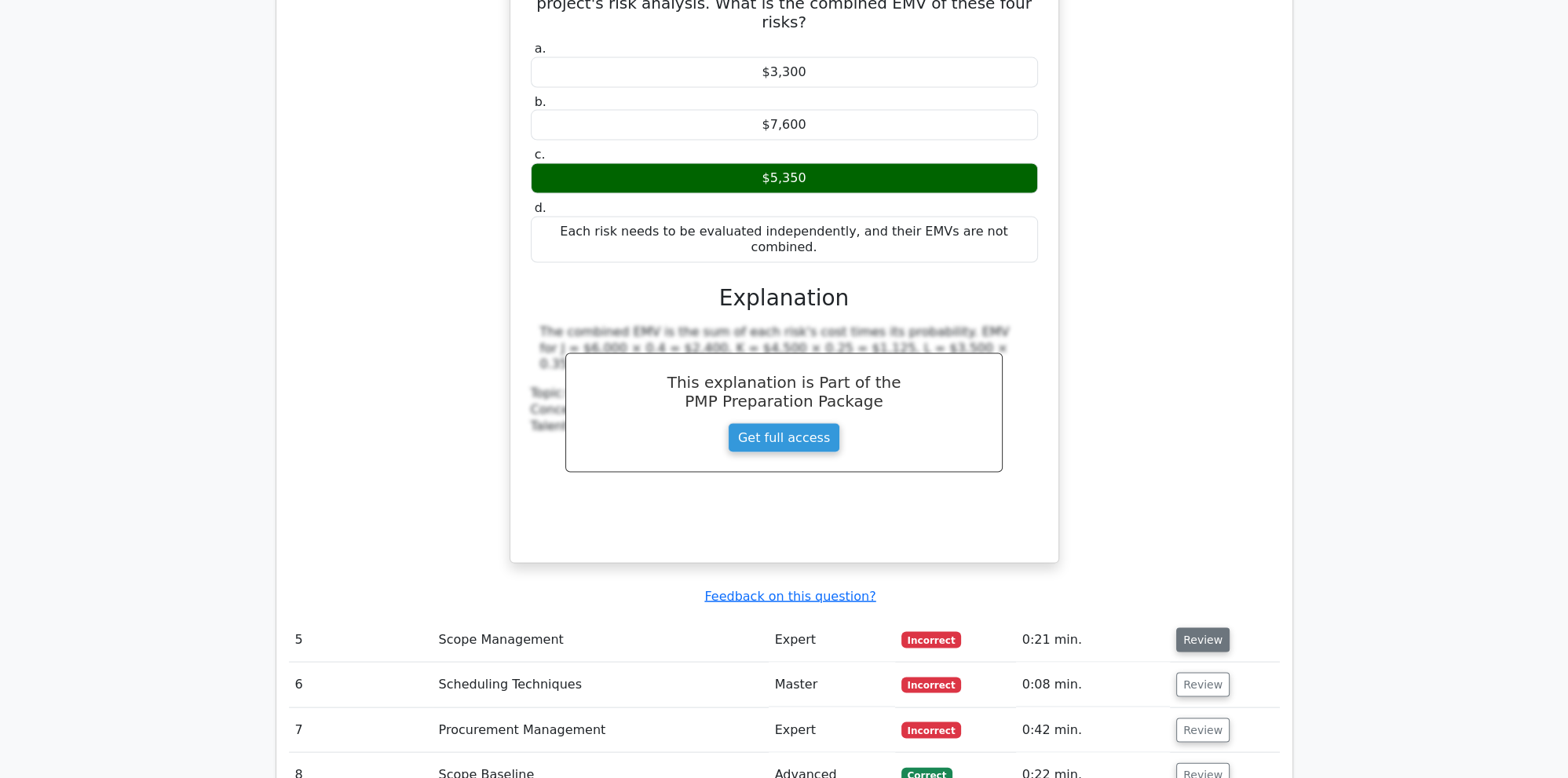
drag, startPoint x: 1200, startPoint y: 380, endPoint x: 1192, endPoint y: 384, distance: 8.9
click at [1199, 628] on button "Review" at bounding box center [1203, 640] width 53 height 24
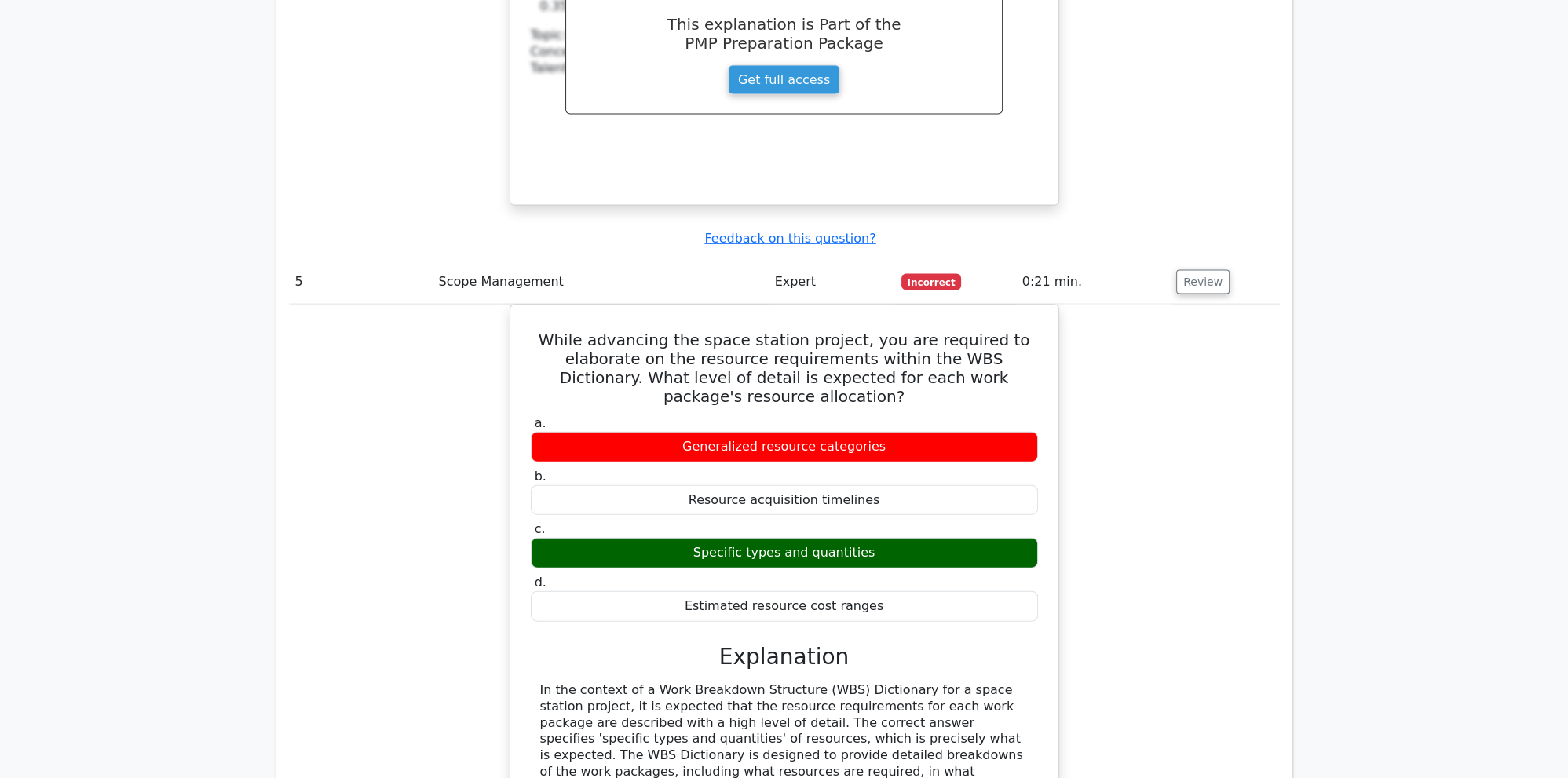
scroll to position [4645, 0]
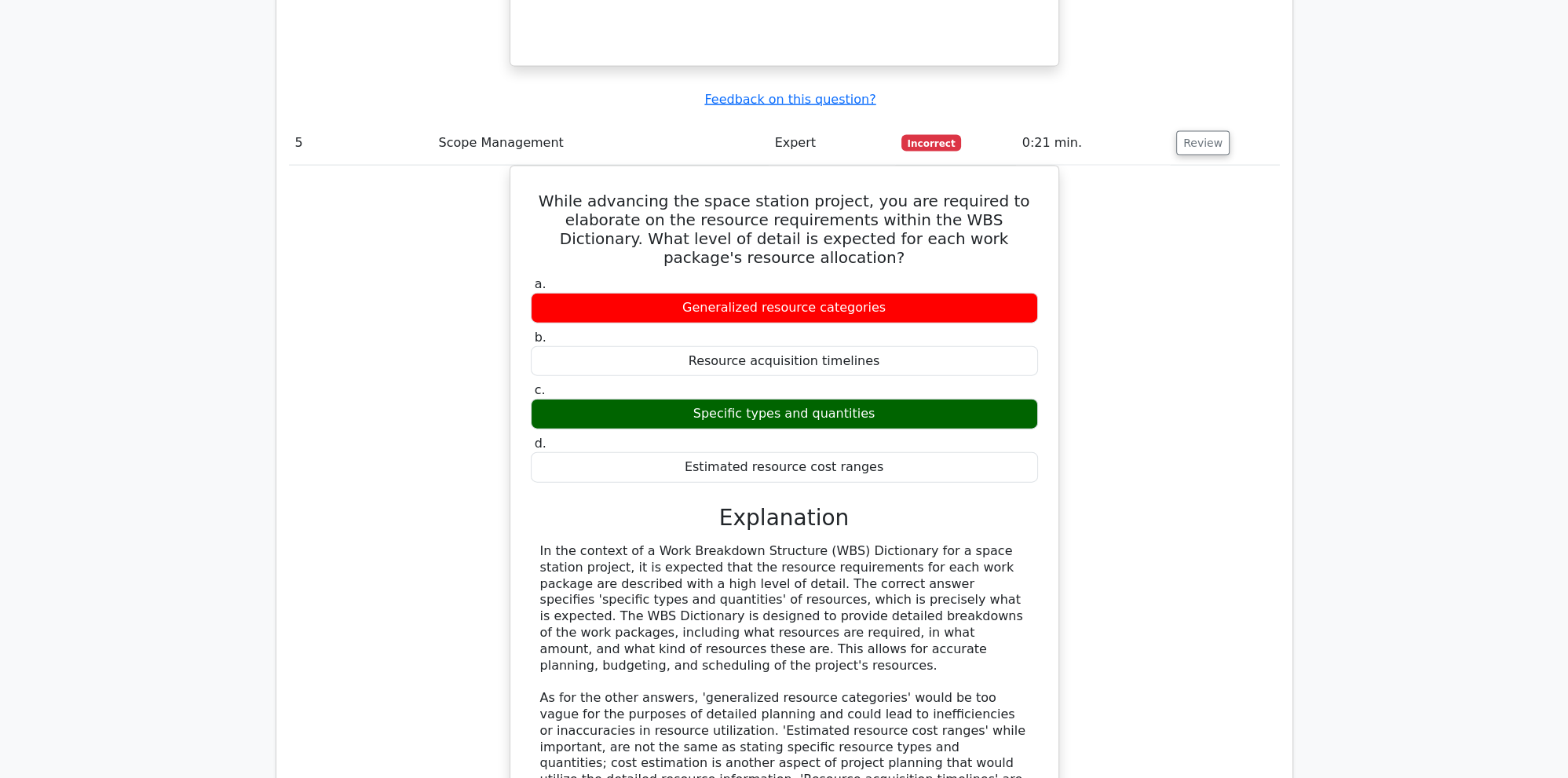
drag, startPoint x: 1203, startPoint y: 670, endPoint x: 1188, endPoint y: 664, distance: 16.2
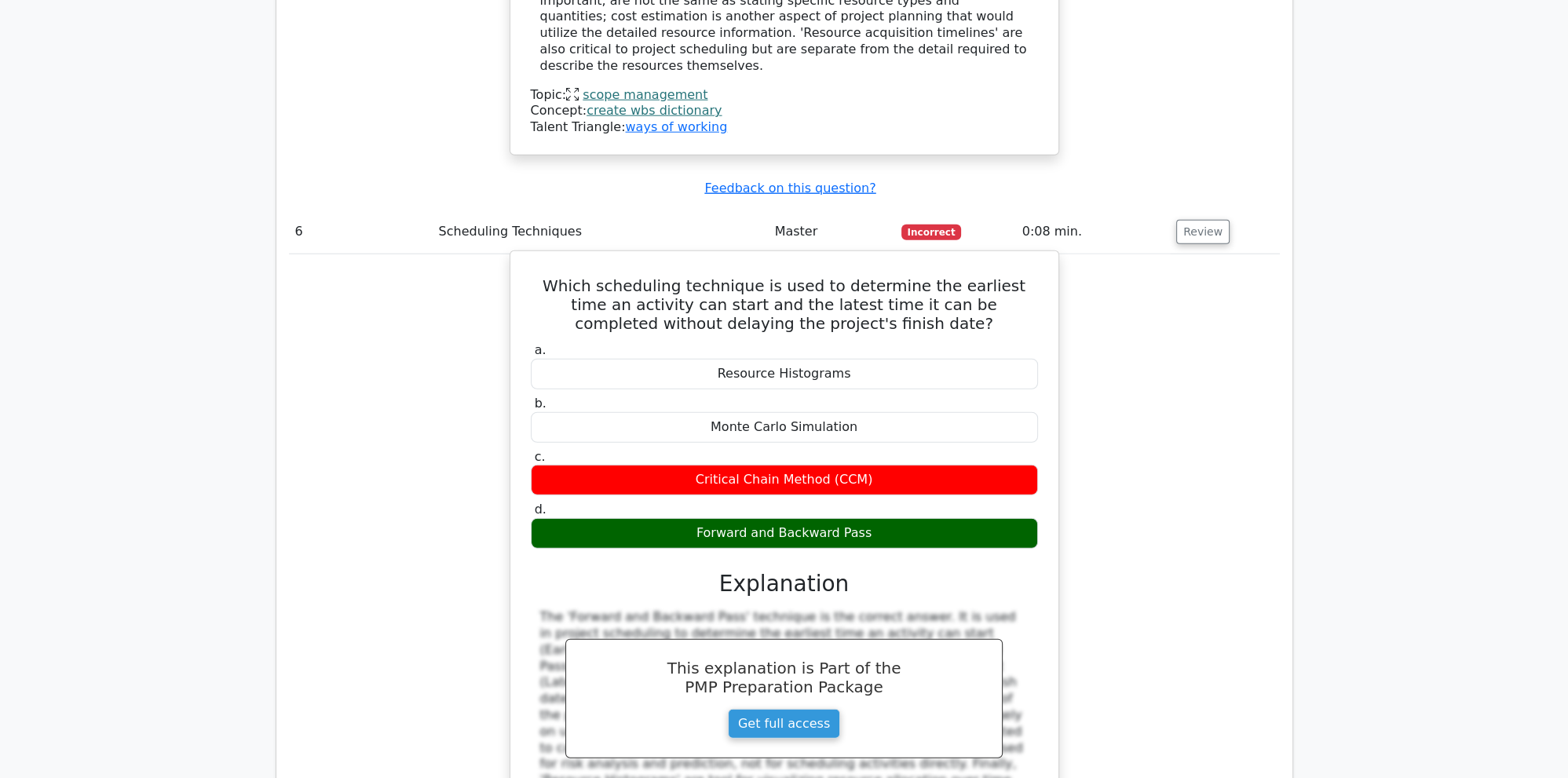
scroll to position [5806, 0]
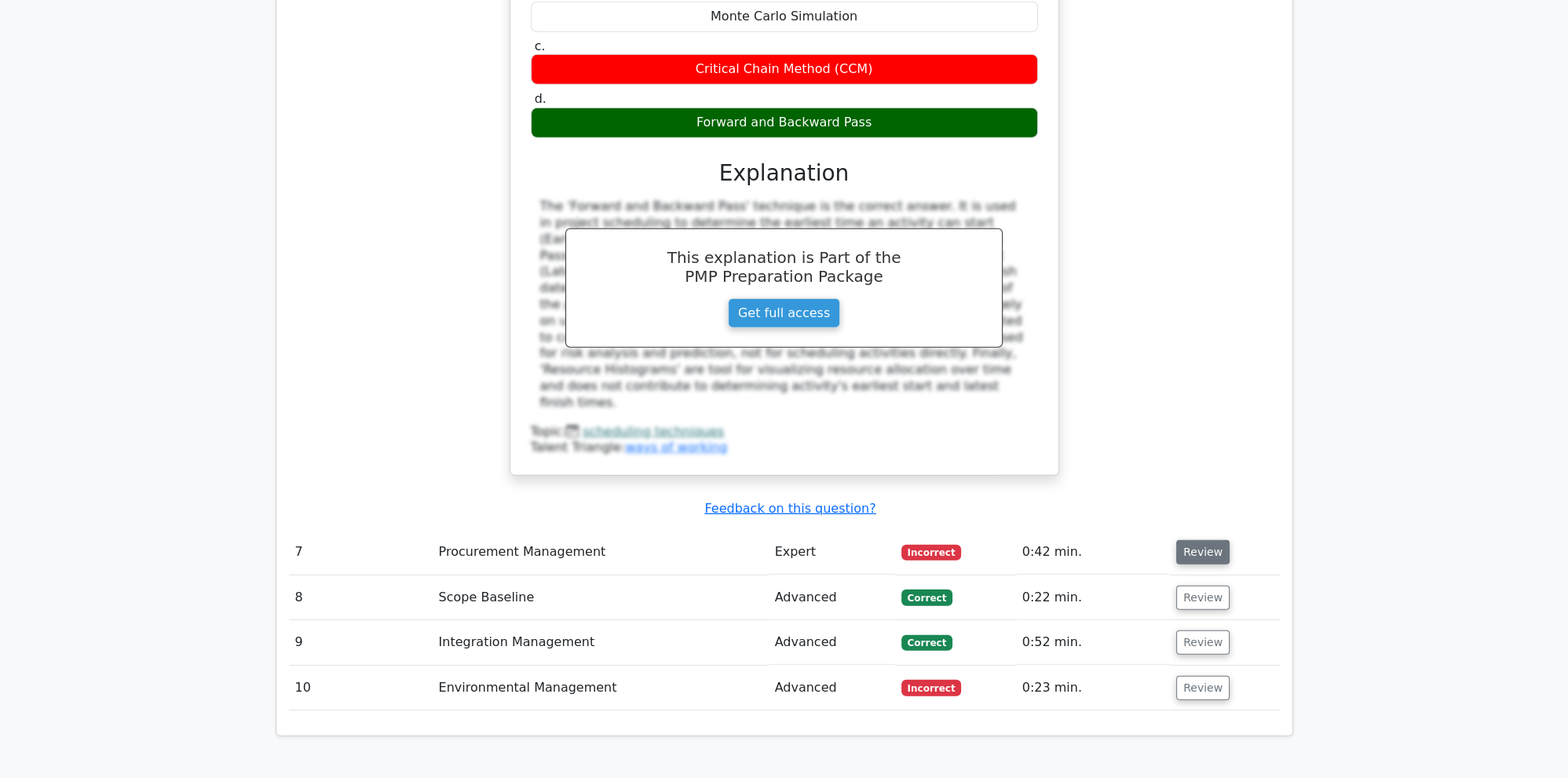
drag, startPoint x: 1208, startPoint y: 203, endPoint x: 1197, endPoint y: 208, distance: 12.1
click at [1208, 541] on button "Review" at bounding box center [1203, 552] width 53 height 24
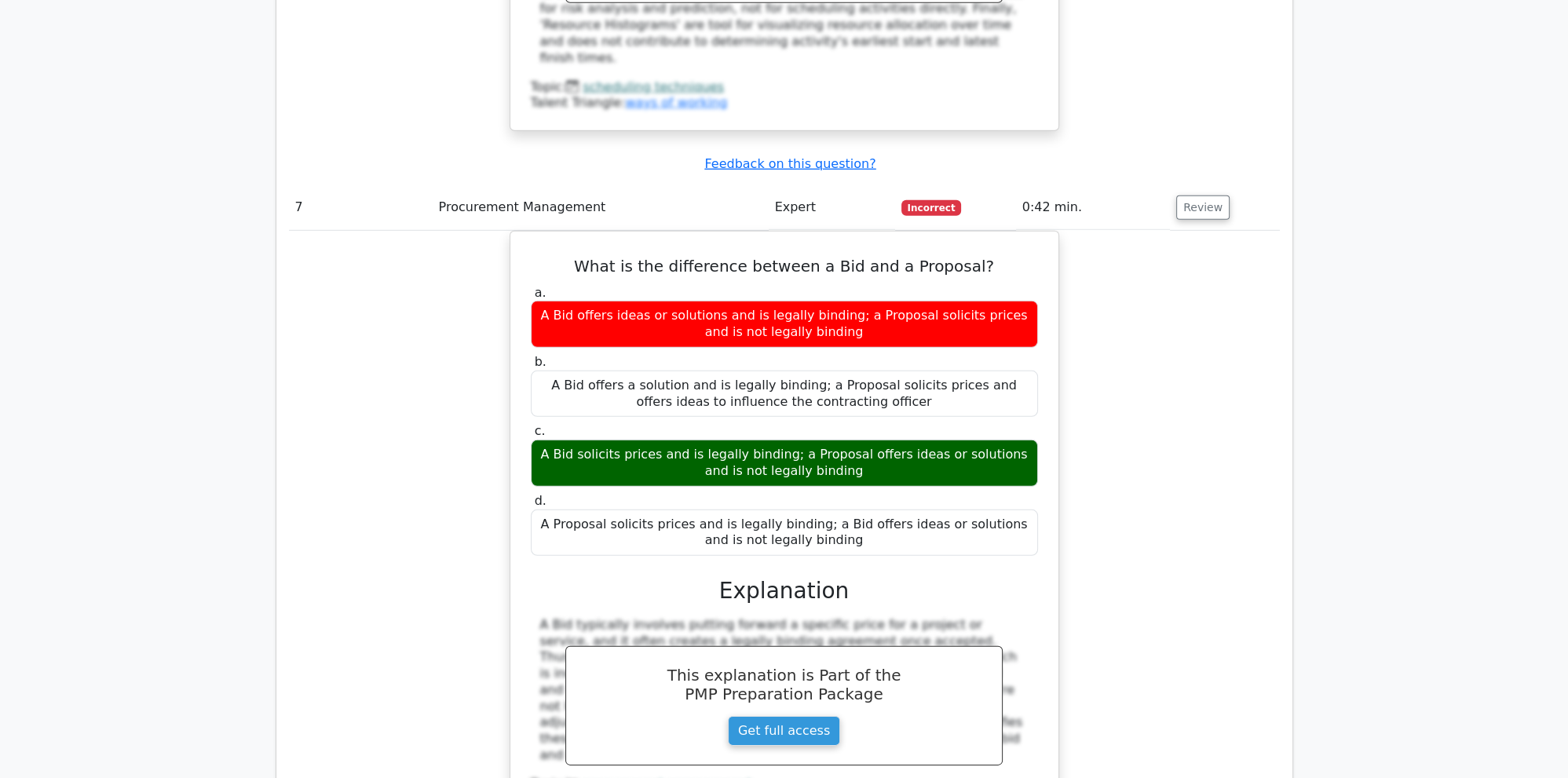
scroll to position [6386, 0]
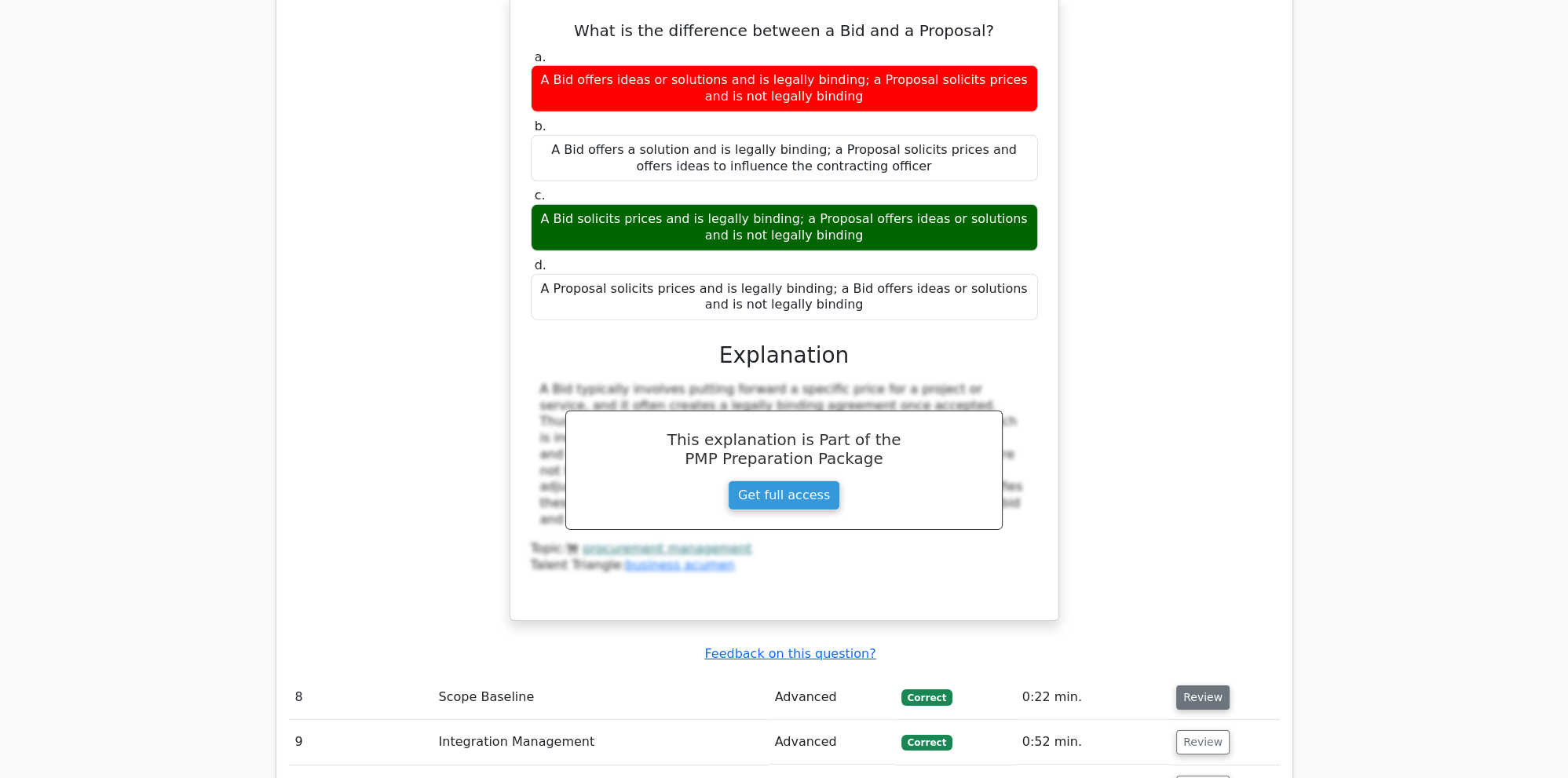
click at [1203, 686] on button "Review" at bounding box center [1203, 698] width 53 height 24
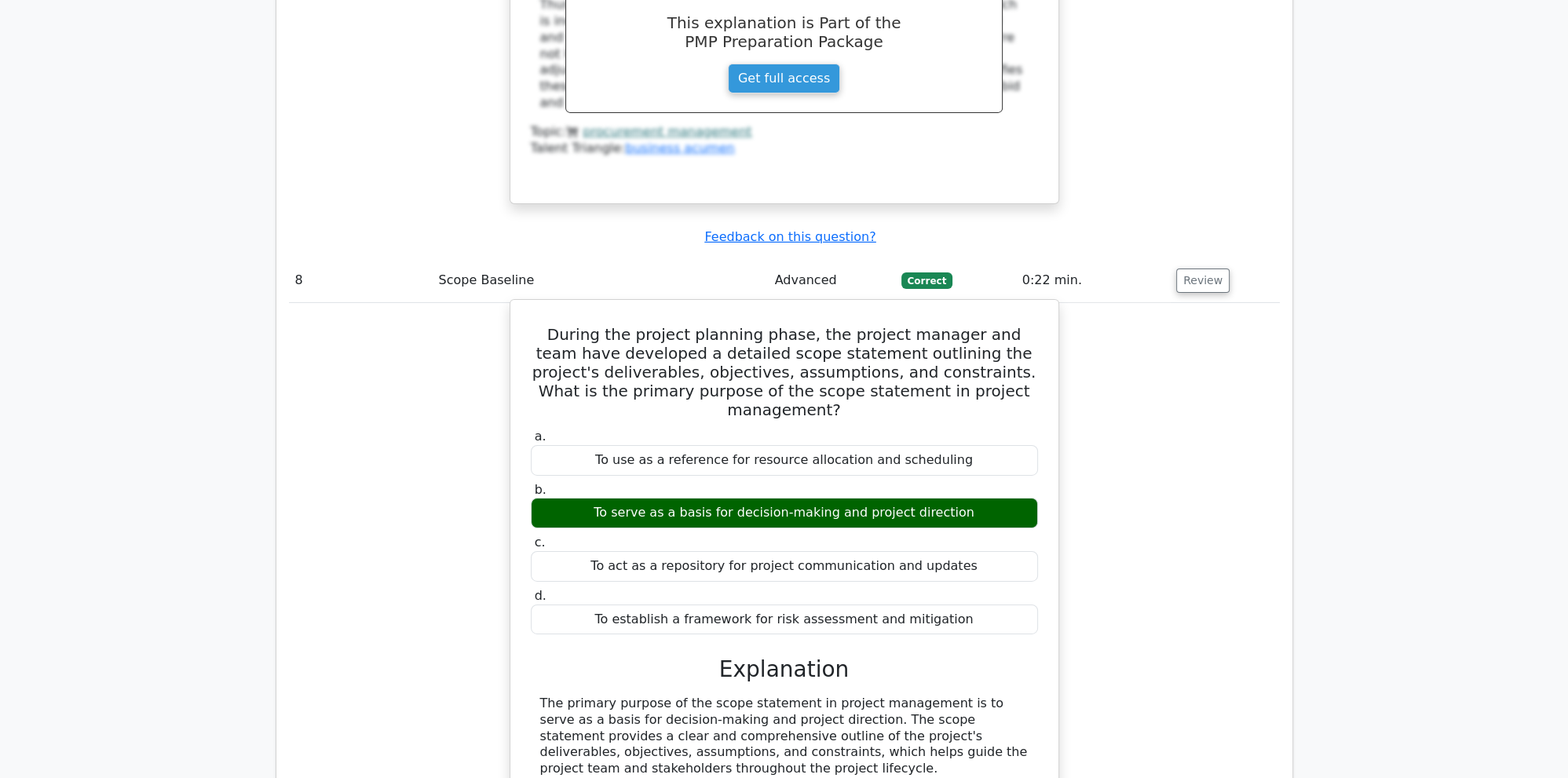
scroll to position [6968, 0]
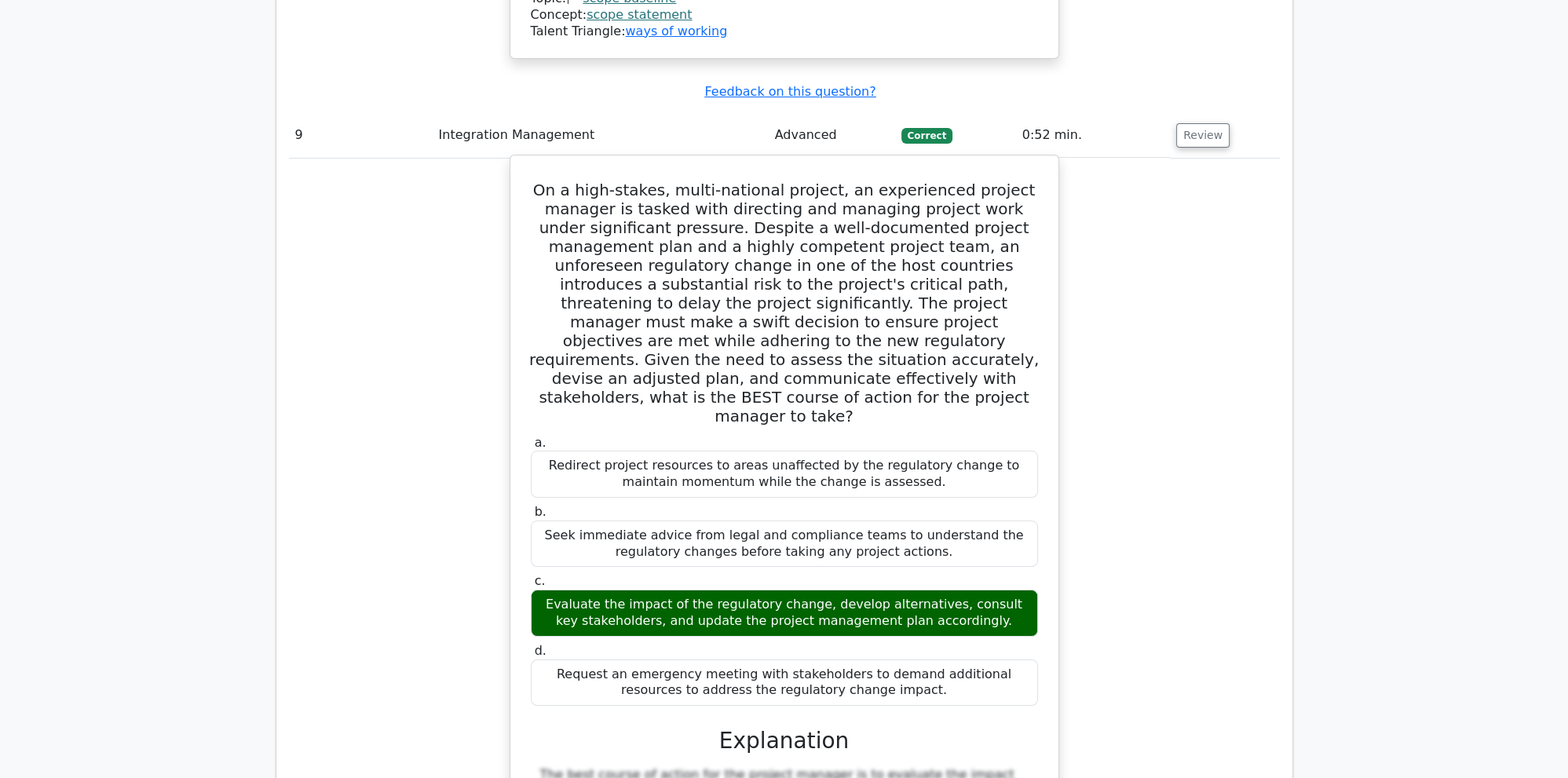
scroll to position [8128, 0]
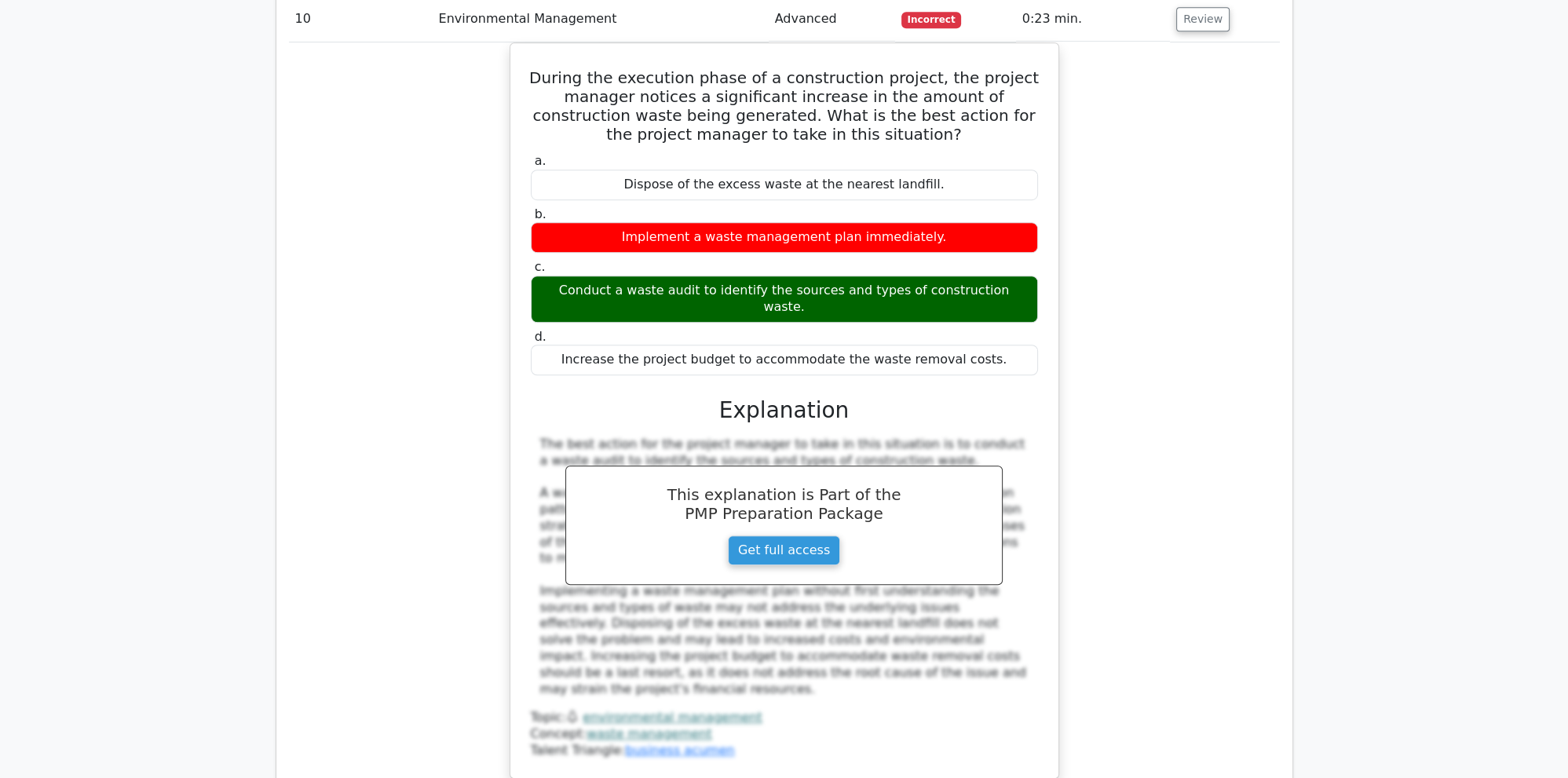
scroll to position [9517, 0]
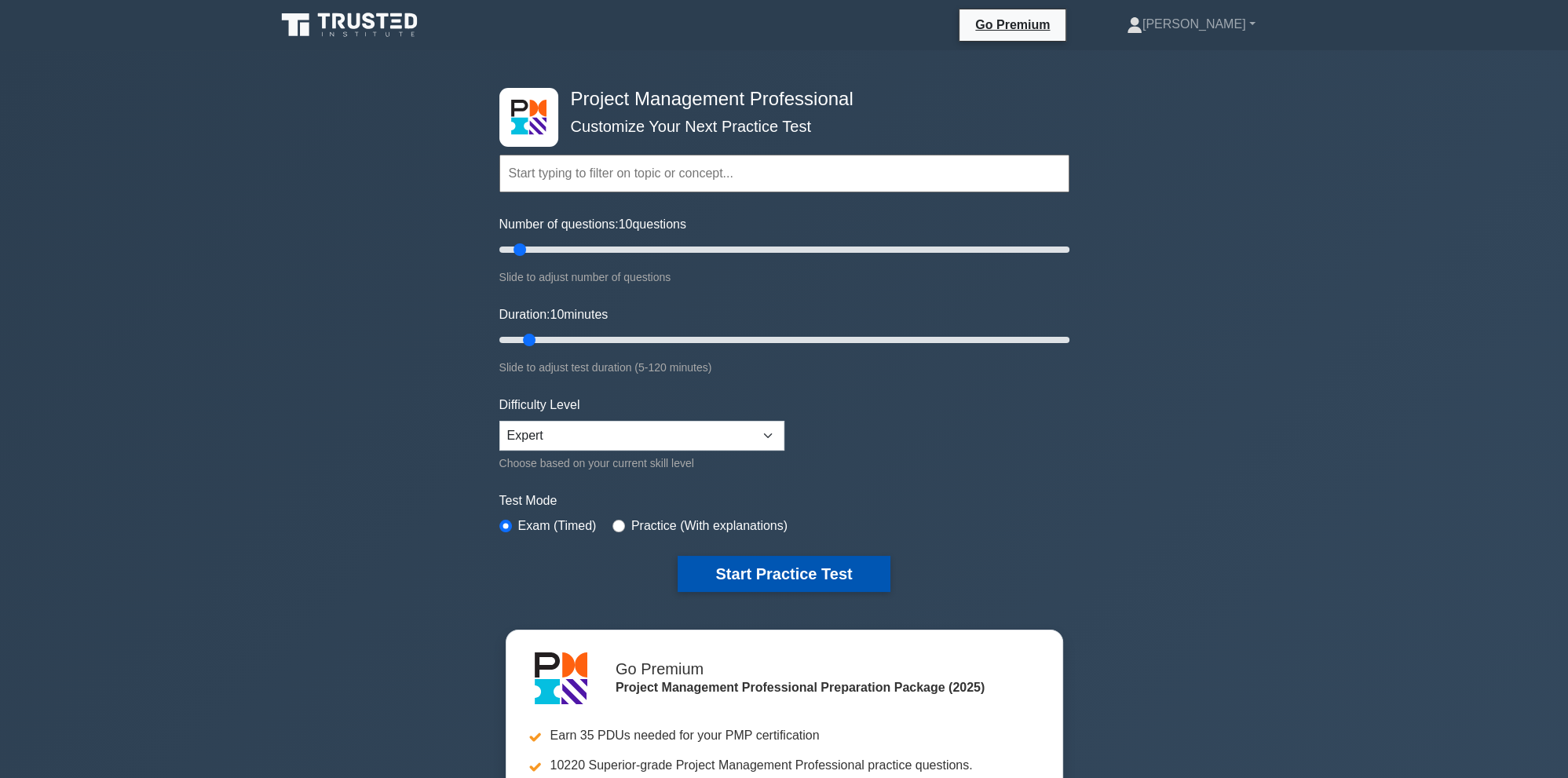
click at [774, 566] on button "Start Practice Test" at bounding box center [783, 574] width 212 height 36
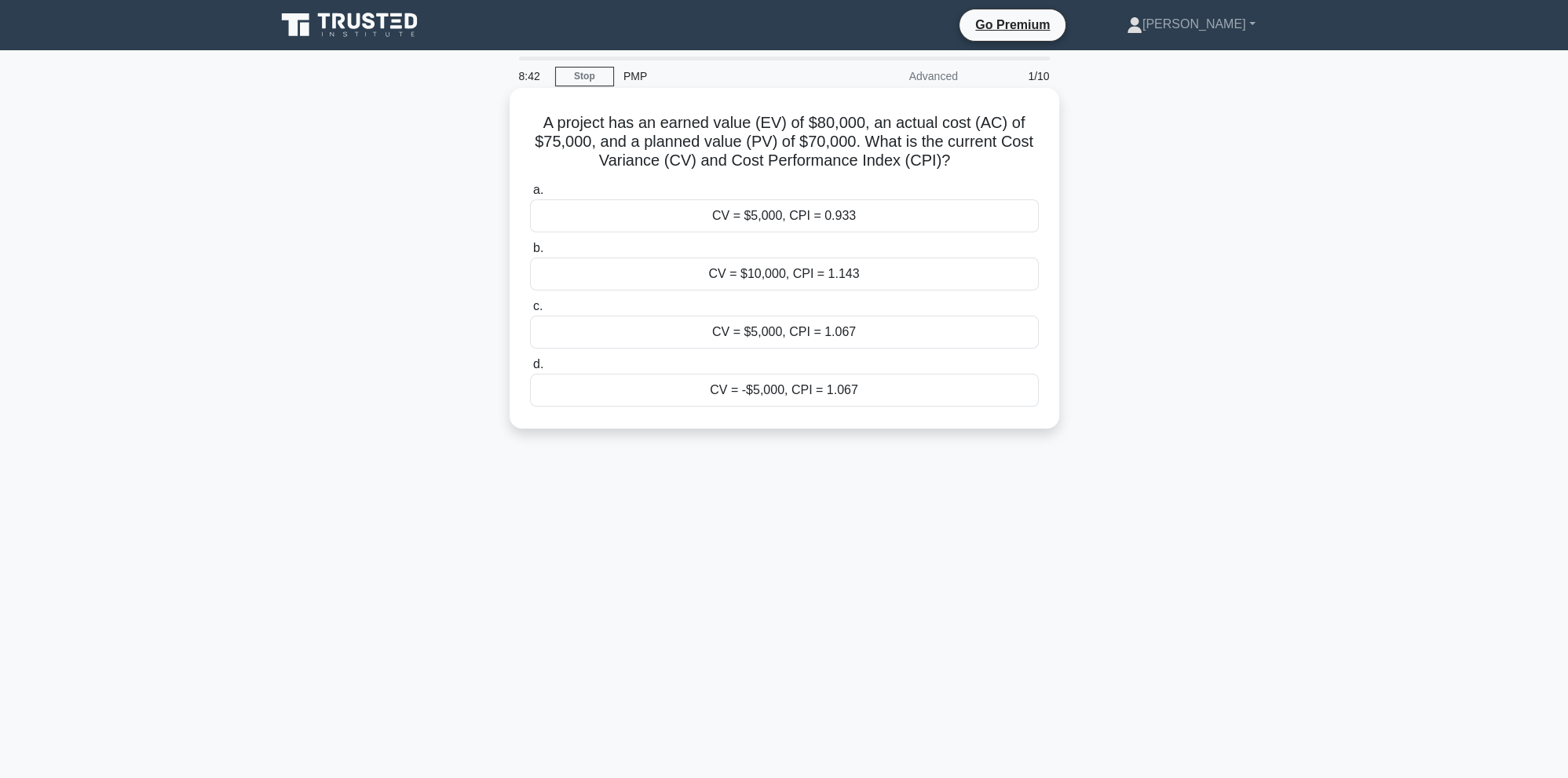
click at [834, 329] on div "CV = $5,000, CPI = 1.067" at bounding box center [784, 332] width 509 height 33
click at [530, 312] on input "c. CV = $5,000, CPI = 1.067" at bounding box center [530, 306] width 0 height 10
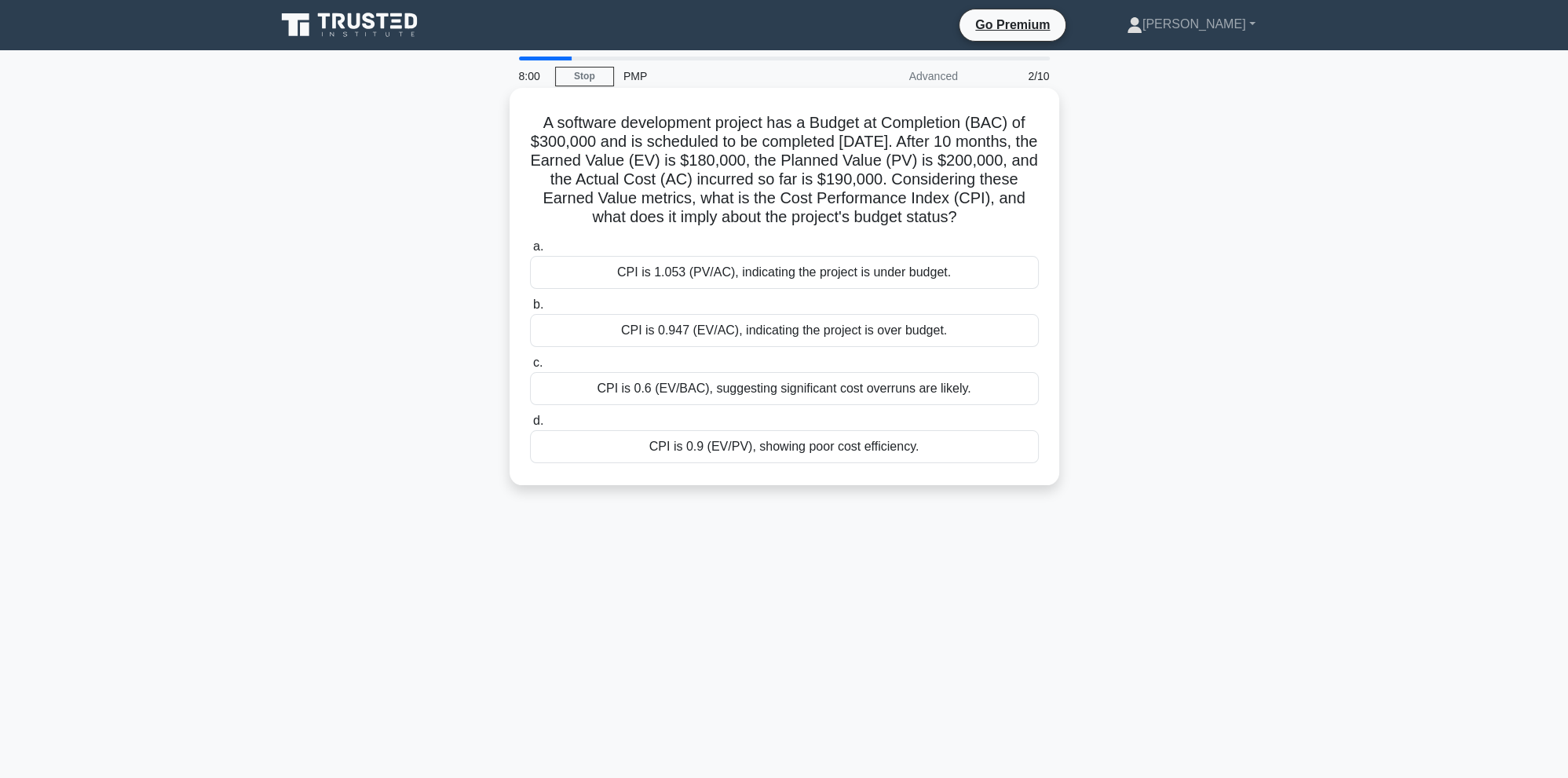
click at [761, 329] on div "CPI is 0.947 (EV/AC), indicating the project is over budget." at bounding box center [784, 330] width 509 height 33
click at [530, 310] on input "b. CPI is 0.947 (EV/AC), indicating the project is over budget." at bounding box center [530, 304] width 0 height 10
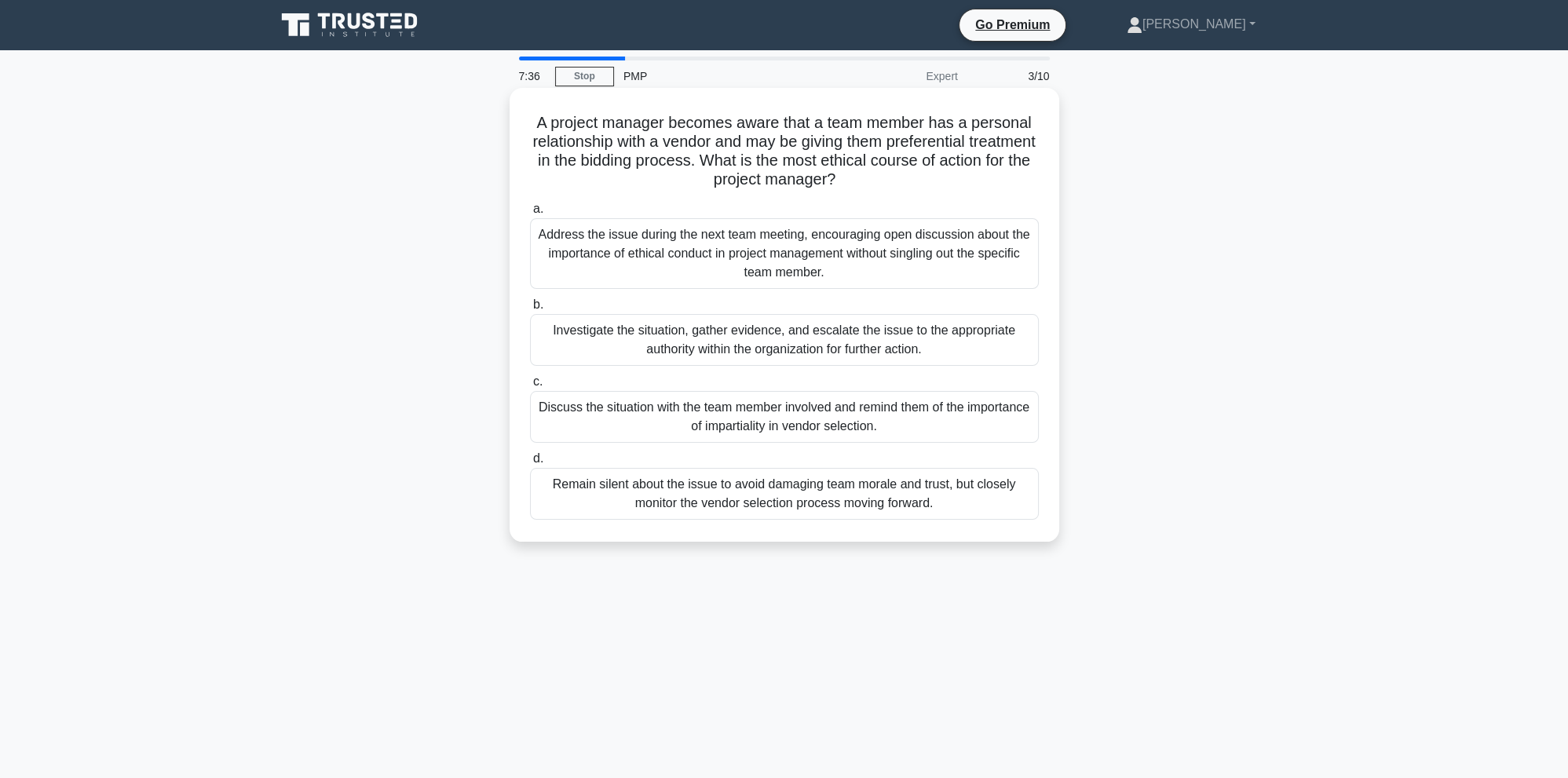
click at [625, 330] on div "Investigate the situation, gather evidence, and escalate the issue to the appro…" at bounding box center [784, 339] width 509 height 51
click at [530, 310] on input "b. Investigate the situation, gather evidence, and escalate the issue to the ap…" at bounding box center [530, 304] width 0 height 10
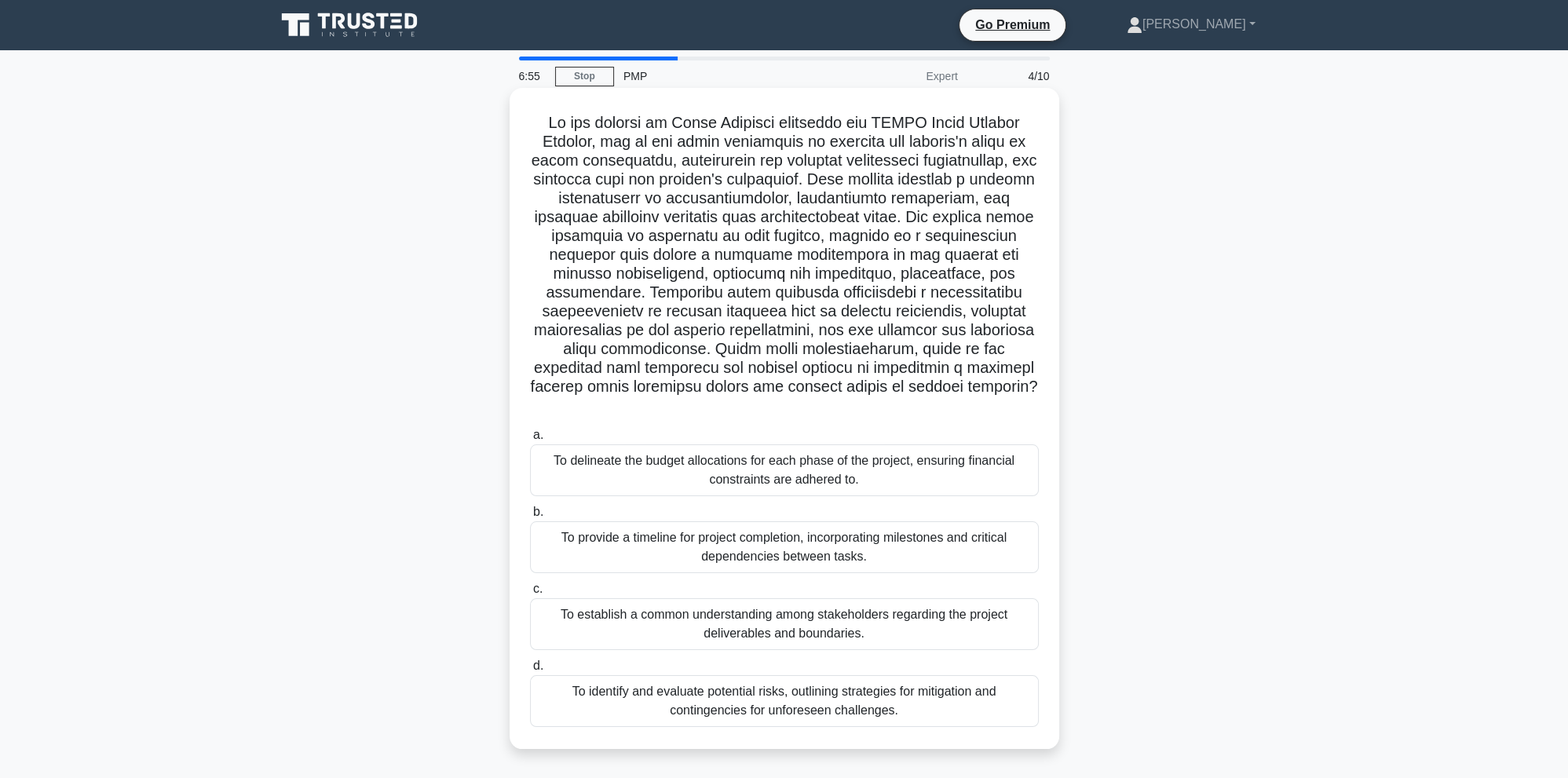
click at [655, 602] on div "To establish a common understanding among stakeholders regarding the project de…" at bounding box center [784, 624] width 509 height 51
click at [530, 595] on input "c. To establish a common understanding among stakeholders regarding the project…" at bounding box center [530, 589] width 0 height 10
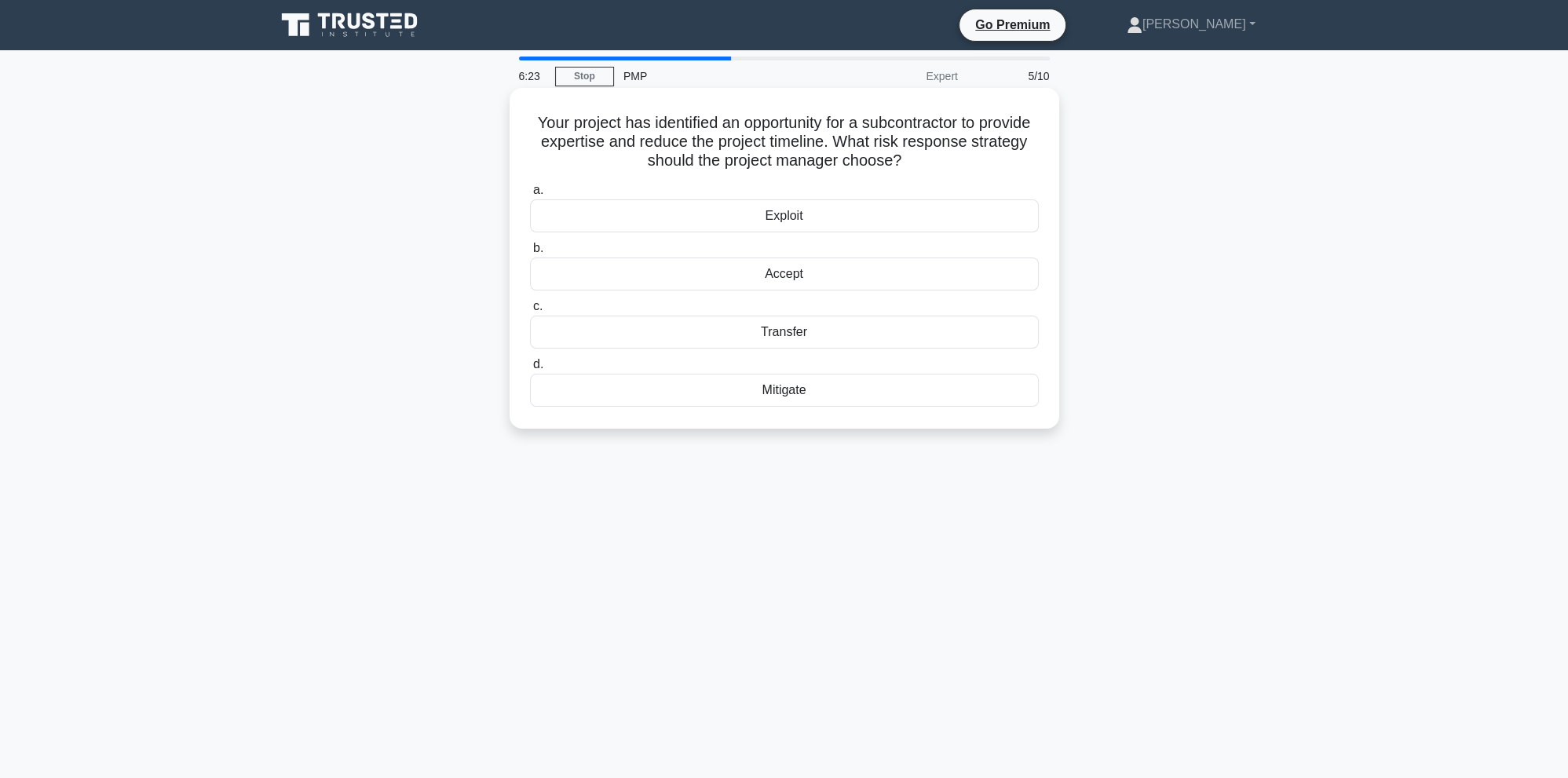
click at [779, 219] on div "Exploit" at bounding box center [784, 216] width 509 height 33
click at [530, 196] on input "a. Exploit" at bounding box center [530, 190] width 0 height 10
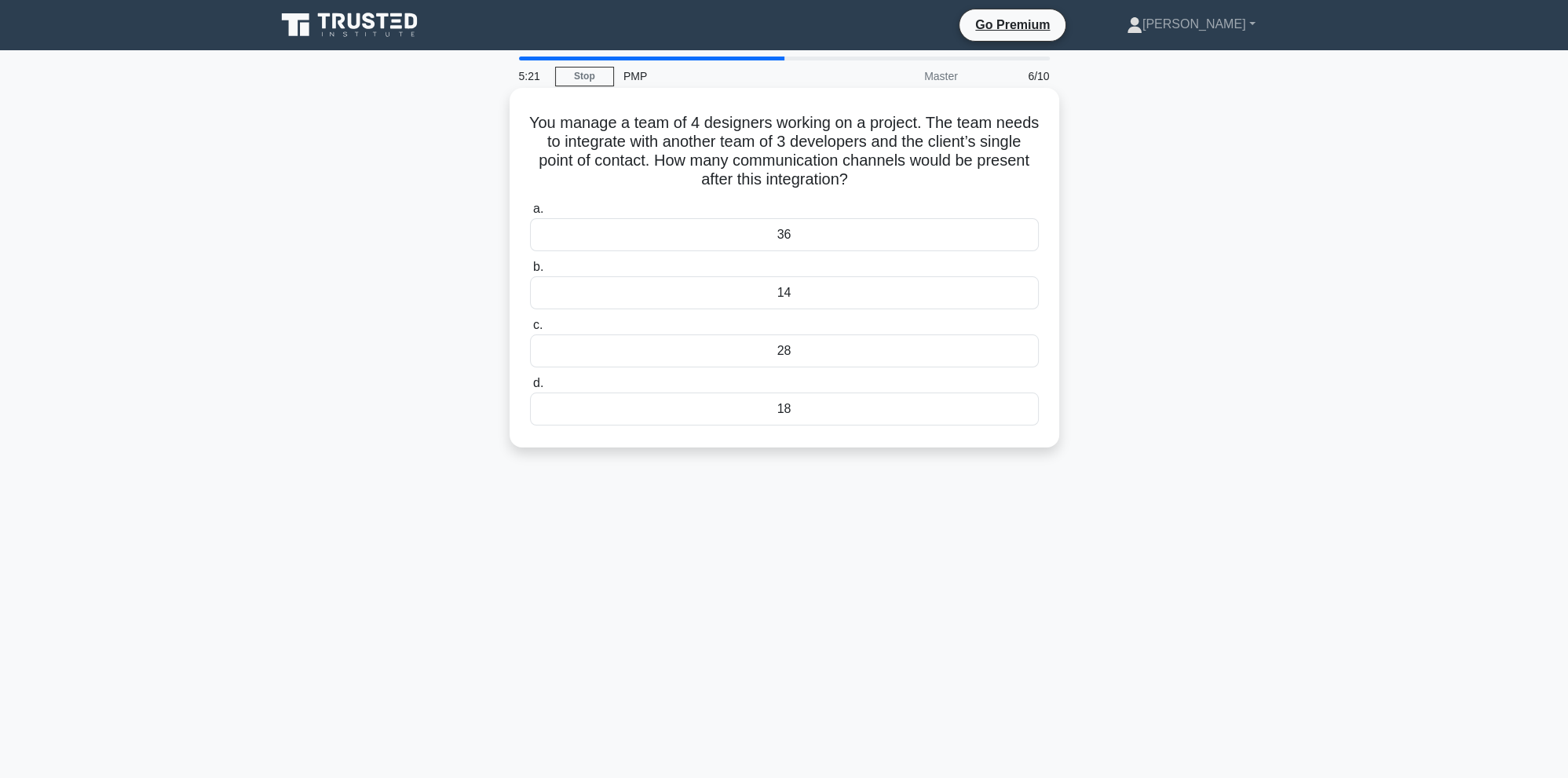
click at [815, 403] on div "18" at bounding box center [784, 409] width 509 height 33
click at [530, 389] on input "d. 18" at bounding box center [530, 383] width 0 height 10
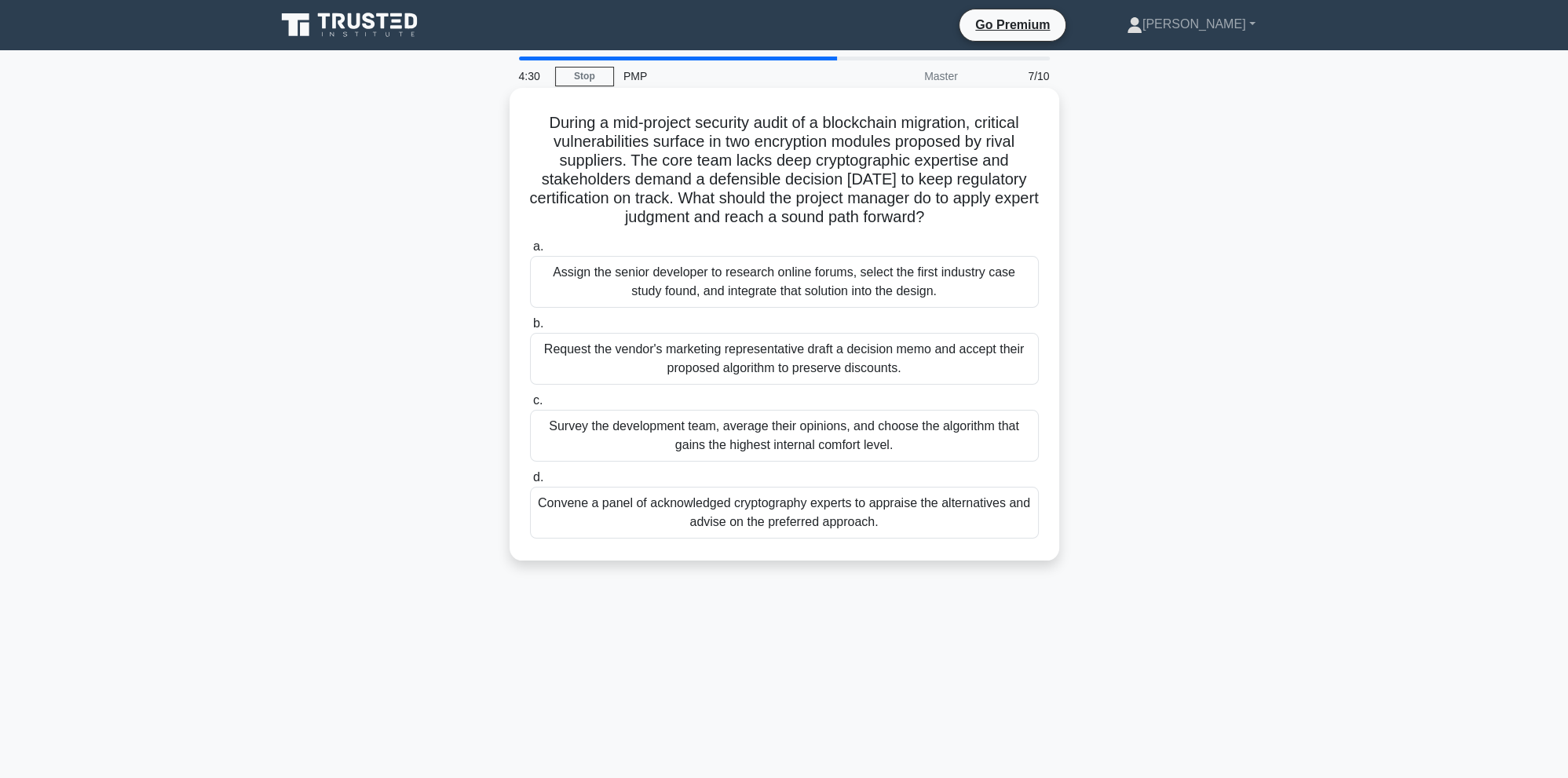
click at [748, 521] on div "Convene a panel of acknowledged cryptography experts to appraise the alternativ…" at bounding box center [784, 513] width 509 height 51
click at [530, 483] on input "d. Convene a panel of acknowledged cryptography experts to appraise the alterna…" at bounding box center [530, 477] width 0 height 10
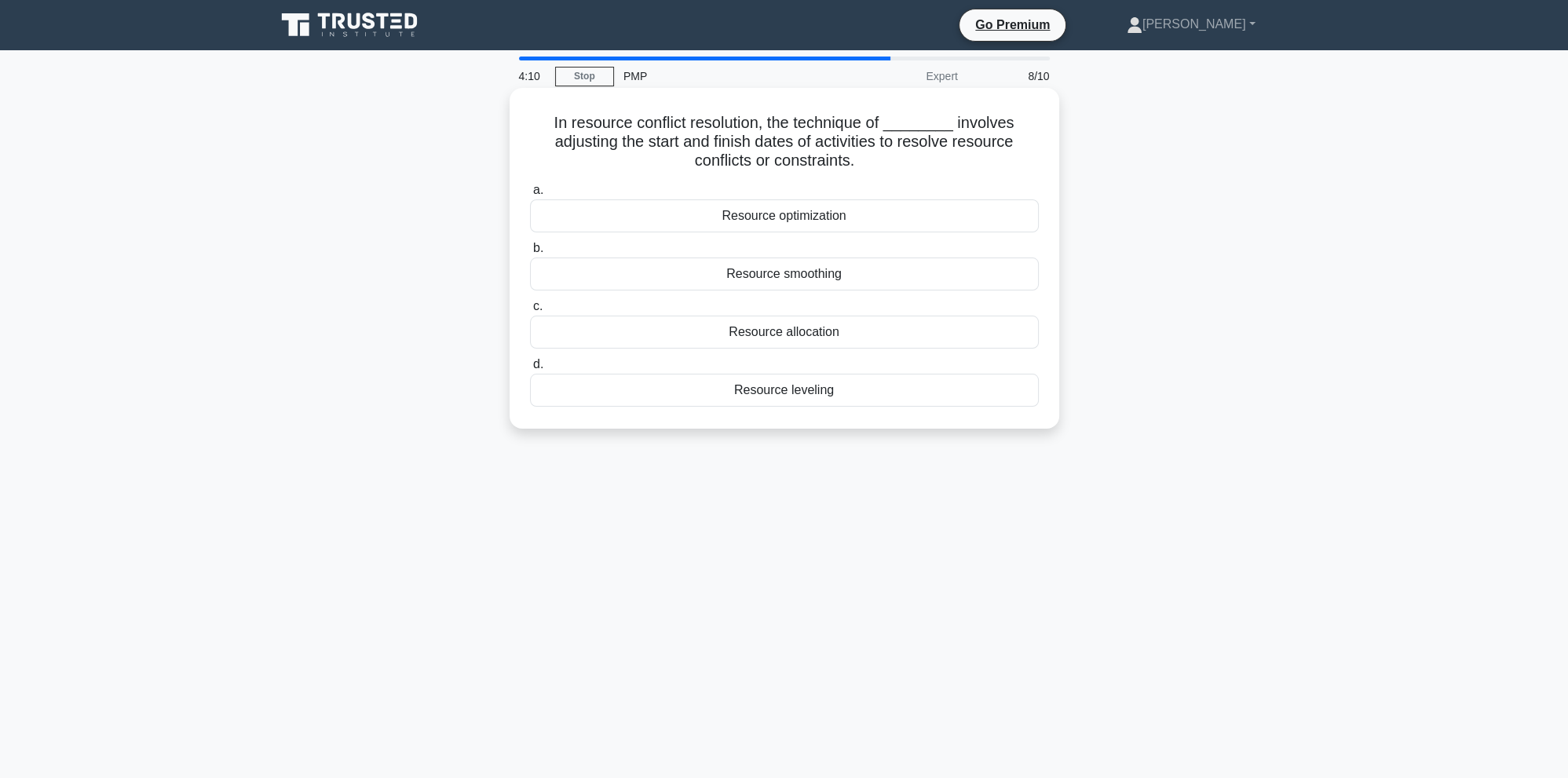
click at [808, 331] on div "Resource allocation" at bounding box center [784, 332] width 509 height 33
click at [530, 312] on input "c. Resource allocation" at bounding box center [530, 306] width 0 height 10
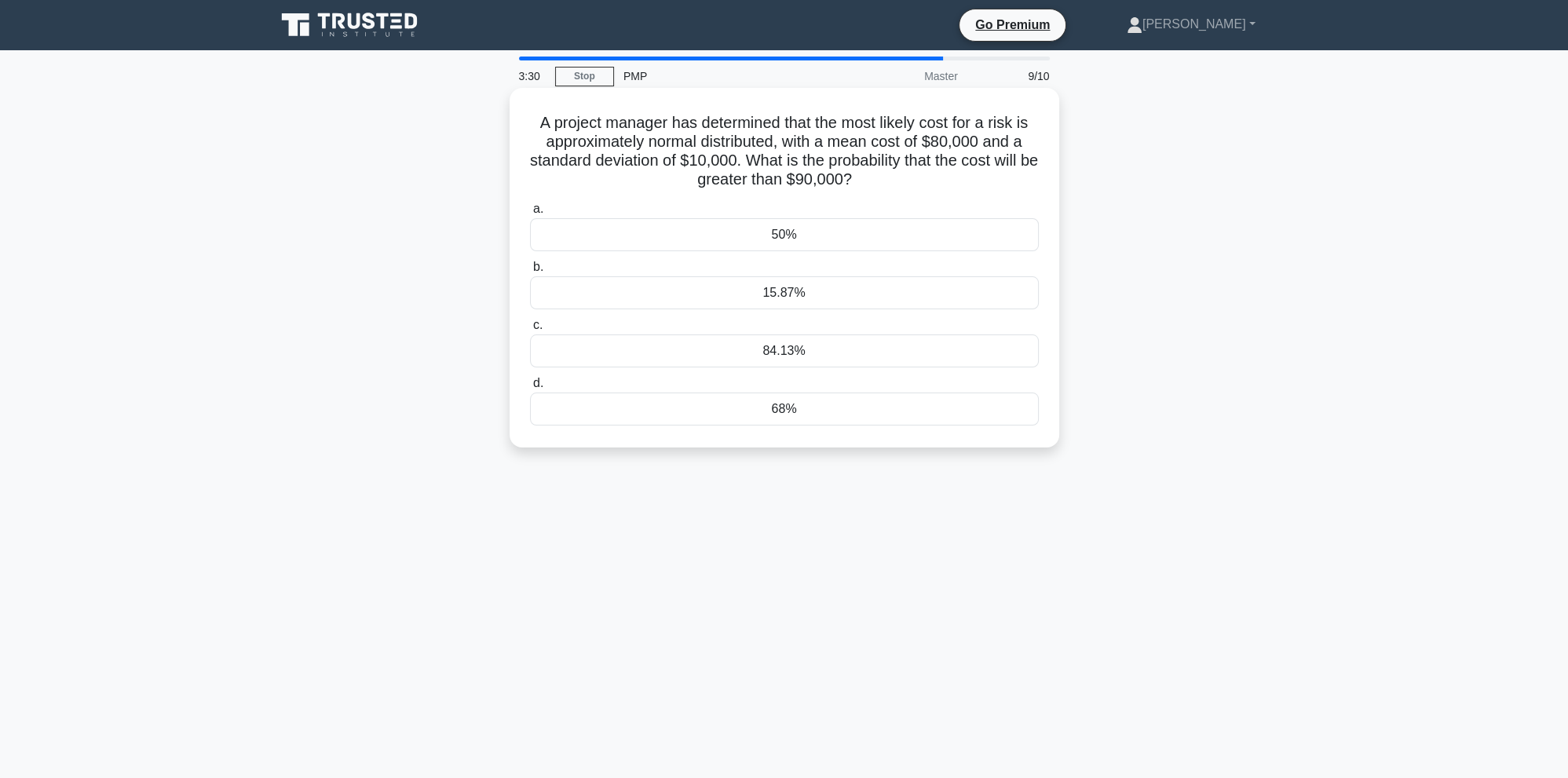
click at [855, 344] on div "84.13%" at bounding box center [784, 351] width 509 height 33
click at [530, 330] on input "c. 84.13%" at bounding box center [530, 325] width 0 height 10
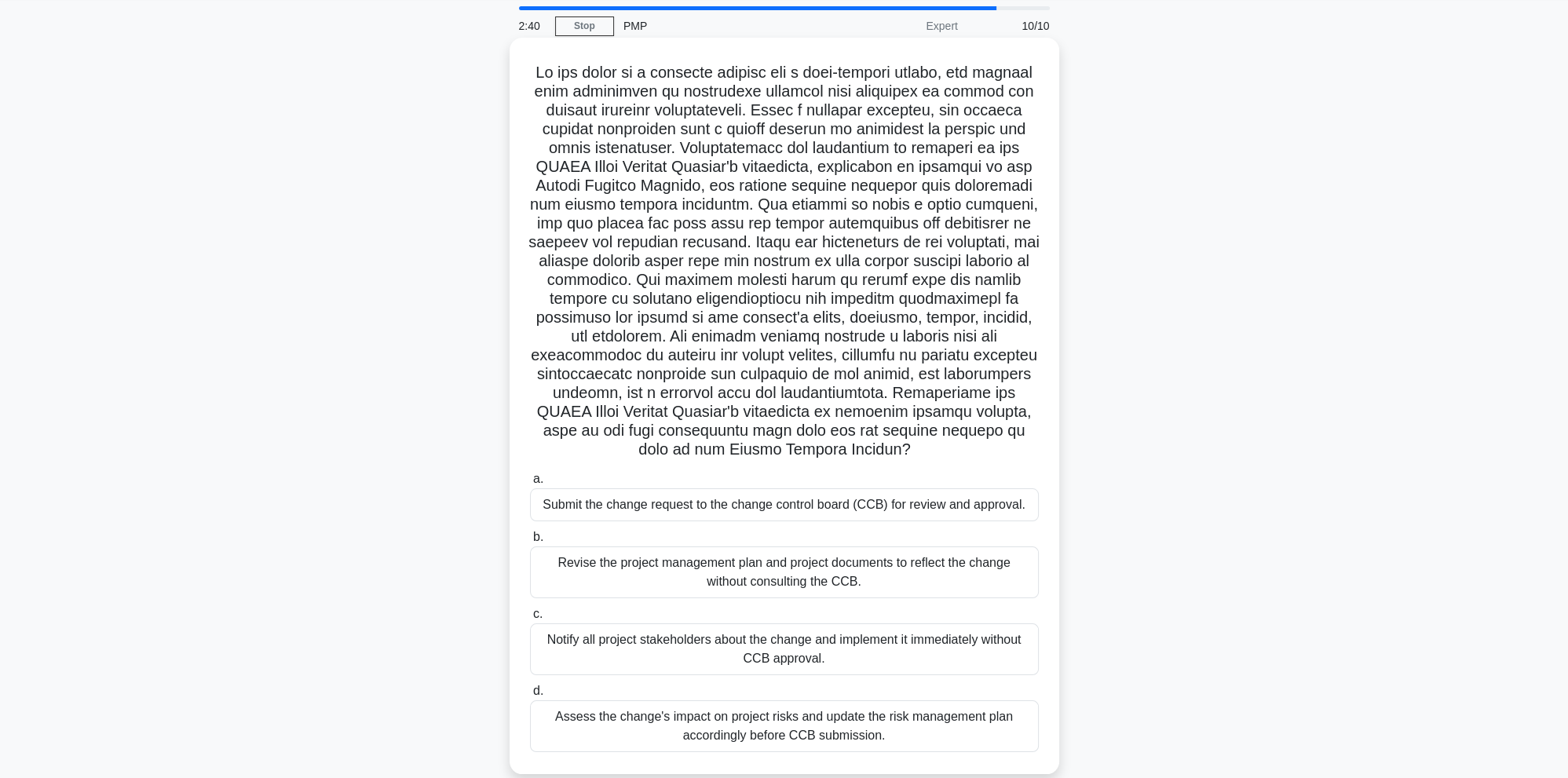
scroll to position [76, 0]
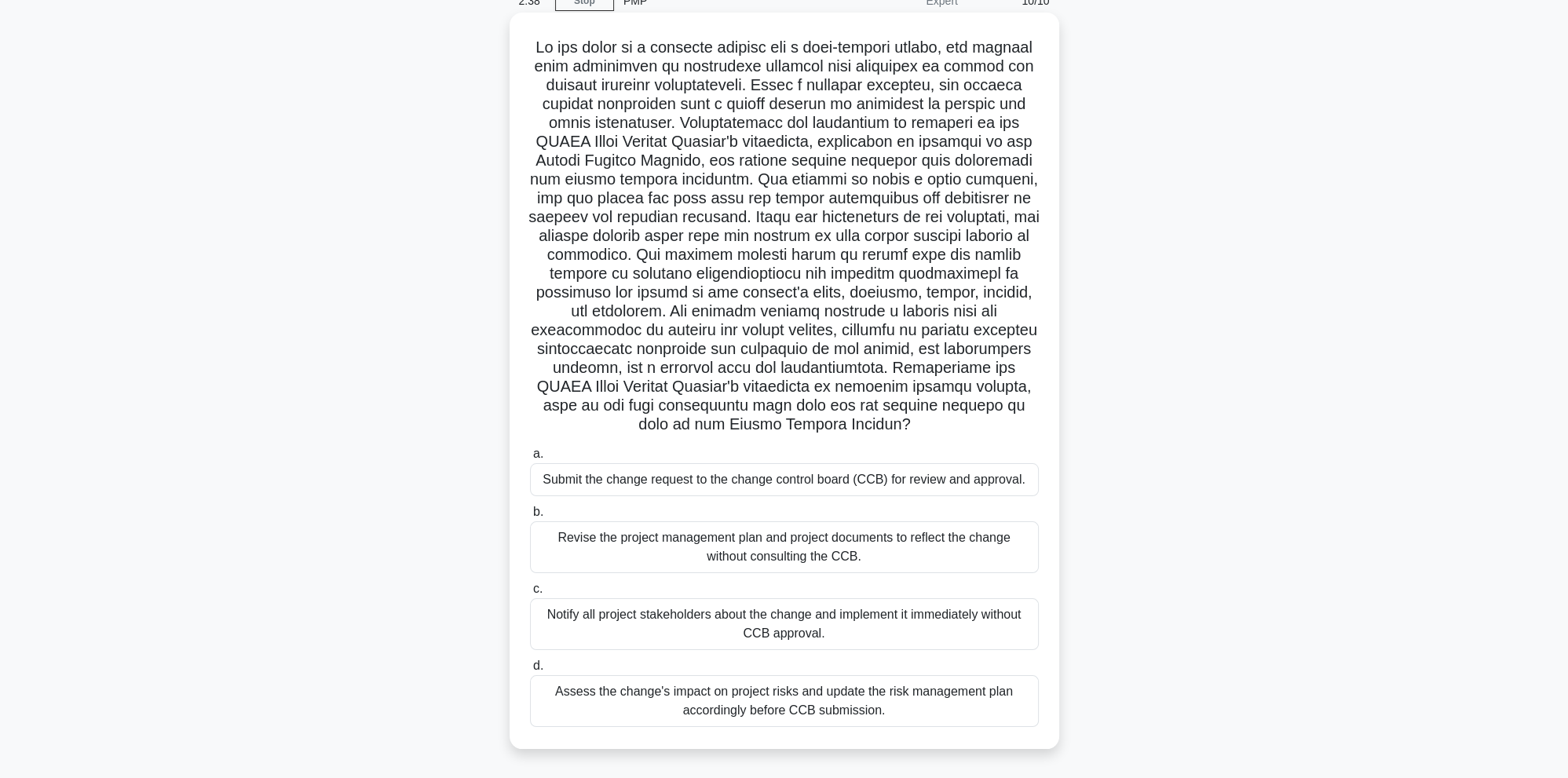
click at [724, 490] on div "Submit the change request to the change control board (CCB) for review and appr…" at bounding box center [784, 479] width 509 height 33
click at [530, 459] on input "a. Submit the change request to the change control board (CCB) for review and a…" at bounding box center [530, 454] width 0 height 10
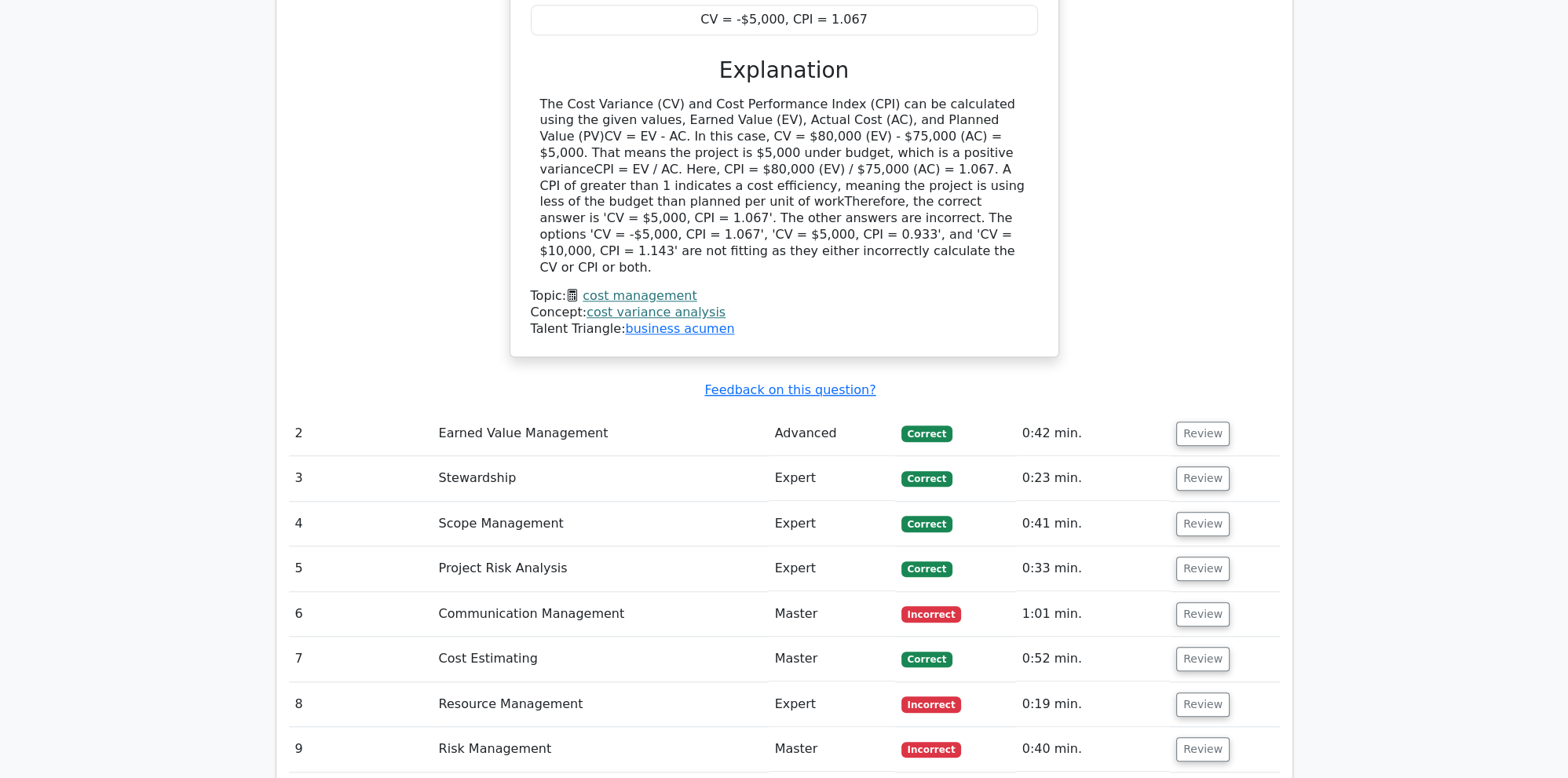
scroll to position [1825, 0]
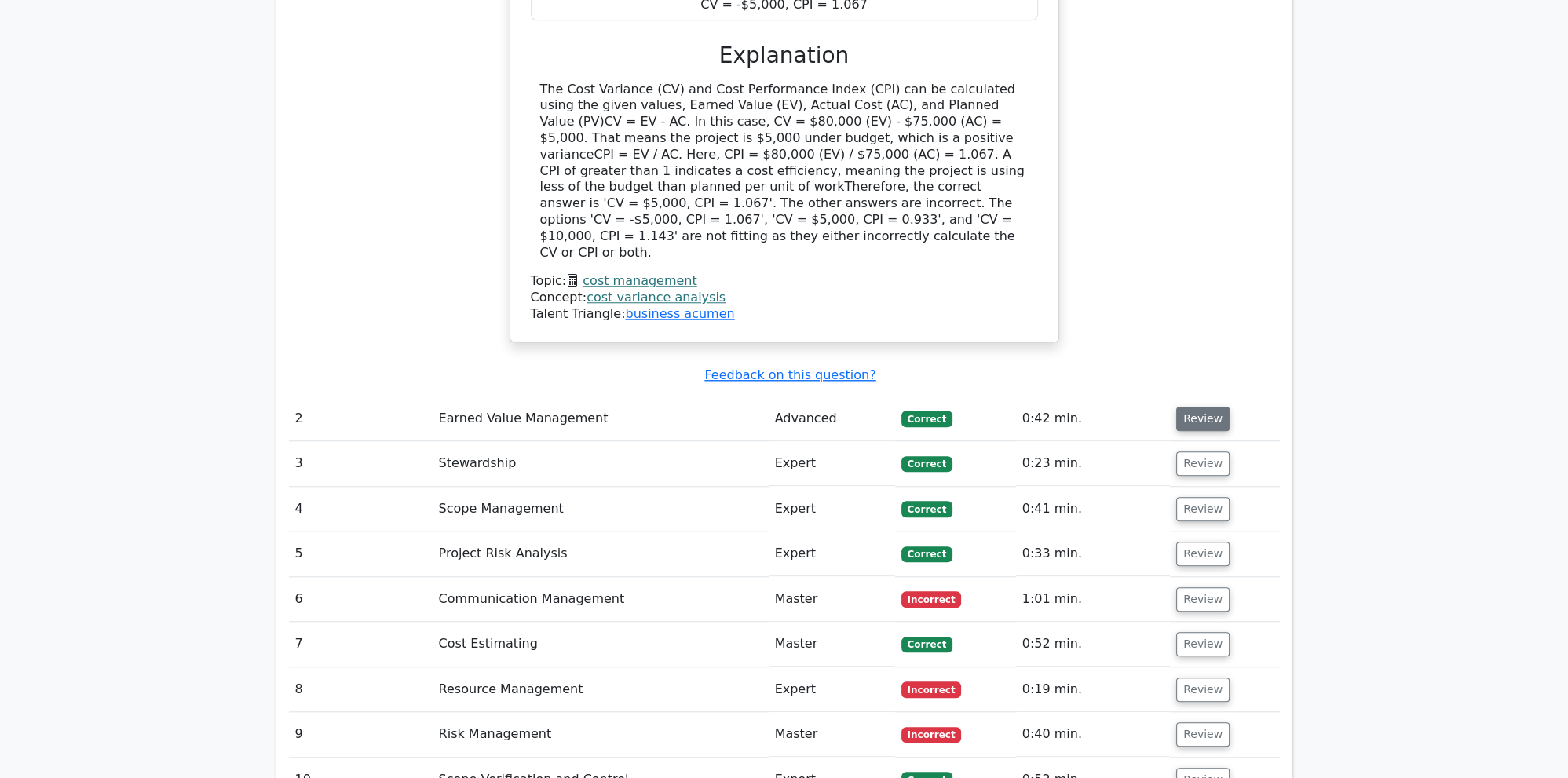
click at [1193, 407] on button "Review" at bounding box center [1203, 419] width 53 height 24
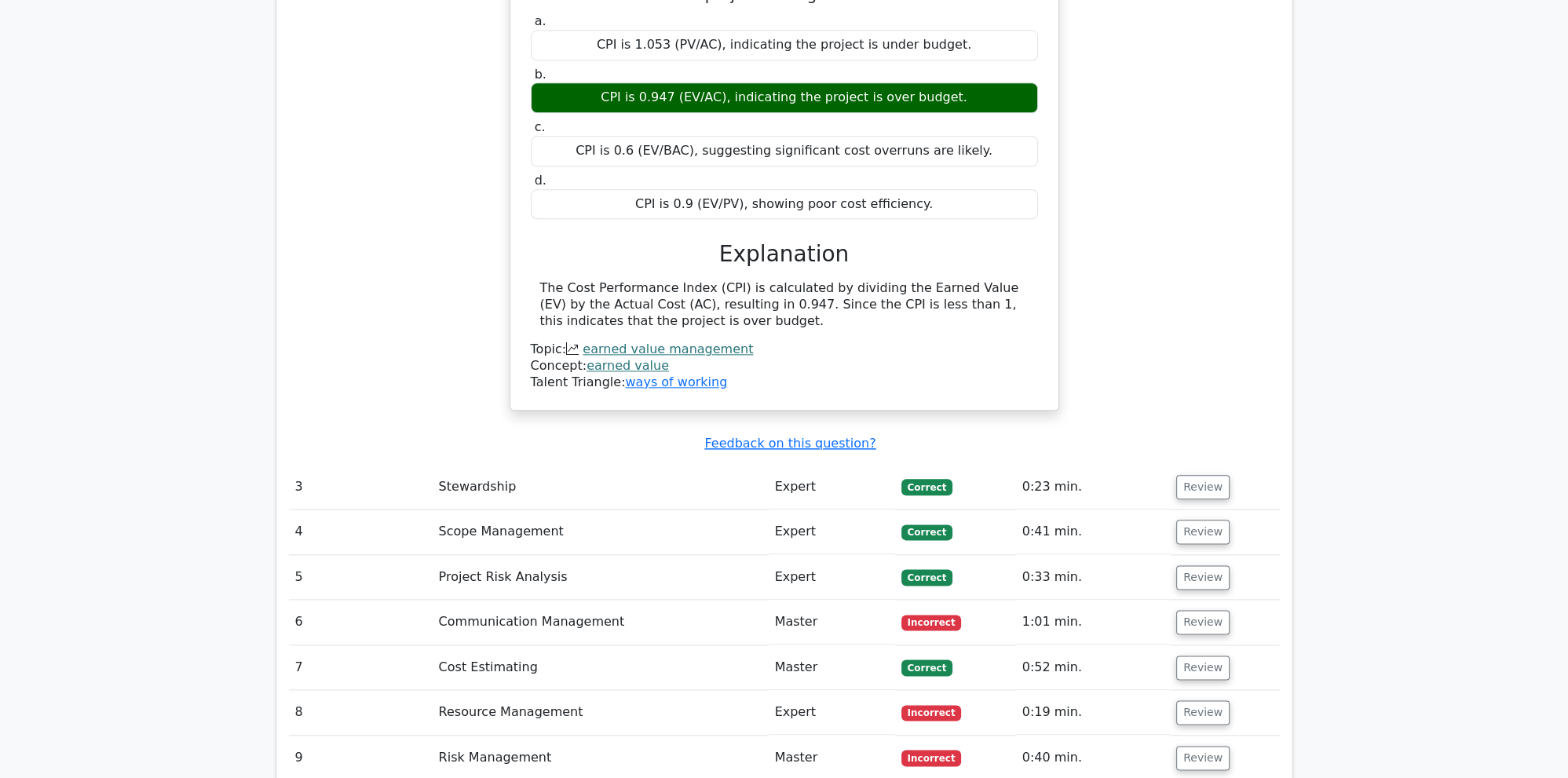
scroll to position [2488, 0]
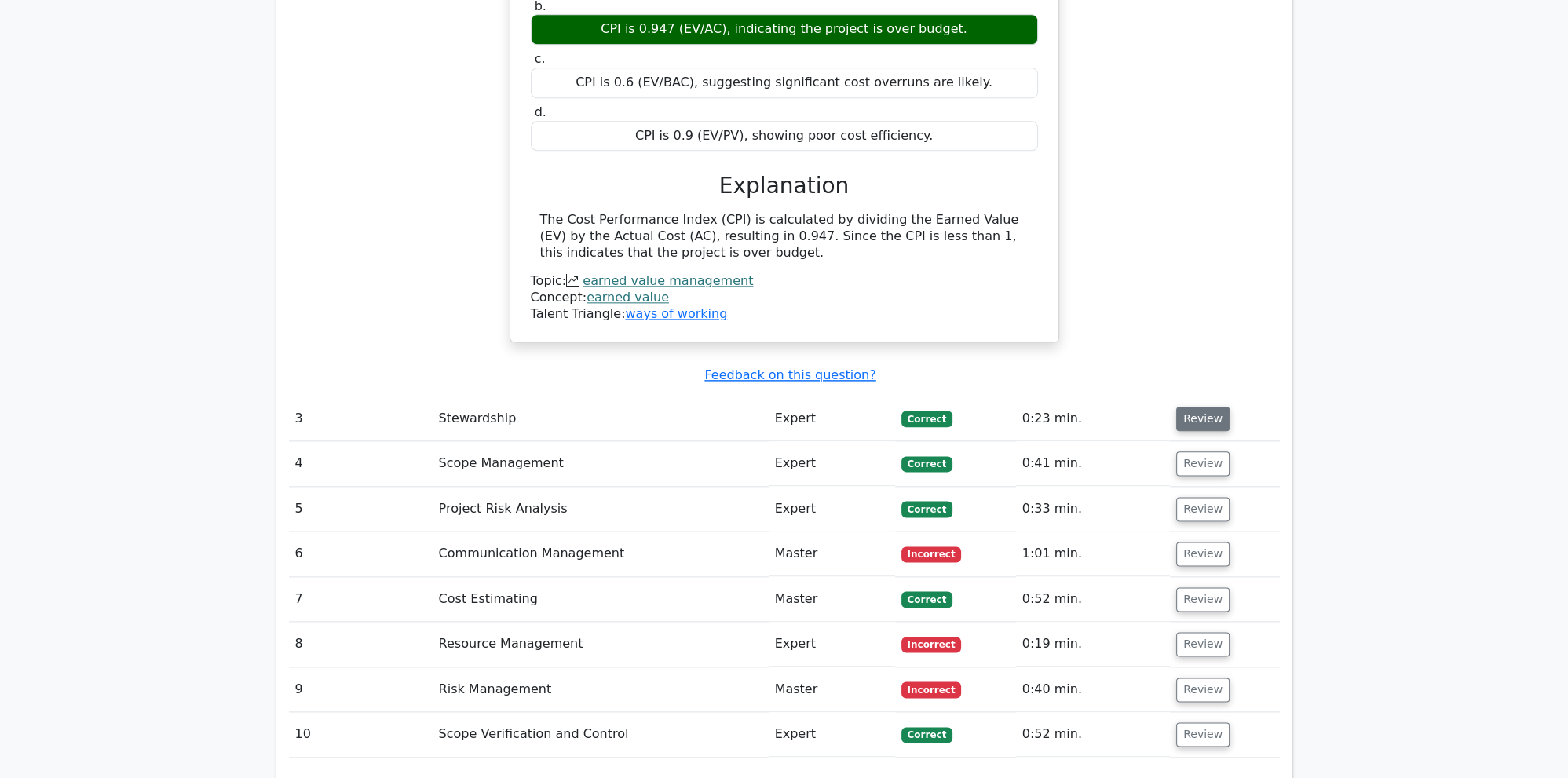
click at [1199, 407] on button "Review" at bounding box center [1203, 419] width 53 height 24
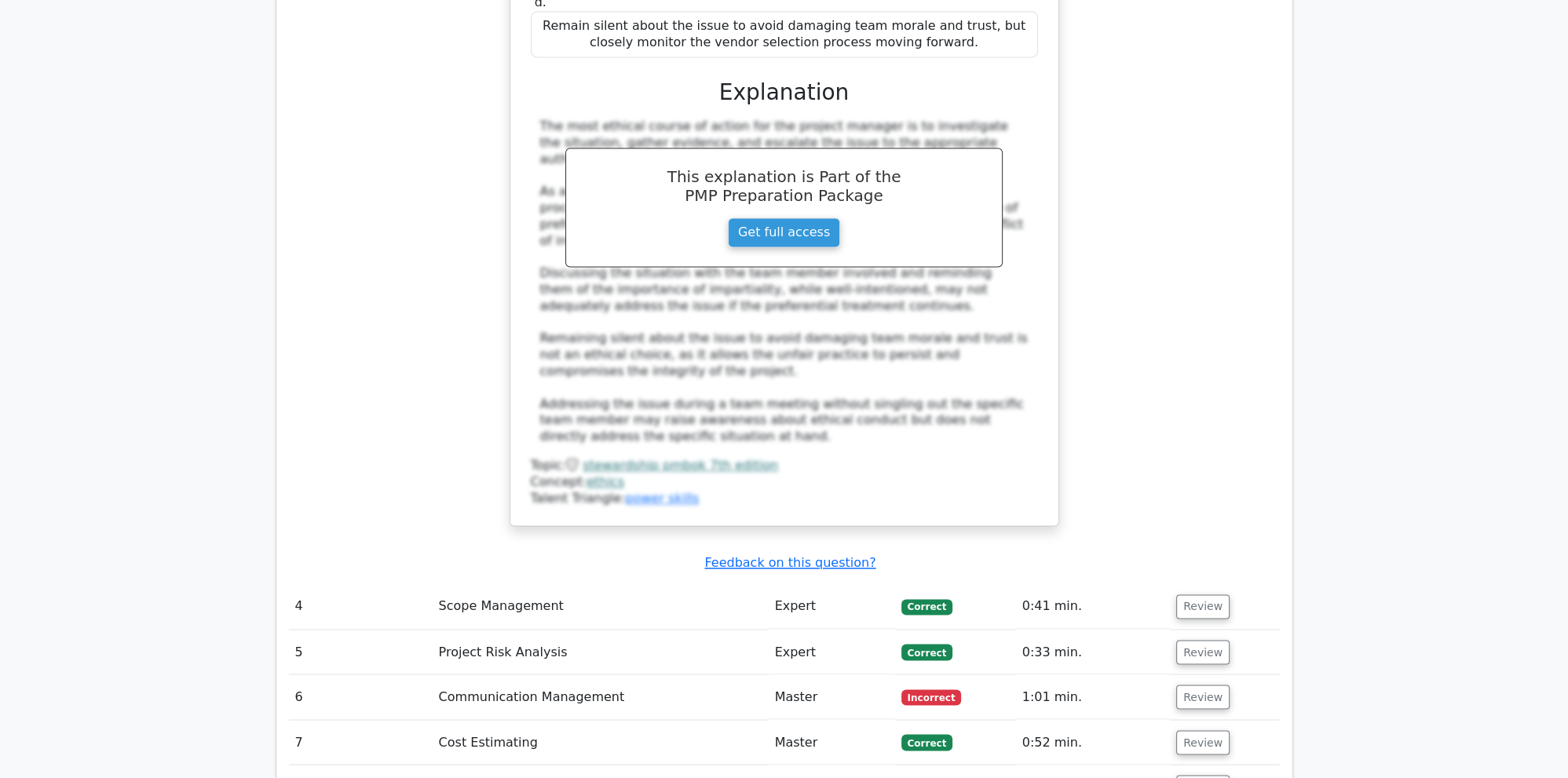
scroll to position [3318, 0]
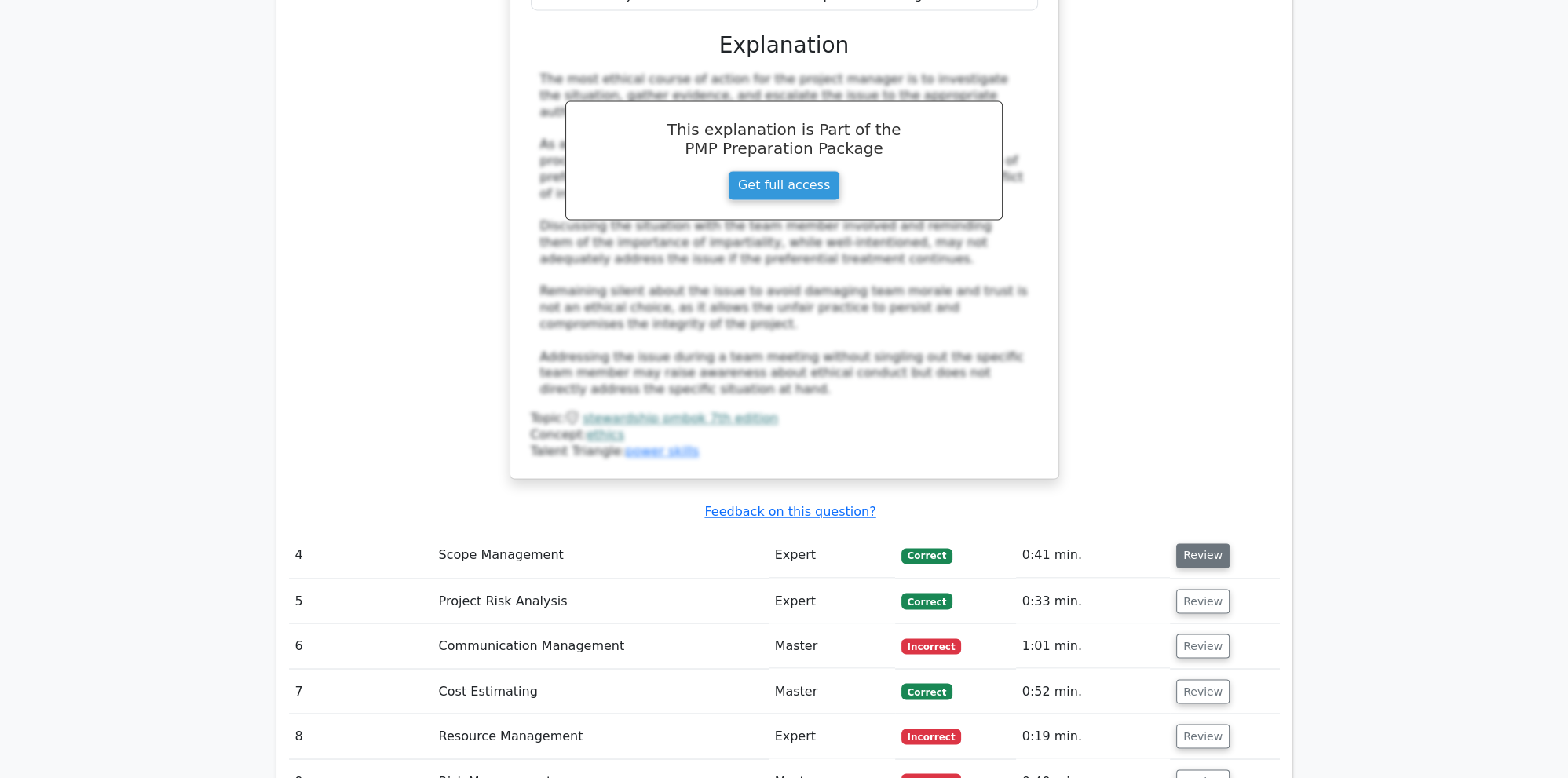
click at [1206, 543] on button "Review" at bounding box center [1203, 555] width 53 height 24
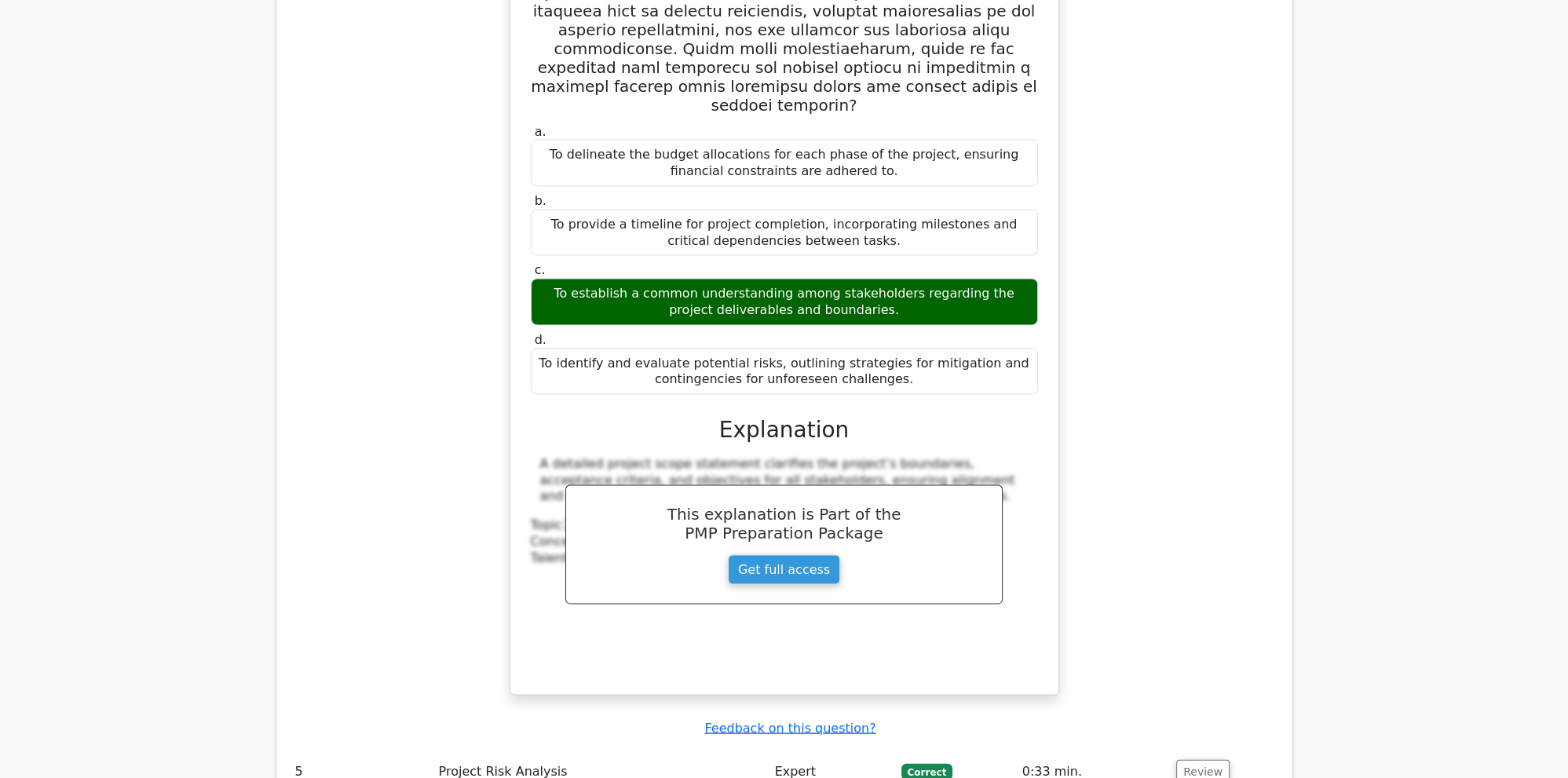
scroll to position [4478, 0]
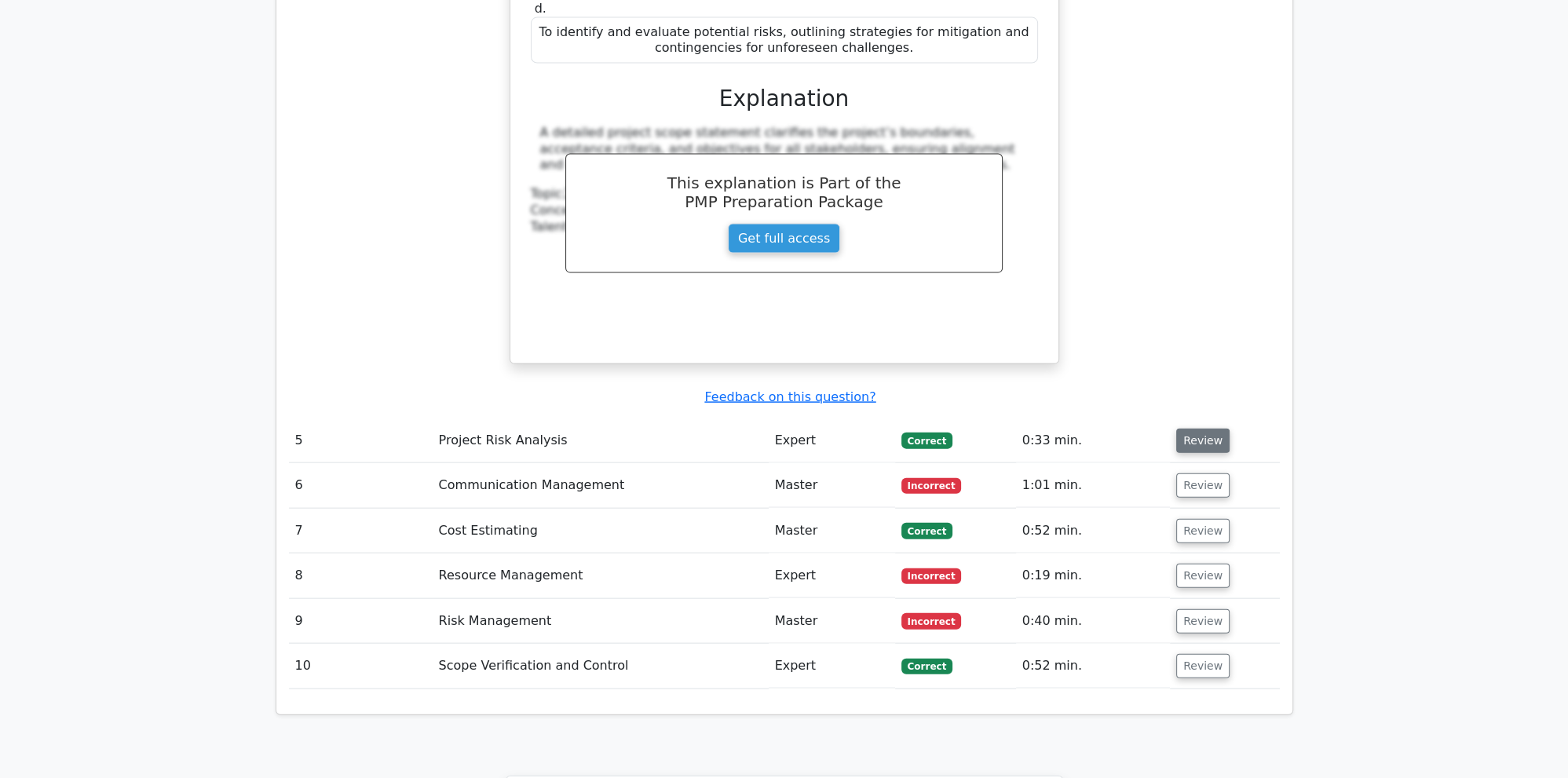
click at [1203, 429] on button "Review" at bounding box center [1203, 440] width 53 height 24
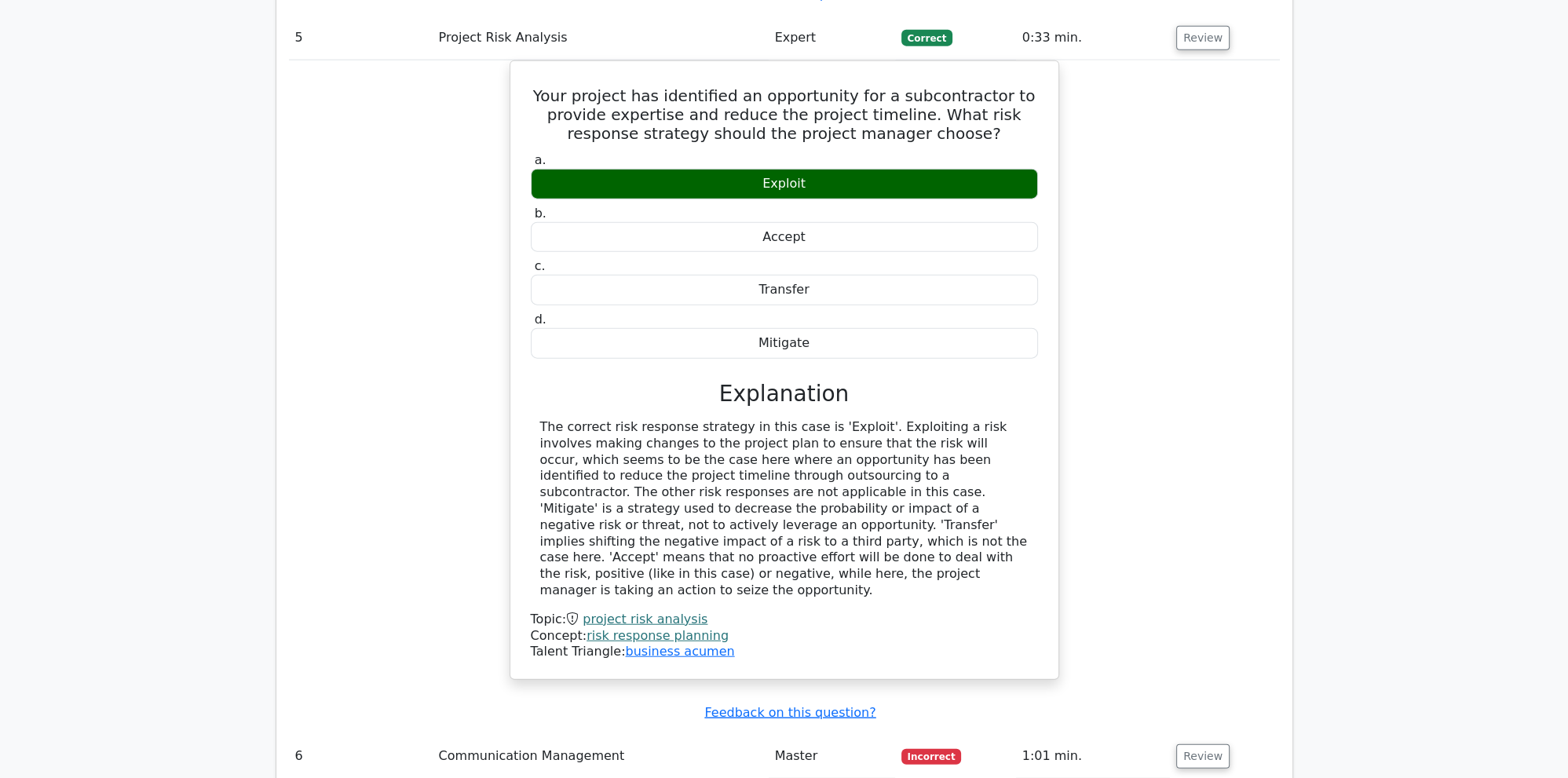
scroll to position [4977, 0]
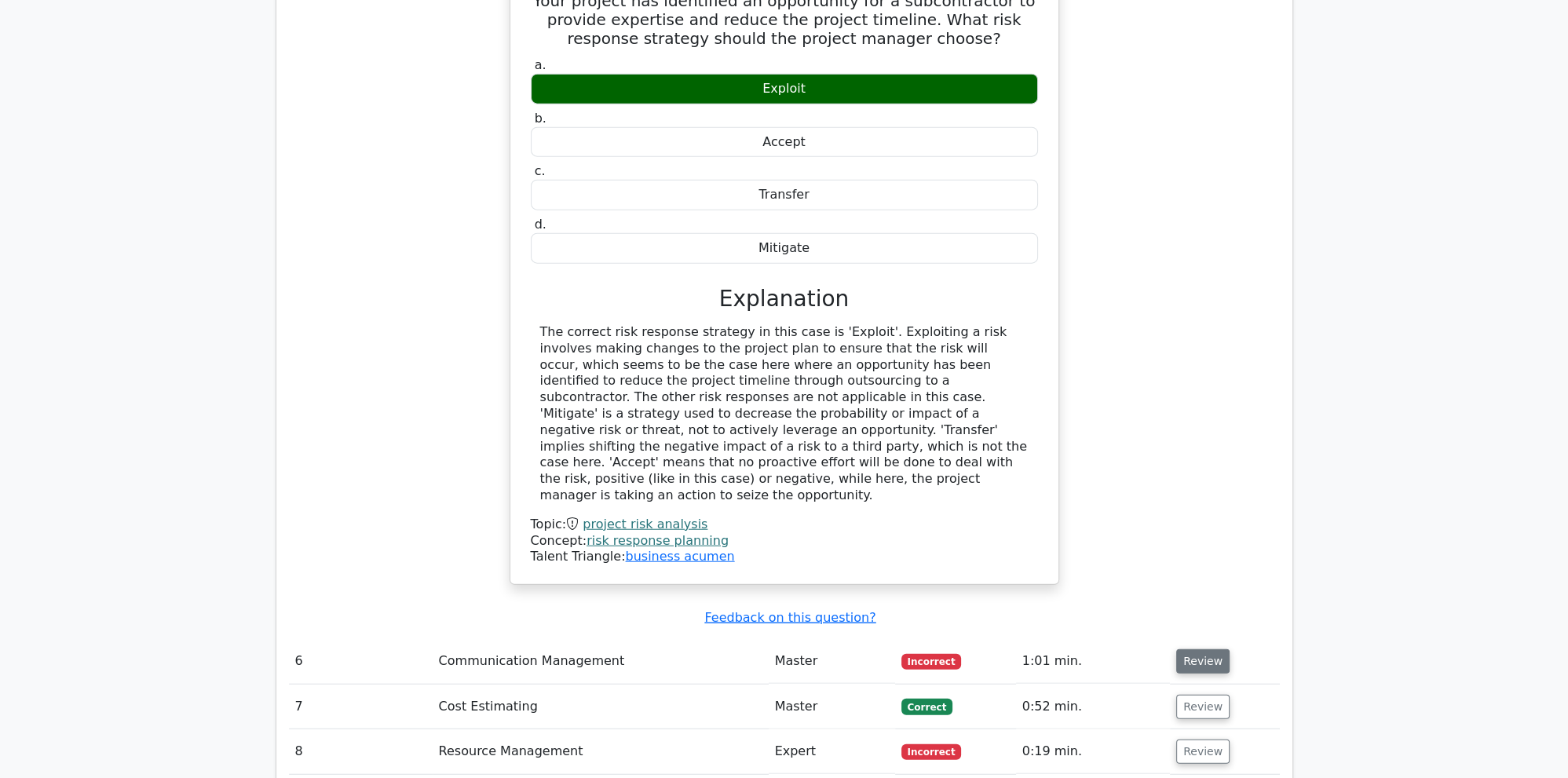
drag, startPoint x: 1203, startPoint y: 416, endPoint x: 1185, endPoint y: 416, distance: 18.0
click at [1202, 650] on button "Review" at bounding box center [1203, 662] width 53 height 24
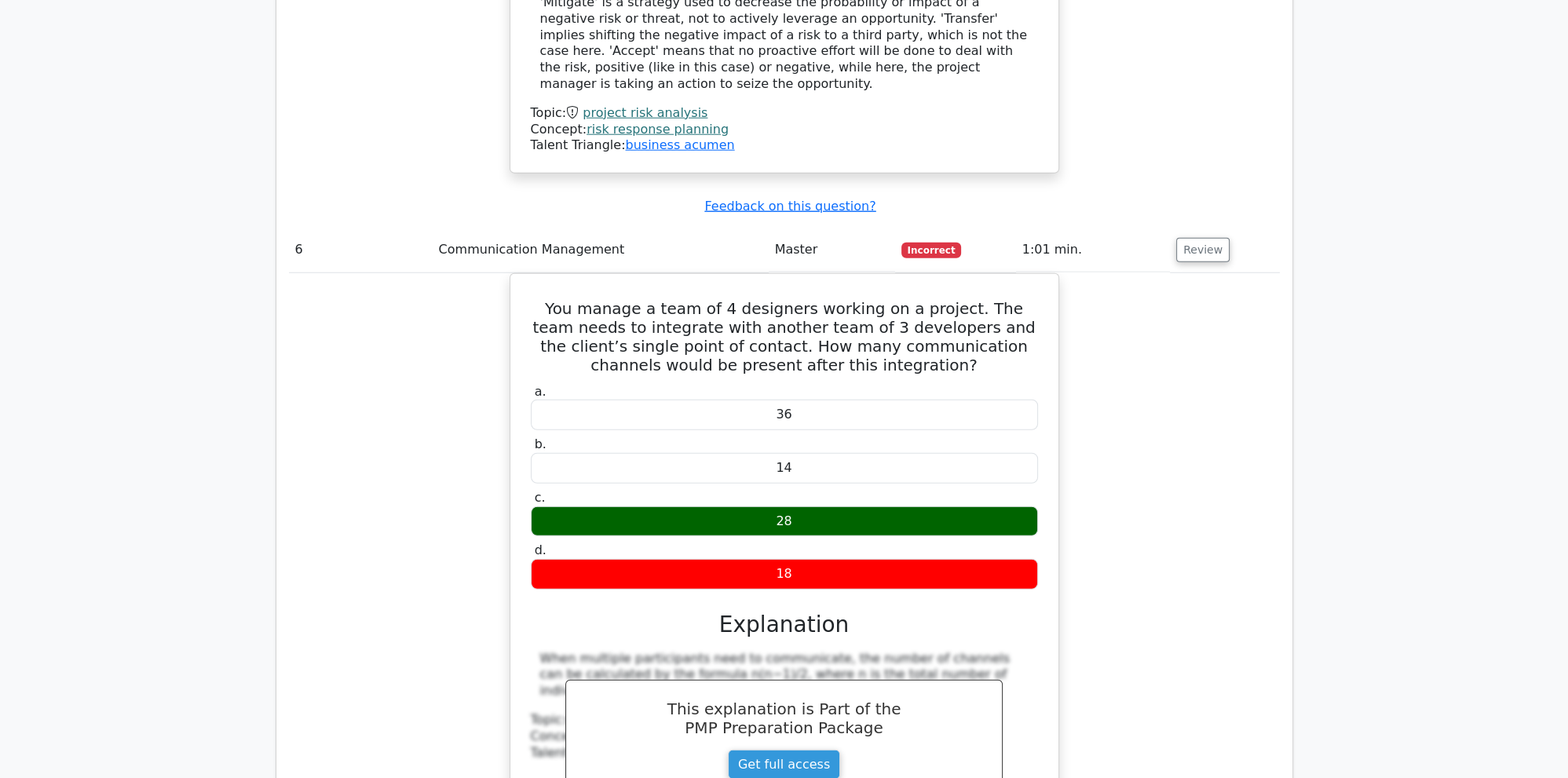
scroll to position [5806, 0]
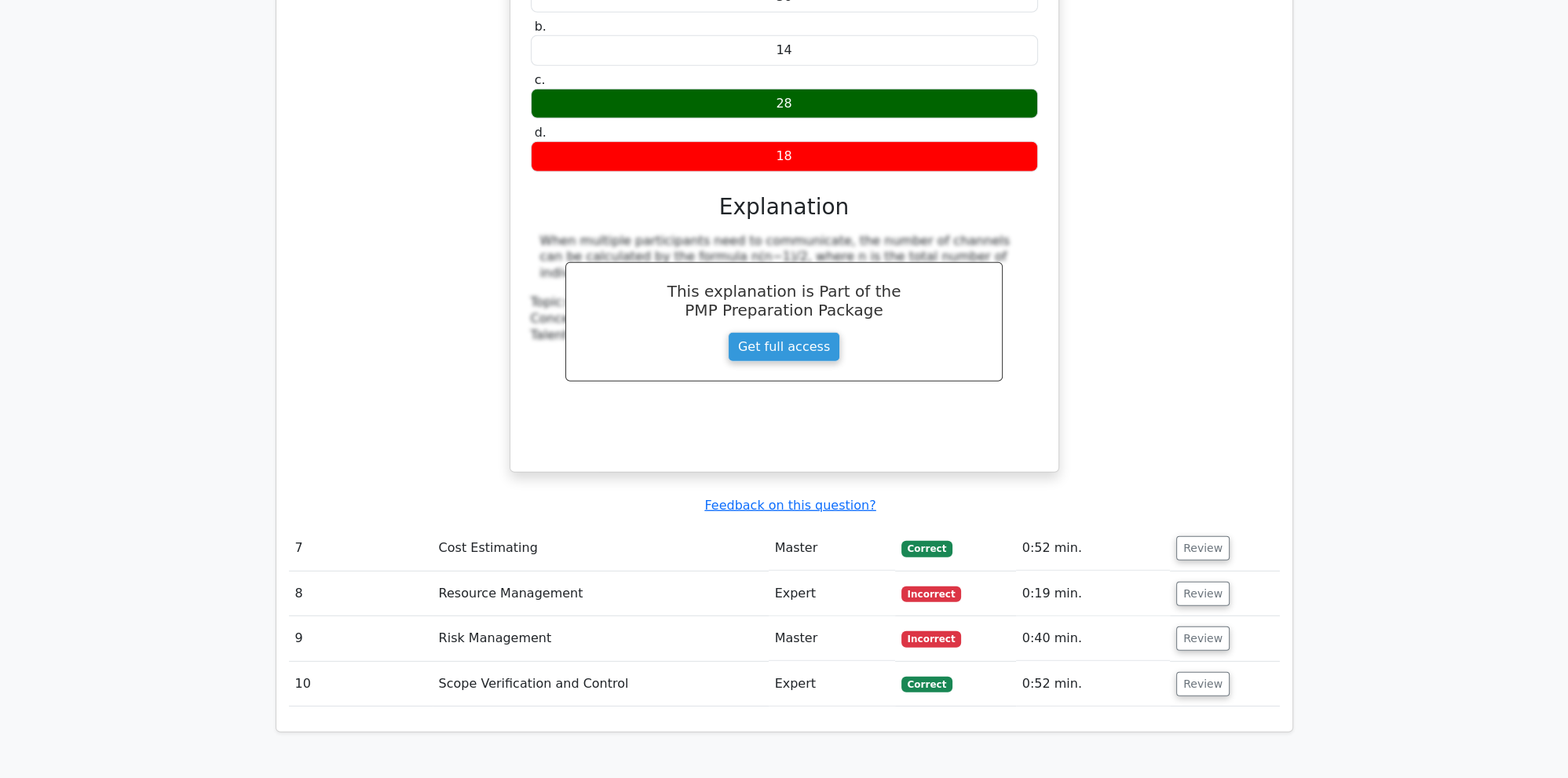
drag, startPoint x: 1195, startPoint y: 305, endPoint x: 947, endPoint y: 330, distance: 249.3
click at [1197, 536] on button "Review" at bounding box center [1203, 548] width 53 height 24
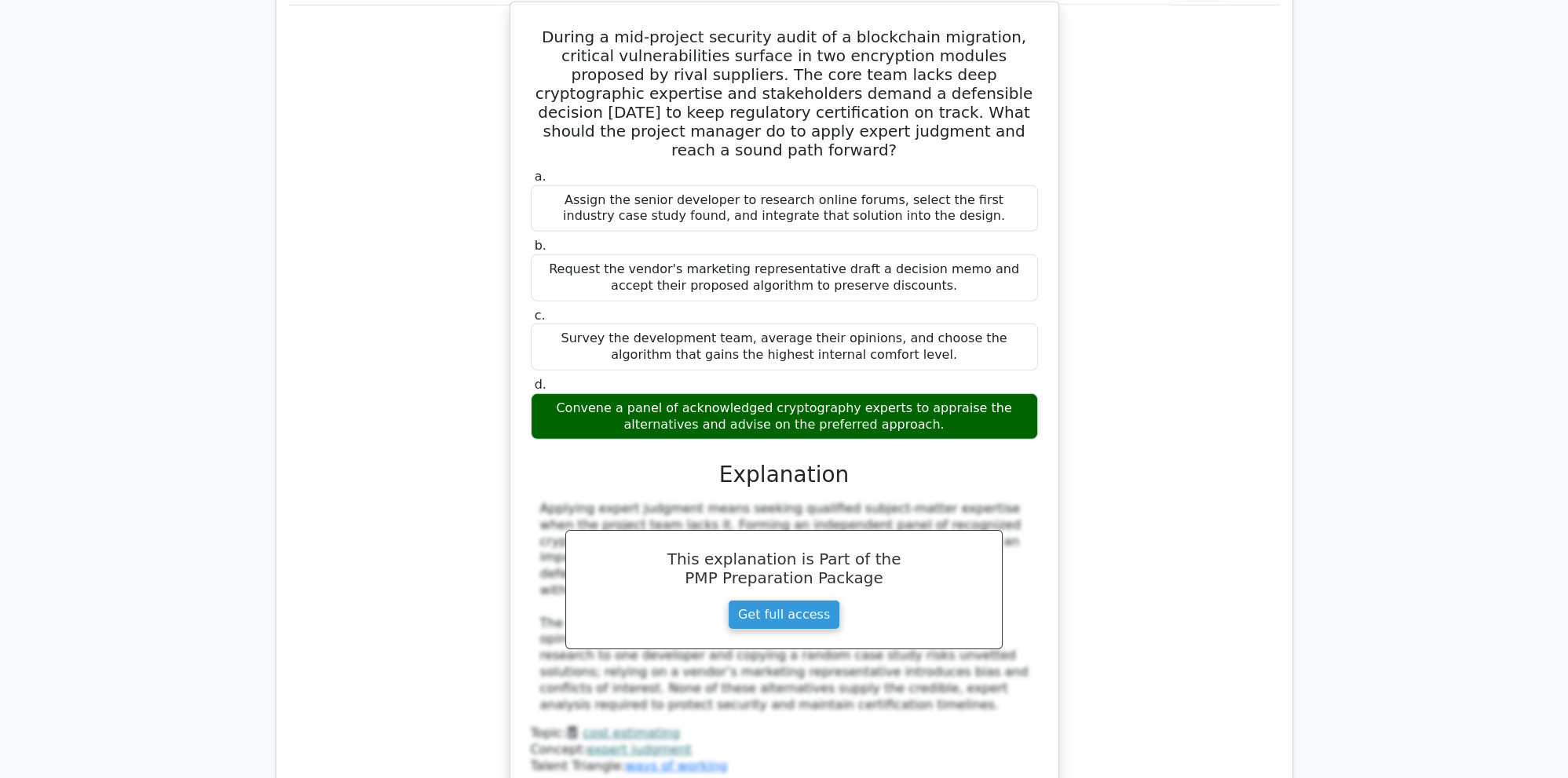
scroll to position [6553, 0]
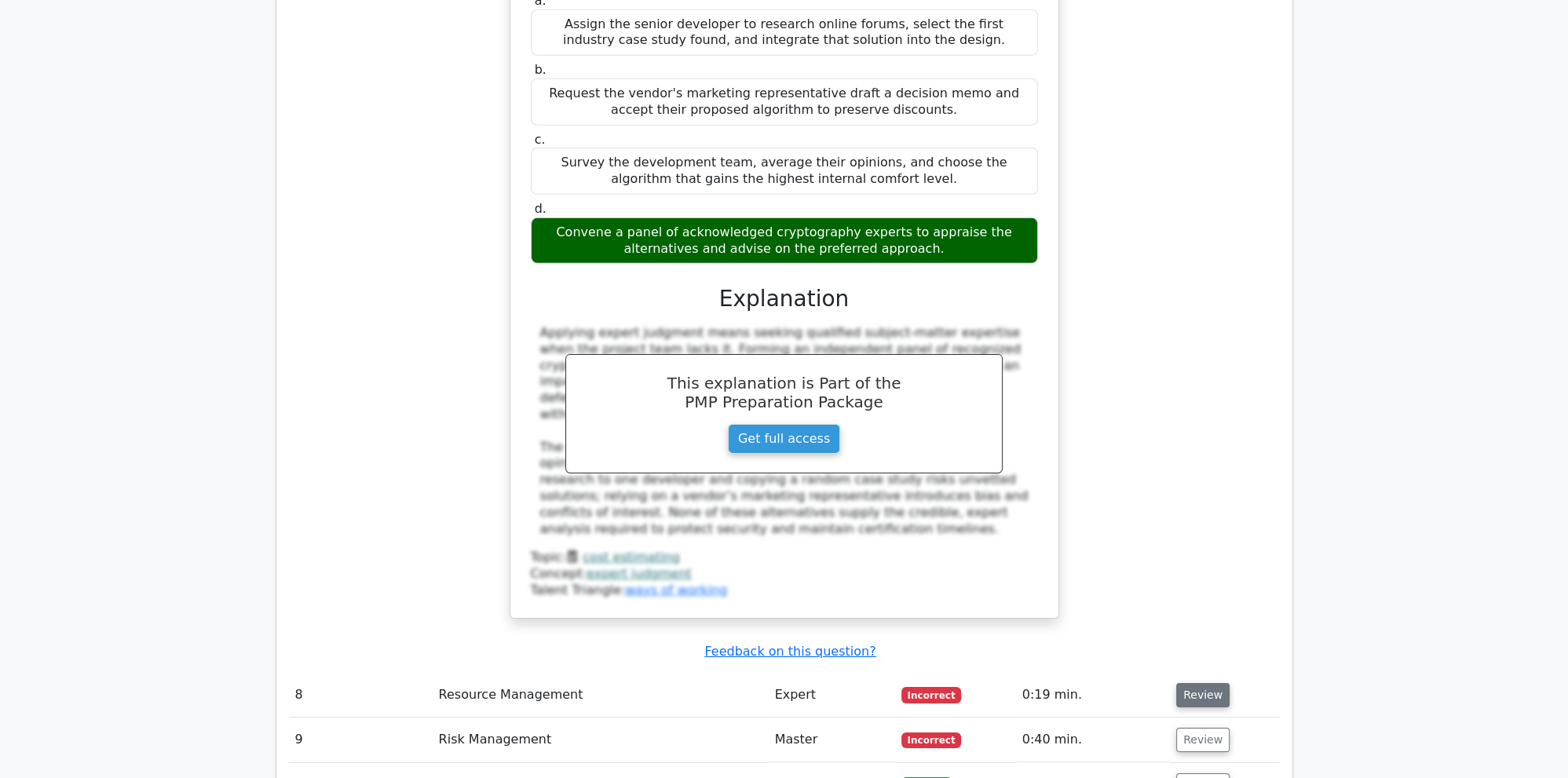
click at [1199, 673] on td "Review" at bounding box center [1224, 696] width 109 height 45
click at [1192, 683] on button "Review" at bounding box center [1203, 695] width 53 height 24
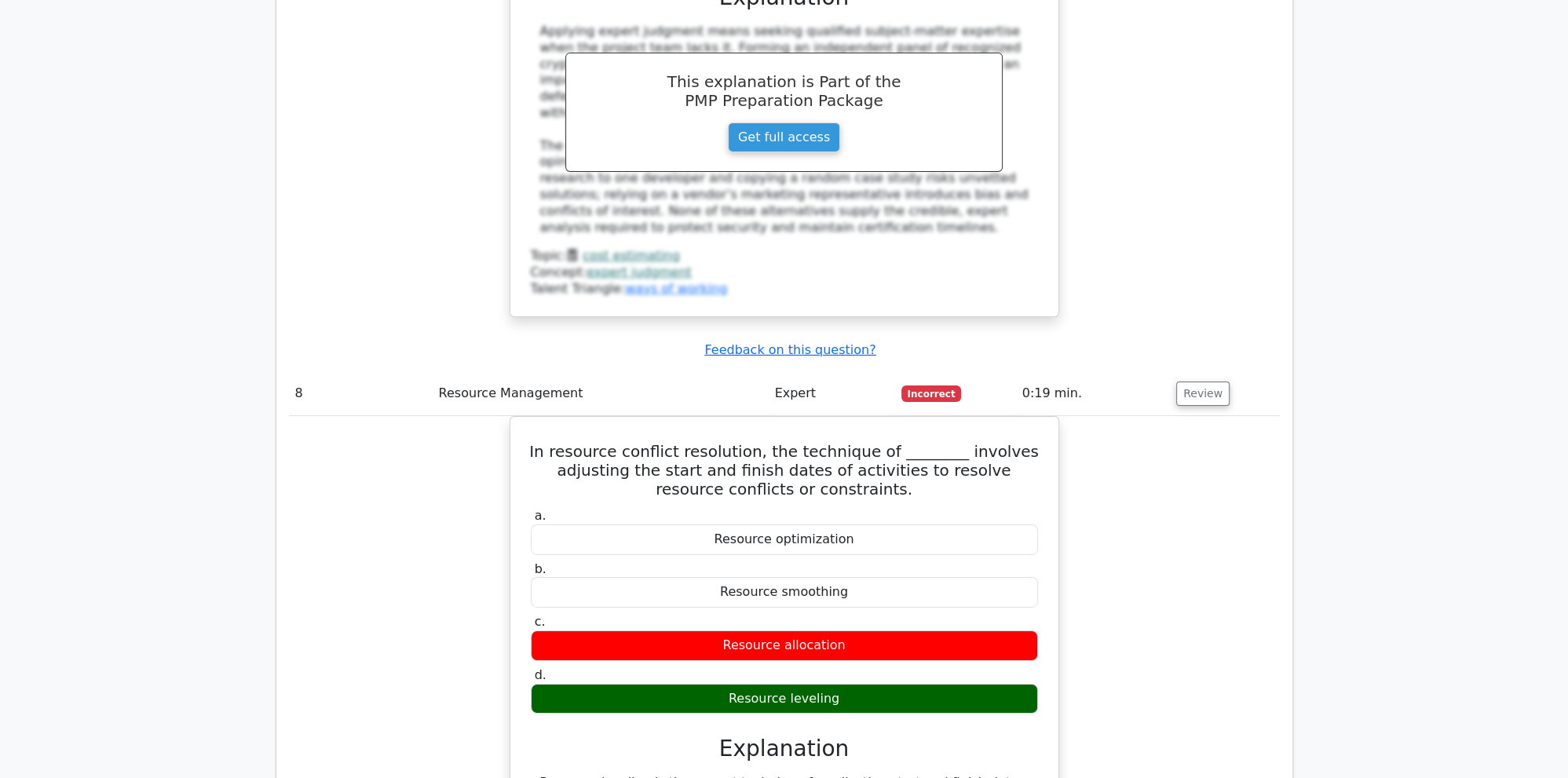
scroll to position [7216, 0]
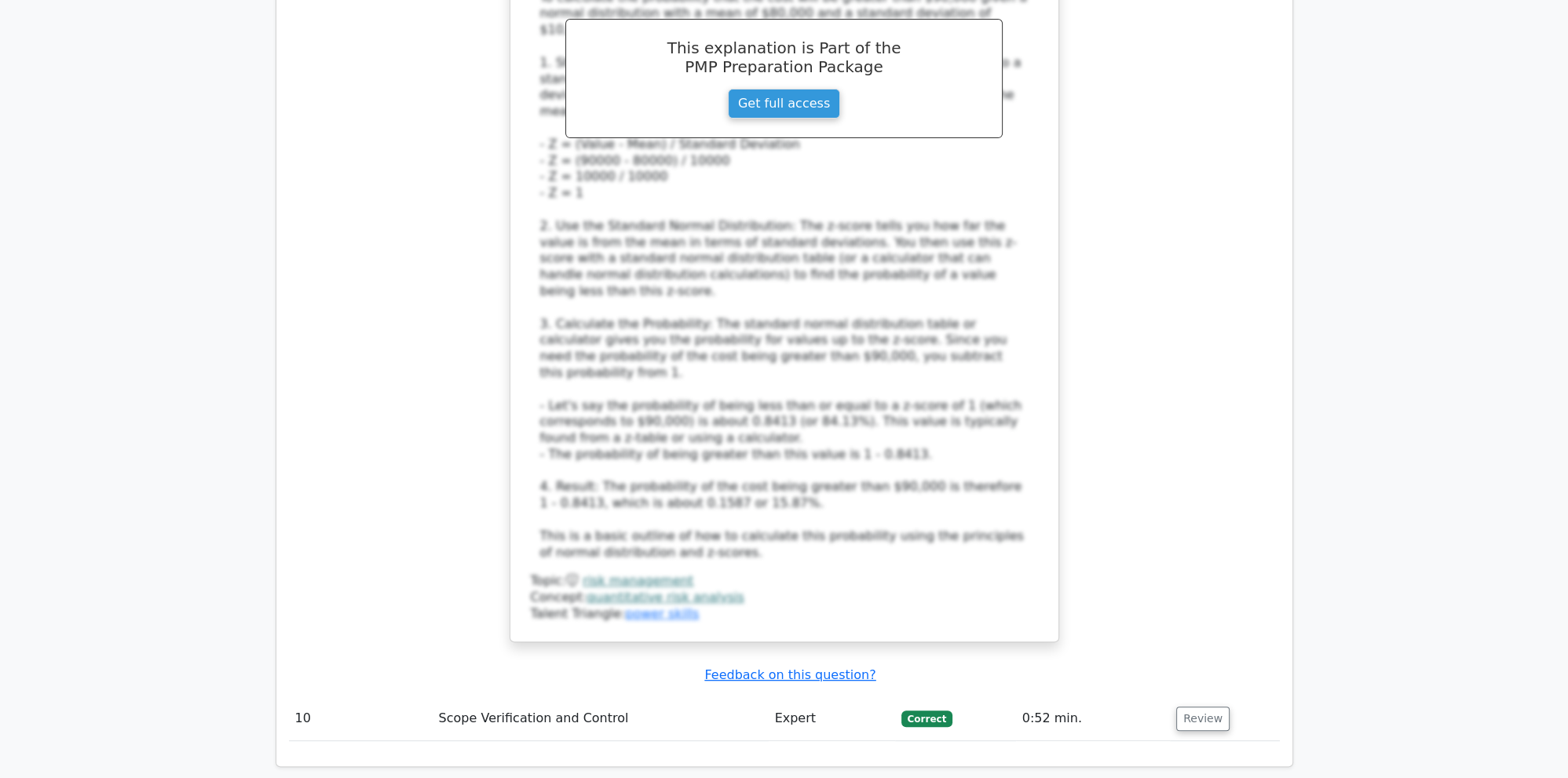
scroll to position [8627, 0]
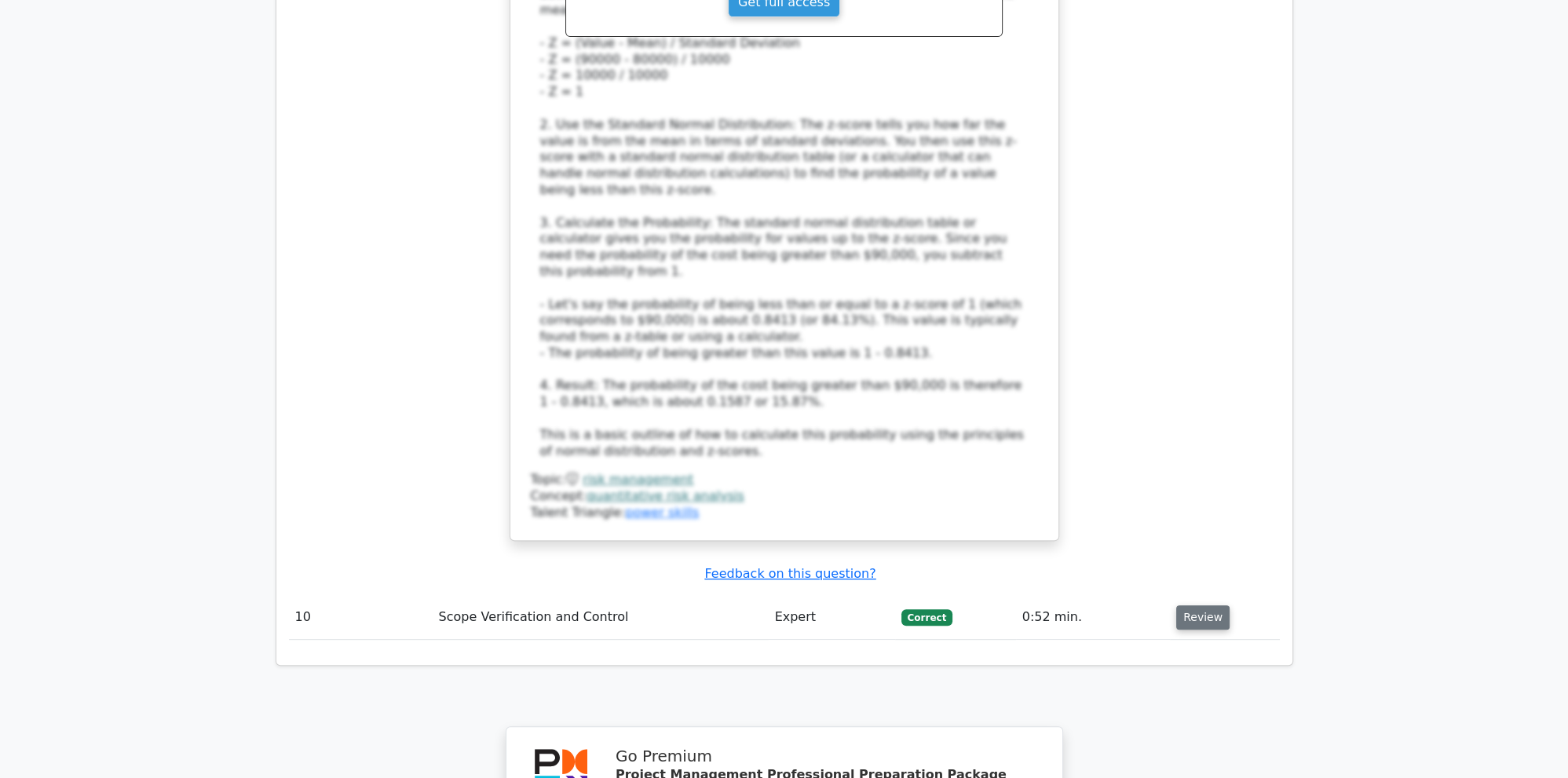
click at [1197, 606] on button "Review" at bounding box center [1203, 617] width 53 height 24
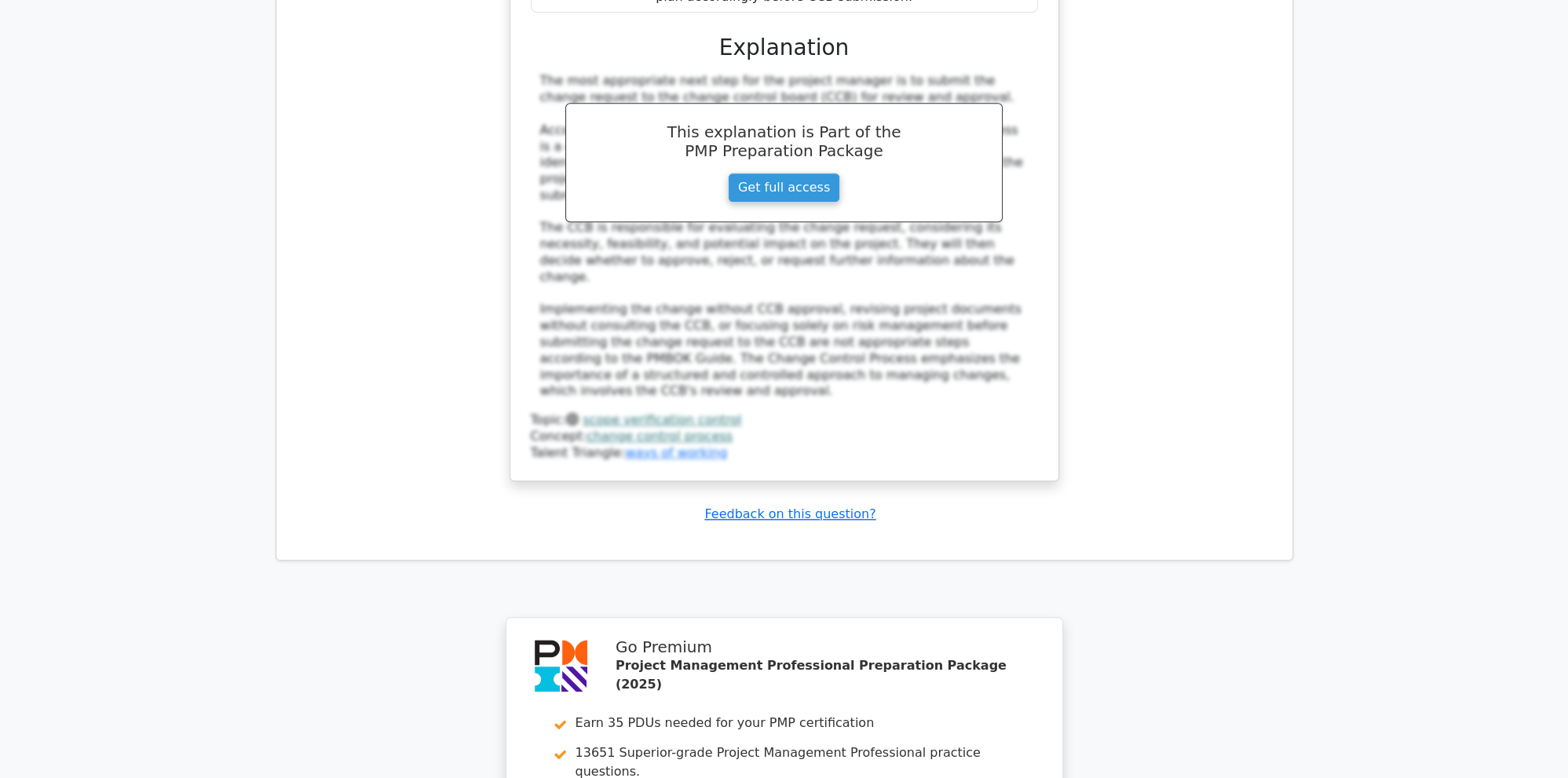
scroll to position [10028, 0]
